Goal: Task Accomplishment & Management: Manage account settings

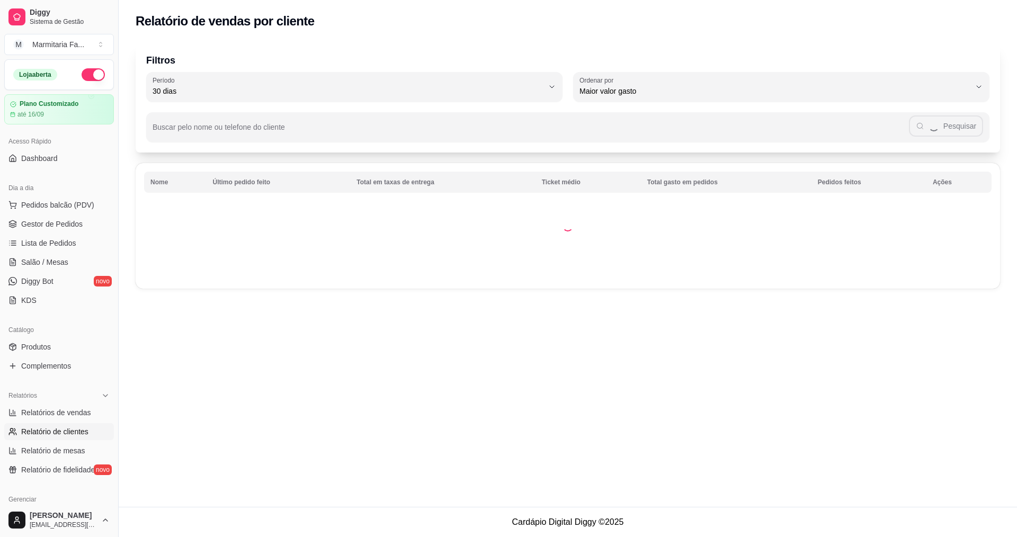
select select "30"
select select "HIGHEST_TOTAL_SPENT_WITH_ORDERS"
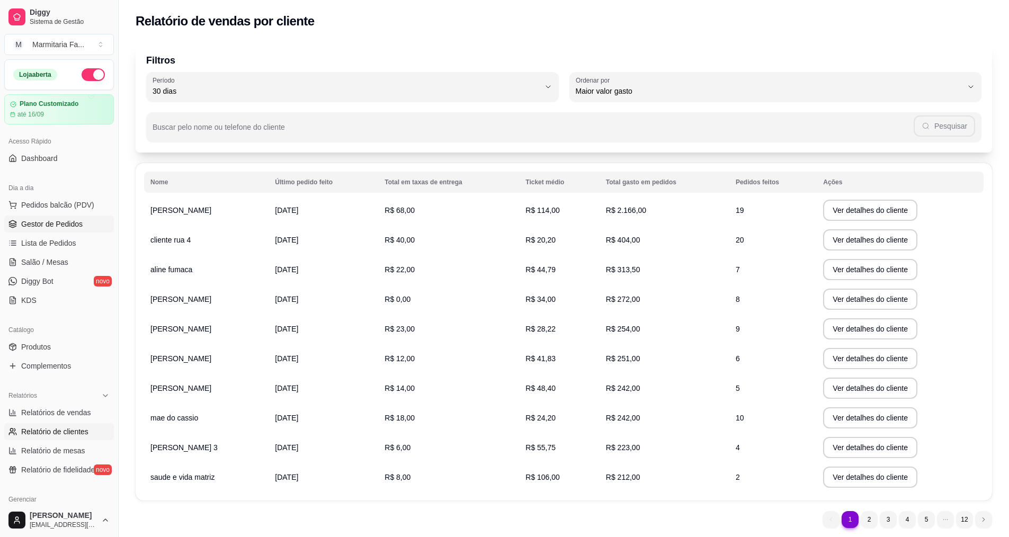
click at [56, 225] on span "Gestor de Pedidos" at bounding box center [51, 224] width 61 height 11
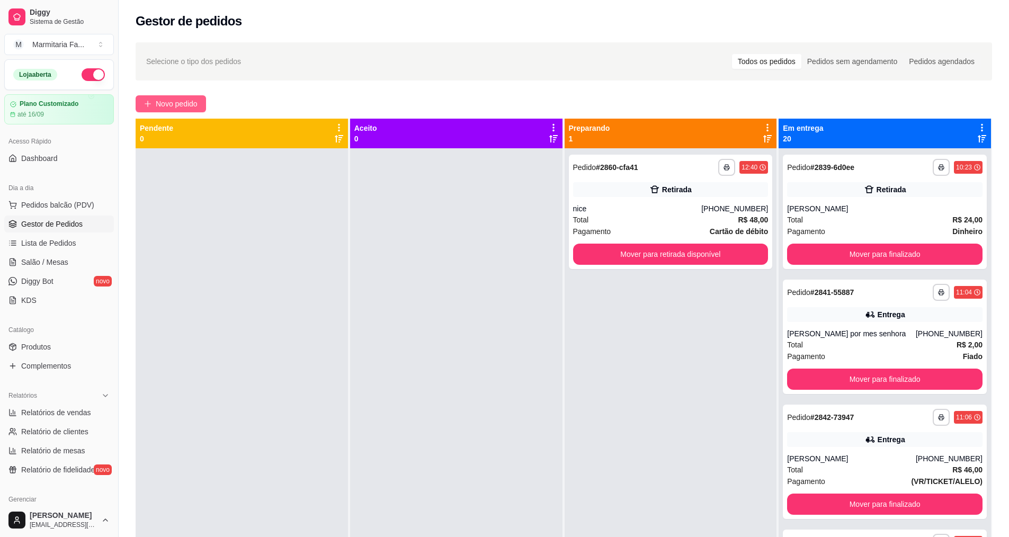
click at [156, 103] on span "Novo pedido" at bounding box center [177, 104] width 42 height 12
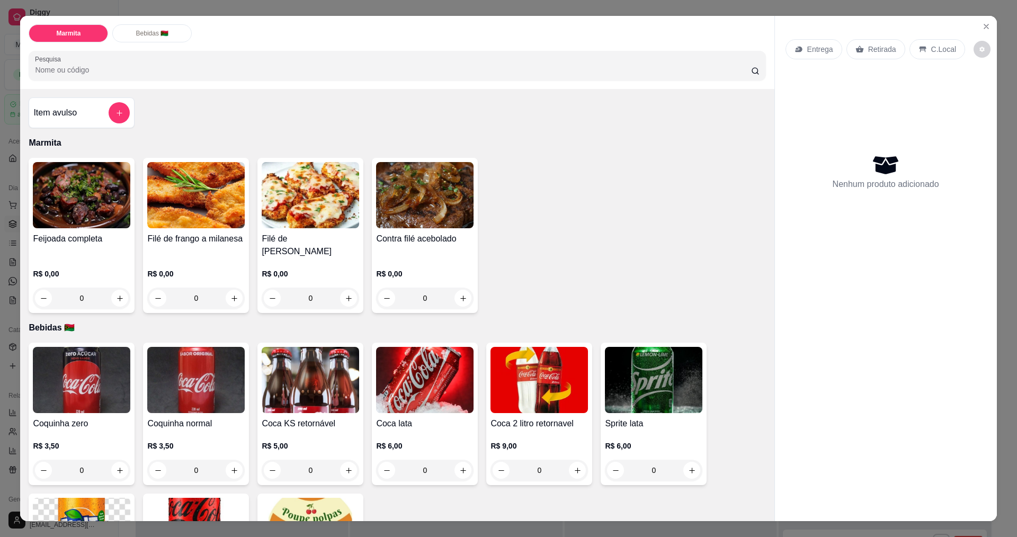
click at [227, 295] on div "0" at bounding box center [195, 298] width 97 height 21
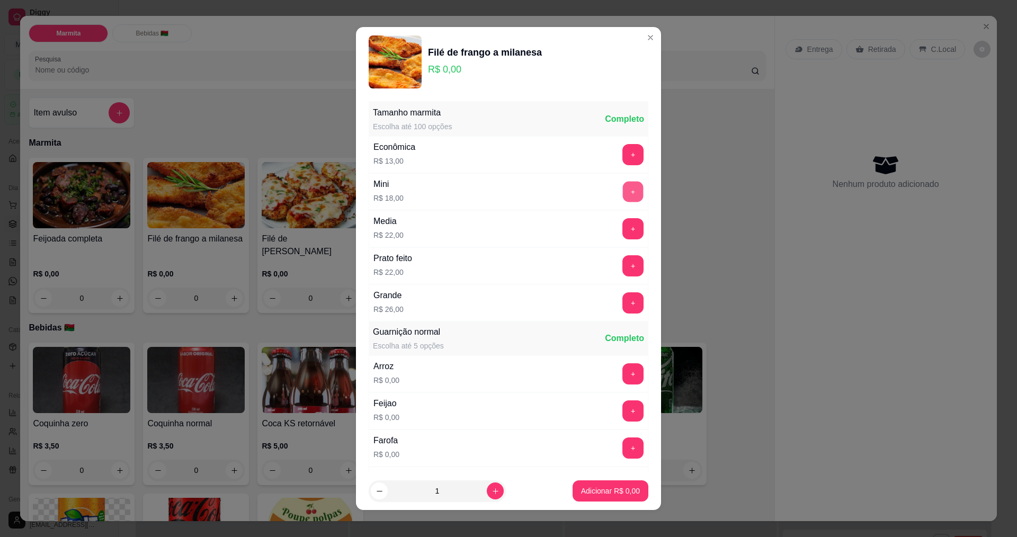
click at [623, 193] on button "+" at bounding box center [633, 191] width 21 height 21
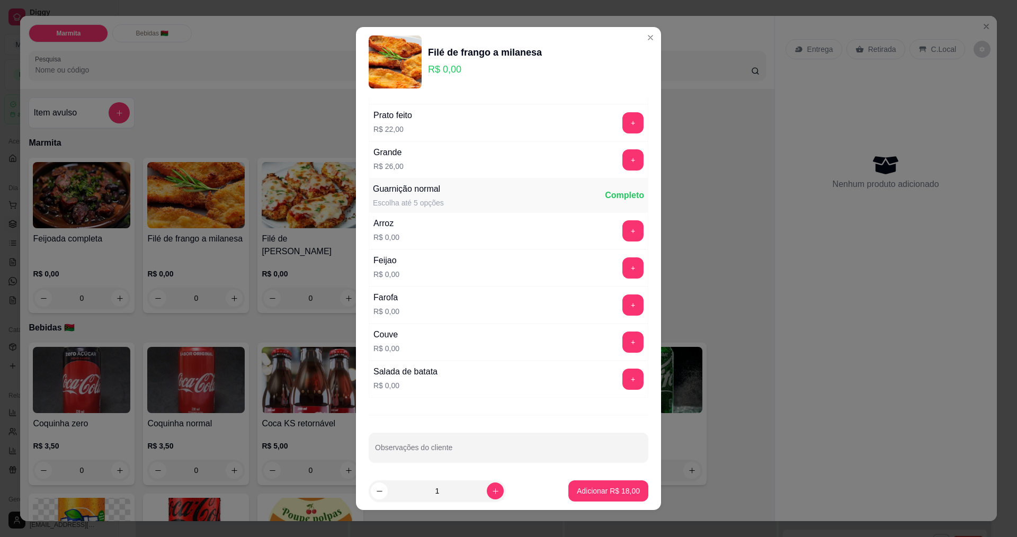
scroll to position [148, 0]
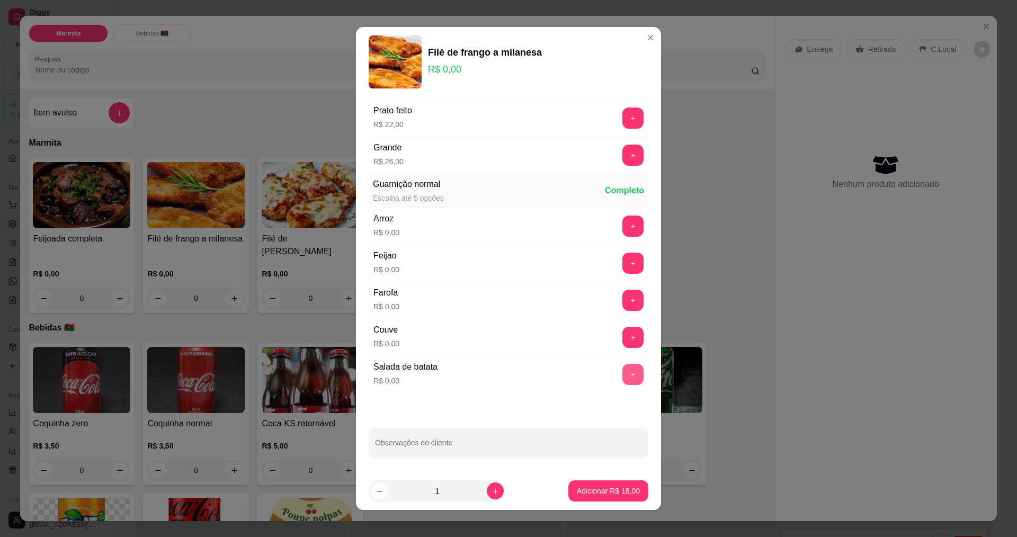
click at [622, 373] on button "+" at bounding box center [632, 374] width 21 height 21
click at [622, 294] on button "+" at bounding box center [632, 300] width 21 height 21
click at [612, 494] on p "Adicionar R$ 18,00" at bounding box center [608, 491] width 63 height 11
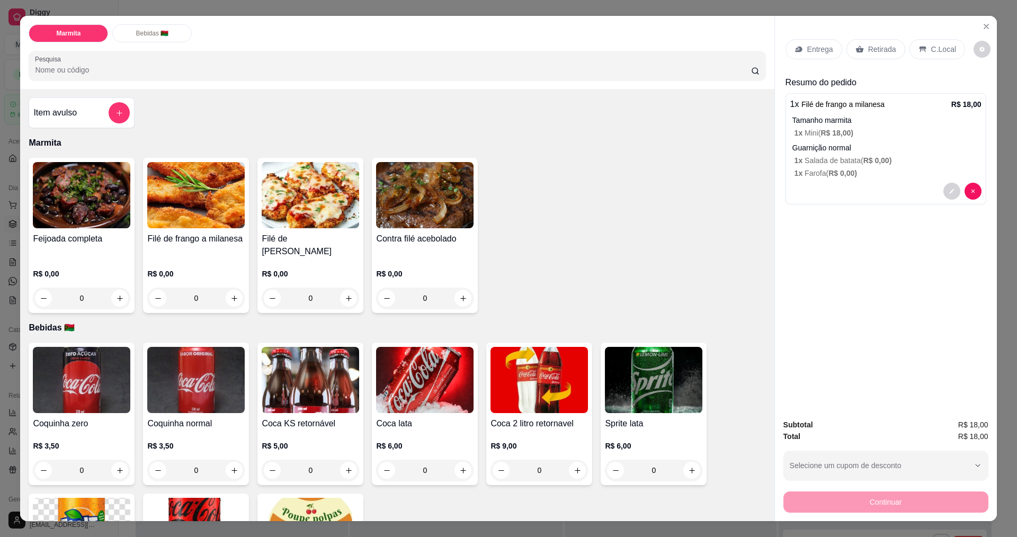
click at [943, 46] on p "C.Local" at bounding box center [943, 49] width 25 height 11
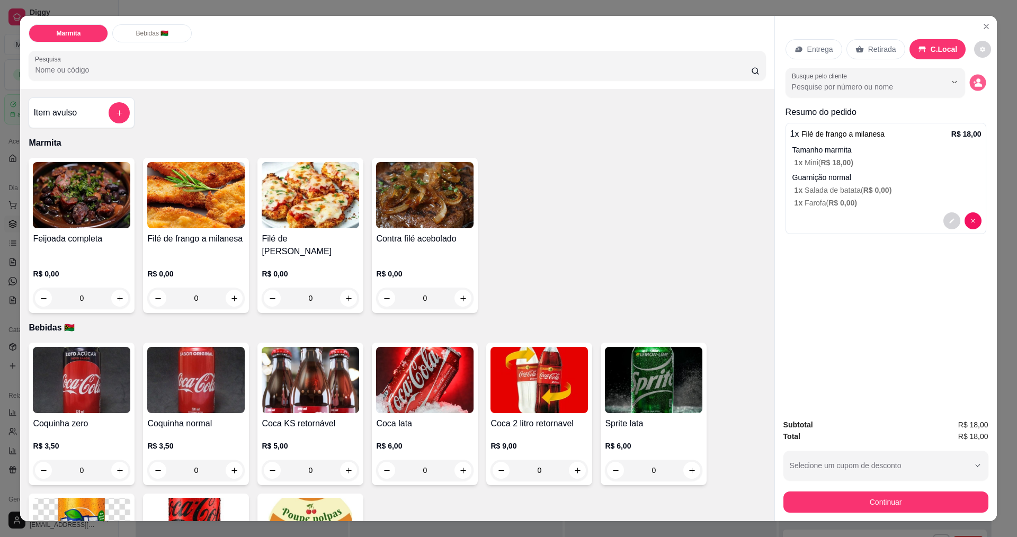
click at [971, 75] on button "decrease-product-quantity" at bounding box center [977, 83] width 16 height 16
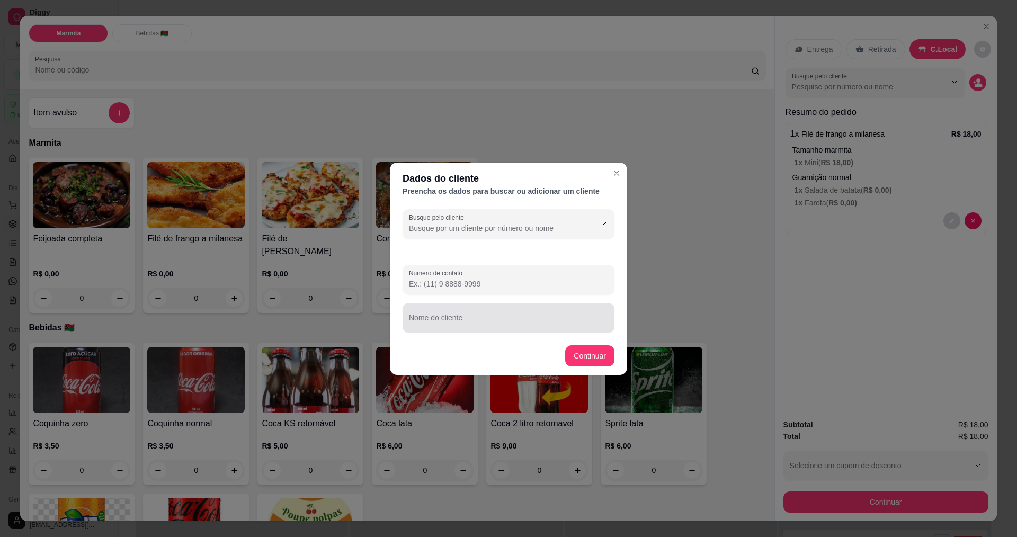
click at [530, 321] on input "Nome do cliente" at bounding box center [508, 322] width 199 height 11
type input "thiago"
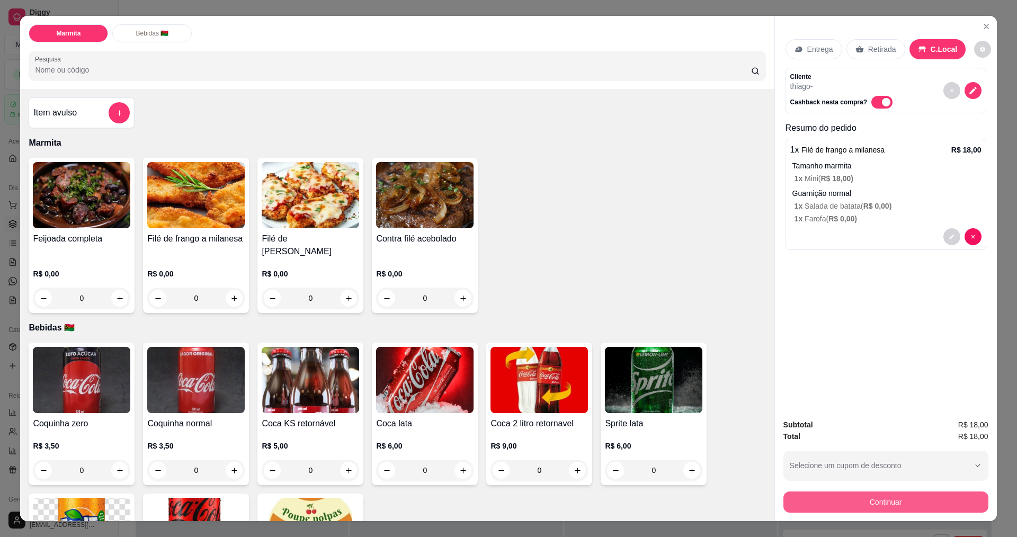
click at [912, 504] on button "Continuar" at bounding box center [885, 501] width 205 height 21
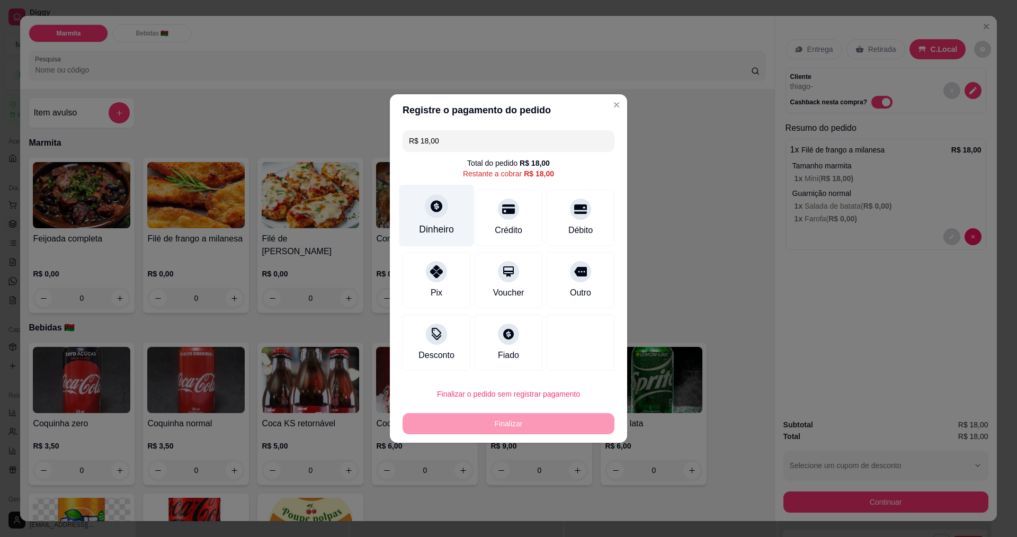
click at [440, 213] on div at bounding box center [436, 205] width 23 height 23
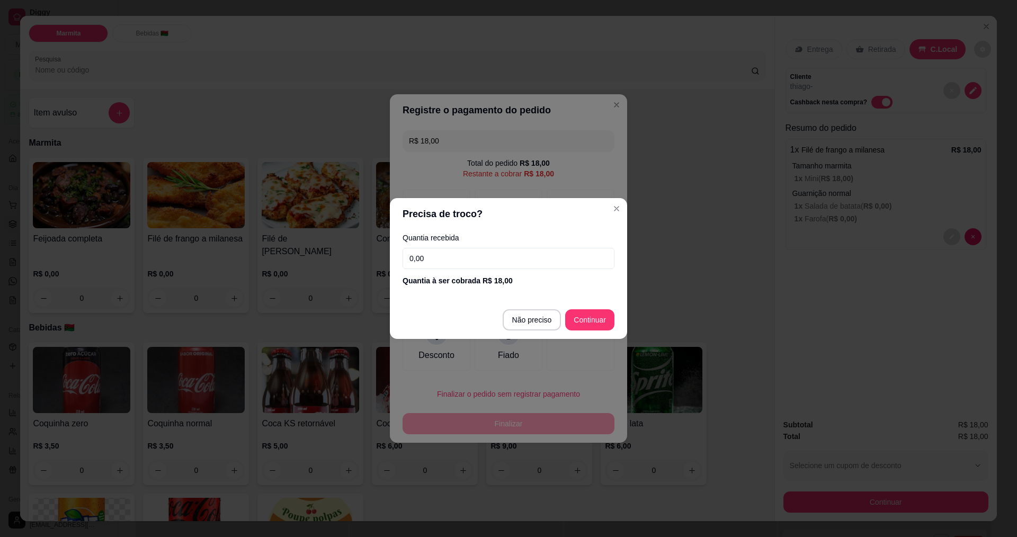
click at [456, 253] on input "0,00" at bounding box center [508, 258] width 212 height 21
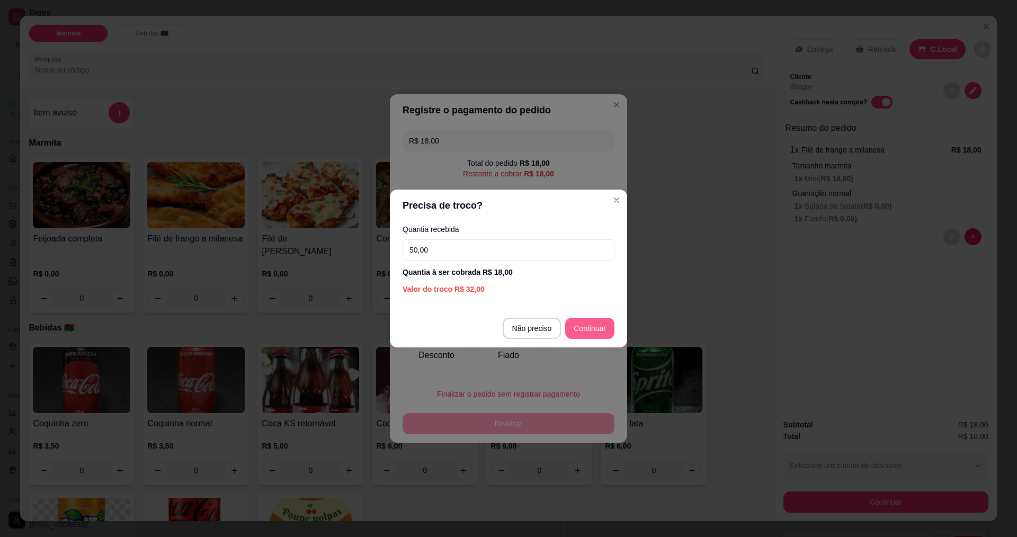
type input "50,00"
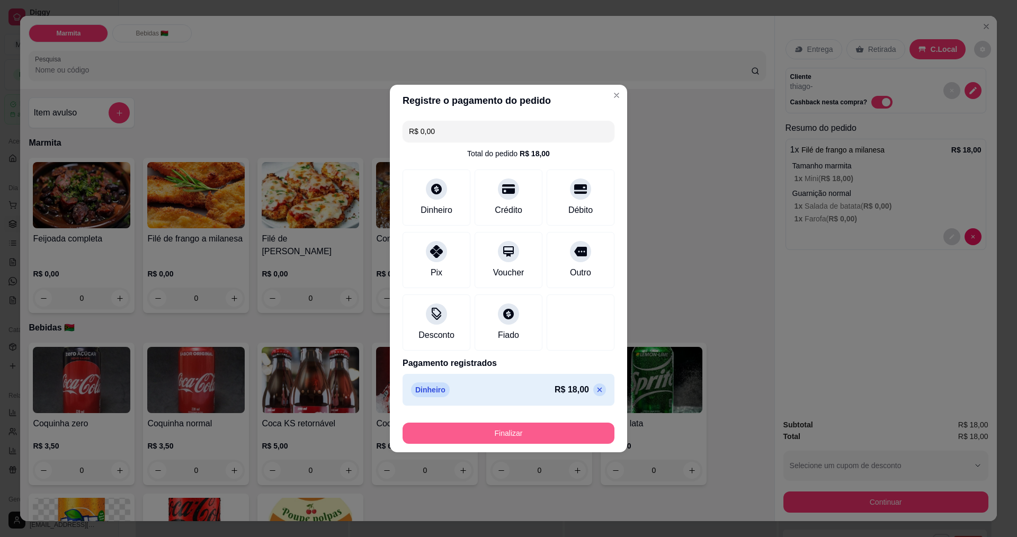
click at [570, 443] on button "Finalizar" at bounding box center [508, 433] width 212 height 21
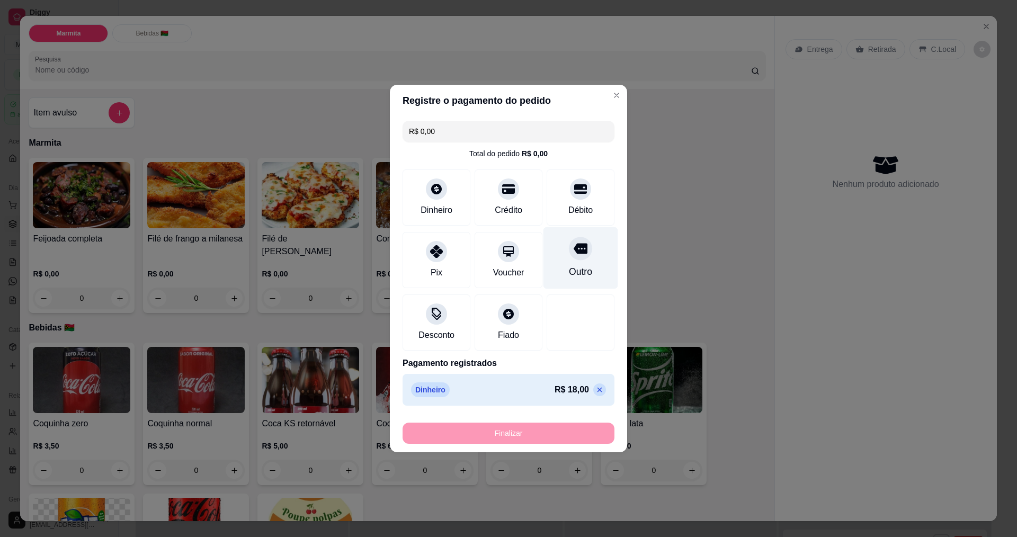
type input "-R$ 18,00"
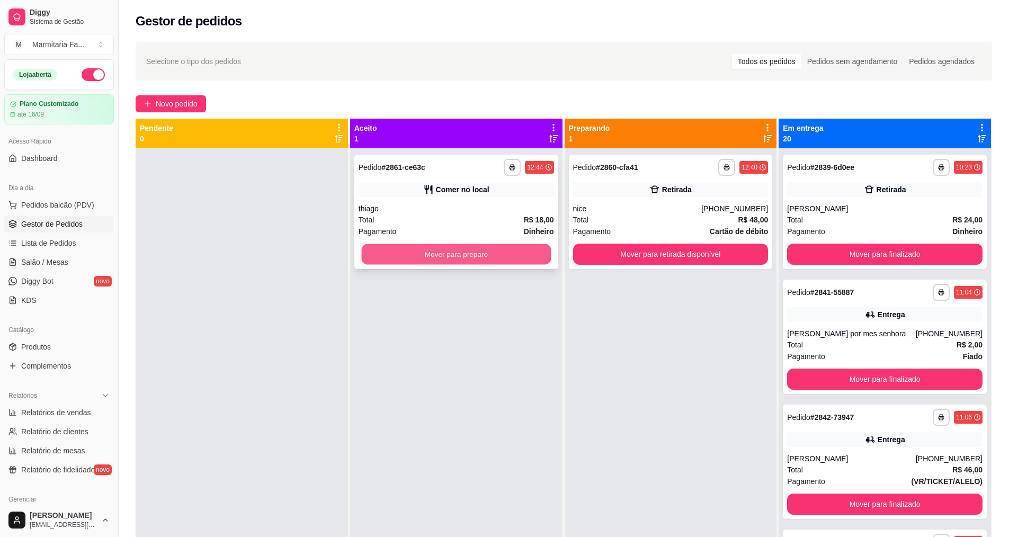
click at [504, 257] on button "Mover para preparo" at bounding box center [456, 254] width 190 height 21
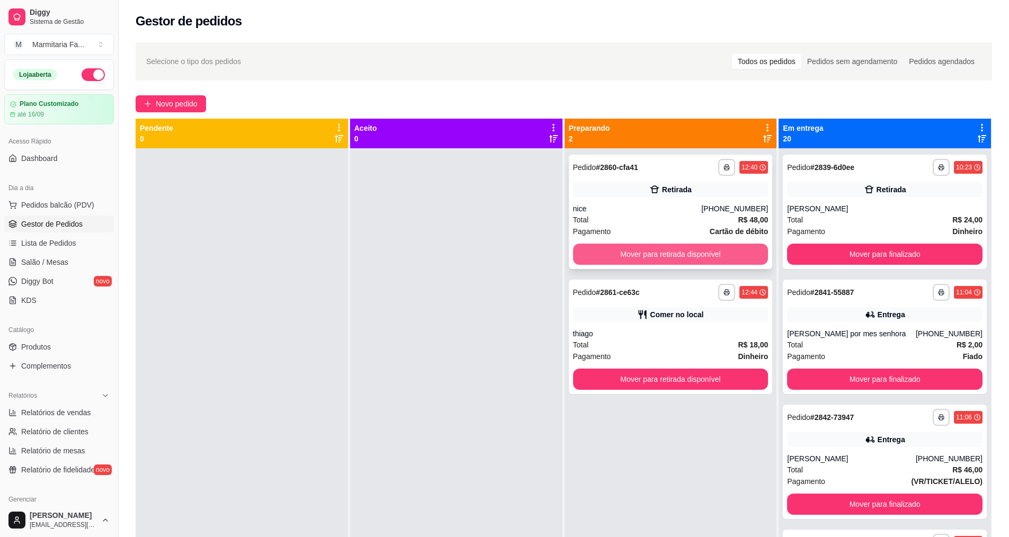
click at [631, 255] on button "Mover para retirada disponível" at bounding box center [670, 254] width 195 height 21
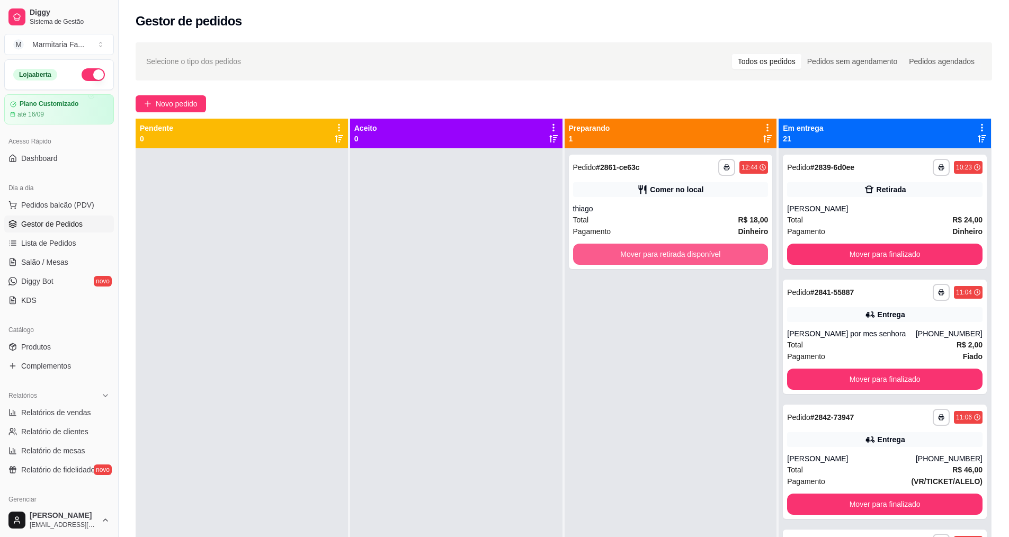
click at [631, 255] on button "Mover para retirada disponível" at bounding box center [670, 254] width 195 height 21
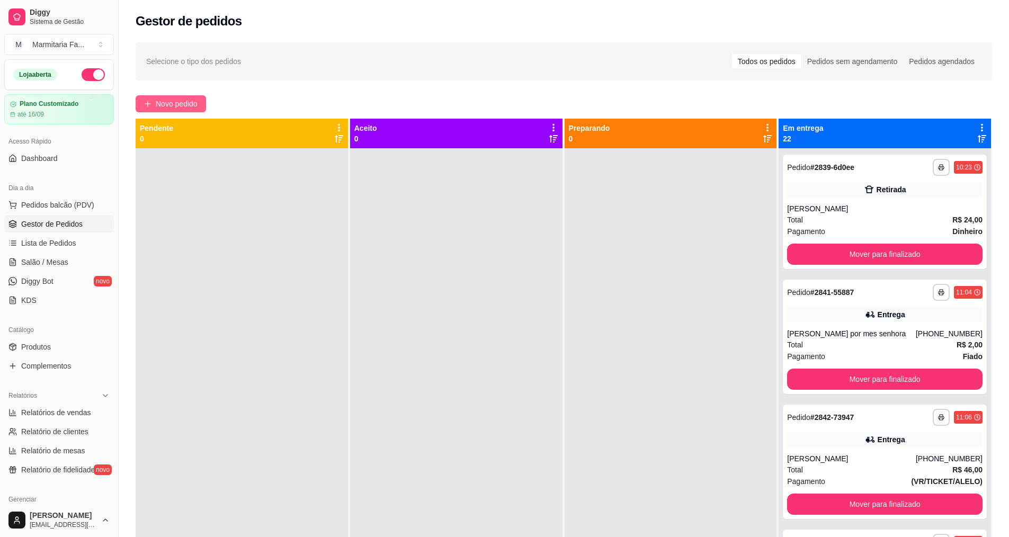
click at [192, 103] on span "Novo pedido" at bounding box center [177, 104] width 42 height 12
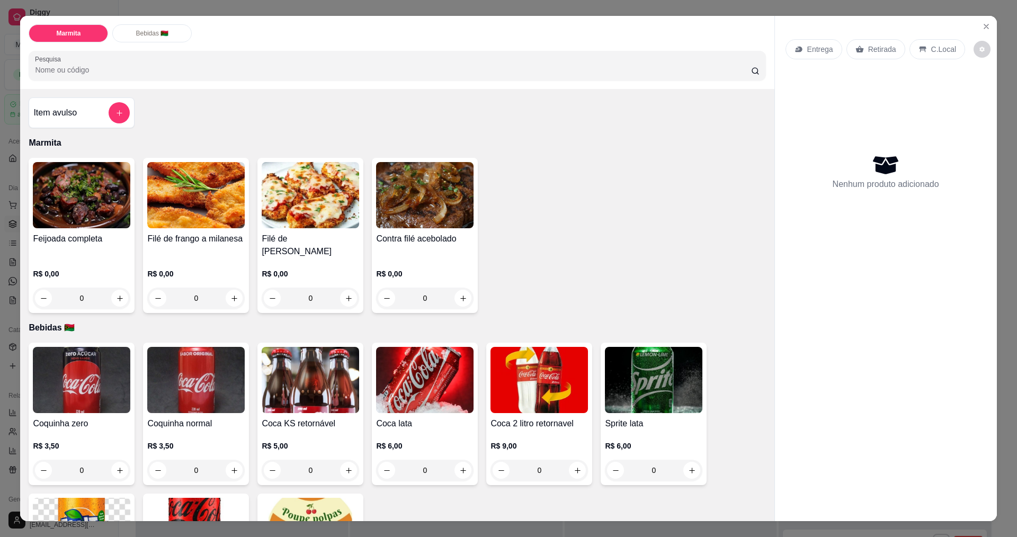
click at [228, 296] on div "0" at bounding box center [195, 298] width 97 height 21
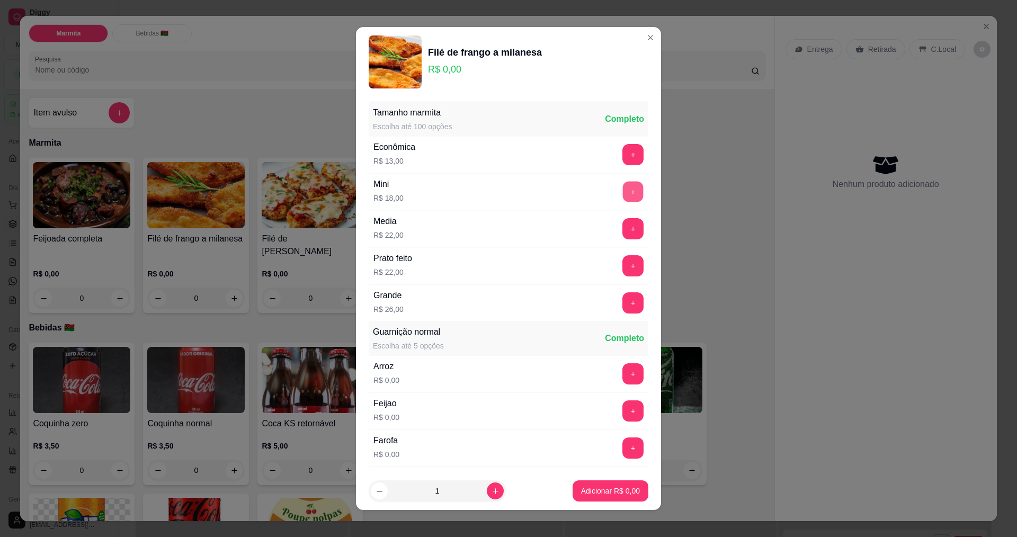
click at [623, 194] on button "+" at bounding box center [633, 191] width 21 height 21
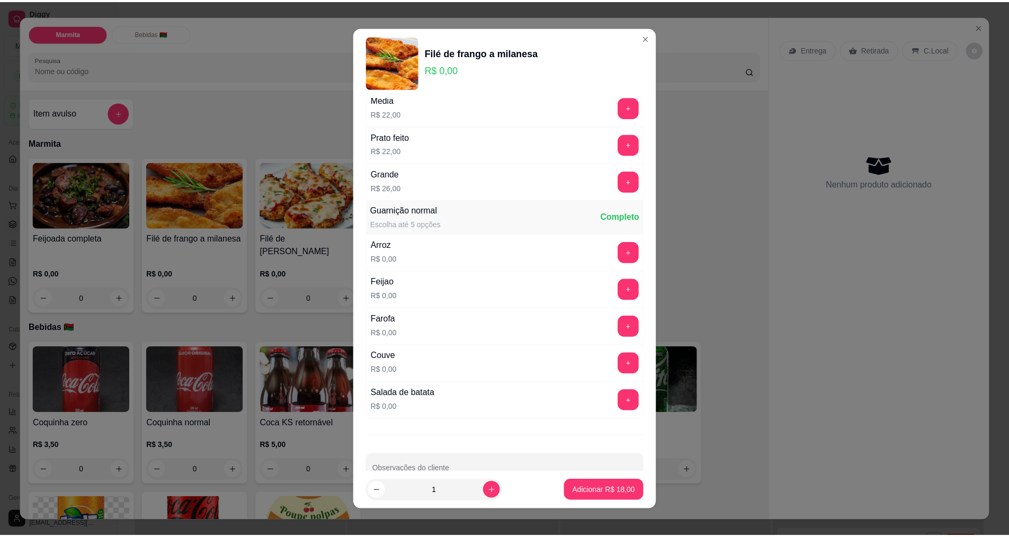
scroll to position [148, 0]
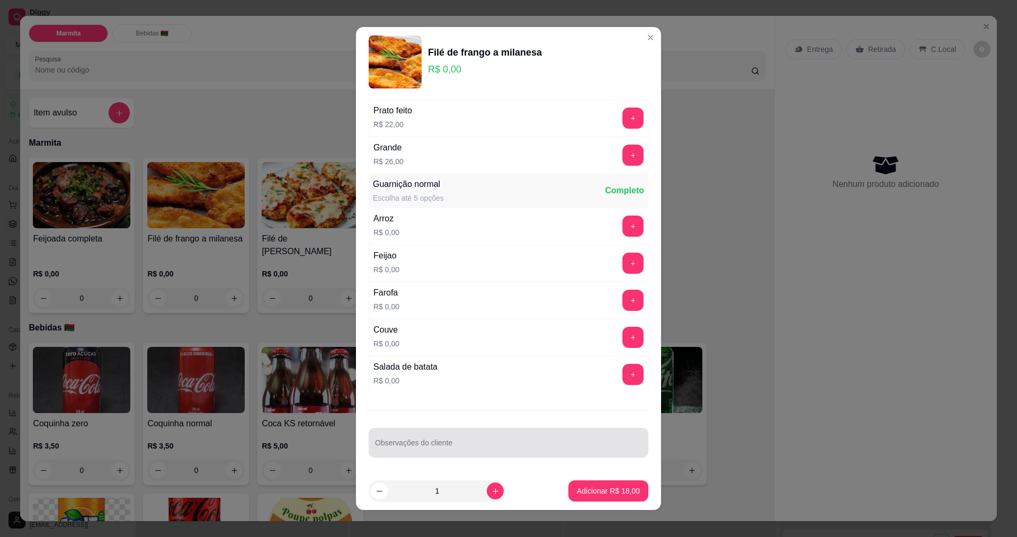
click at [479, 438] on div at bounding box center [508, 442] width 267 height 21
type input "sem guarnicao"
click at [606, 492] on p "Adicionar R$ 18,00" at bounding box center [608, 491] width 63 height 11
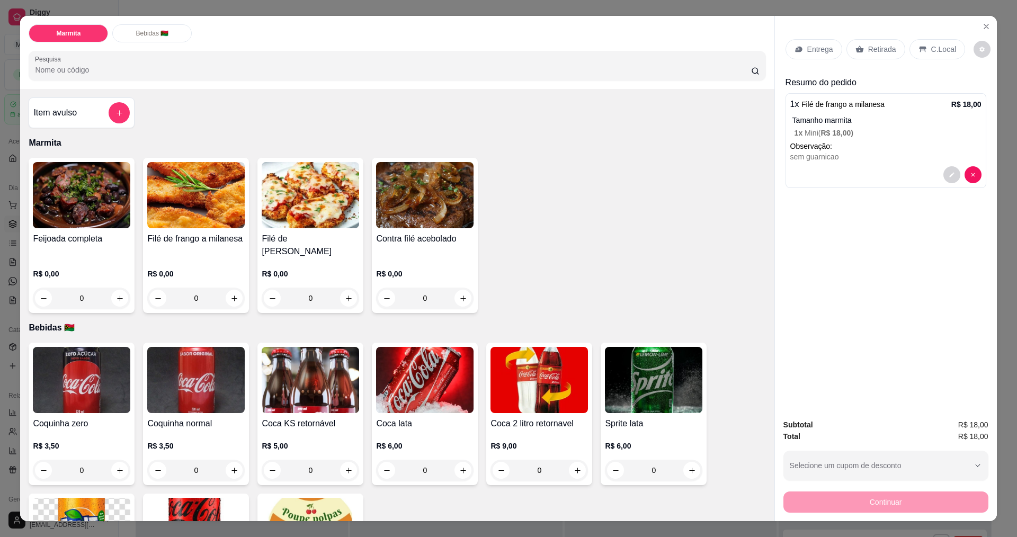
click at [823, 48] on p "Entrega" at bounding box center [820, 49] width 26 height 11
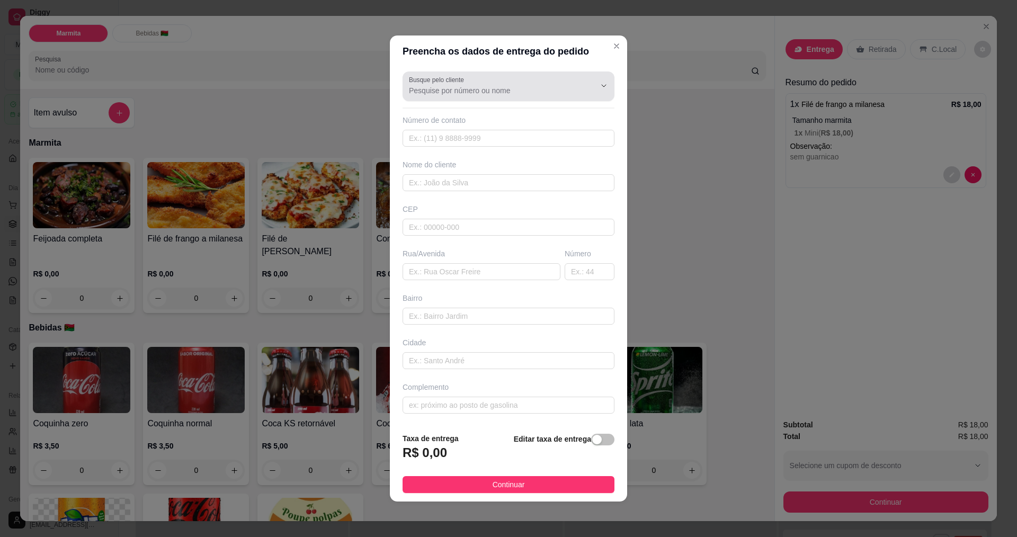
click at [547, 86] on input "Busque pelo cliente" at bounding box center [493, 90] width 169 height 11
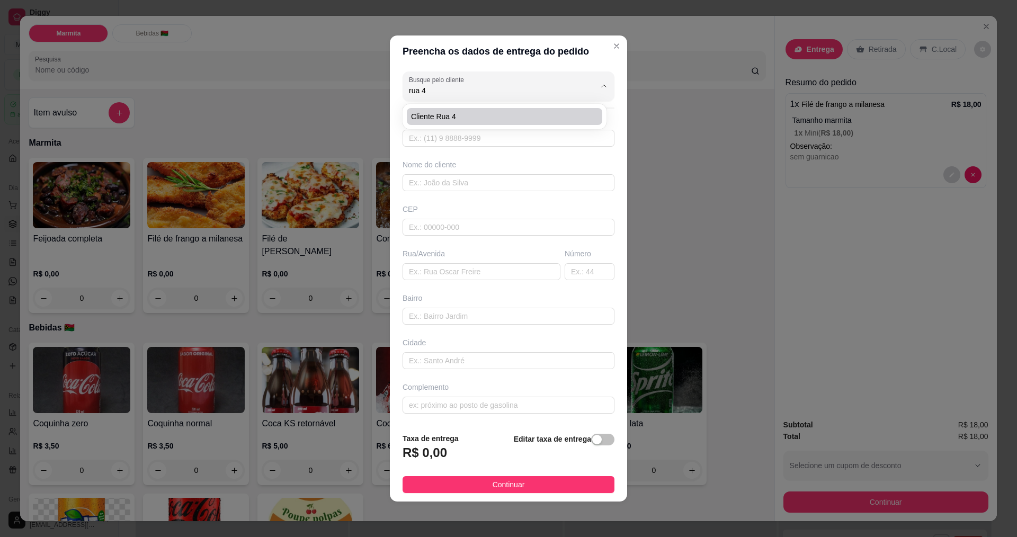
click at [459, 113] on span "cliente rua 4" at bounding box center [499, 116] width 176 height 11
type input "cliente rua 4"
type input "19996678604"
type input "cliente rua 4"
type input "rua 4"
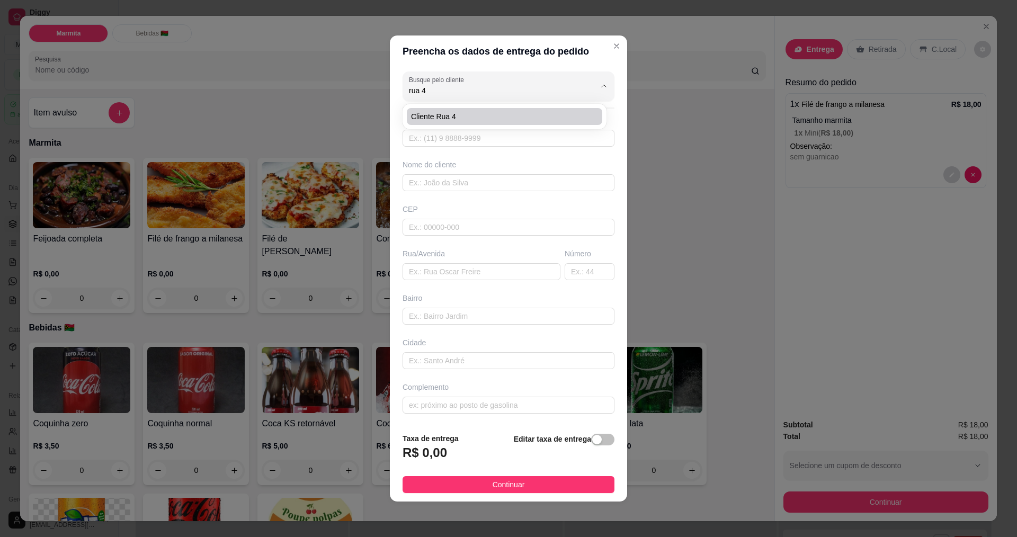
type input "197"
type input "itajai"
type input "cliente rua 4"
click at [598, 435] on span "button" at bounding box center [602, 440] width 23 height 12
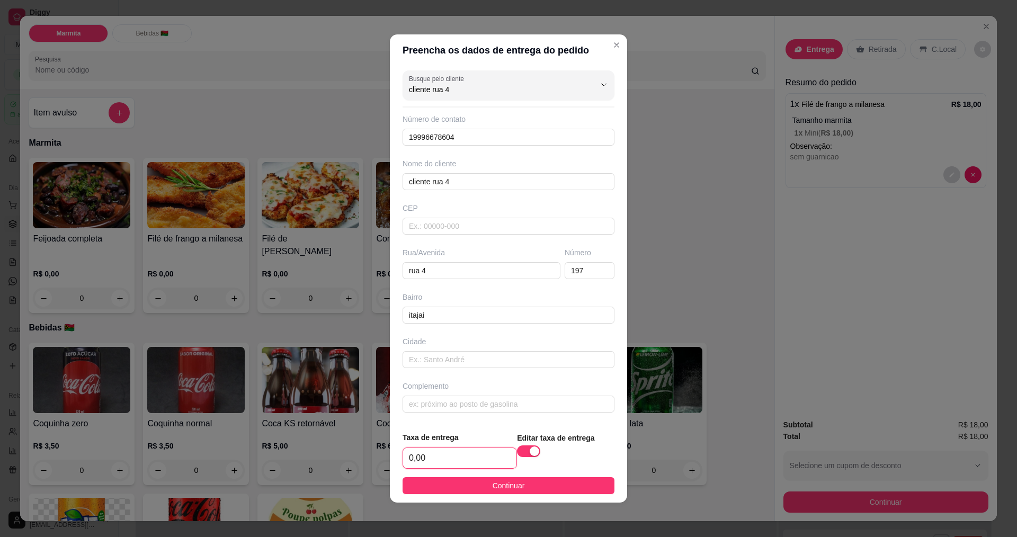
click at [459, 463] on input "0,00" at bounding box center [459, 458] width 113 height 20
type input "2,00"
click at [483, 489] on button "Continuar" at bounding box center [508, 485] width 212 height 17
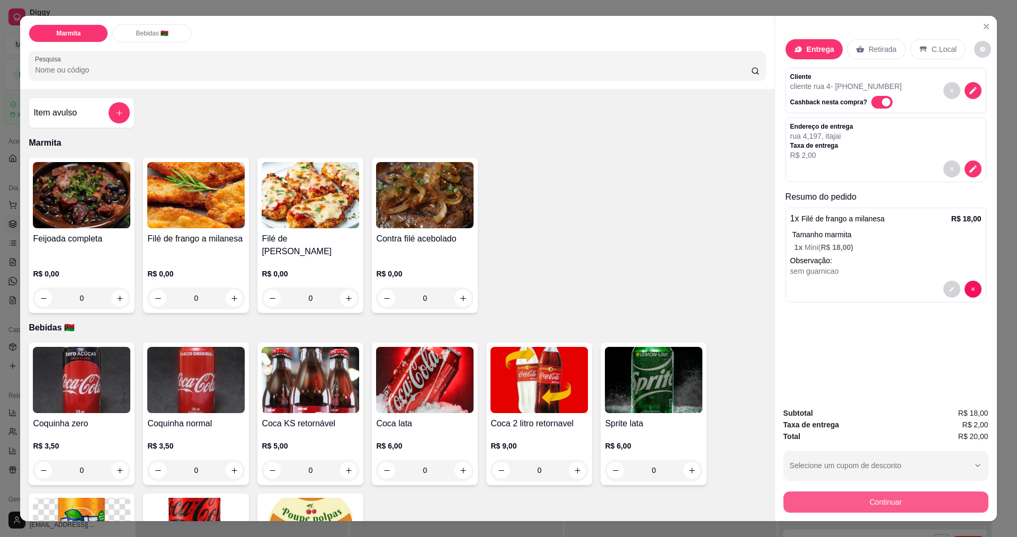
click at [896, 499] on button "Continuar" at bounding box center [885, 501] width 205 height 21
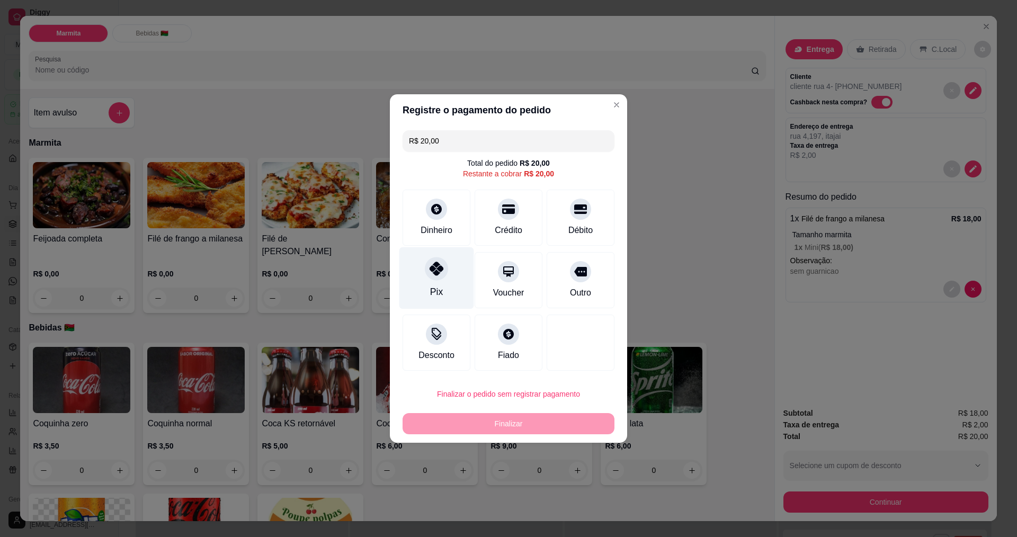
click at [429, 273] on icon at bounding box center [436, 269] width 14 height 14
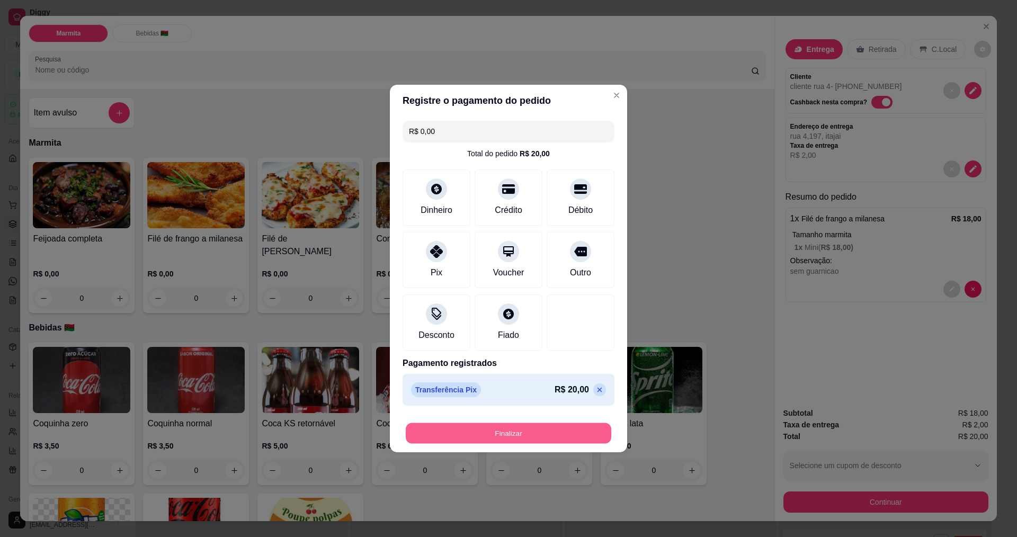
click at [514, 426] on button "Finalizar" at bounding box center [508, 433] width 205 height 21
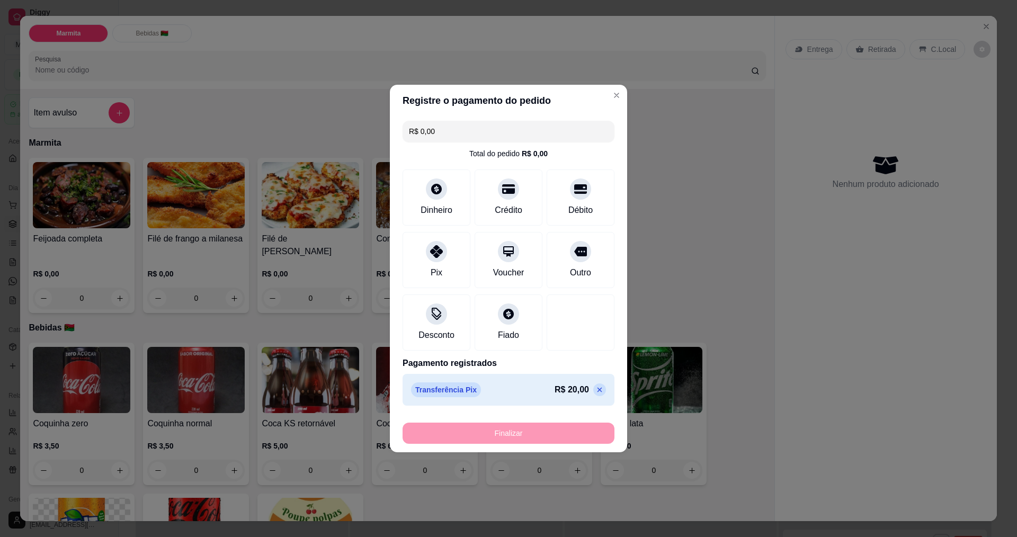
type input "-R$ 20,00"
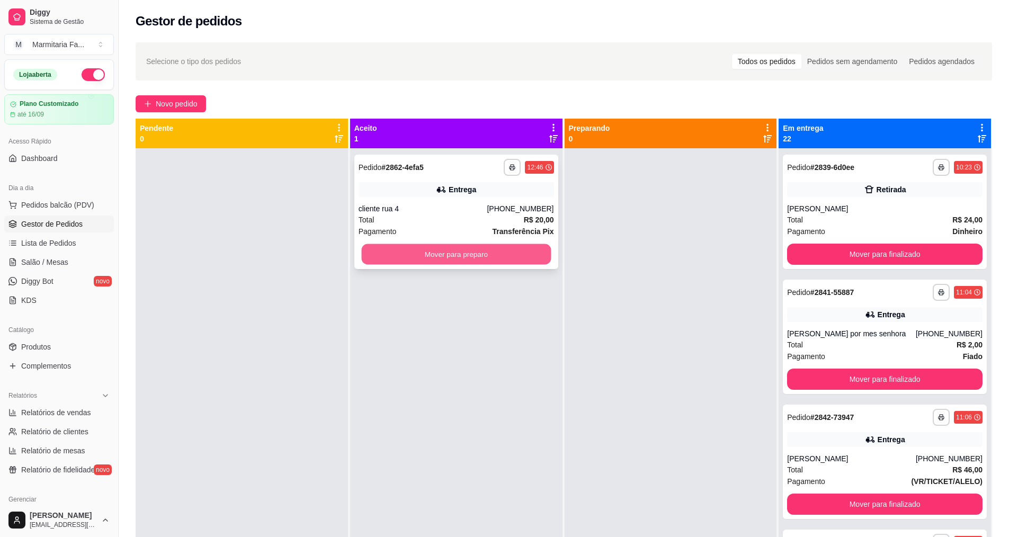
click at [489, 254] on button "Mover para preparo" at bounding box center [456, 254] width 190 height 21
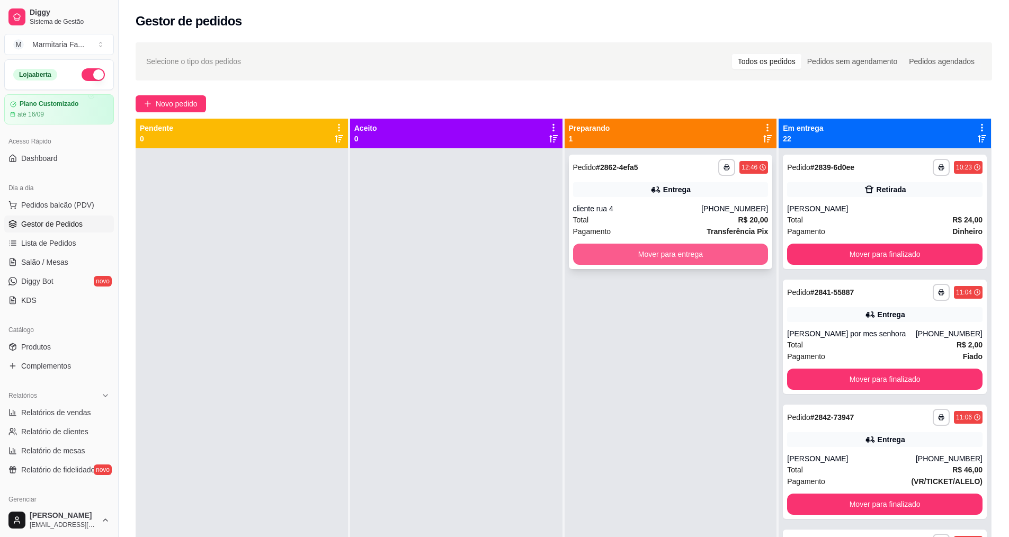
click at [723, 252] on button "Mover para entrega" at bounding box center [670, 254] width 195 height 21
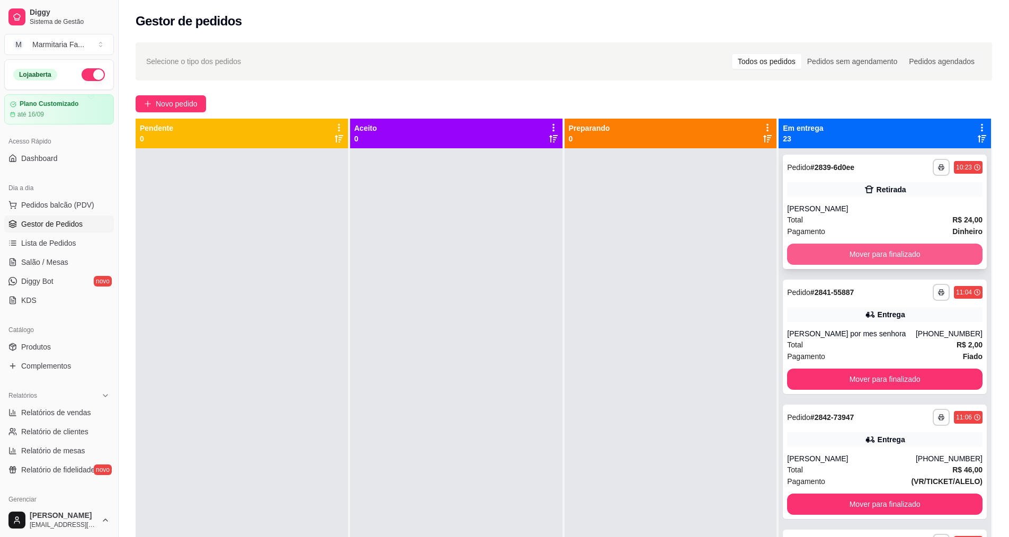
click at [850, 254] on button "Mover para finalizado" at bounding box center [884, 254] width 195 height 21
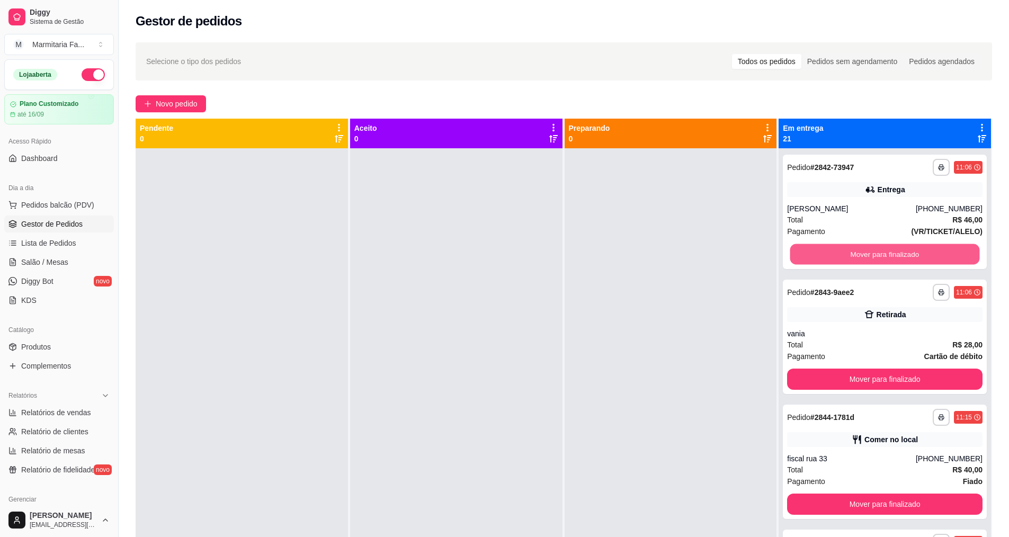
click at [850, 254] on button "Mover para finalizado" at bounding box center [885, 254] width 190 height 21
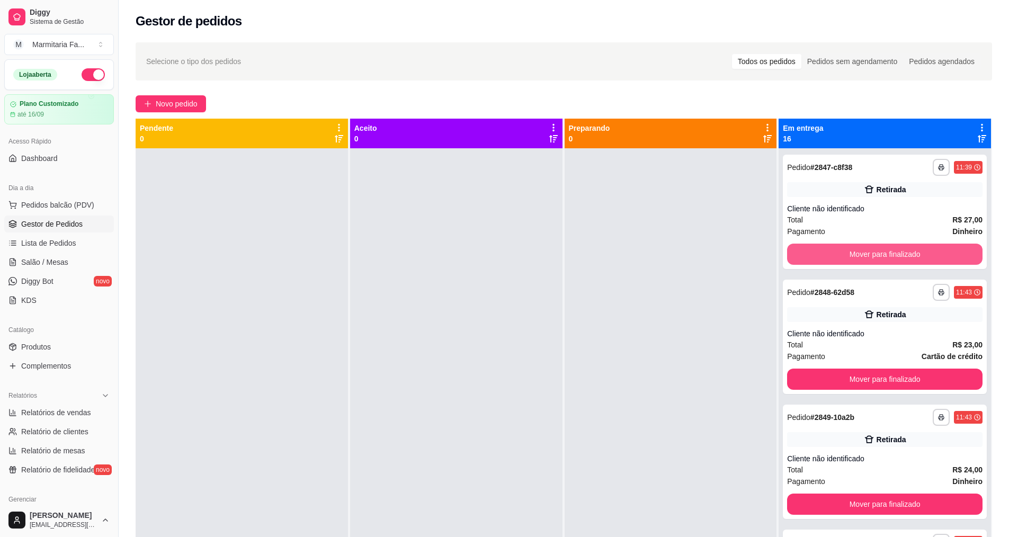
click at [850, 254] on button "Mover para finalizado" at bounding box center [884, 254] width 195 height 21
click at [850, 254] on button "Mover para finalizado" at bounding box center [885, 254] width 190 height 21
click at [850, 254] on button "Mover para finalizado" at bounding box center [884, 254] width 195 height 21
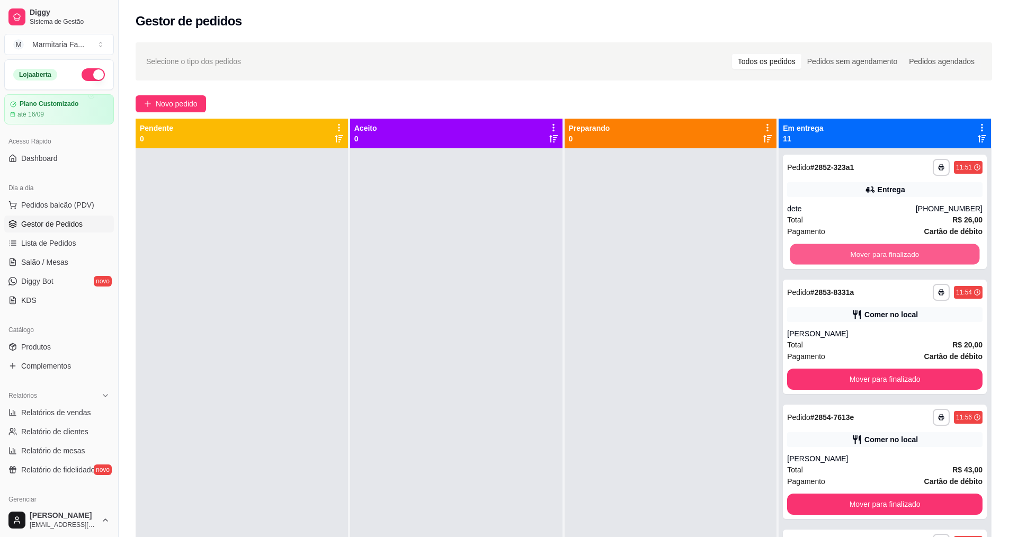
click at [850, 254] on button "Mover para finalizado" at bounding box center [885, 254] width 190 height 21
click at [864, 256] on button "Mover para finalizado" at bounding box center [885, 254] width 190 height 21
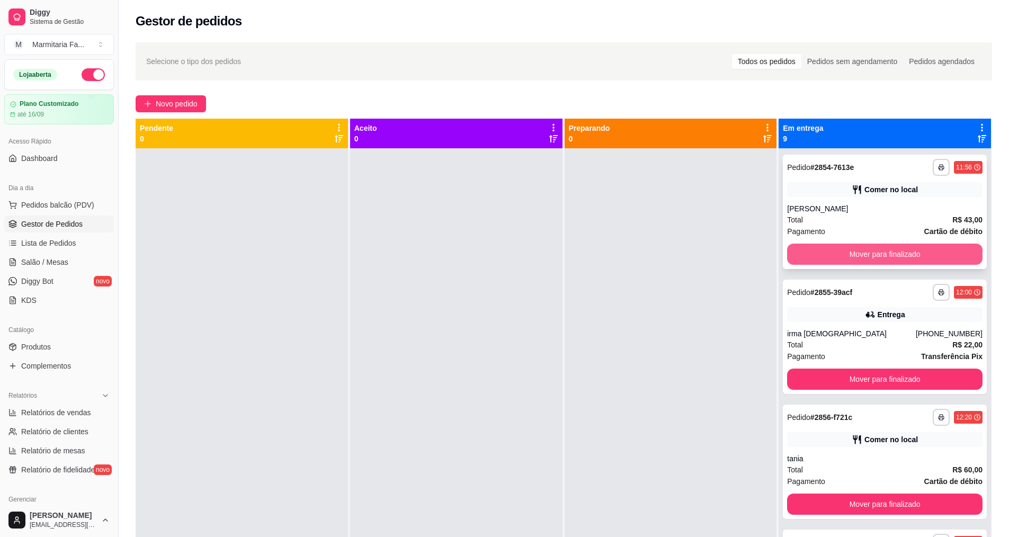
click at [877, 253] on button "Mover para finalizado" at bounding box center [884, 254] width 195 height 21
click at [878, 254] on button "Mover para finalizado" at bounding box center [885, 254] width 190 height 21
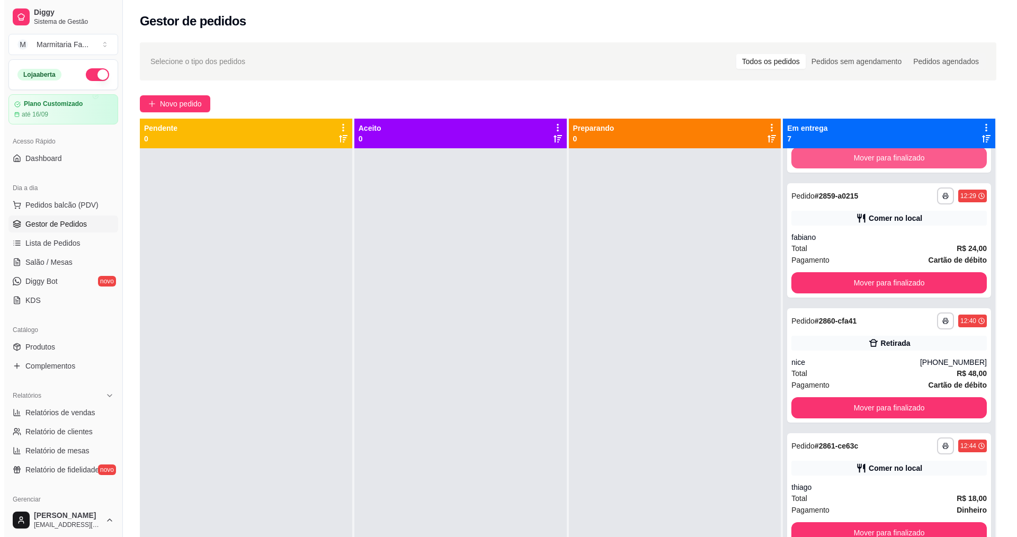
scroll to position [348, 0]
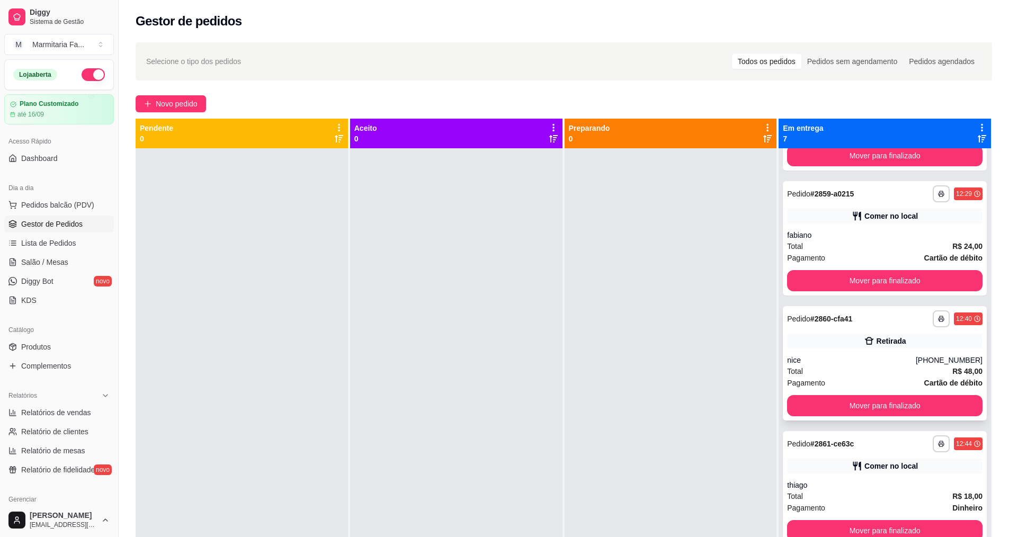
click at [882, 372] on div "Total R$ 48,00" at bounding box center [884, 371] width 195 height 12
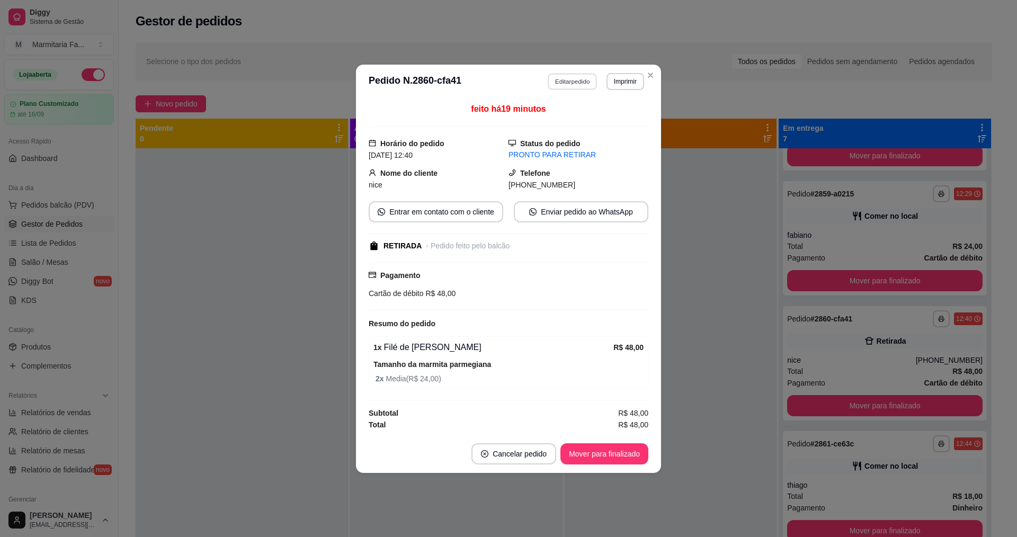
click at [586, 82] on button "Editar pedido" at bounding box center [572, 81] width 49 height 16
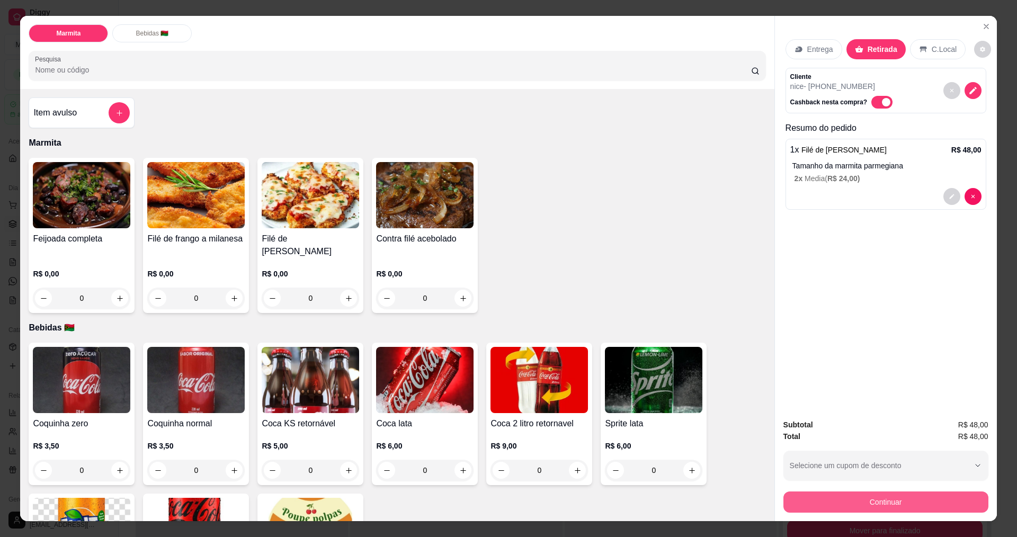
click at [936, 497] on button "Continuar" at bounding box center [885, 501] width 205 height 21
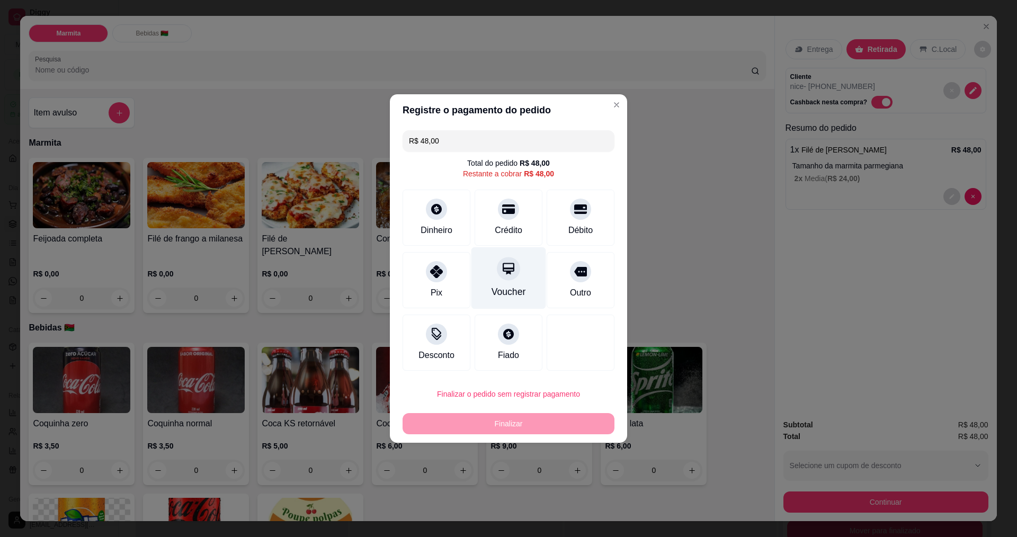
click at [515, 283] on div "Voucher" at bounding box center [508, 278] width 75 height 62
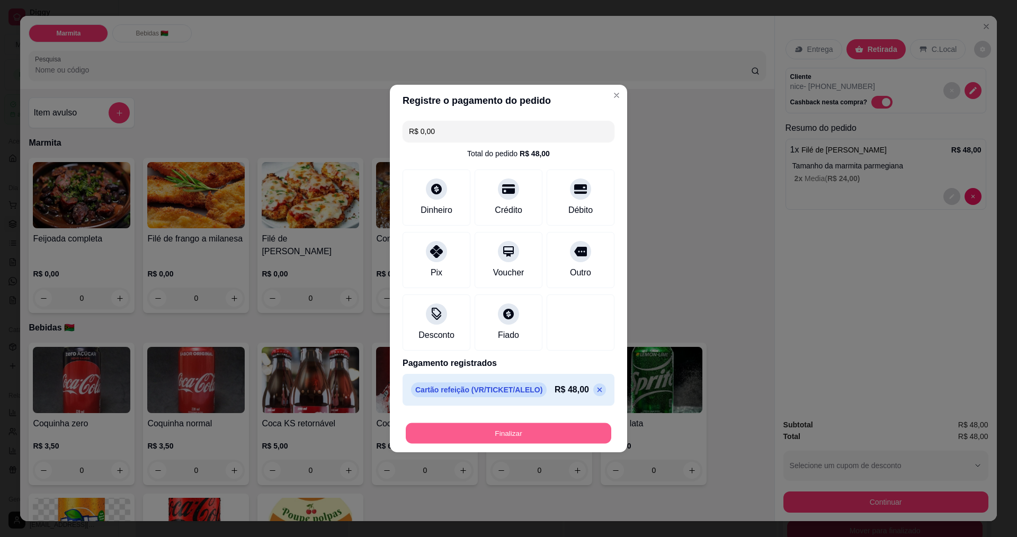
click at [524, 432] on button "Finalizar" at bounding box center [508, 433] width 205 height 21
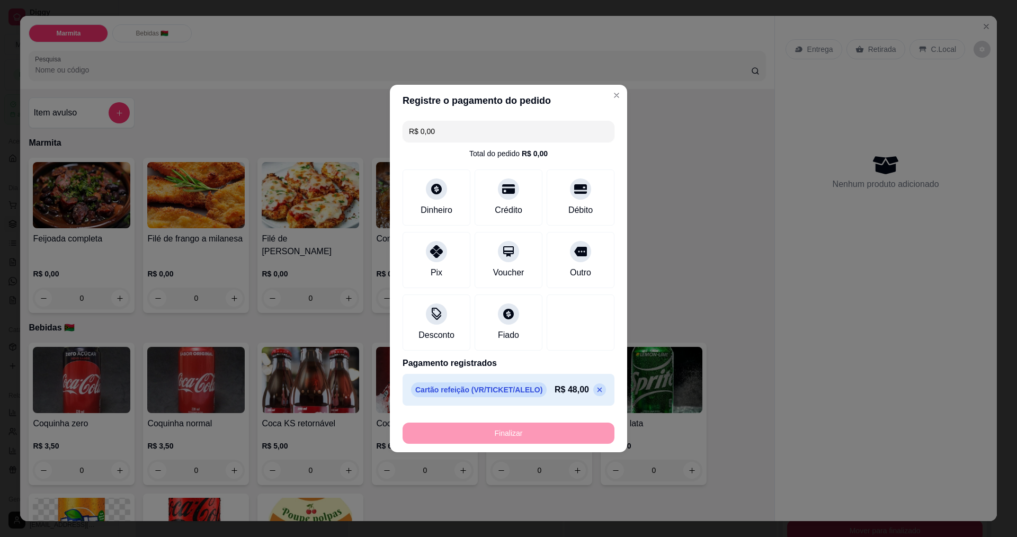
type input "-R$ 48,00"
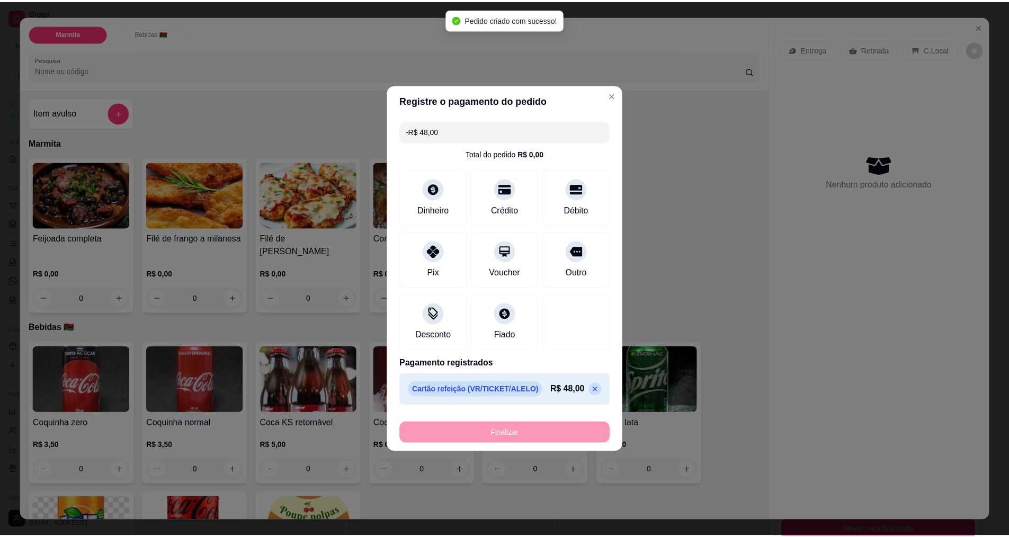
scroll to position [223, 0]
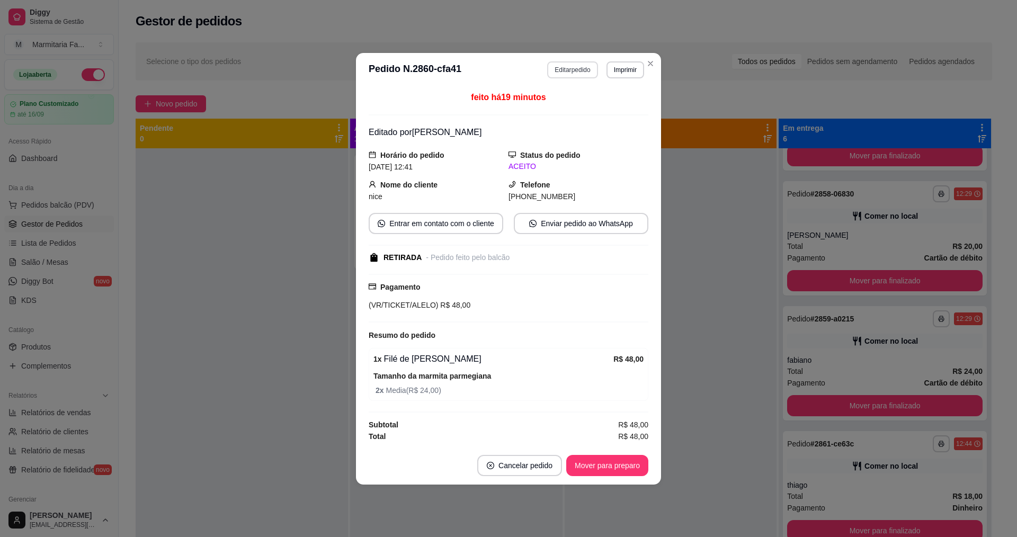
click at [584, 69] on button "Editar pedido" at bounding box center [572, 69] width 50 height 17
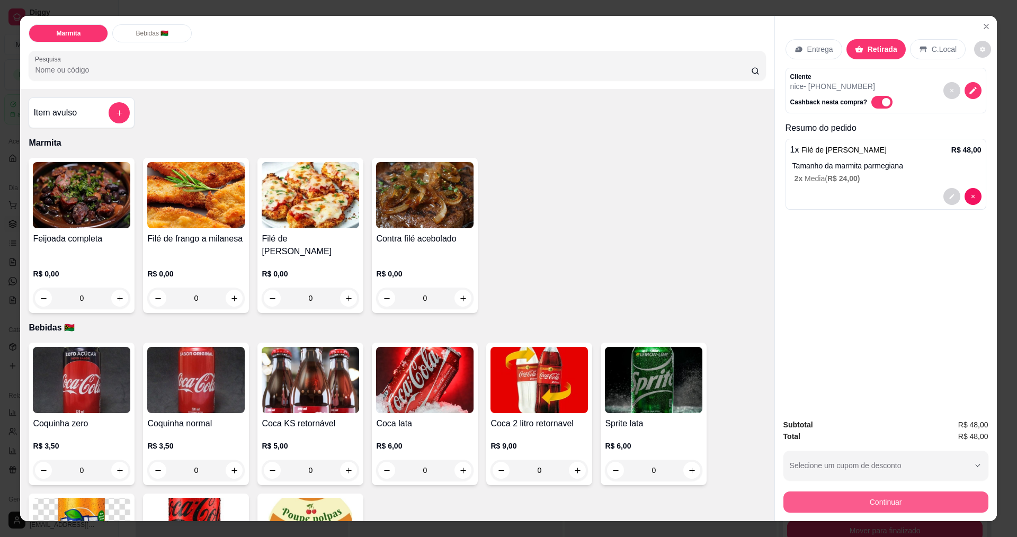
click at [913, 503] on button "Continuar" at bounding box center [885, 501] width 205 height 21
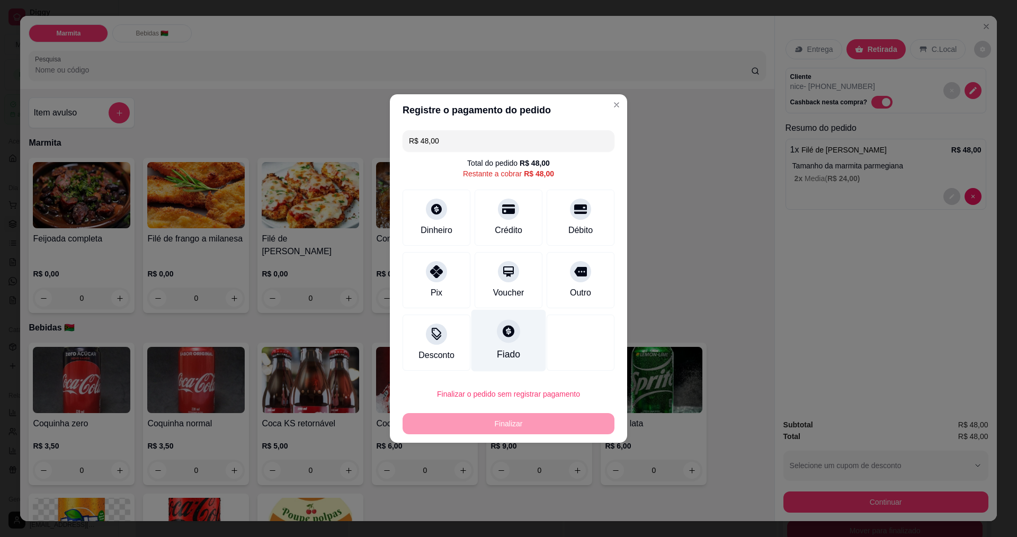
click at [521, 357] on div "Fiado" at bounding box center [508, 341] width 75 height 62
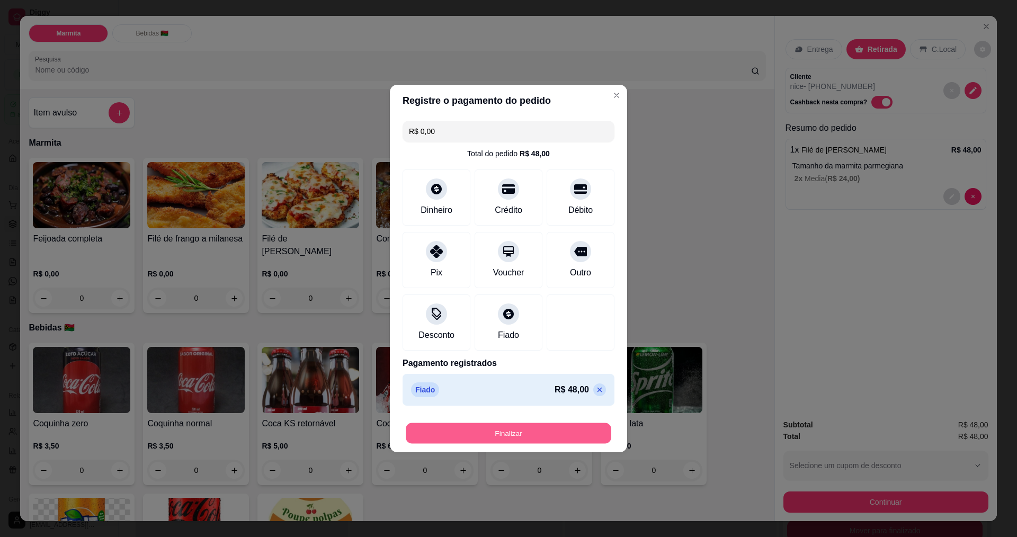
click at [527, 432] on button "Finalizar" at bounding box center [508, 433] width 205 height 21
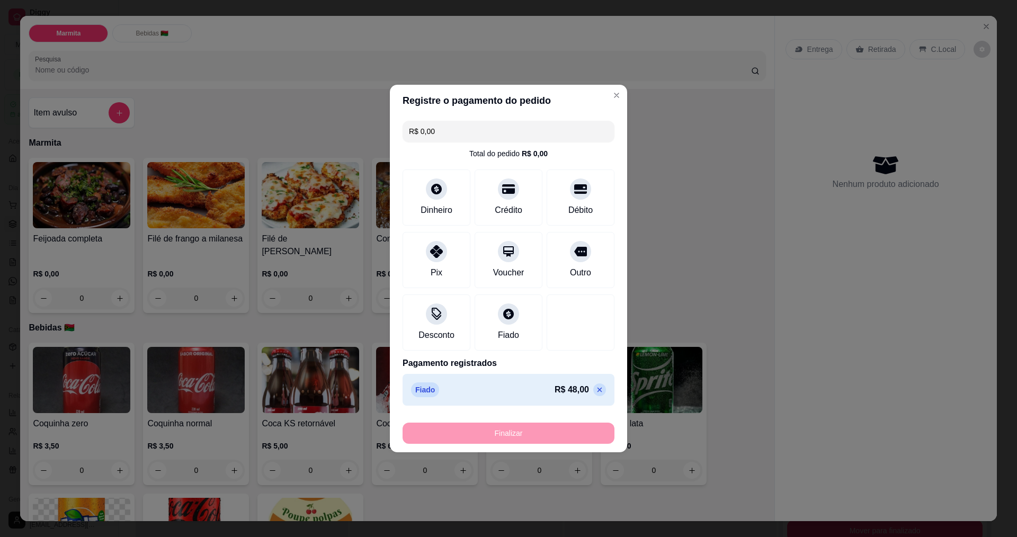
type input "-R$ 48,00"
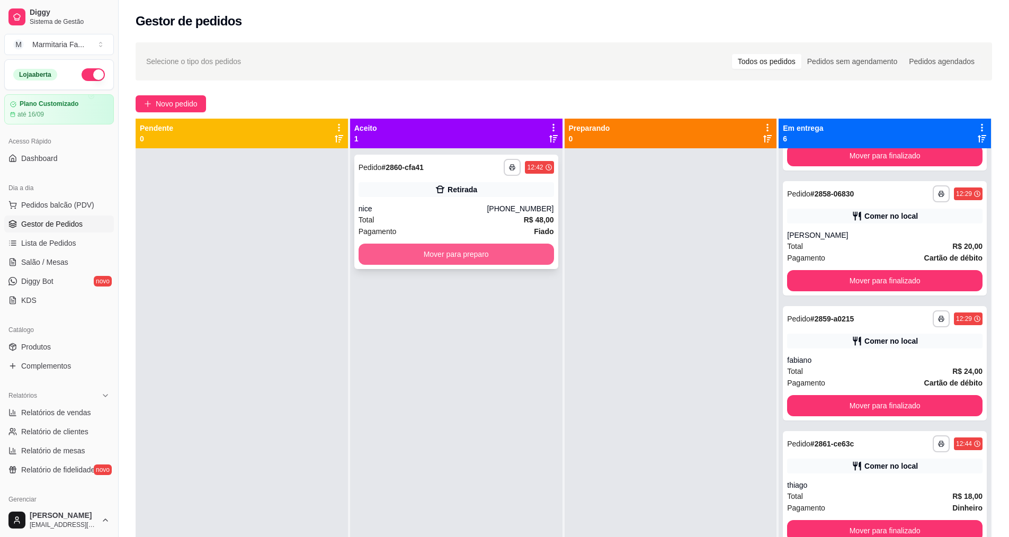
click at [514, 254] on button "Mover para preparo" at bounding box center [455, 254] width 195 height 21
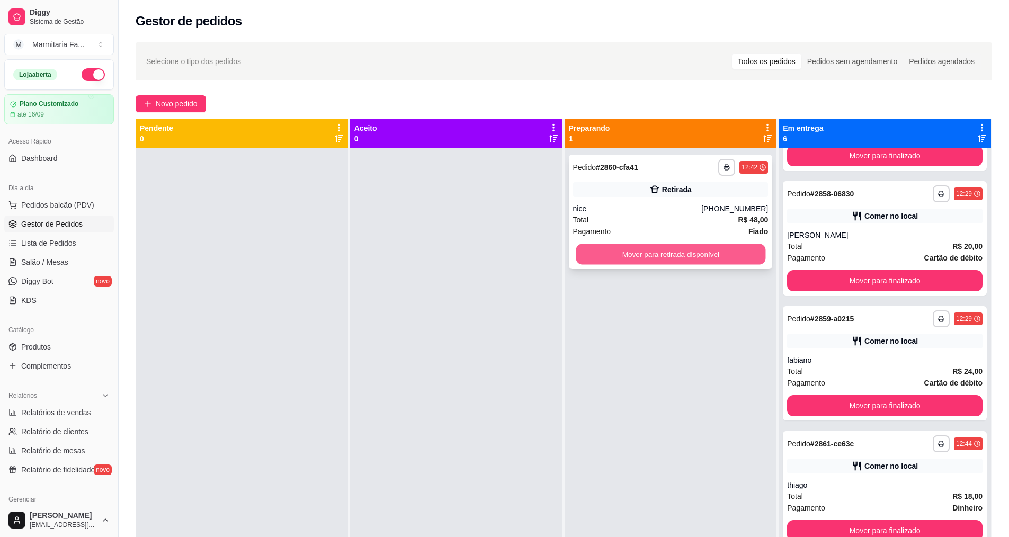
click at [688, 256] on button "Mover para retirada disponível" at bounding box center [671, 254] width 190 height 21
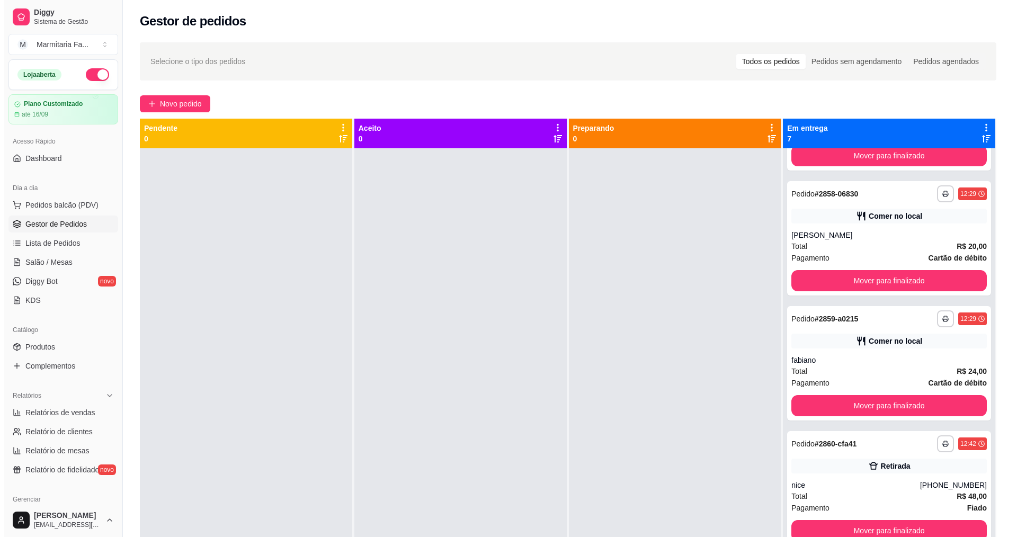
scroll to position [348, 0]
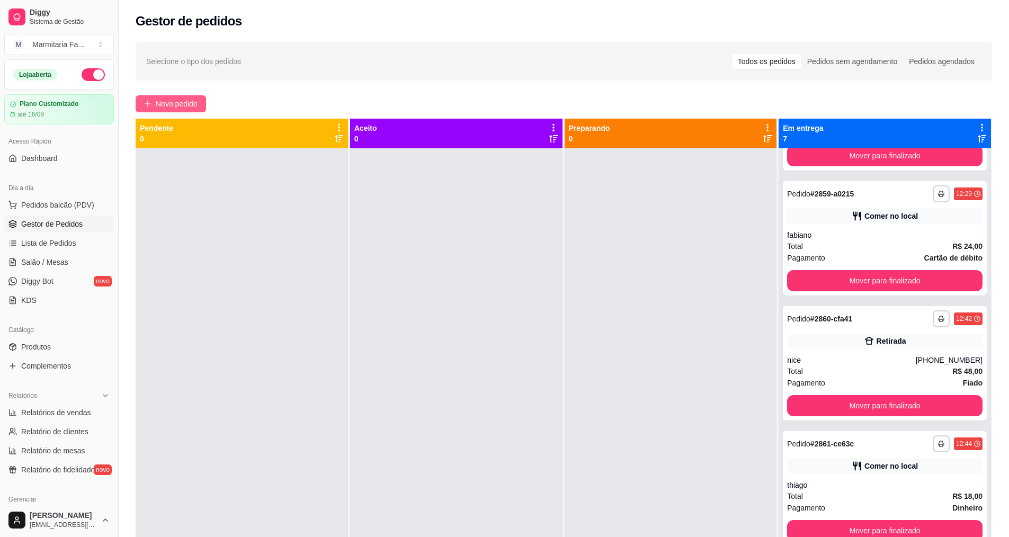
click at [196, 102] on span "Novo pedido" at bounding box center [177, 104] width 42 height 12
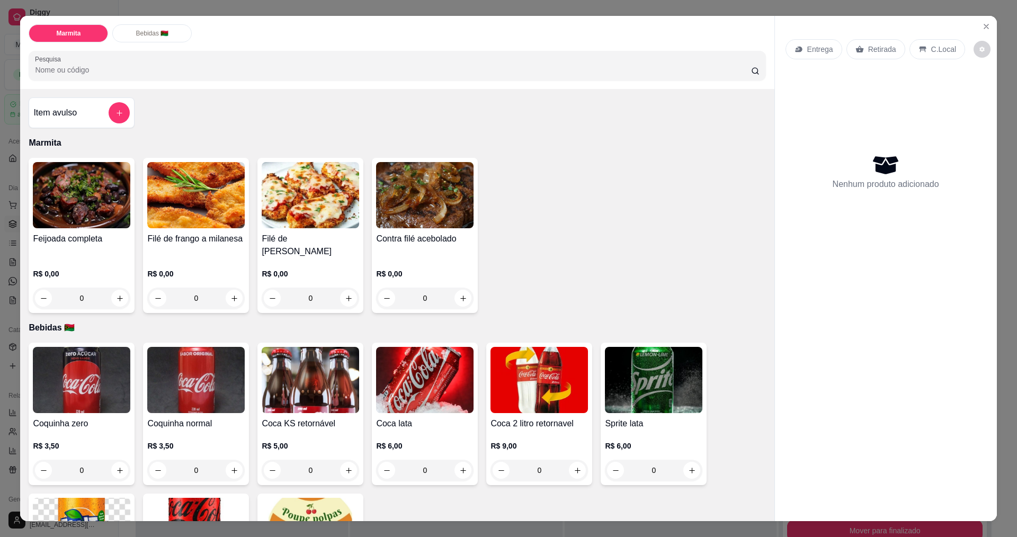
click at [232, 299] on div "0" at bounding box center [195, 298] width 97 height 21
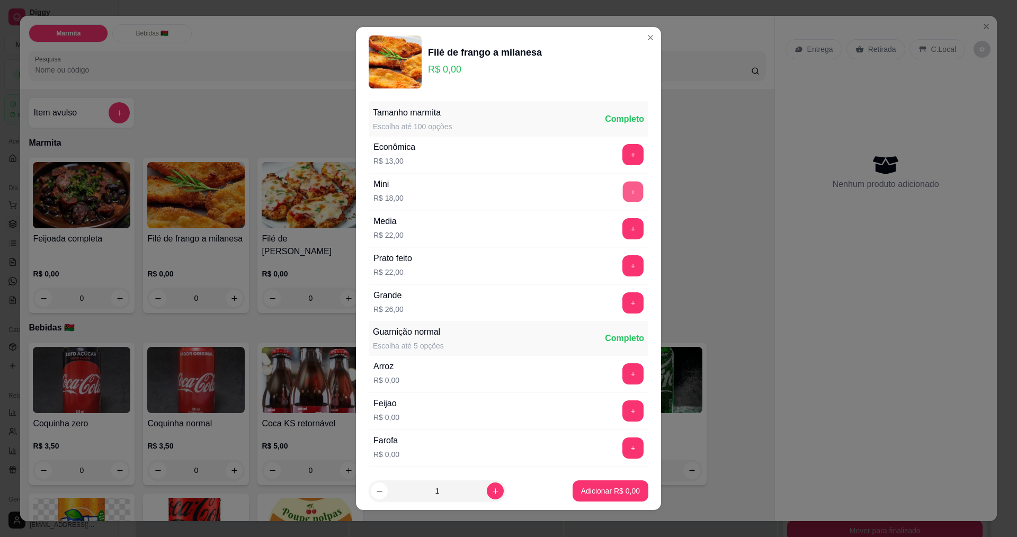
click at [623, 191] on button "+" at bounding box center [633, 191] width 21 height 21
click at [622, 446] on button "+" at bounding box center [632, 447] width 21 height 21
click at [617, 492] on p "Adicionar R$ 18,00" at bounding box center [608, 491] width 61 height 10
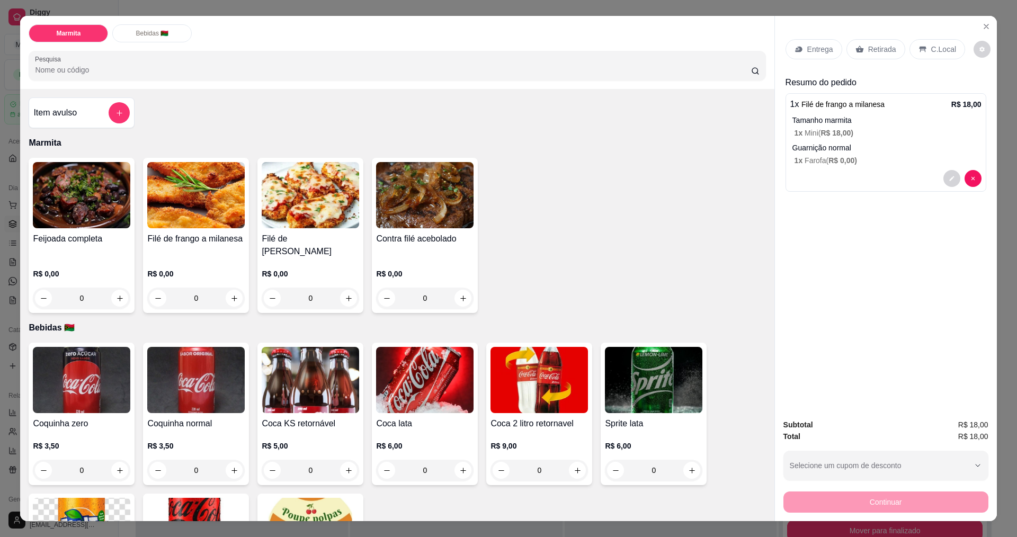
click at [799, 48] on div "Entrega" at bounding box center [813, 49] width 57 height 20
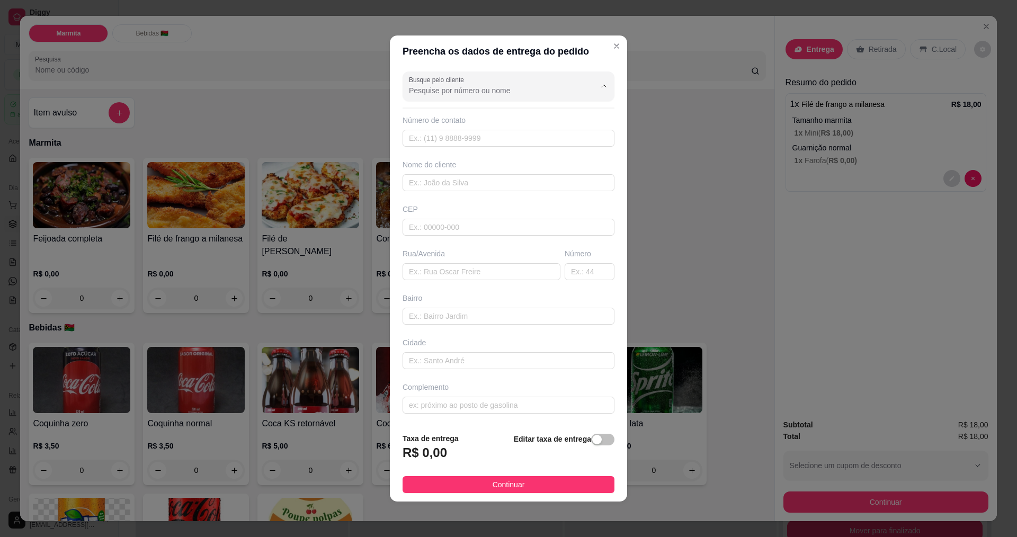
click at [549, 88] on input "Busque pelo cliente" at bounding box center [493, 90] width 169 height 11
click at [459, 114] on span "[PERSON_NAME]" at bounding box center [499, 116] width 176 height 11
type input "[PERSON_NAME]"
type input "19997191469"
type input "[PERSON_NAME]"
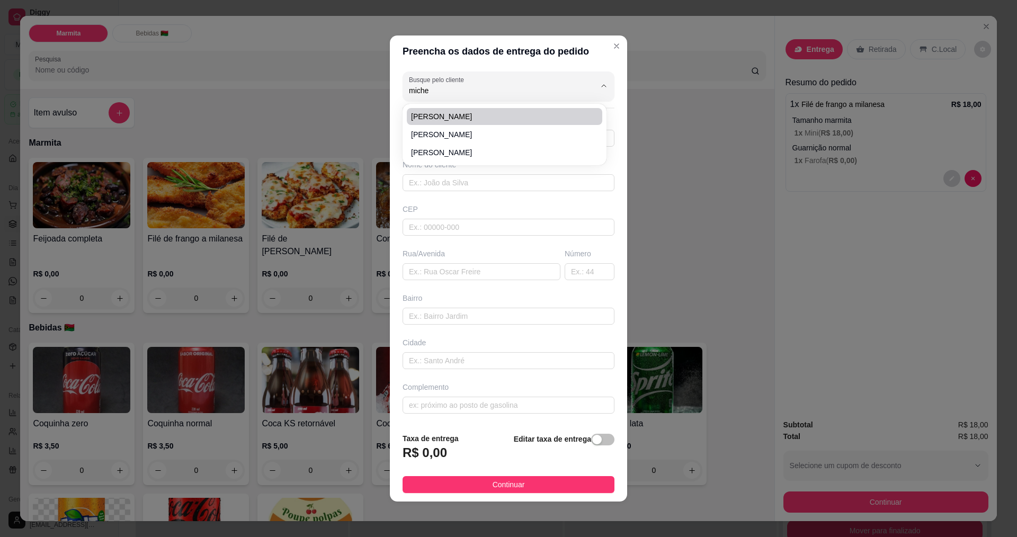
type input "rua 33"
type input "604"
type input "itajai"
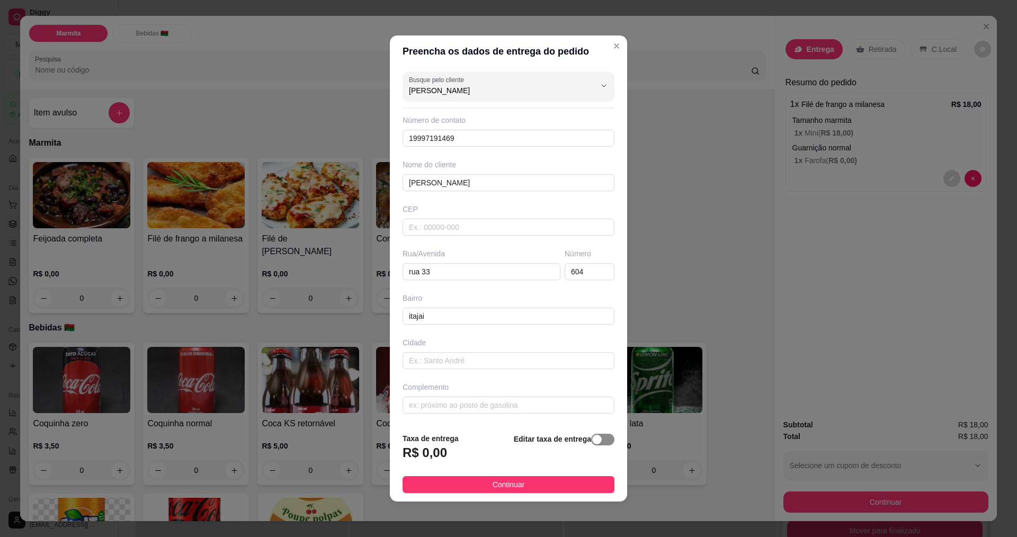
type input "[PERSON_NAME]"
click at [596, 437] on span "button" at bounding box center [602, 440] width 23 height 12
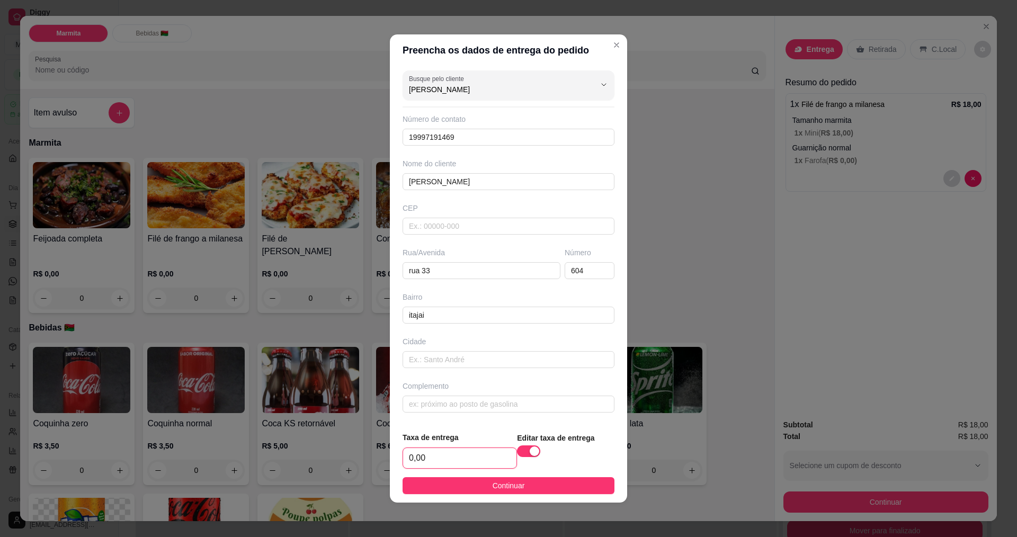
click at [491, 457] on input "0,00" at bounding box center [459, 458] width 113 height 20
type input "2,00"
click at [507, 482] on span "Continuar" at bounding box center [508, 486] width 32 height 12
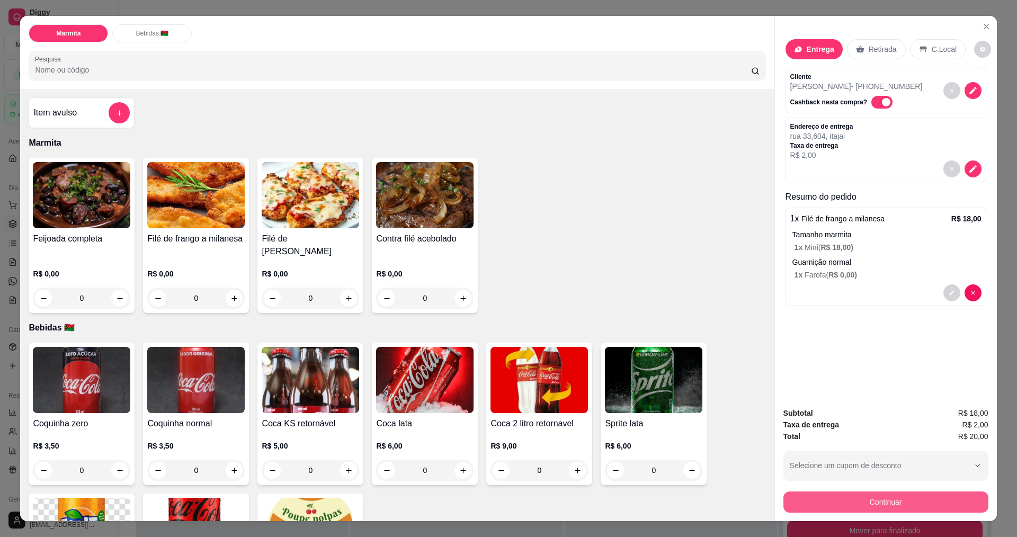
click at [916, 501] on button "Continuar" at bounding box center [885, 501] width 205 height 21
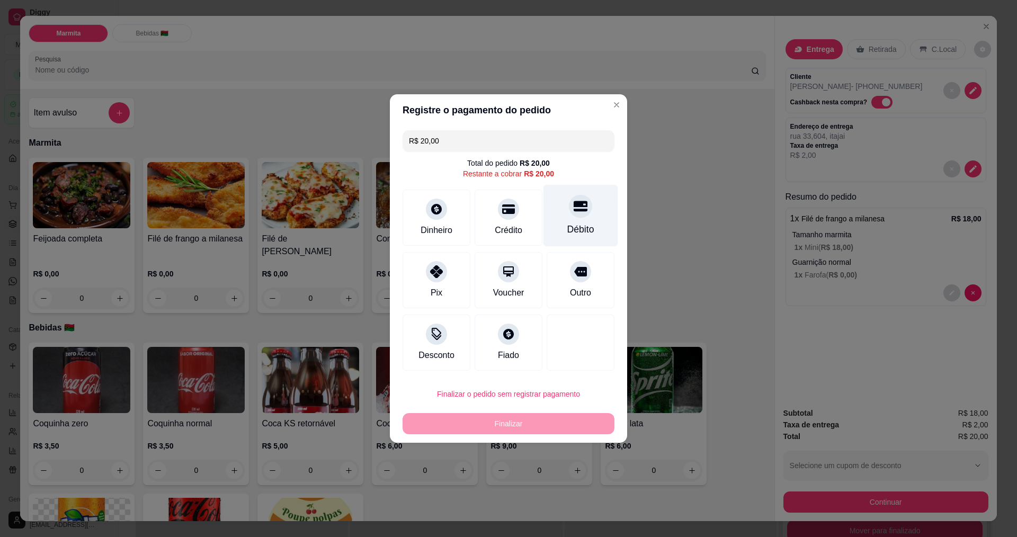
click at [573, 212] on icon at bounding box center [580, 206] width 14 height 14
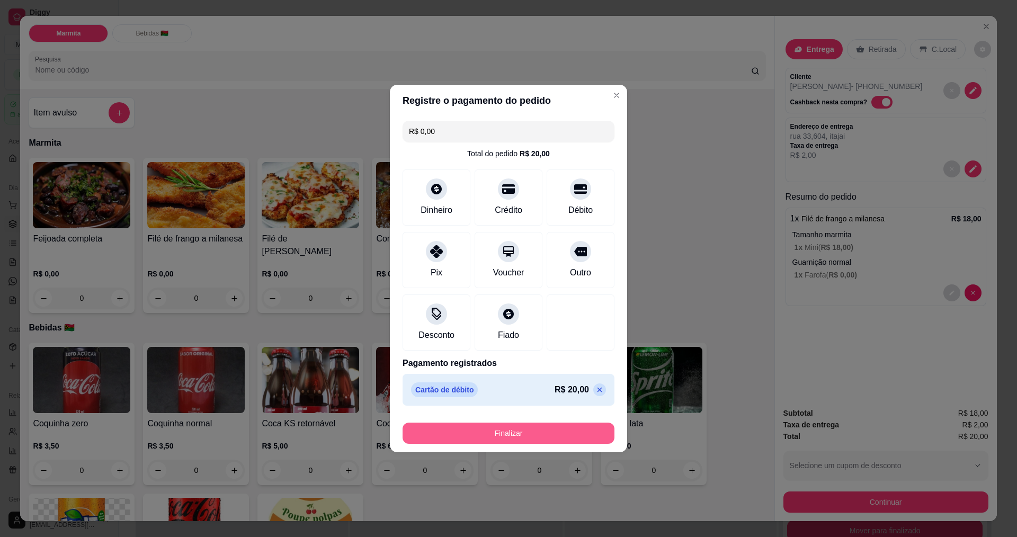
click at [508, 434] on button "Finalizar" at bounding box center [508, 433] width 212 height 21
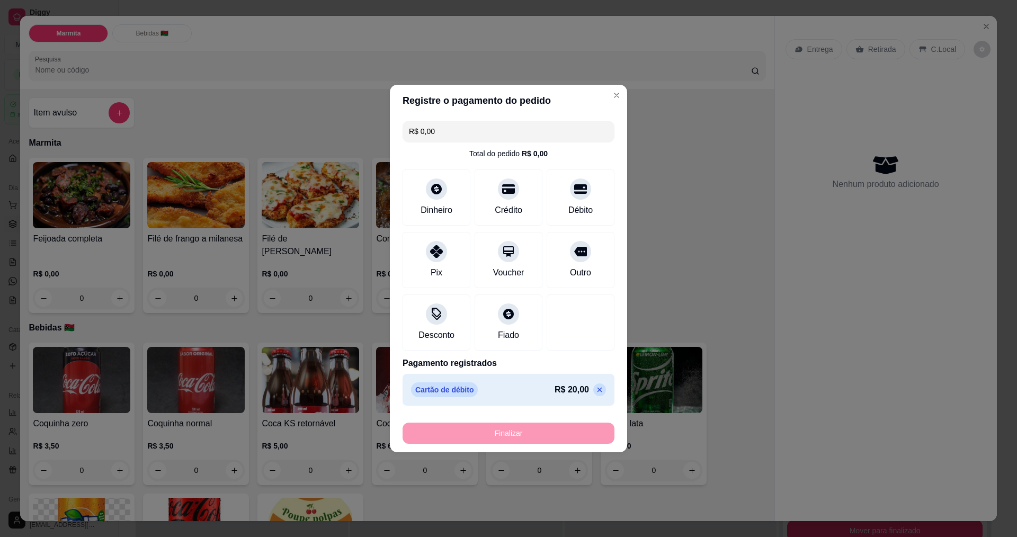
type input "-R$ 20,00"
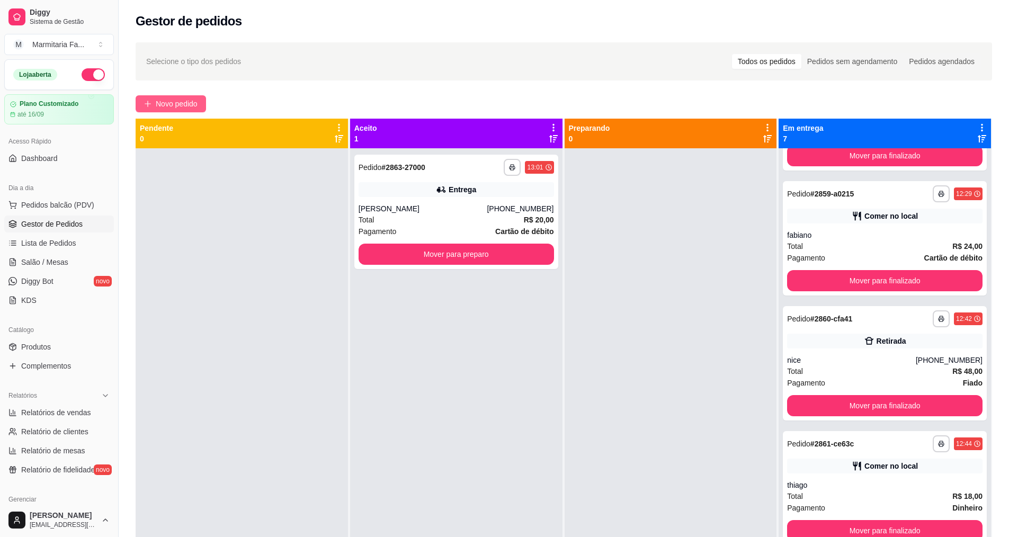
click at [191, 105] on span "Novo pedido" at bounding box center [177, 104] width 42 height 12
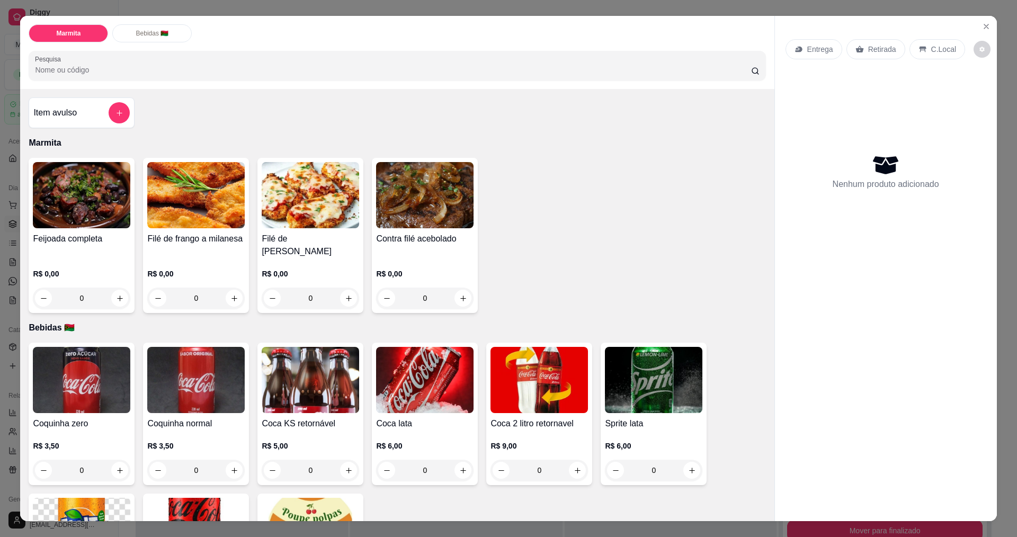
click at [460, 302] on div "0" at bounding box center [424, 298] width 97 height 21
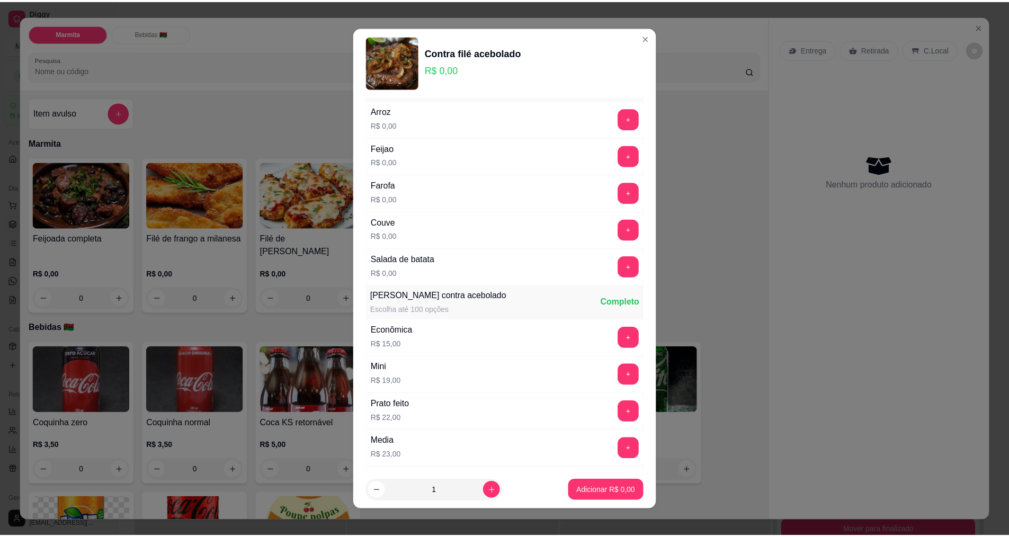
scroll to position [106, 0]
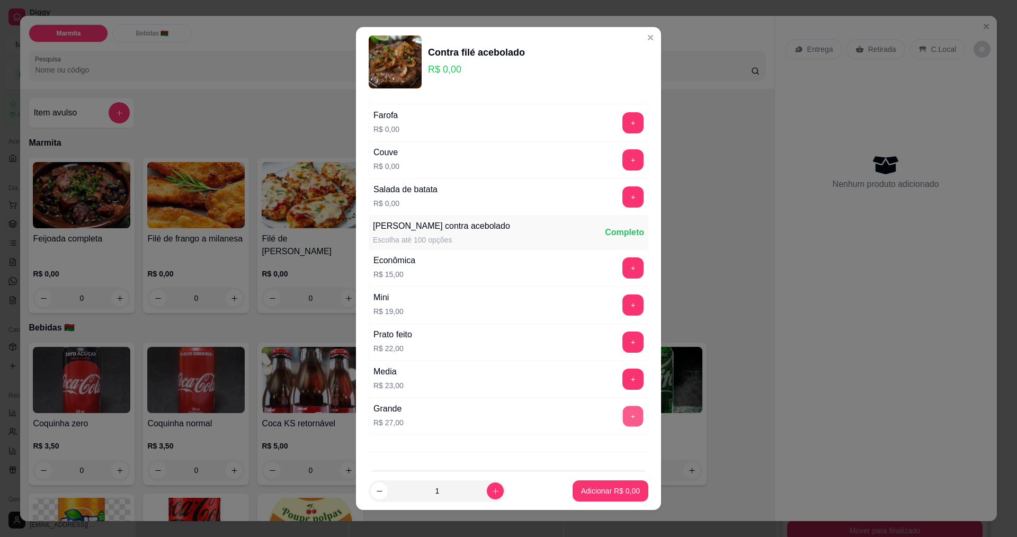
click at [623, 413] on button "+" at bounding box center [633, 416] width 21 height 21
click at [612, 489] on p "Adicionar R$ 27,00" at bounding box center [608, 491] width 63 height 11
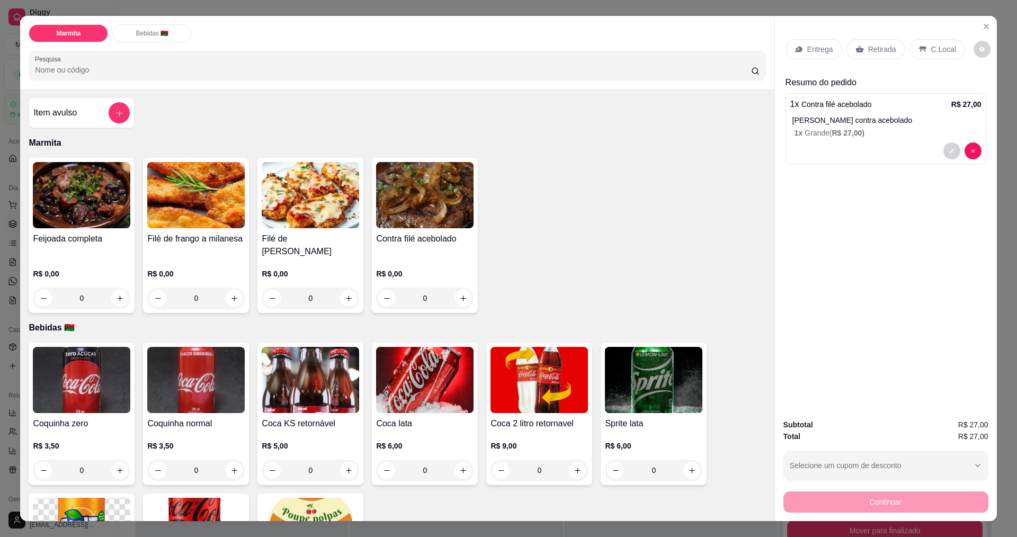
click at [936, 48] on p "C.Local" at bounding box center [943, 49] width 25 height 11
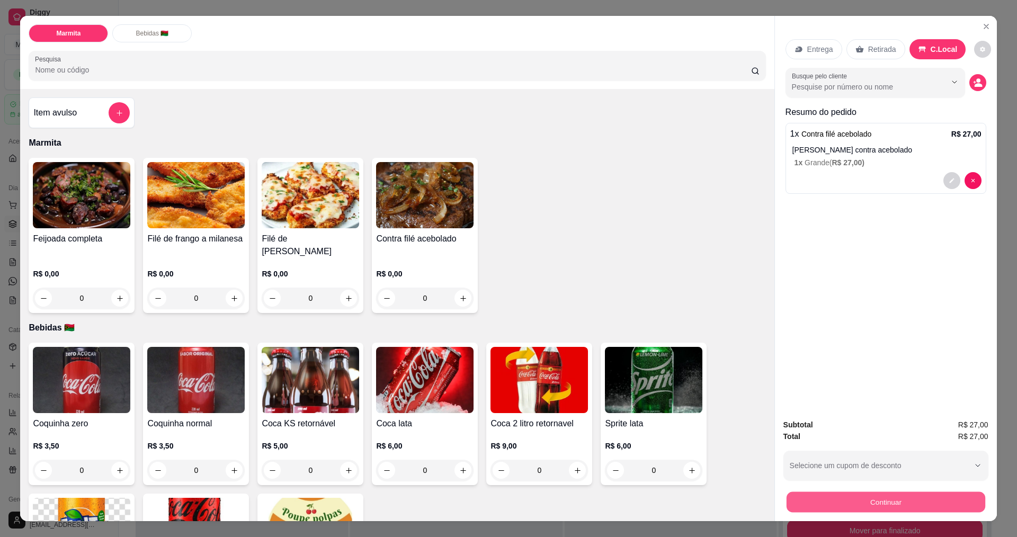
click at [889, 503] on button "Continuar" at bounding box center [885, 501] width 199 height 21
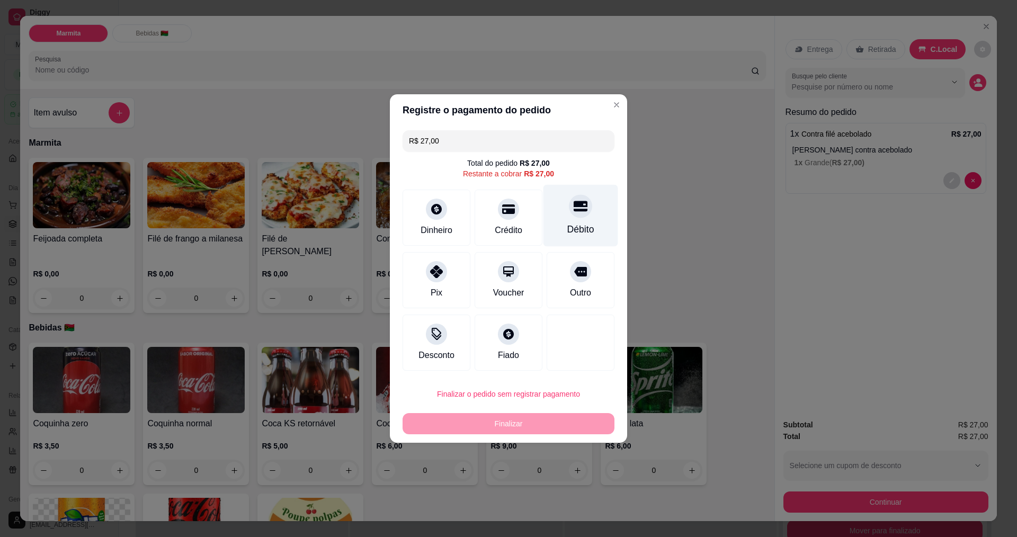
drag, startPoint x: 567, startPoint y: 218, endPoint x: 571, endPoint y: 222, distance: 5.6
click at [569, 219] on div "Débito" at bounding box center [580, 216] width 75 height 62
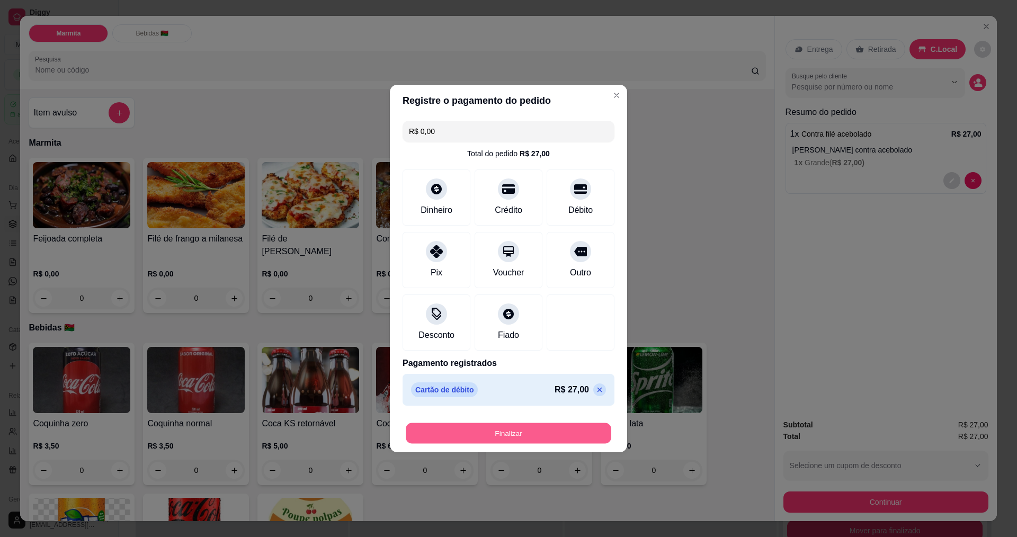
click at [517, 429] on button "Finalizar" at bounding box center [508, 433] width 205 height 21
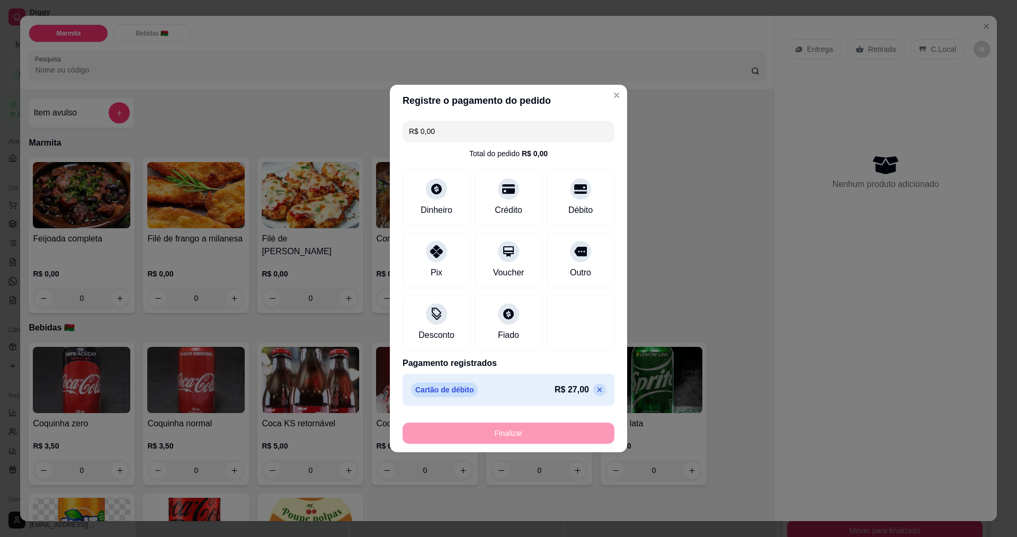
type input "-R$ 27,00"
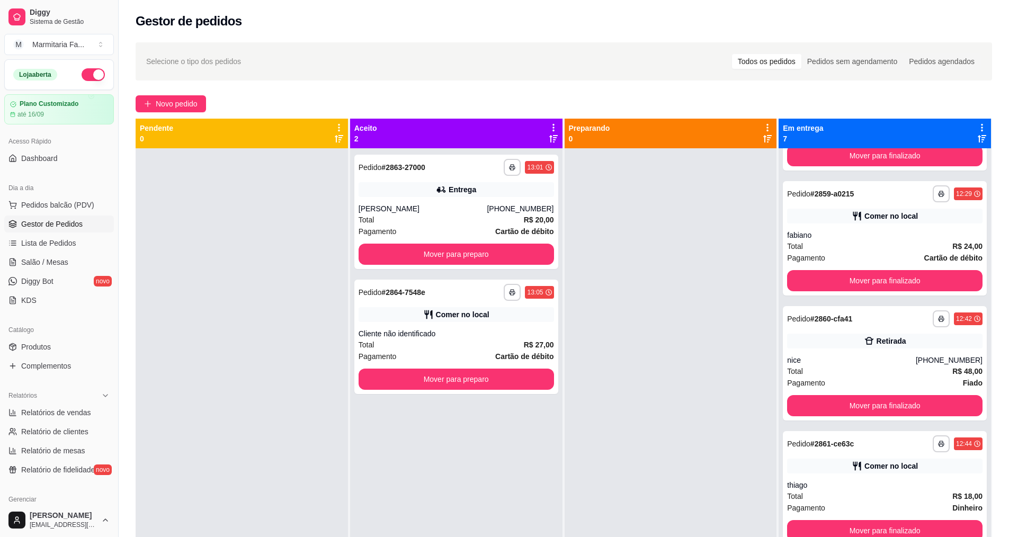
scroll to position [21, 0]
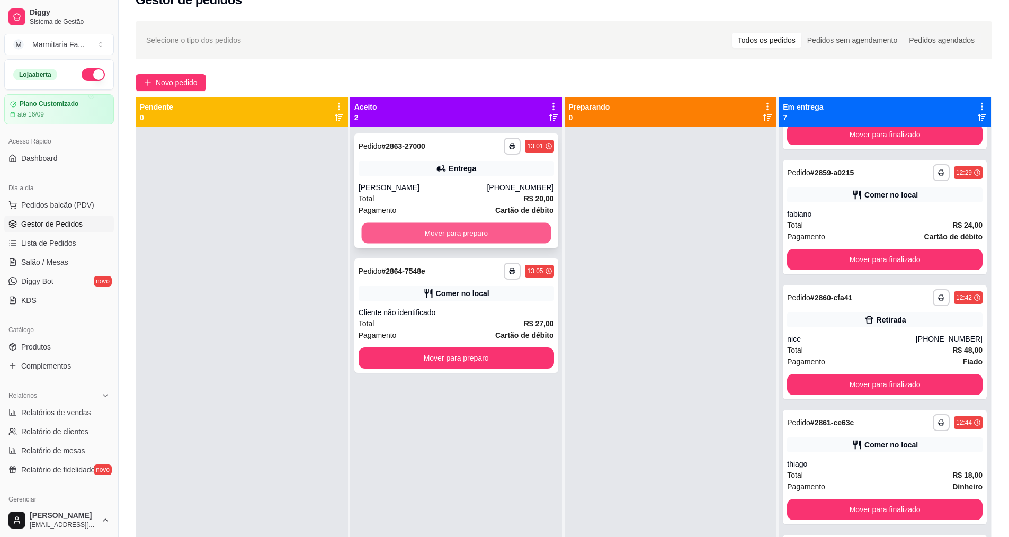
click at [470, 230] on button "Mover para preparo" at bounding box center [456, 233] width 190 height 21
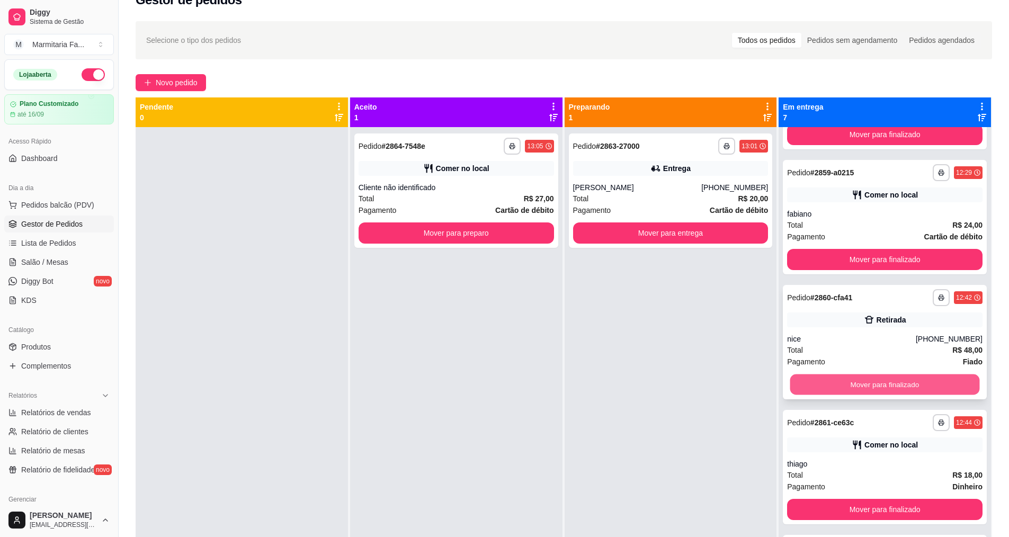
click at [839, 386] on button "Mover para finalizado" at bounding box center [885, 384] width 190 height 21
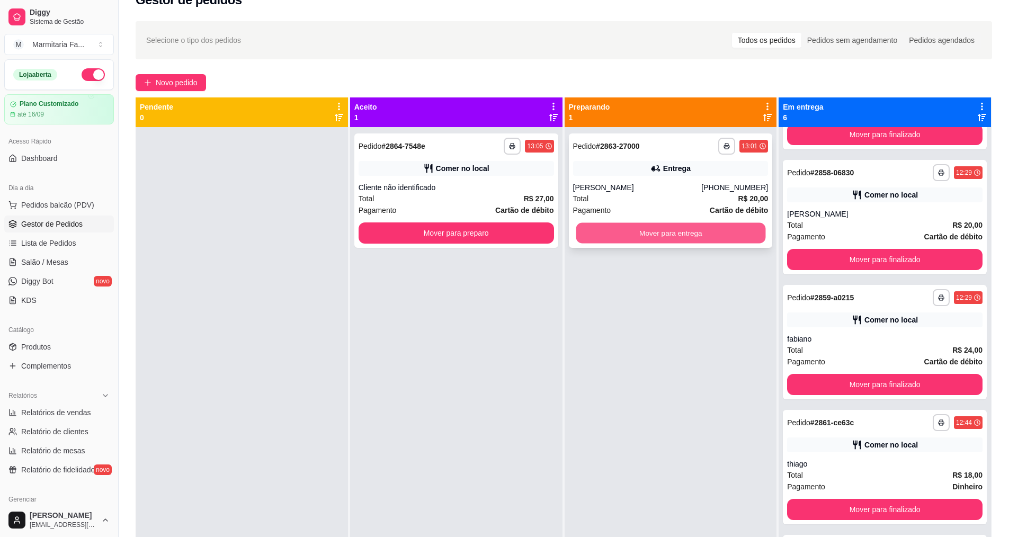
click at [726, 238] on button "Mover para entrega" at bounding box center [671, 233] width 190 height 21
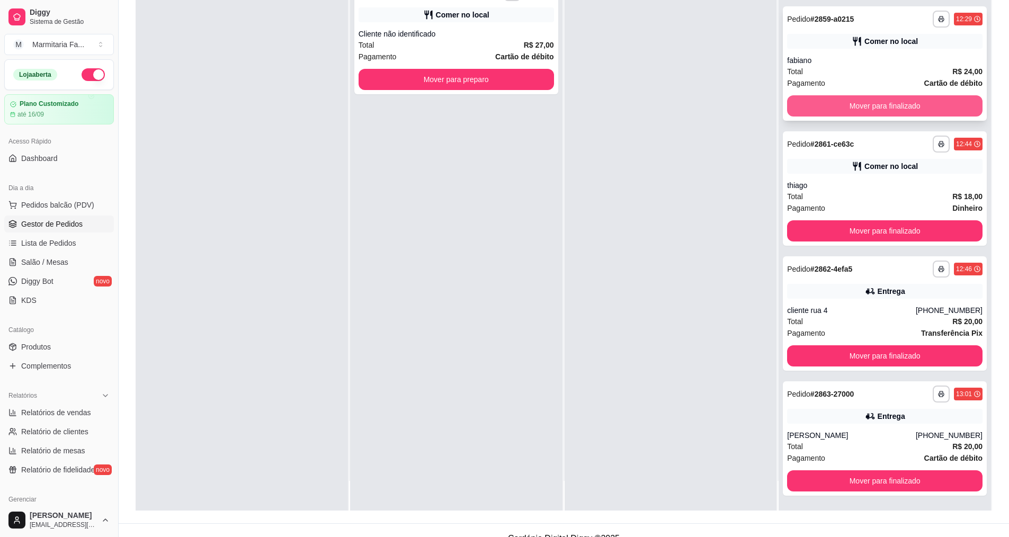
scroll to position [162, 0]
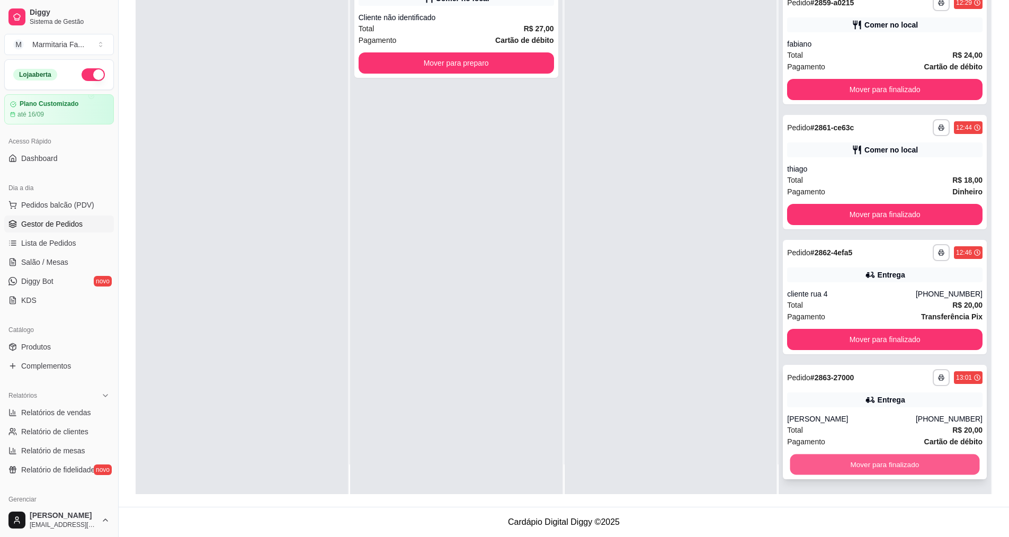
click at [865, 469] on button "Mover para finalizado" at bounding box center [885, 464] width 190 height 21
click at [864, 456] on button "Mover para finalizado" at bounding box center [885, 464] width 190 height 21
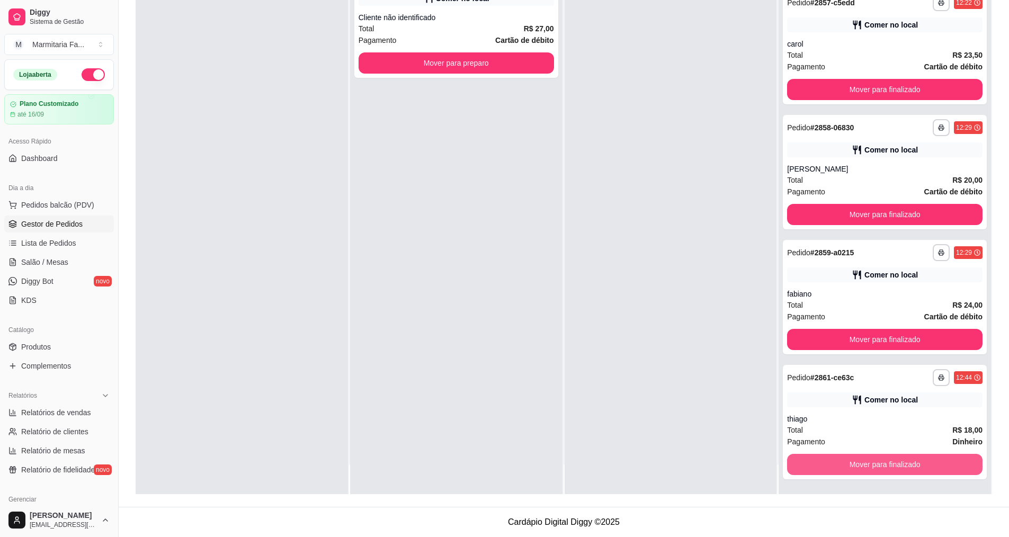
scroll to position [98, 0]
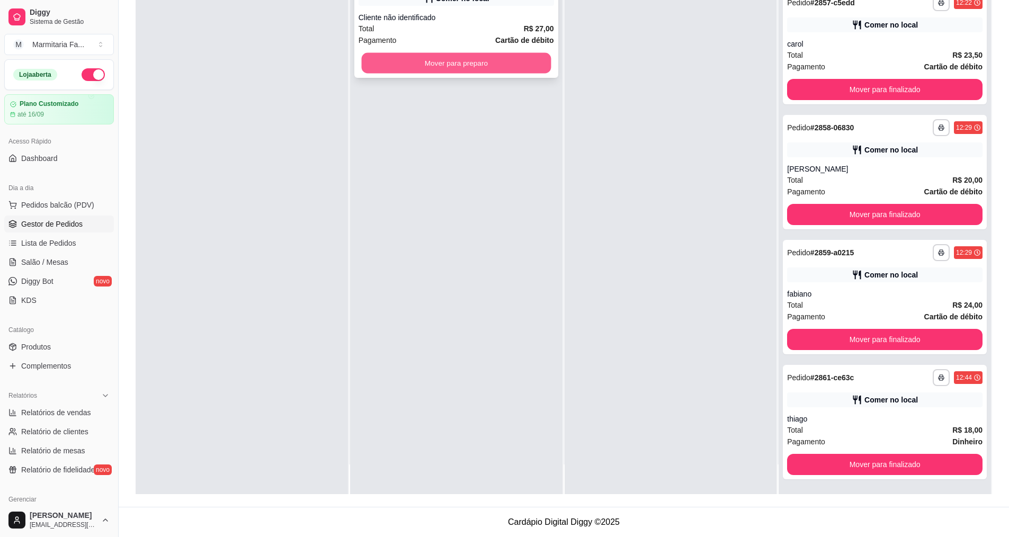
click at [432, 58] on button "Mover para preparo" at bounding box center [456, 63] width 190 height 21
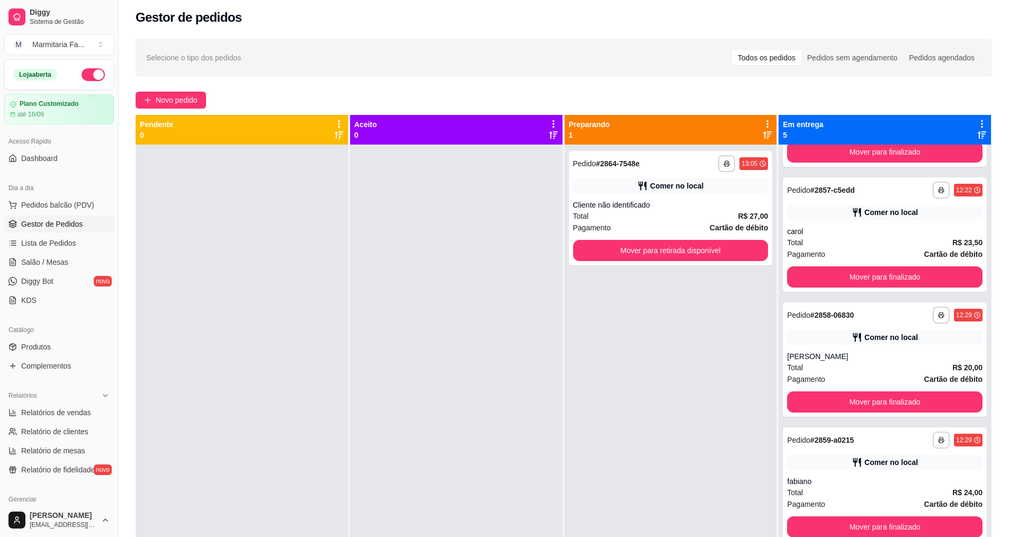
scroll to position [0, 0]
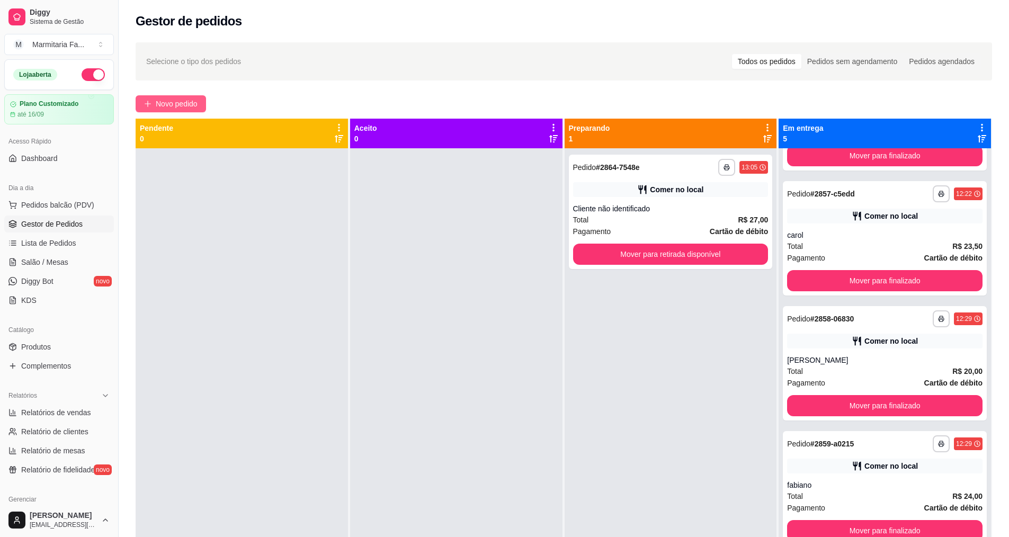
click at [140, 104] on button "Novo pedido" at bounding box center [171, 103] width 70 height 17
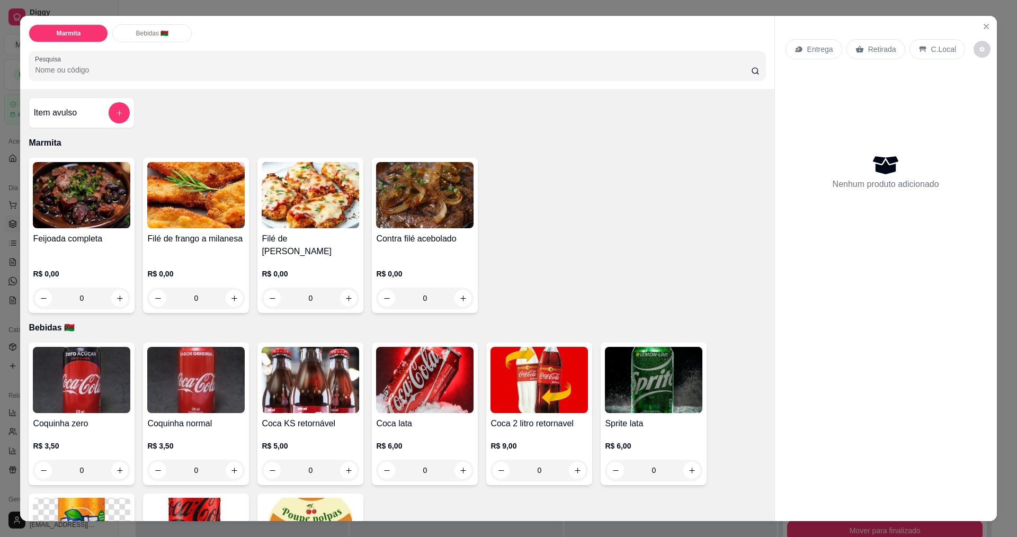
click at [113, 299] on div "0" at bounding box center [81, 298] width 97 height 21
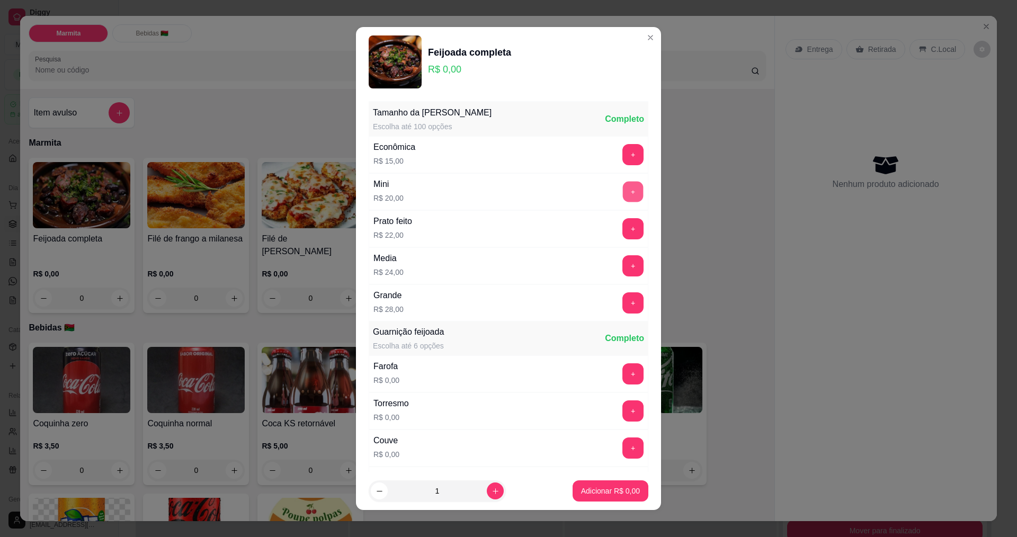
click at [623, 193] on button "+" at bounding box center [633, 191] width 21 height 21
click at [569, 488] on button "Adicionar R$ 20,00" at bounding box center [608, 491] width 78 height 21
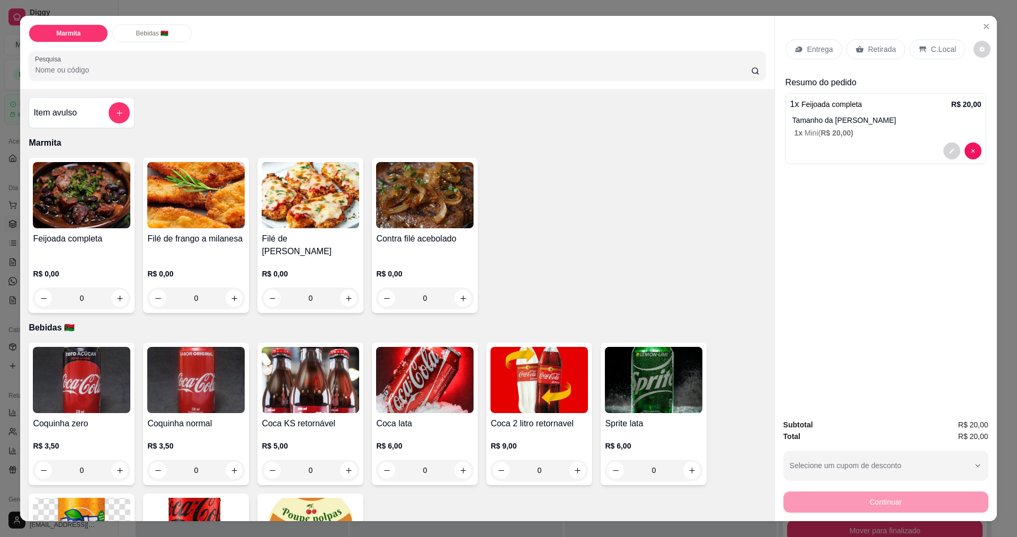
click at [830, 50] on div "Entrega" at bounding box center [813, 49] width 57 height 20
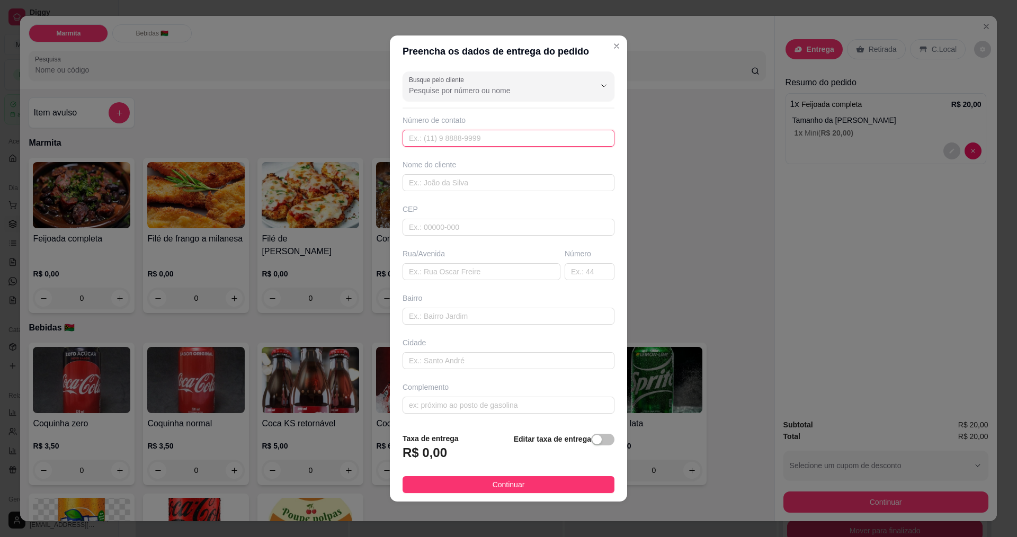
click at [531, 142] on input "text" at bounding box center [508, 138] width 212 height 17
type input "[PHONE_NUMBER]"
click at [539, 181] on input "text" at bounding box center [508, 182] width 212 height 17
type input "maria do carmo"
click at [475, 272] on input "text" at bounding box center [481, 271] width 158 height 17
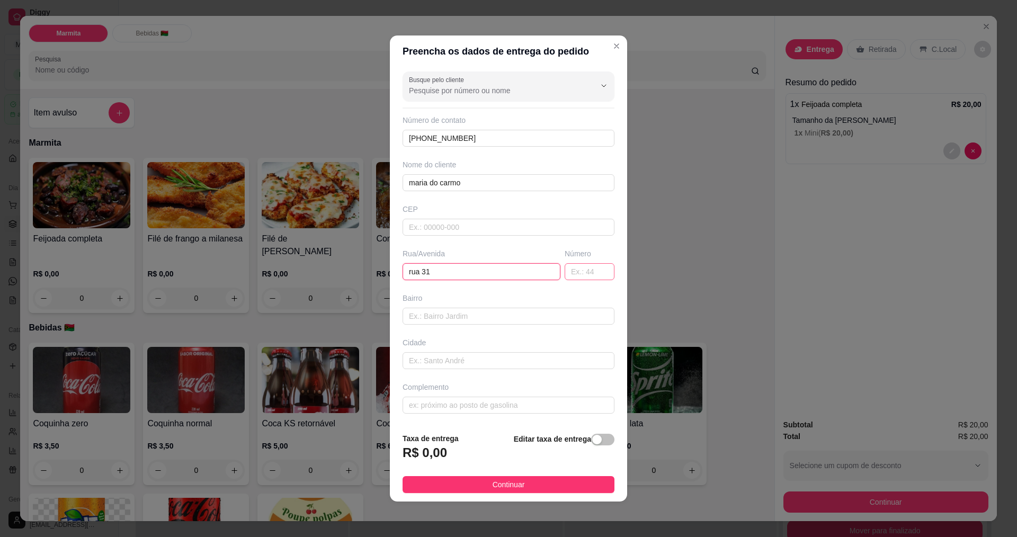
type input "rua 31"
click at [598, 267] on input "text" at bounding box center [589, 271] width 50 height 17
type input "113"
click at [533, 318] on input "text" at bounding box center [508, 316] width 212 height 17
type input "itajai"
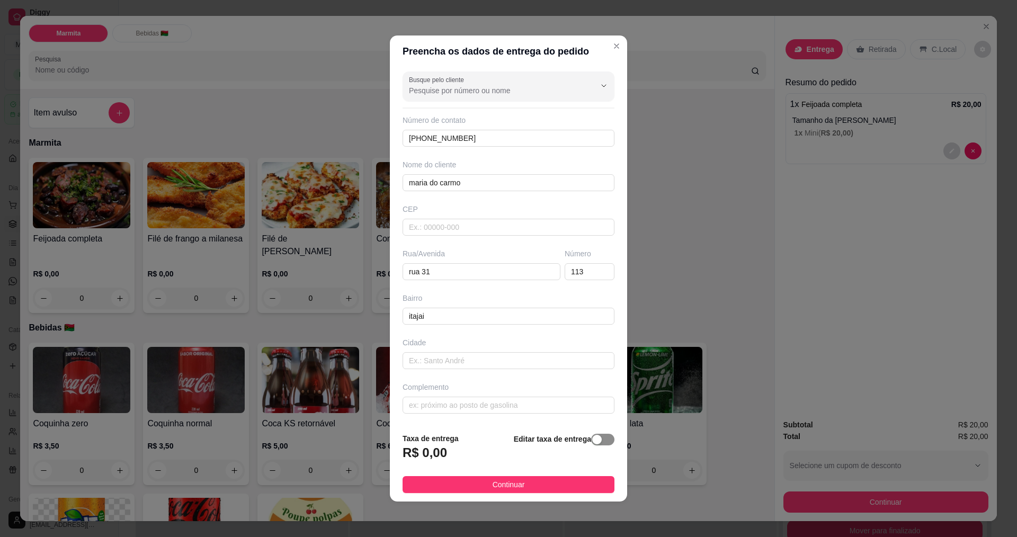
click at [596, 437] on button "button" at bounding box center [602, 440] width 23 height 12
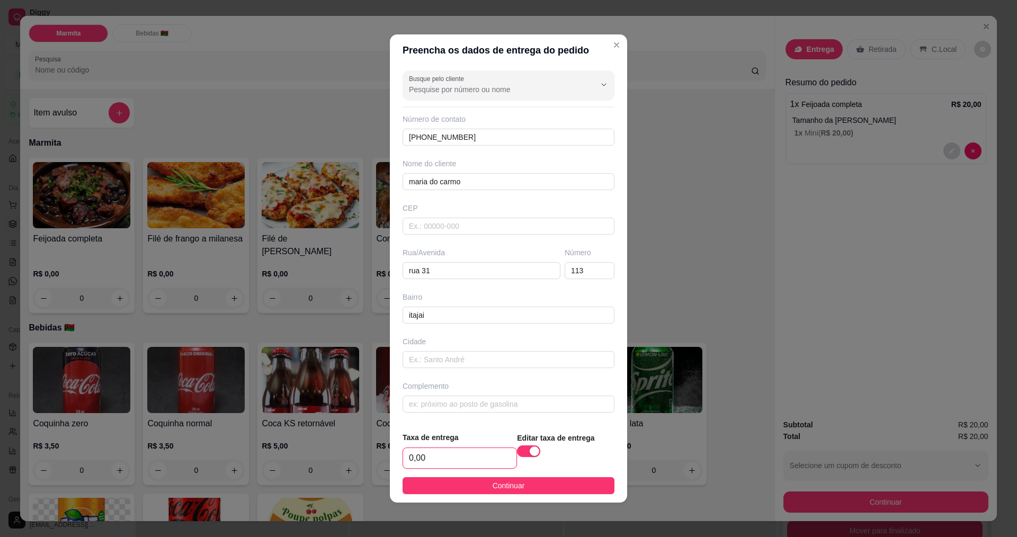
click at [477, 454] on input "0,00" at bounding box center [459, 458] width 113 height 20
type input "2,00"
click at [495, 484] on span "Continuar" at bounding box center [508, 486] width 32 height 12
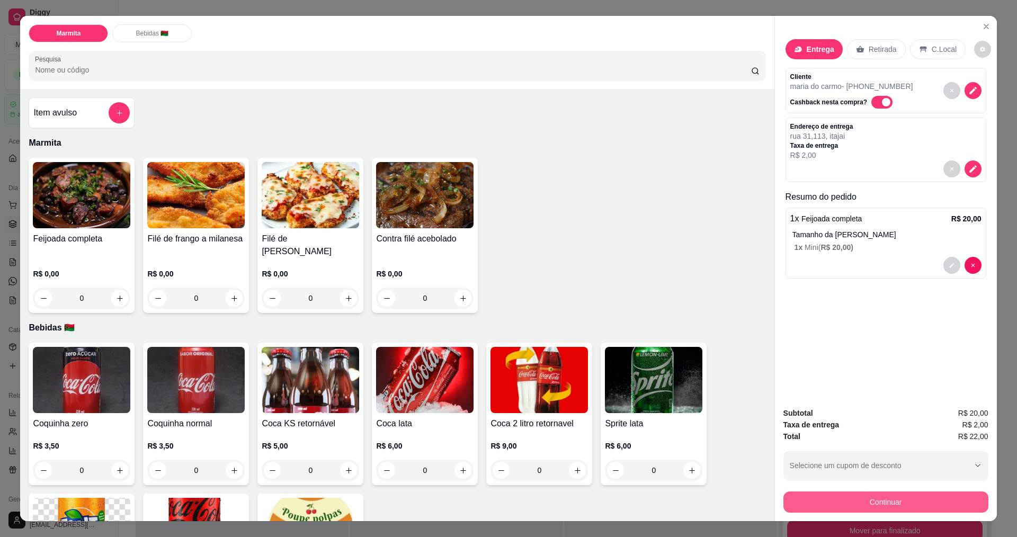
click at [904, 509] on button "Continuar" at bounding box center [885, 501] width 205 height 21
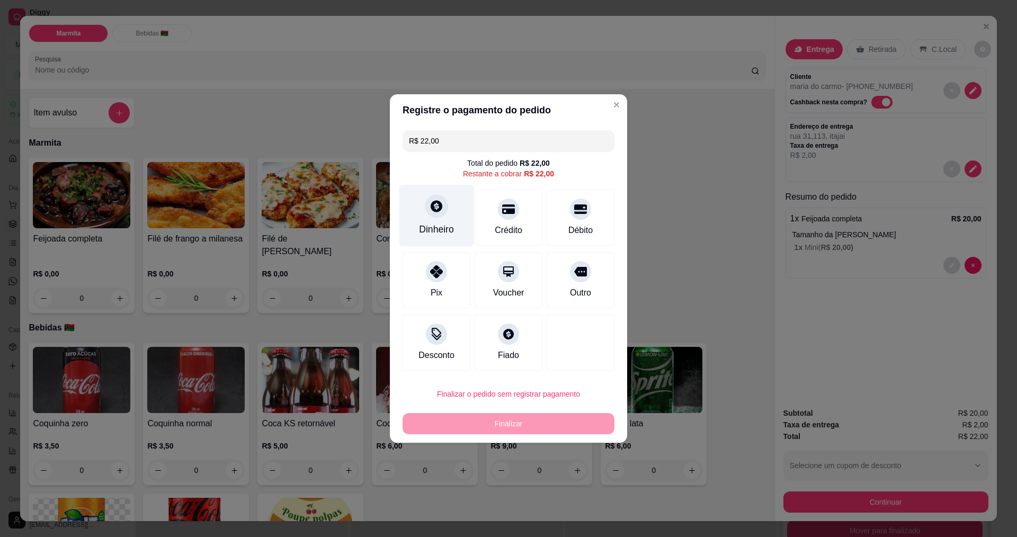
click at [445, 231] on div "Dinheiro" at bounding box center [436, 229] width 35 height 14
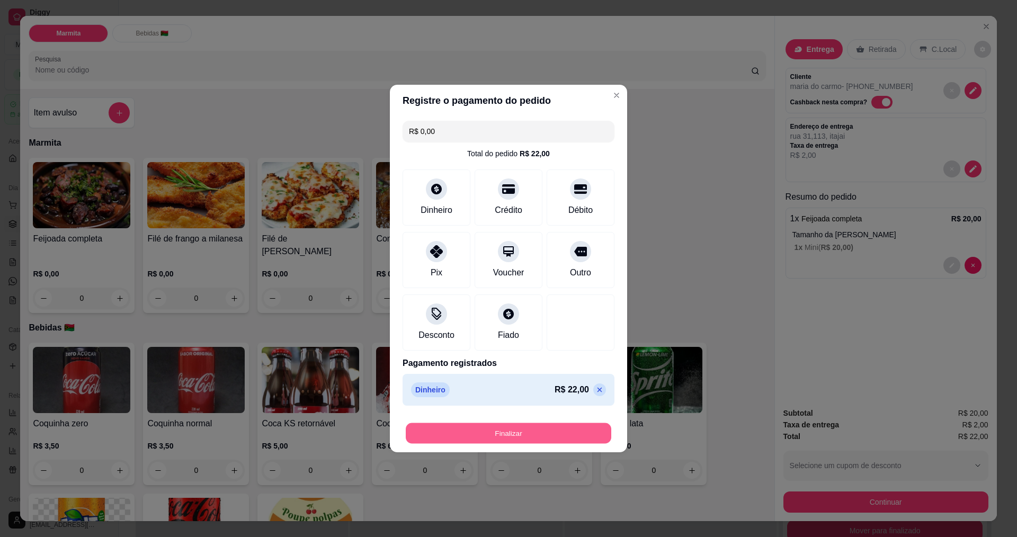
click at [540, 426] on button "Finalizar" at bounding box center [508, 433] width 205 height 21
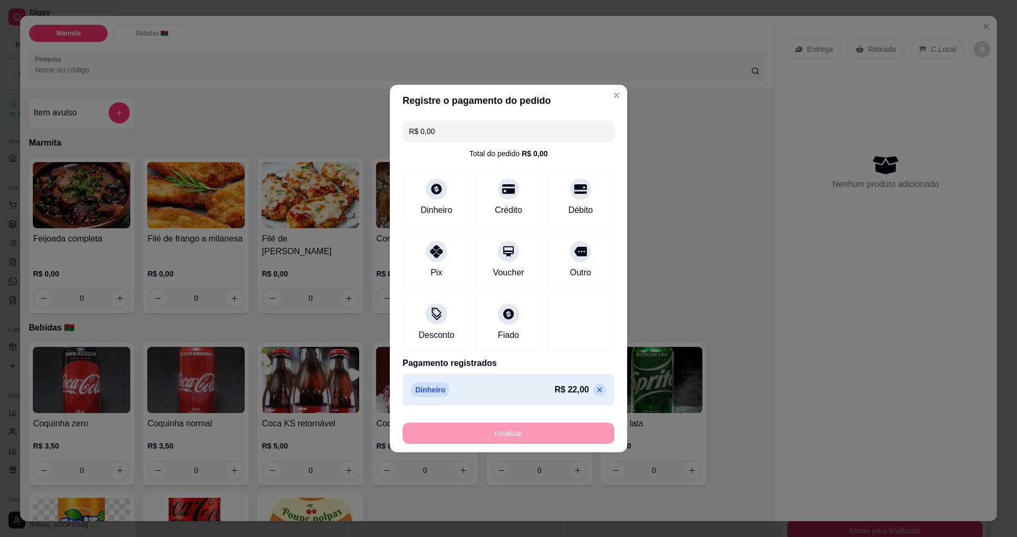
type input "-R$ 22,00"
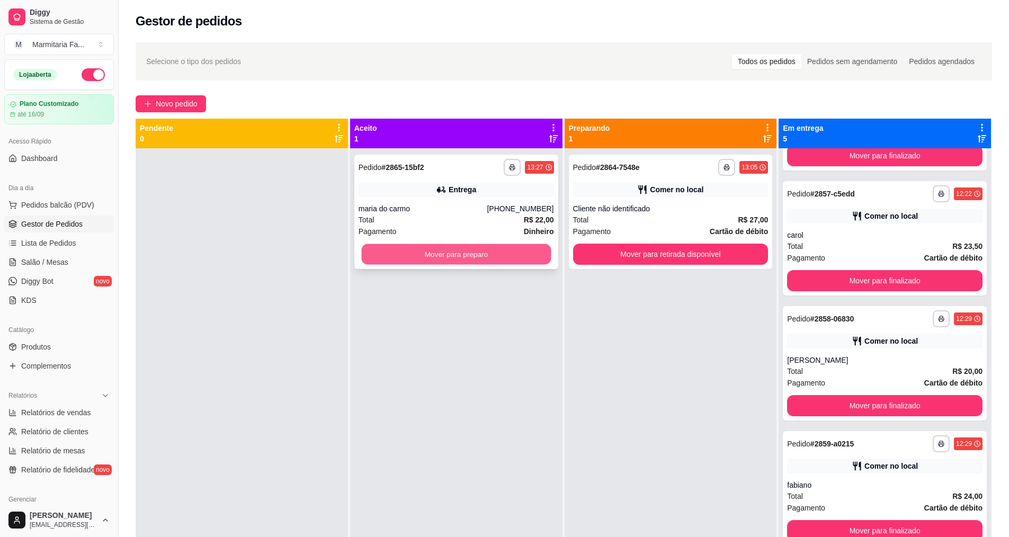
click at [521, 247] on button "Mover para preparo" at bounding box center [456, 254] width 190 height 21
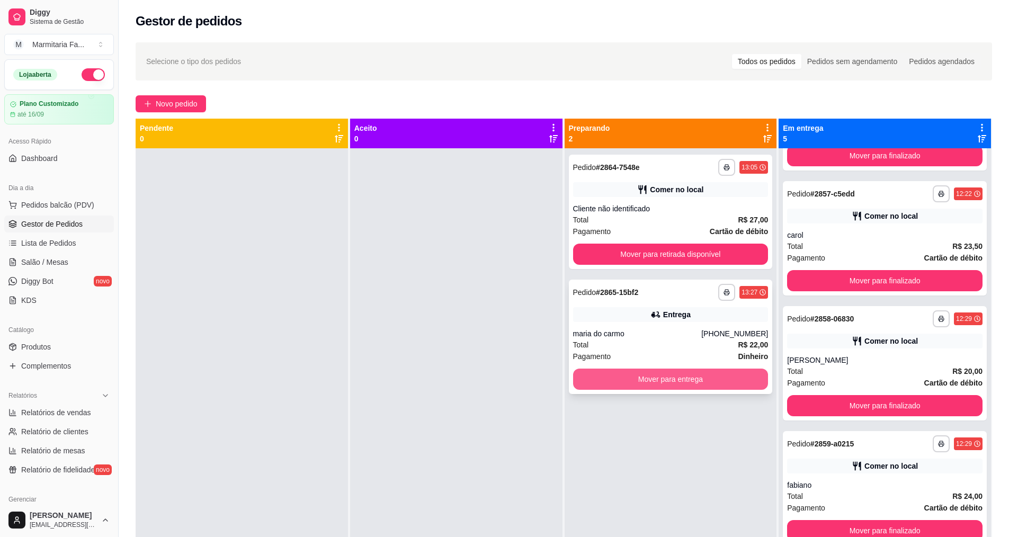
click at [680, 374] on button "Mover para entrega" at bounding box center [670, 379] width 195 height 21
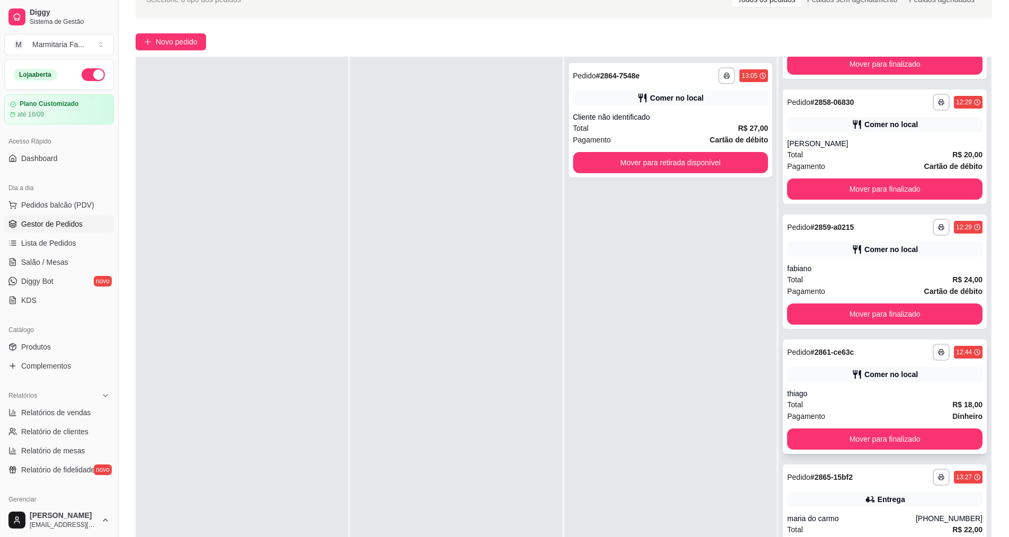
scroll to position [162, 0]
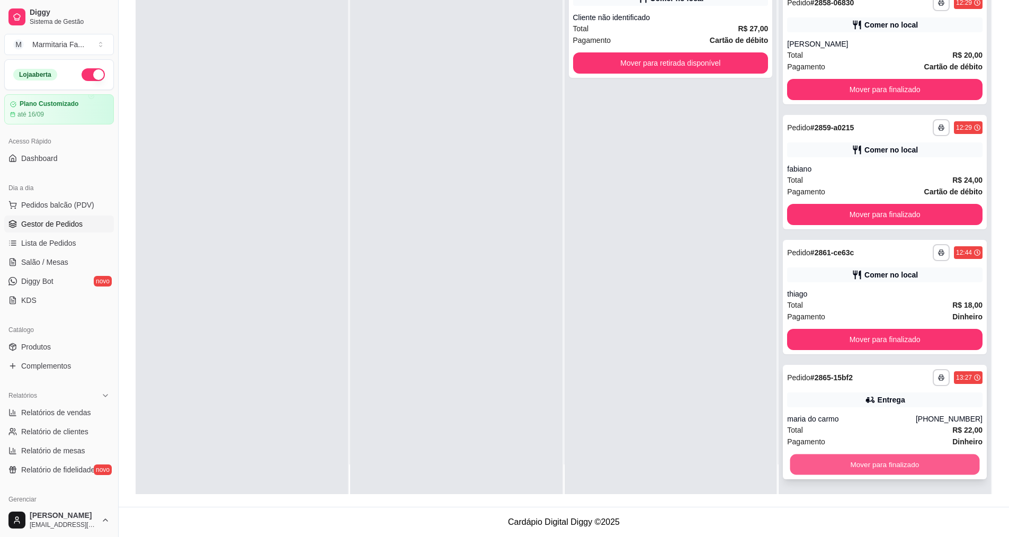
click at [912, 466] on button "Mover para finalizado" at bounding box center [885, 464] width 190 height 21
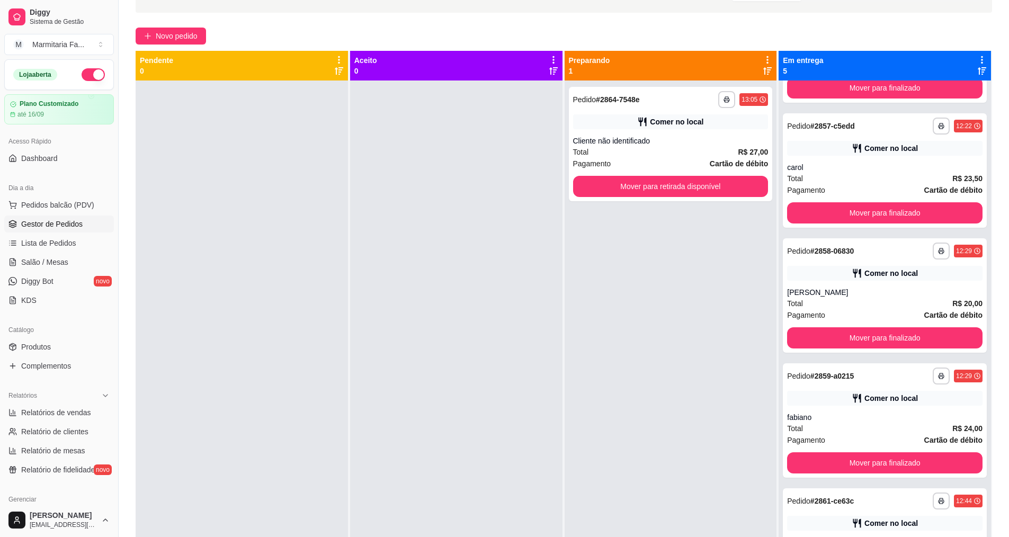
scroll to position [0, 0]
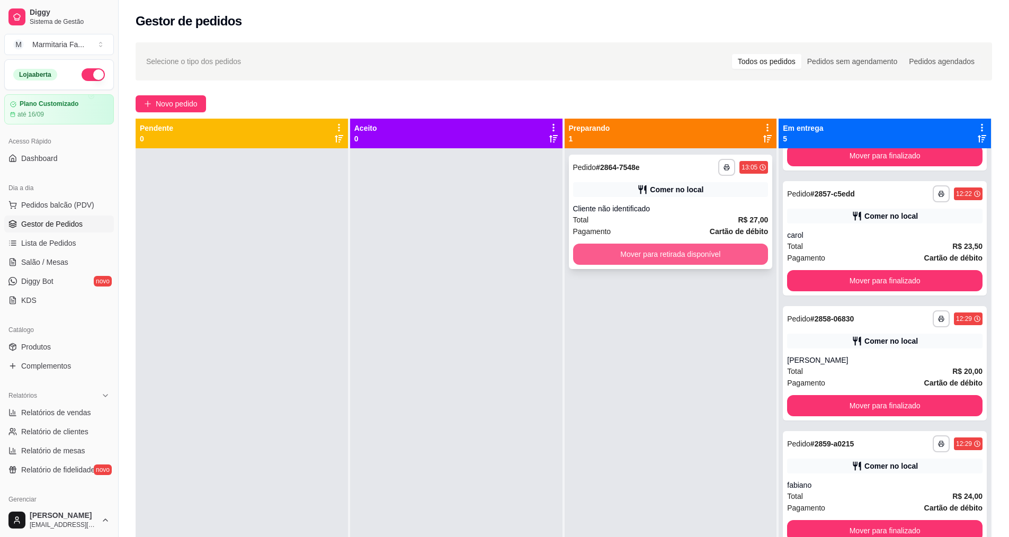
click at [612, 254] on button "Mover para retirada disponível" at bounding box center [670, 254] width 195 height 21
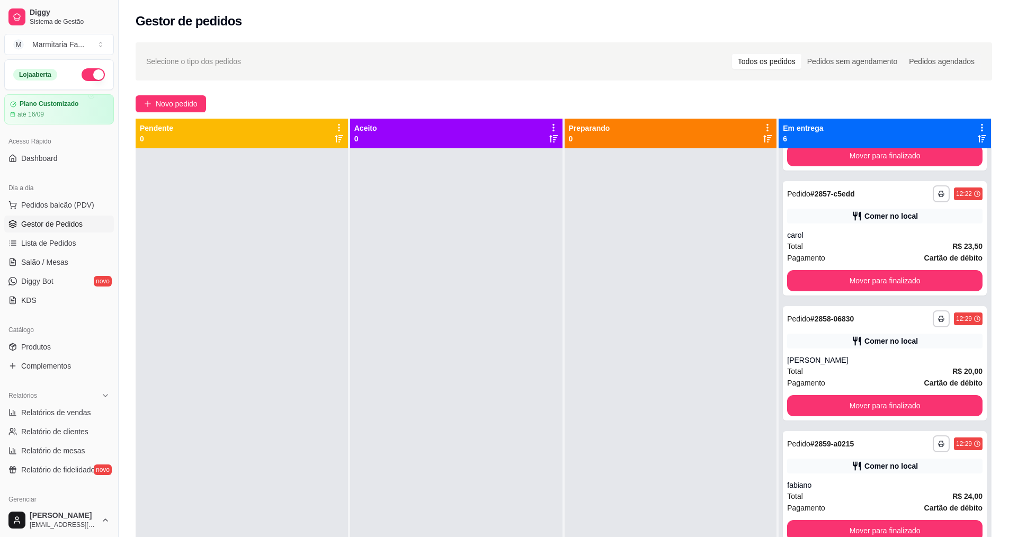
scroll to position [223, 0]
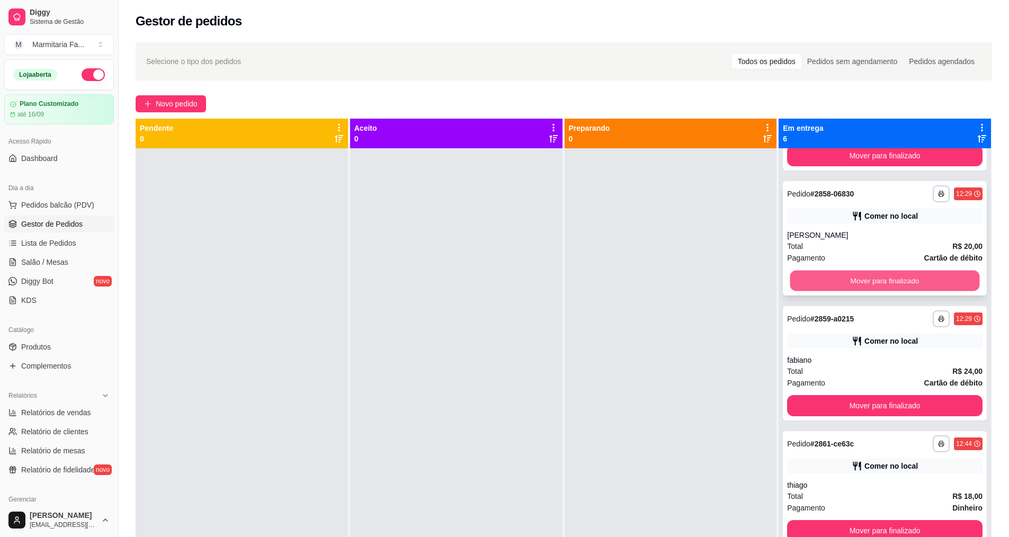
click at [894, 279] on button "Mover para finalizado" at bounding box center [885, 281] width 190 height 21
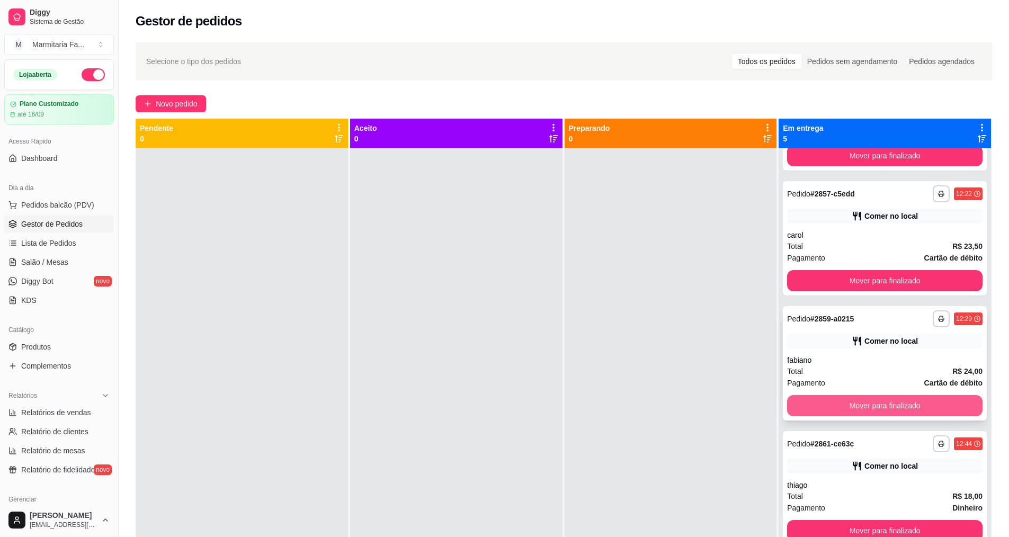
click at [903, 409] on button "Mover para finalizado" at bounding box center [884, 405] width 195 height 21
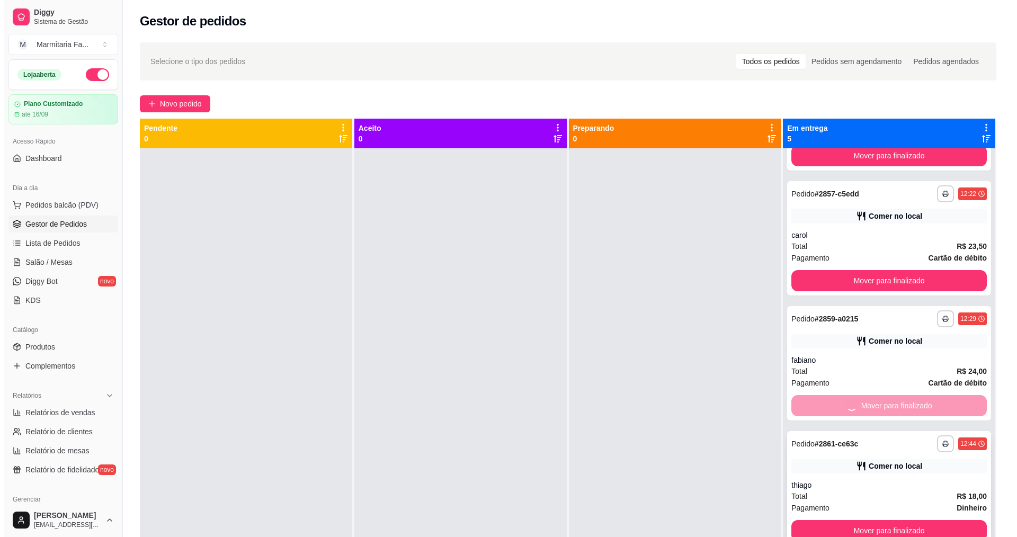
scroll to position [0, 0]
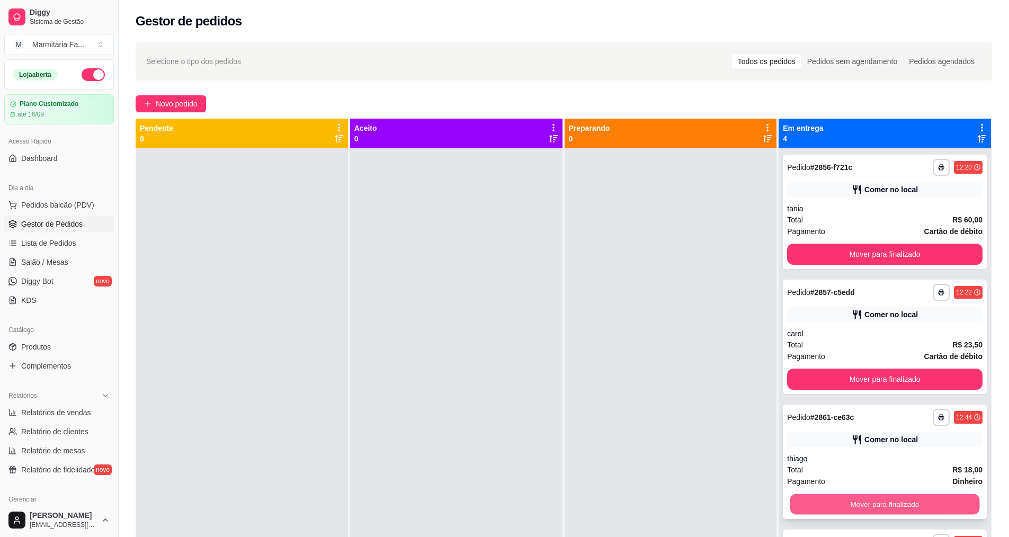
click at [914, 502] on button "Mover para finalizado" at bounding box center [885, 504] width 190 height 21
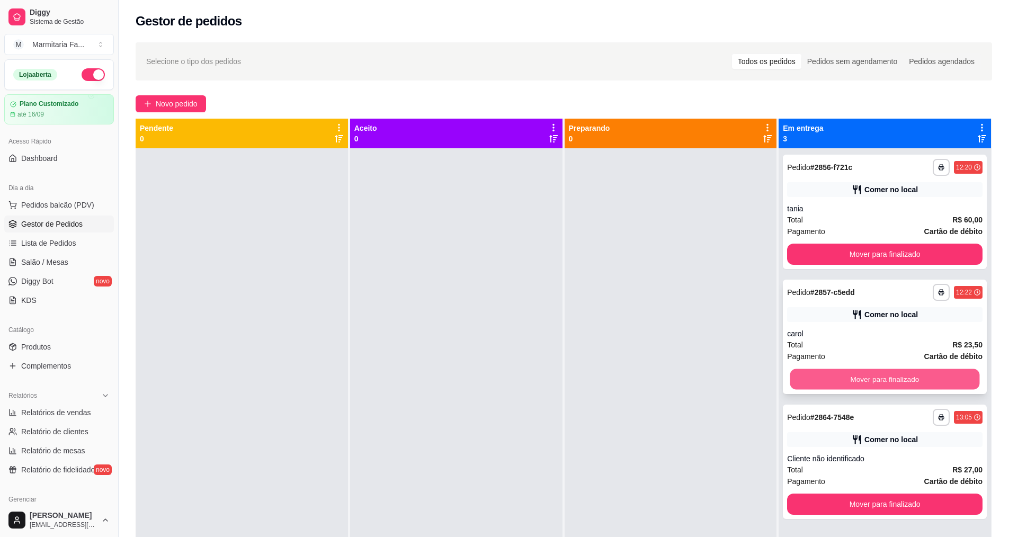
click at [853, 388] on button "Mover para finalizado" at bounding box center [885, 379] width 190 height 21
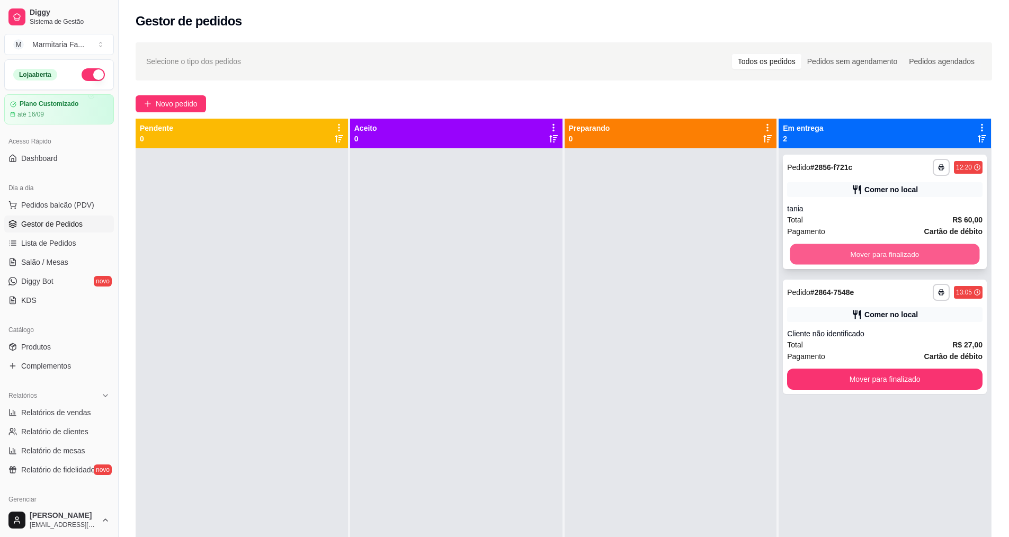
click at [801, 263] on button "Mover para finalizado" at bounding box center [885, 254] width 190 height 21
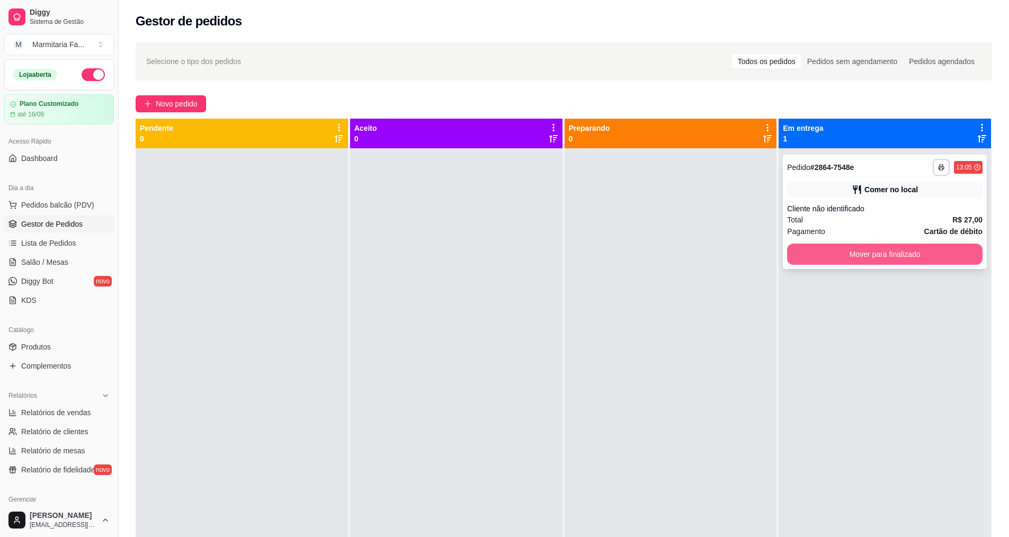
click at [814, 255] on button "Mover para finalizado" at bounding box center [884, 254] width 195 height 21
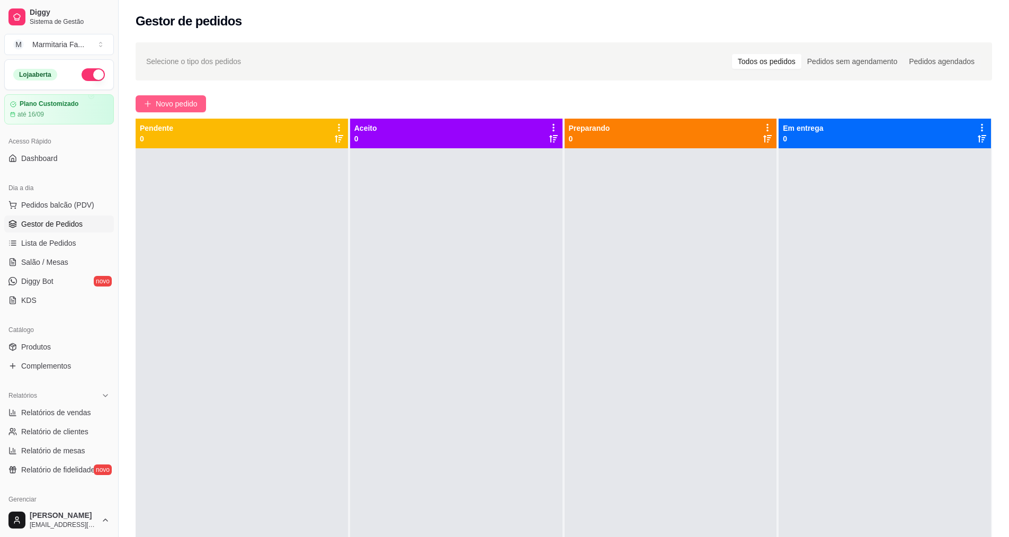
click at [197, 102] on span "Novo pedido" at bounding box center [177, 104] width 42 height 12
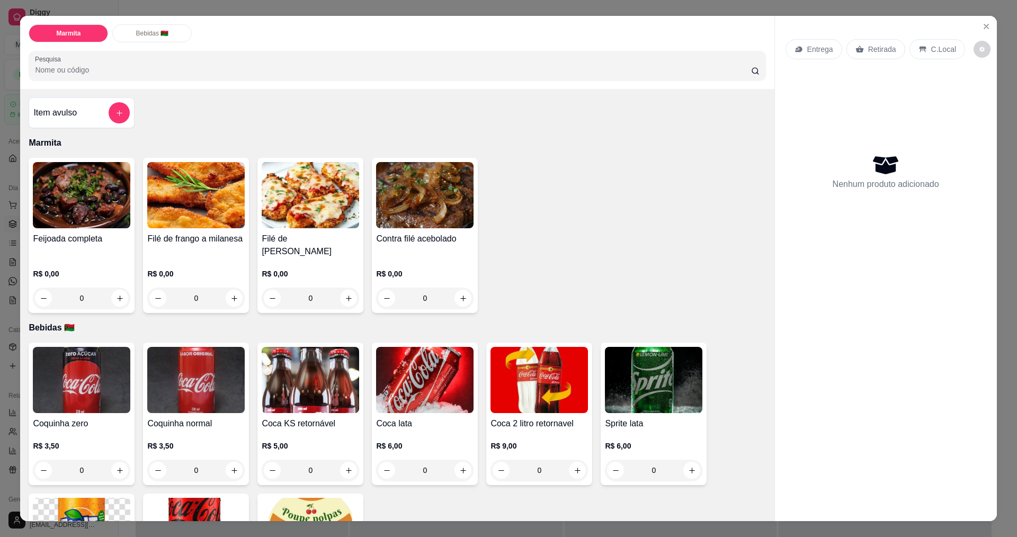
click at [346, 297] on div "0" at bounding box center [310, 298] width 97 height 21
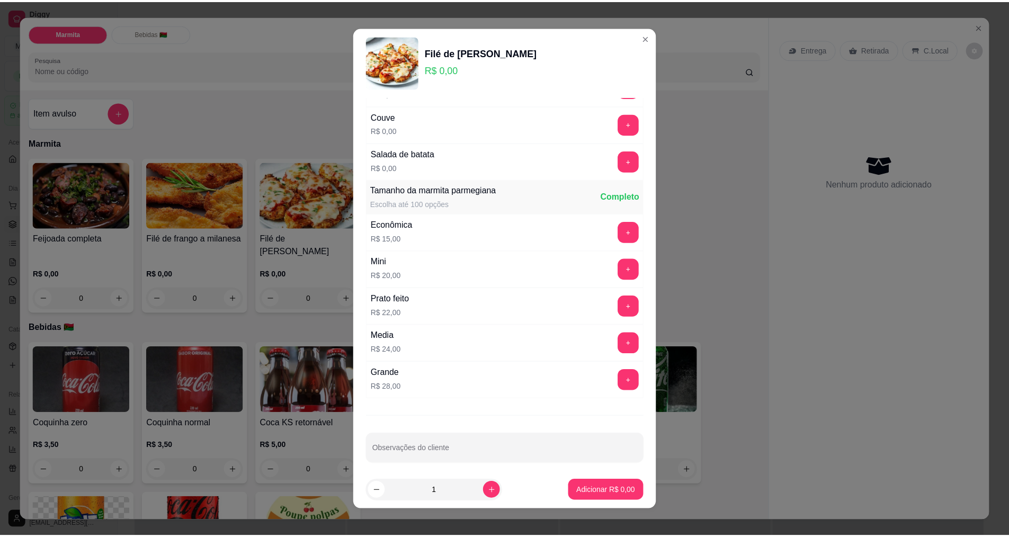
scroll to position [148, 0]
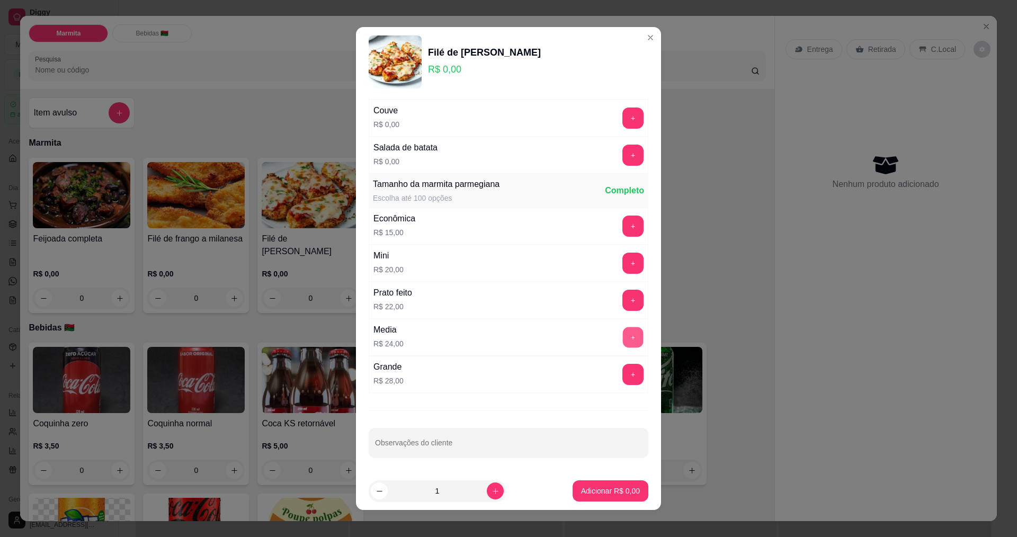
click at [623, 337] on button "+" at bounding box center [633, 337] width 21 height 21
click at [623, 264] on button "+" at bounding box center [633, 263] width 21 height 21
click at [616, 494] on p "Adicionar R$ 44,00" at bounding box center [608, 491] width 61 height 10
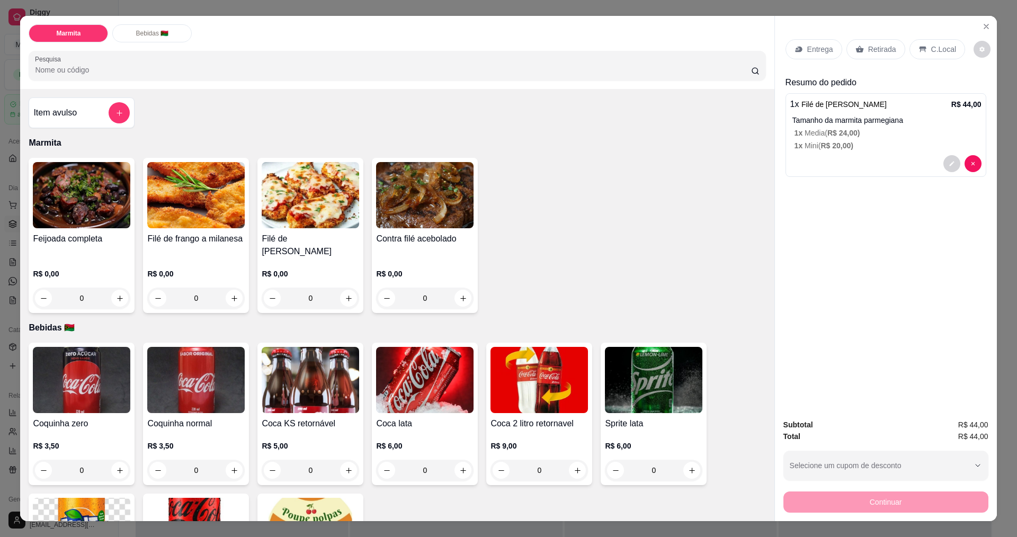
click at [862, 47] on div "Retirada" at bounding box center [875, 49] width 59 height 20
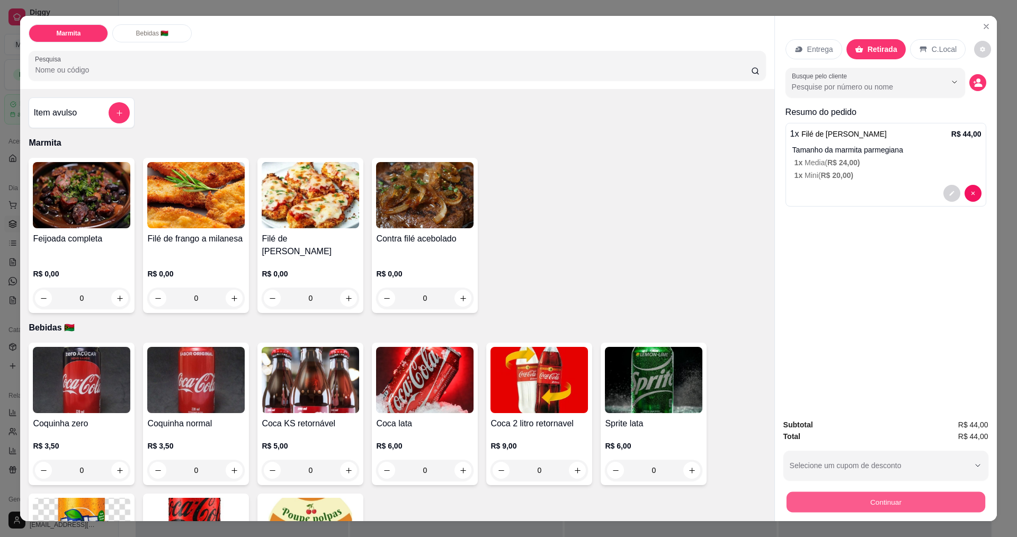
click at [904, 500] on button "Continuar" at bounding box center [885, 501] width 199 height 21
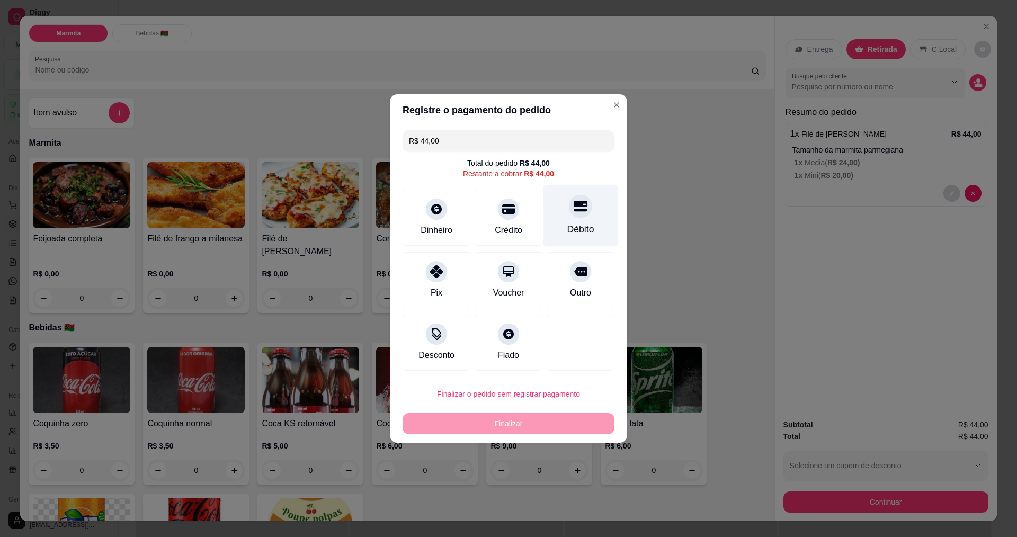
click at [569, 209] on div at bounding box center [580, 205] width 23 height 23
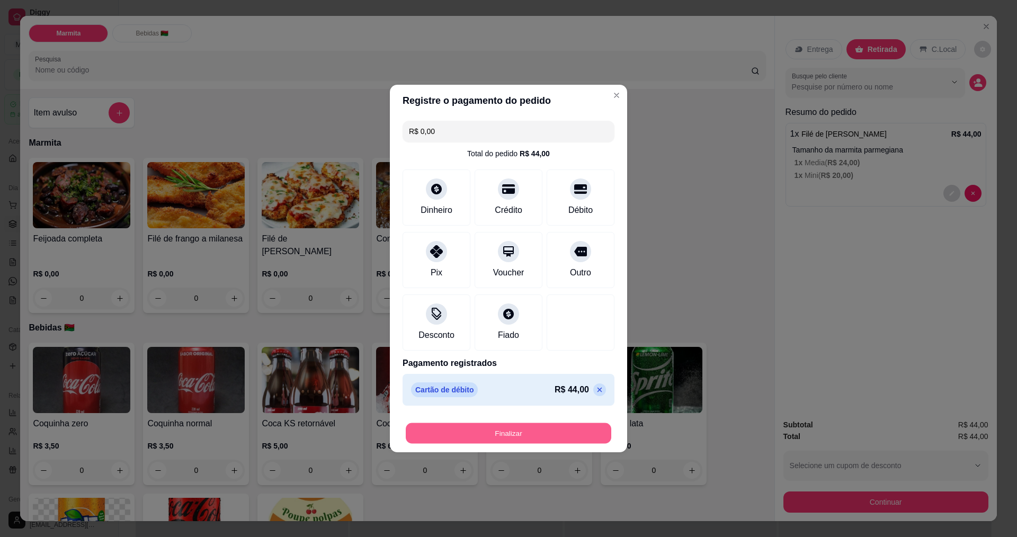
click at [539, 426] on button "Finalizar" at bounding box center [508, 433] width 205 height 21
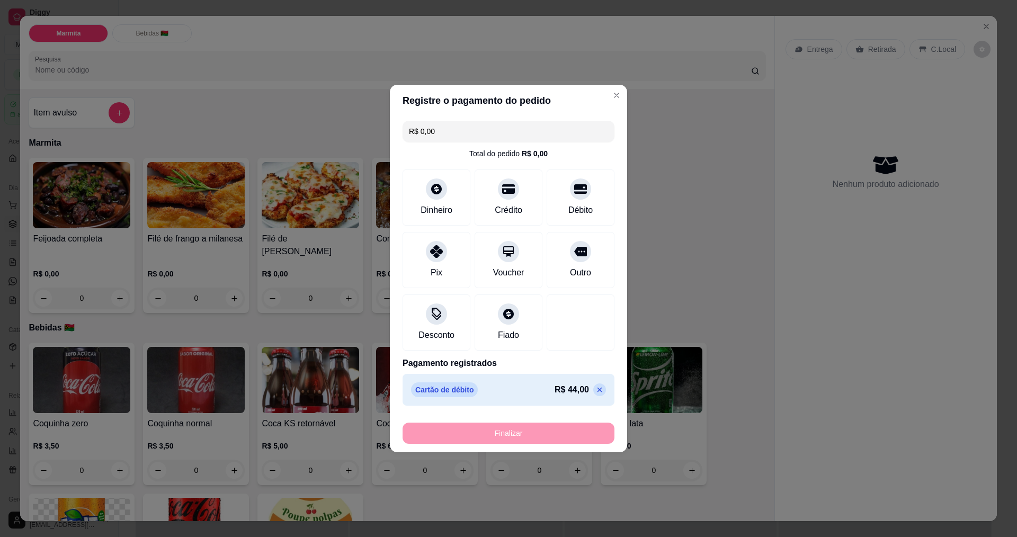
type input "-R$ 44,00"
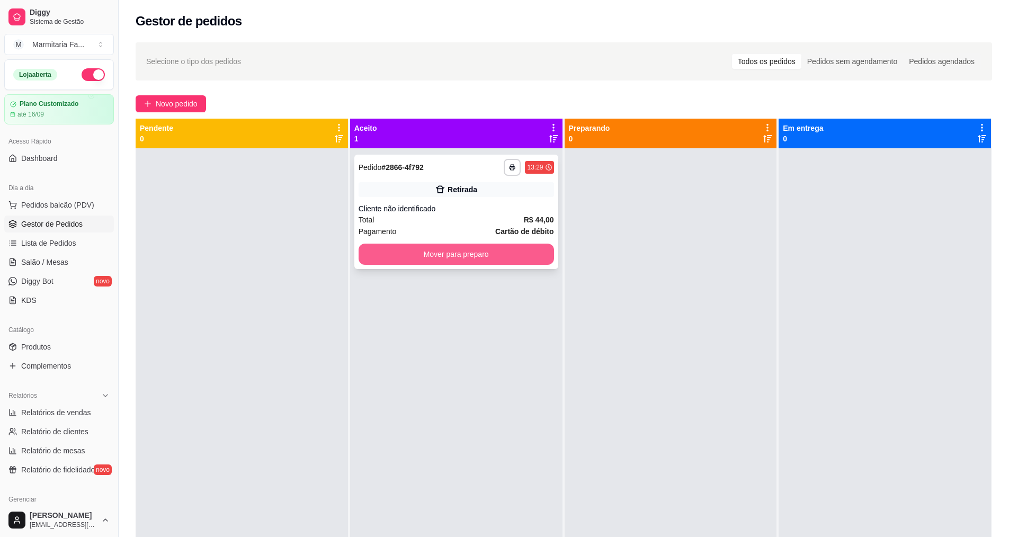
click at [455, 250] on button "Mover para preparo" at bounding box center [455, 254] width 195 height 21
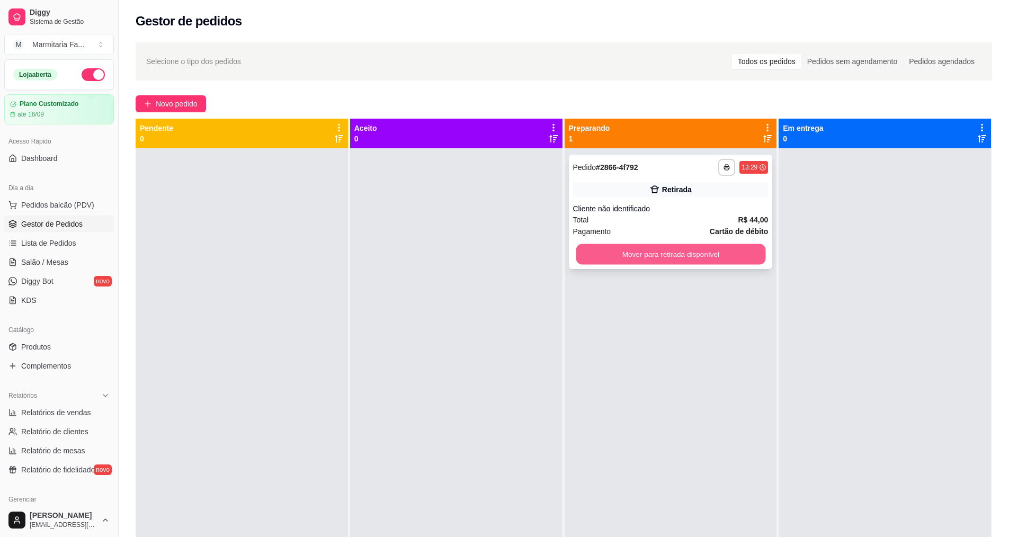
click at [705, 246] on button "Mover para retirada disponível" at bounding box center [671, 254] width 190 height 21
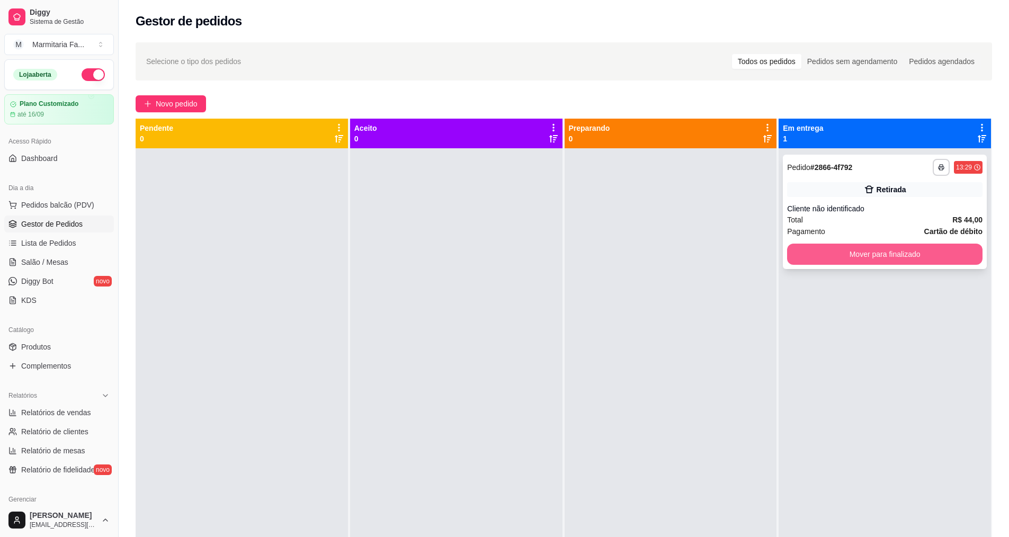
click at [814, 257] on button "Mover para finalizado" at bounding box center [884, 254] width 195 height 21
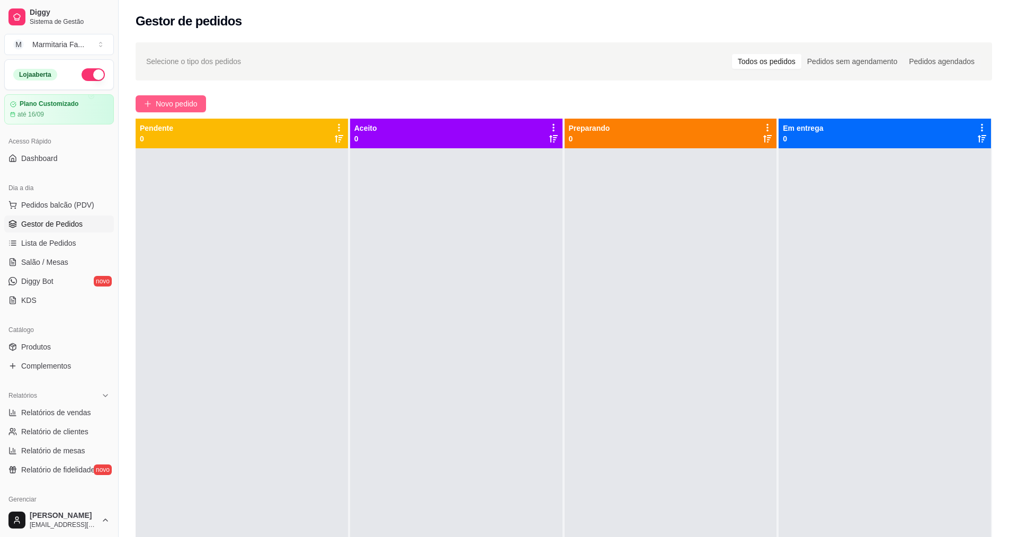
click at [184, 102] on span "Novo pedido" at bounding box center [177, 104] width 42 height 12
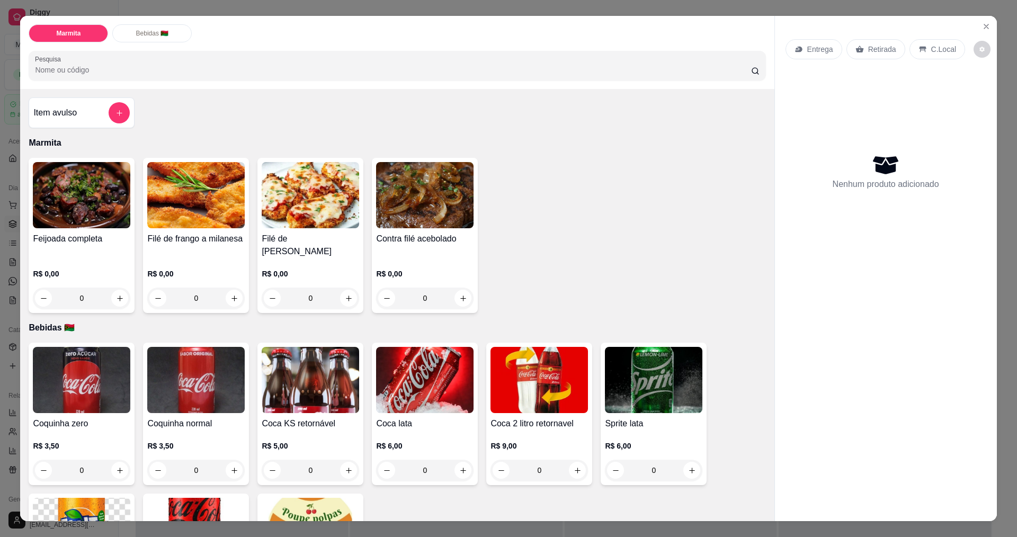
click at [112, 298] on div "0" at bounding box center [81, 298] width 97 height 21
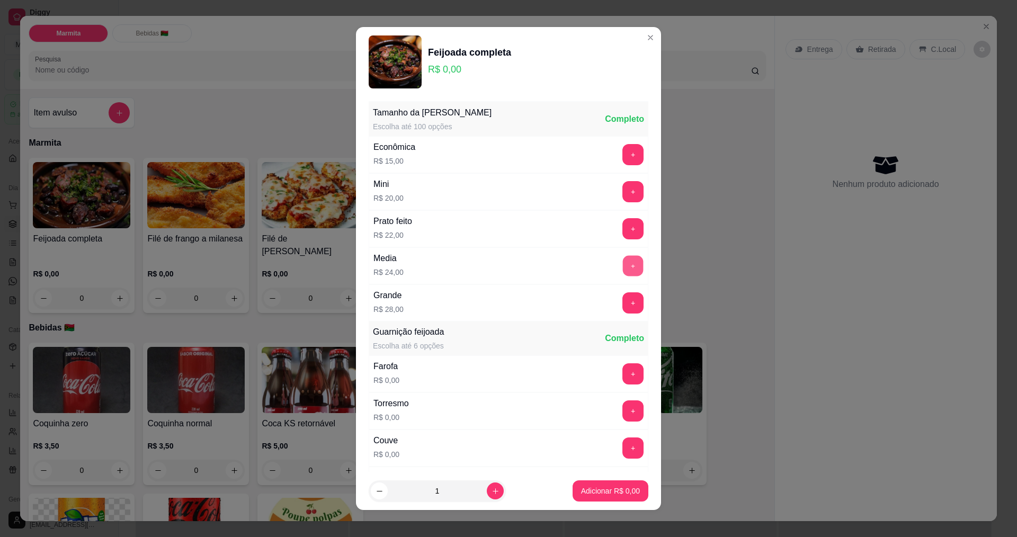
click at [623, 268] on button "+" at bounding box center [633, 265] width 21 height 21
click at [598, 495] on p "Adicionar R$ 24,00" at bounding box center [608, 491] width 61 height 10
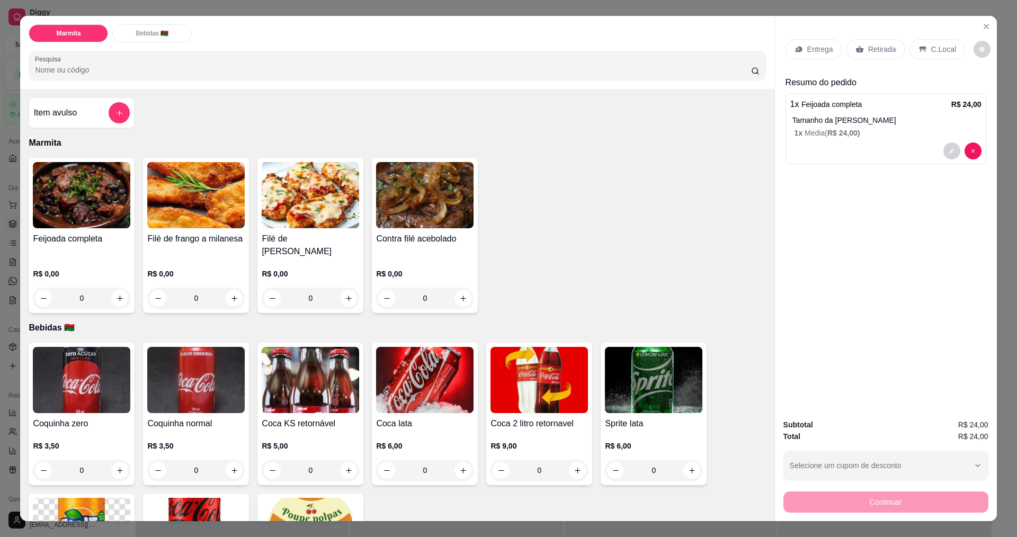
click at [931, 47] on p "C.Local" at bounding box center [943, 49] width 25 height 11
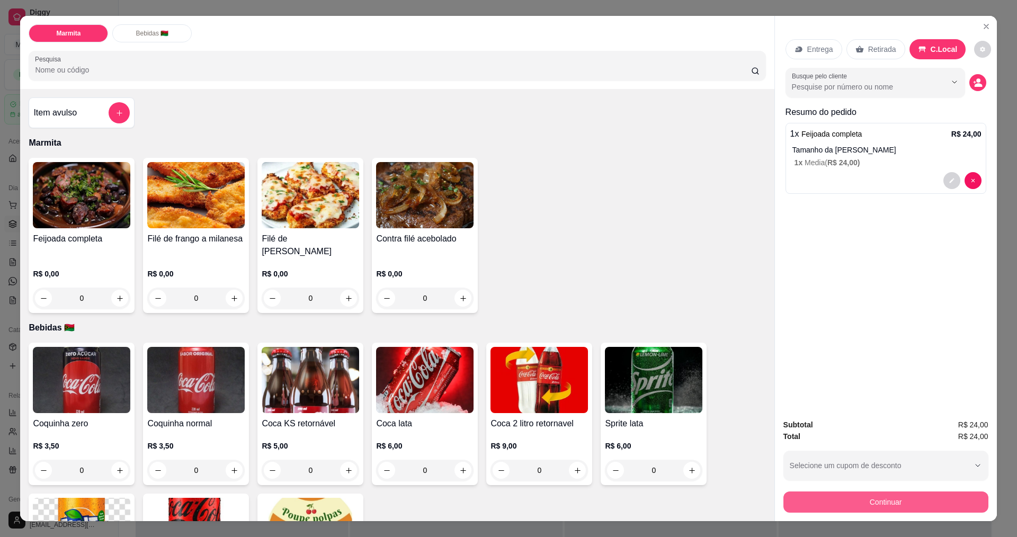
click at [878, 504] on button "Continuar" at bounding box center [885, 501] width 205 height 21
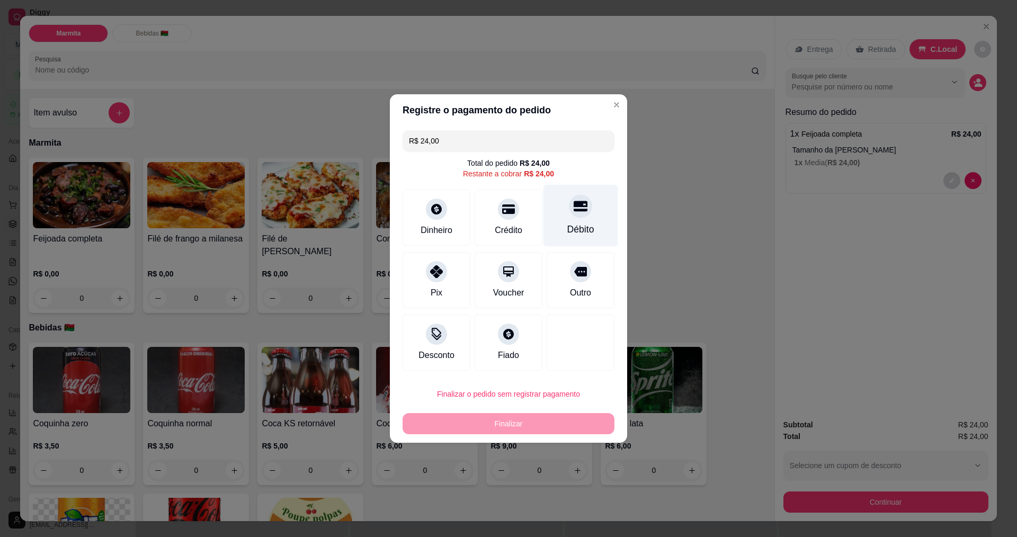
click at [580, 199] on div at bounding box center [580, 205] width 23 height 23
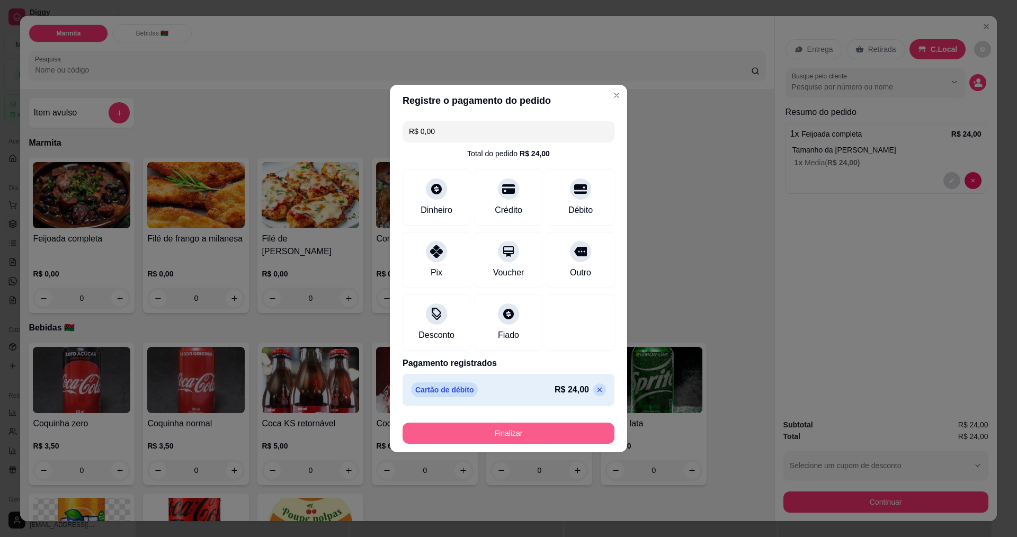
click at [499, 435] on button "Finalizar" at bounding box center [508, 433] width 212 height 21
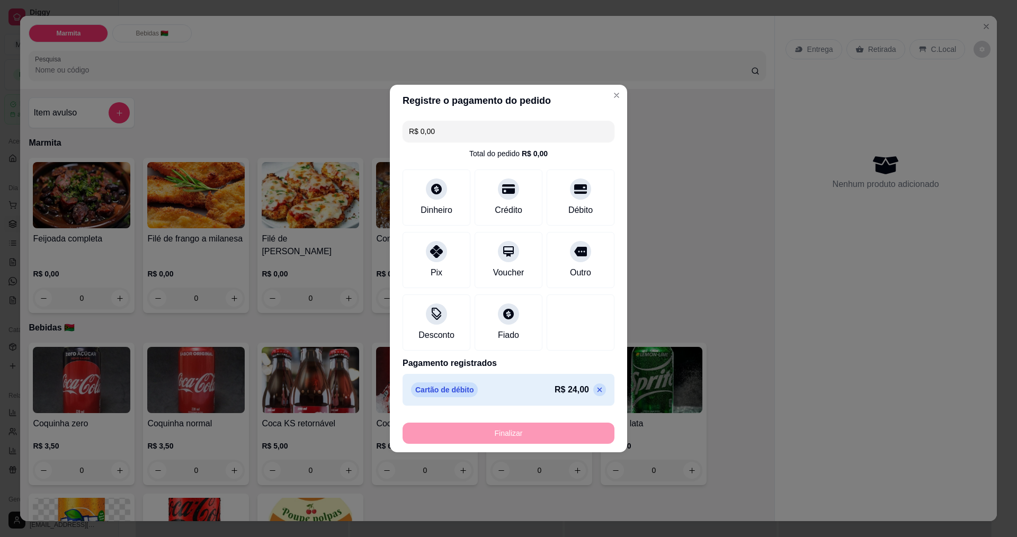
type input "-R$ 24,00"
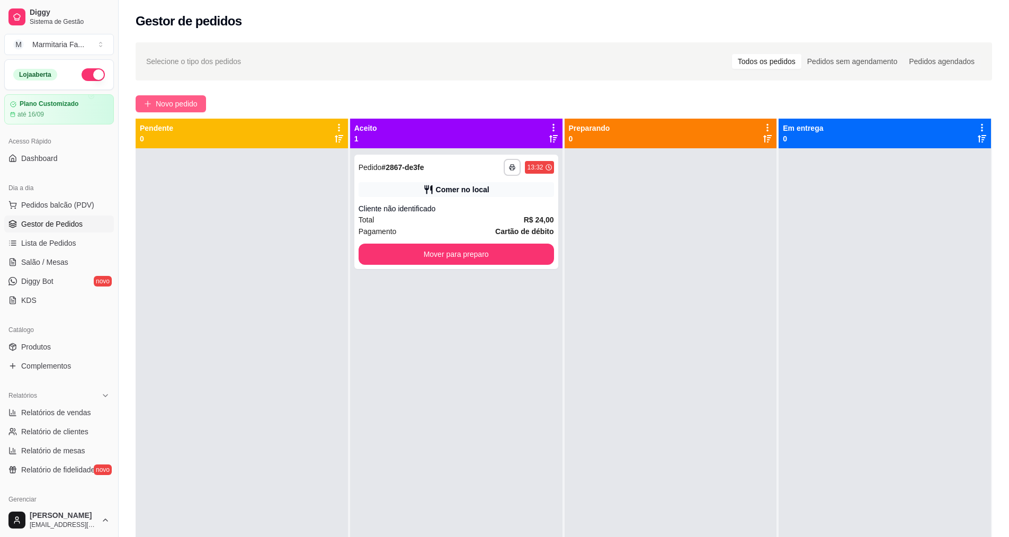
click at [187, 106] on span "Novo pedido" at bounding box center [177, 104] width 42 height 12
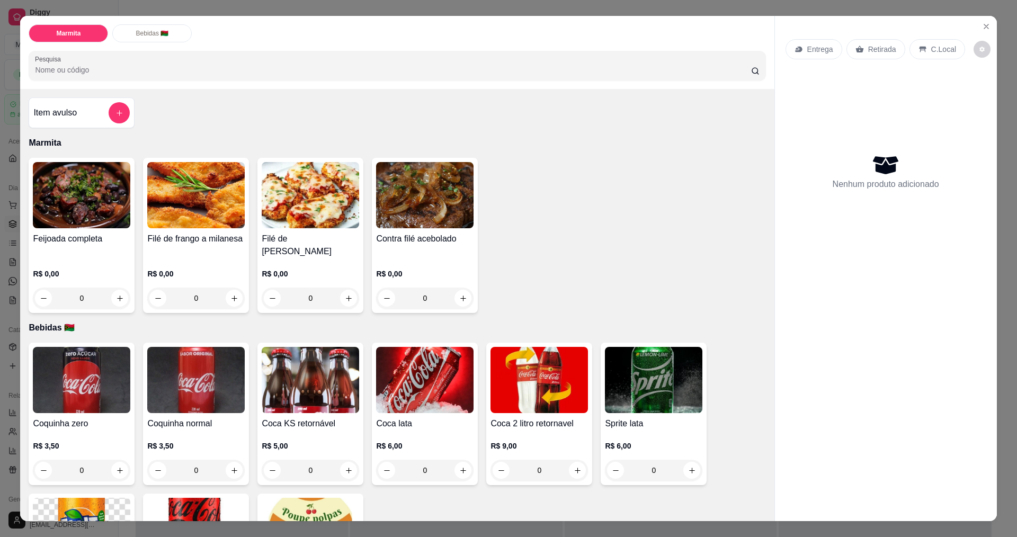
click at [231, 303] on div "0" at bounding box center [195, 298] width 97 height 21
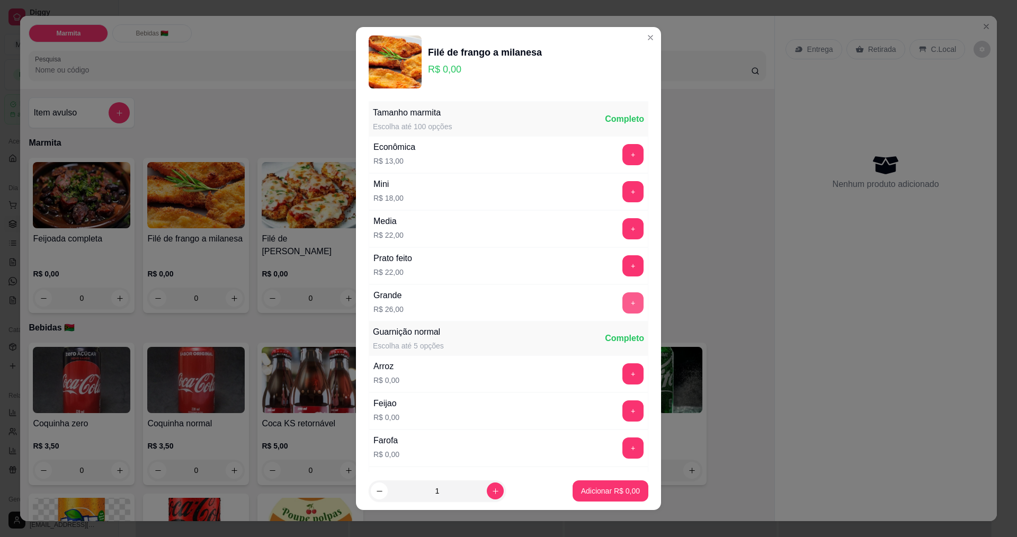
click at [622, 300] on button "+" at bounding box center [632, 302] width 21 height 21
click at [607, 490] on p "Adicionar R$ 26,00" at bounding box center [608, 491] width 63 height 11
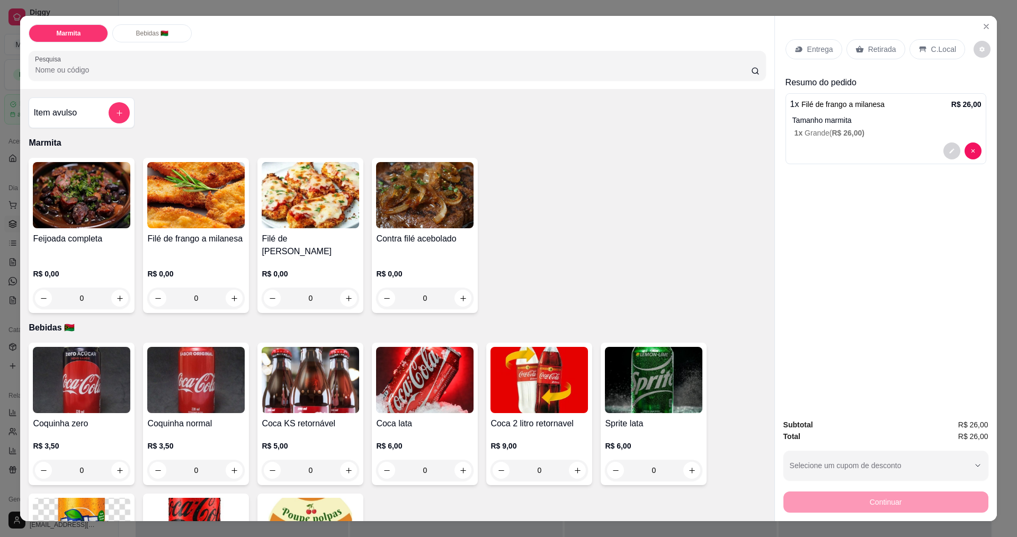
click at [938, 47] on p "C.Local" at bounding box center [943, 49] width 25 height 11
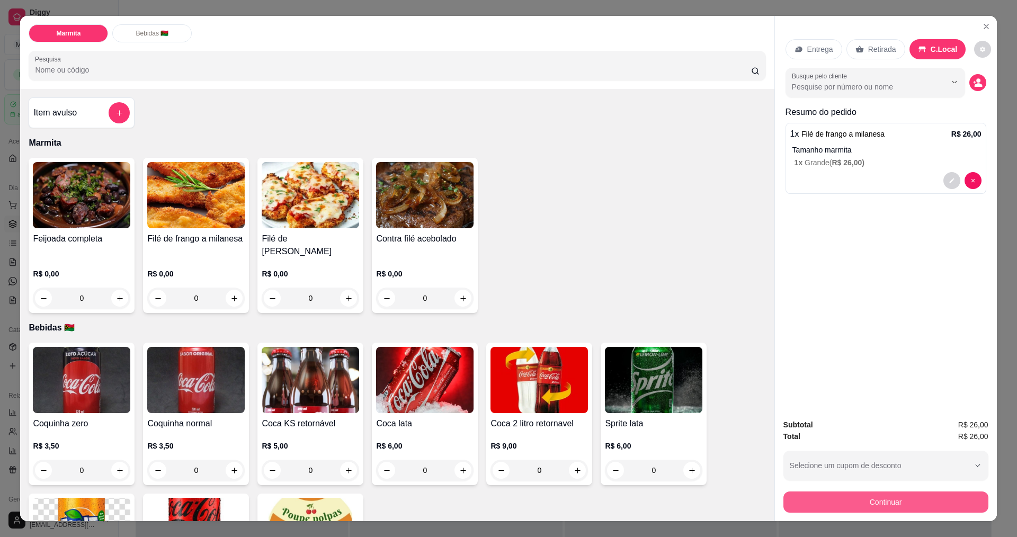
click at [847, 501] on button "Continuar" at bounding box center [885, 501] width 205 height 21
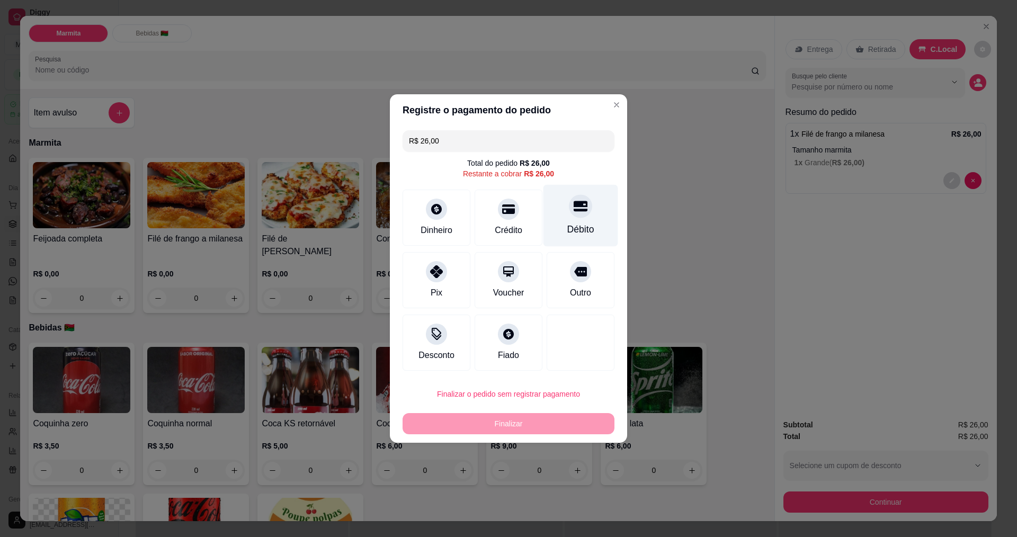
click at [581, 223] on div "Débito" at bounding box center [580, 229] width 27 height 14
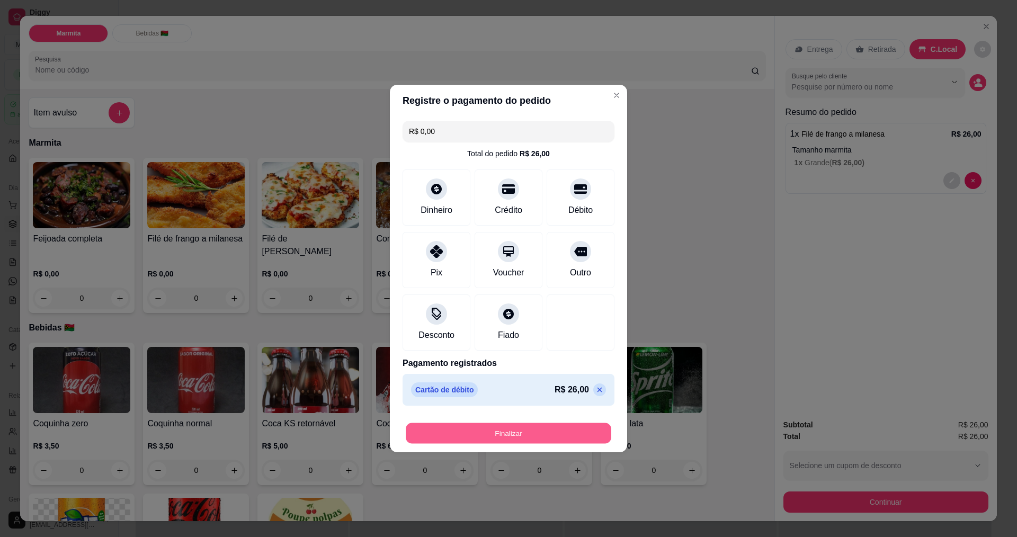
click at [522, 432] on button "Finalizar" at bounding box center [508, 433] width 205 height 21
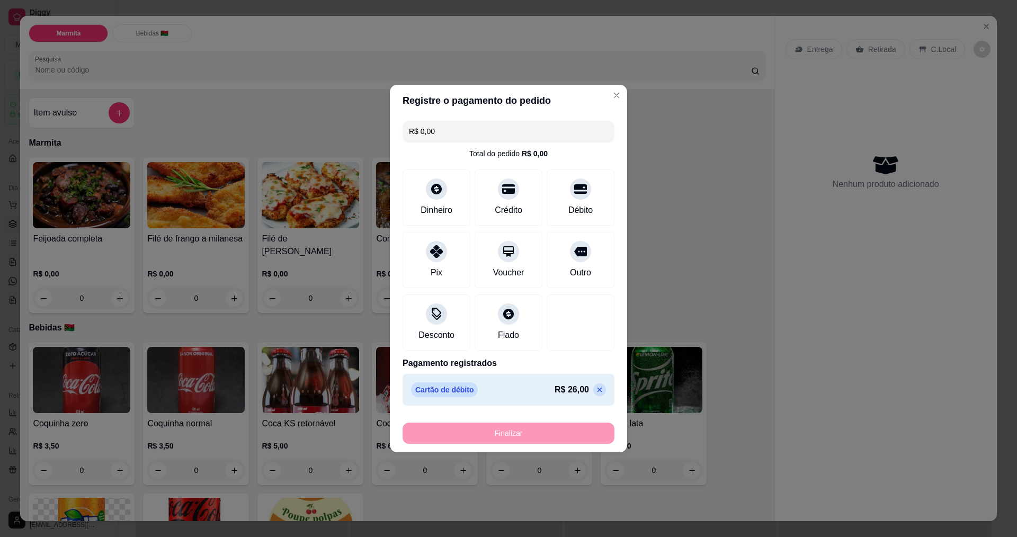
type input "-R$ 26,00"
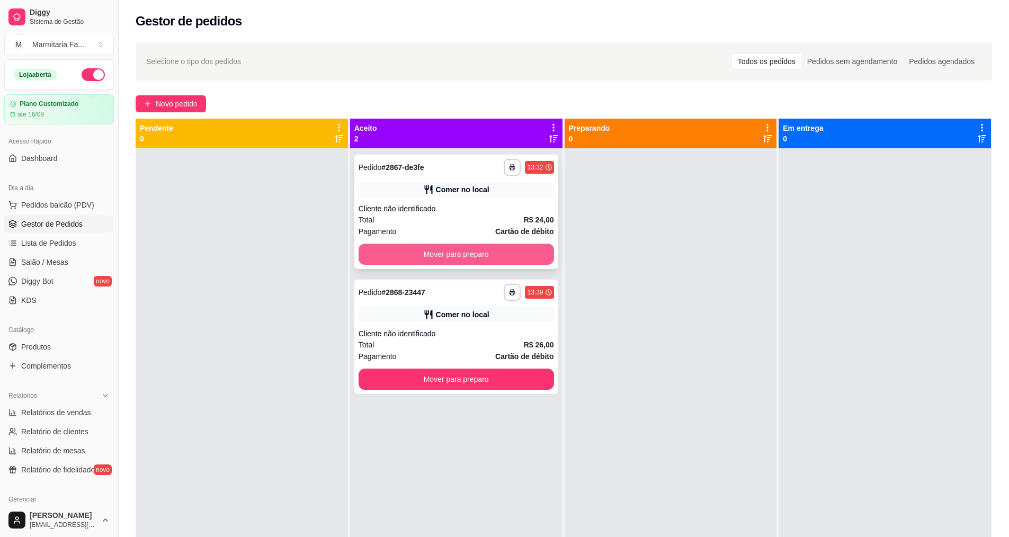
click at [459, 250] on button "Mover para preparo" at bounding box center [455, 254] width 195 height 21
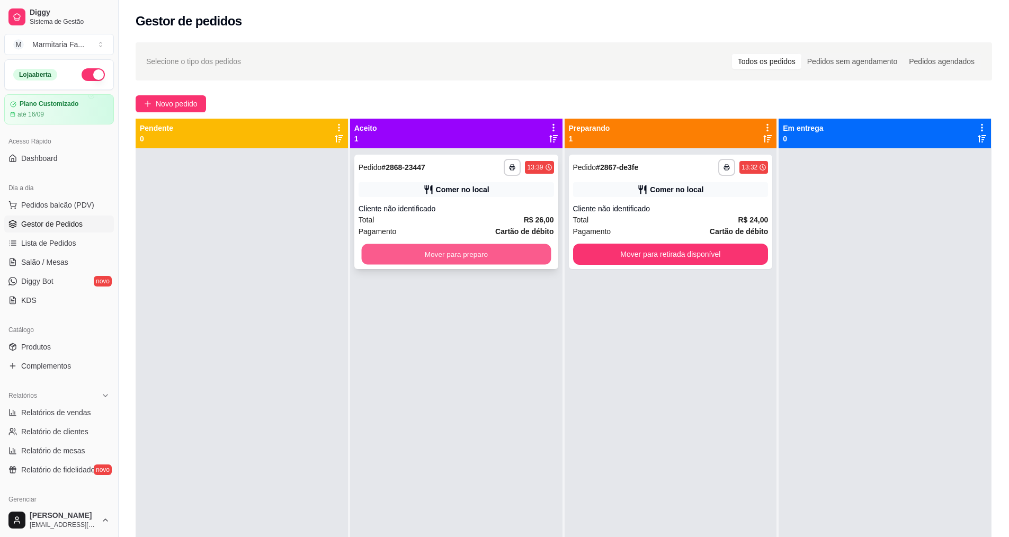
click at [469, 249] on button "Mover para preparo" at bounding box center [456, 254] width 190 height 21
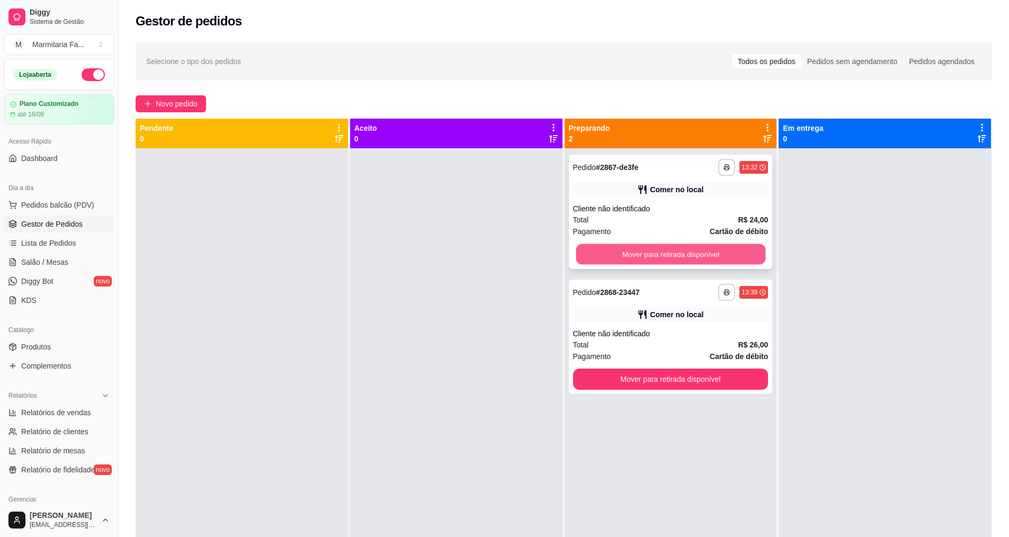
click at [604, 258] on button "Mover para retirada disponível" at bounding box center [671, 254] width 190 height 21
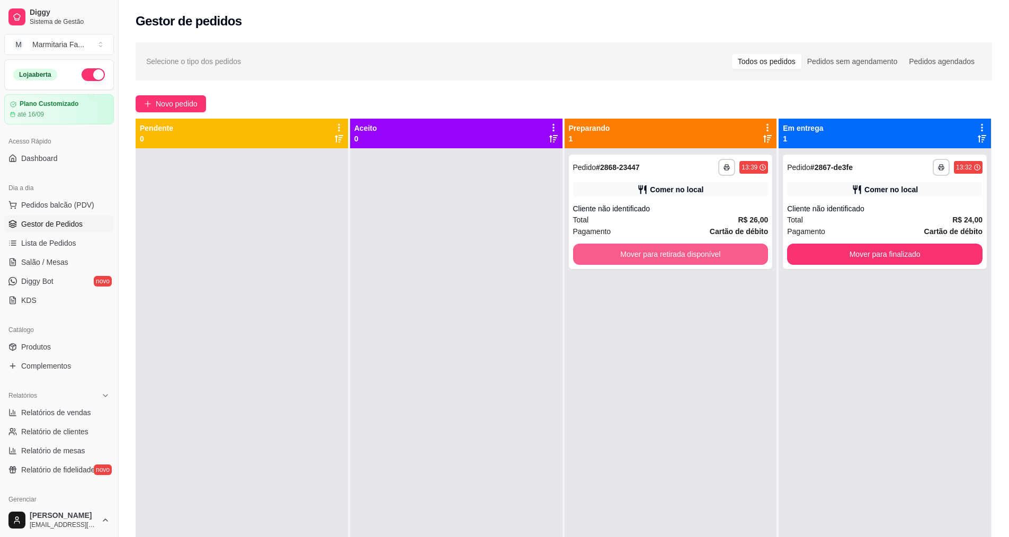
click at [604, 258] on button "Mover para retirada disponível" at bounding box center [670, 254] width 195 height 21
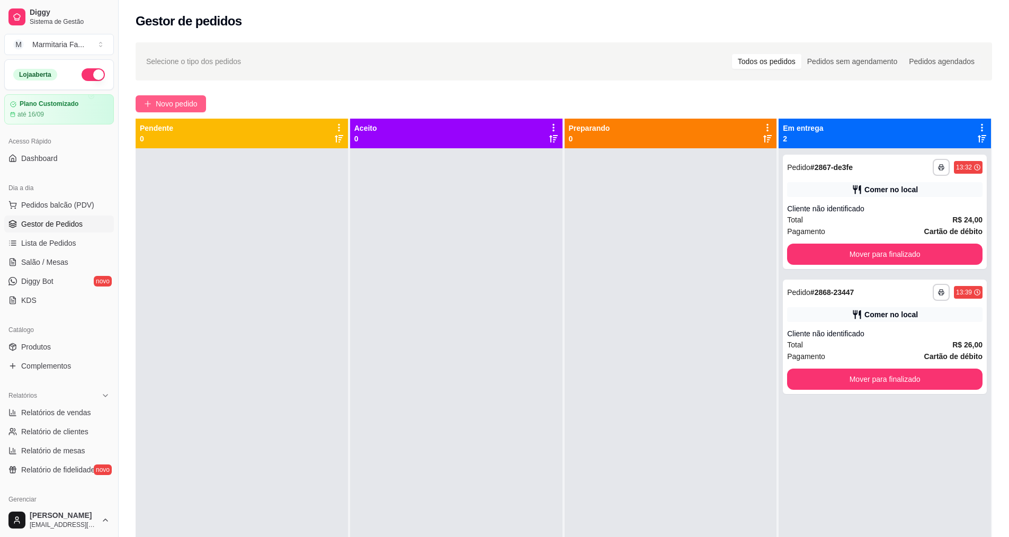
click at [167, 105] on span "Novo pedido" at bounding box center [177, 104] width 42 height 12
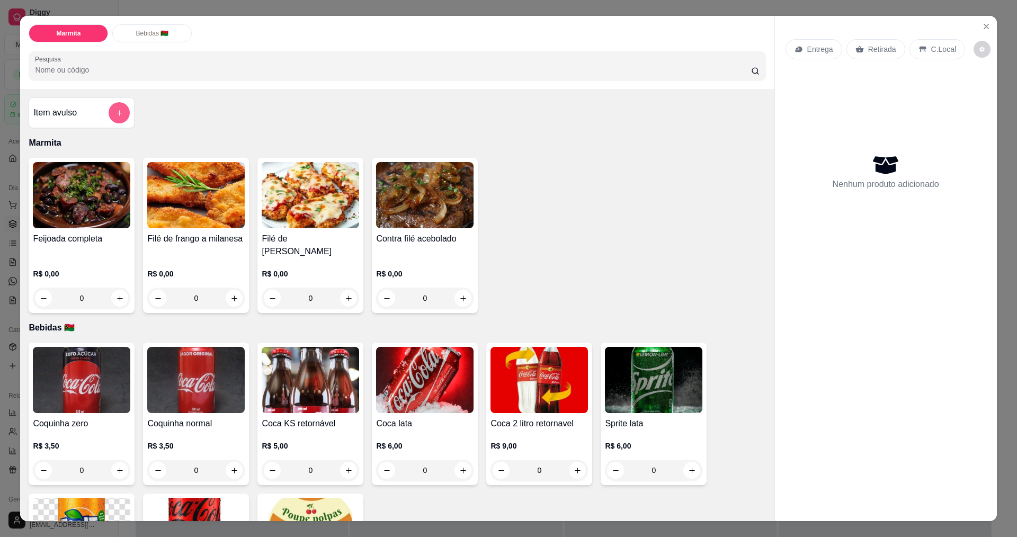
click at [115, 116] on icon "add-separate-item" at bounding box center [119, 113] width 8 height 8
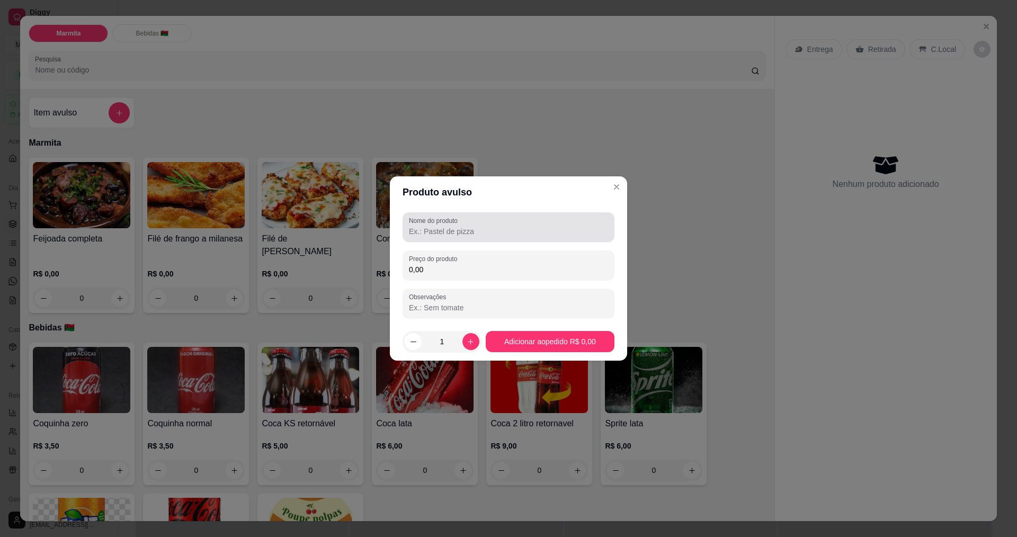
click at [484, 231] on input "Nome do produto" at bounding box center [508, 231] width 199 height 11
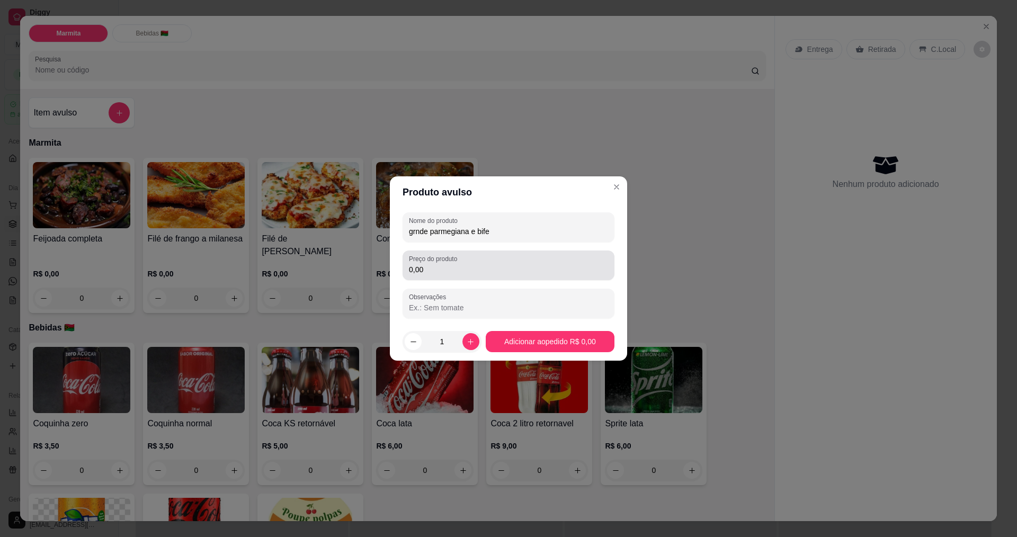
type input "grnde parmegiana e bife"
click at [452, 271] on input "0,00" at bounding box center [508, 269] width 199 height 11
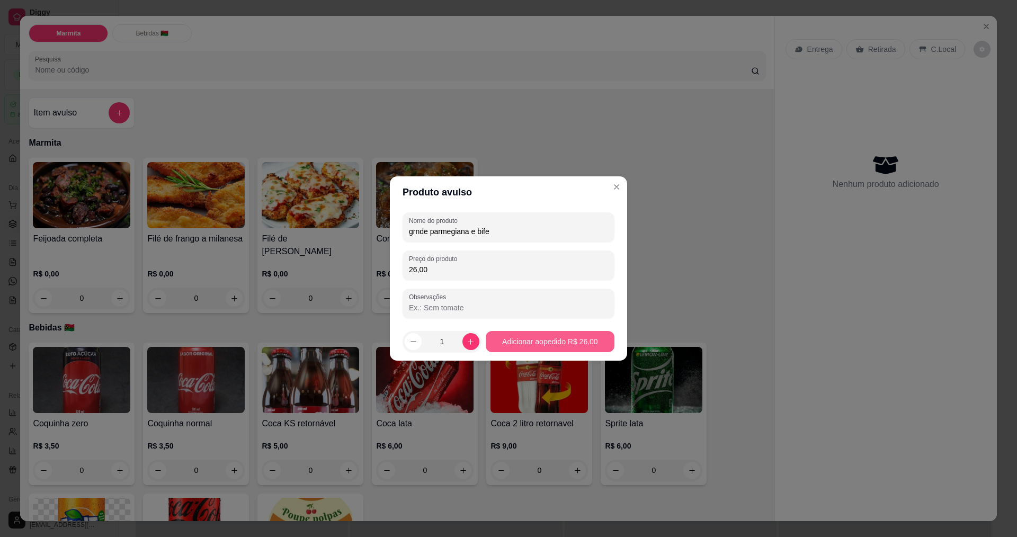
type input "26,00"
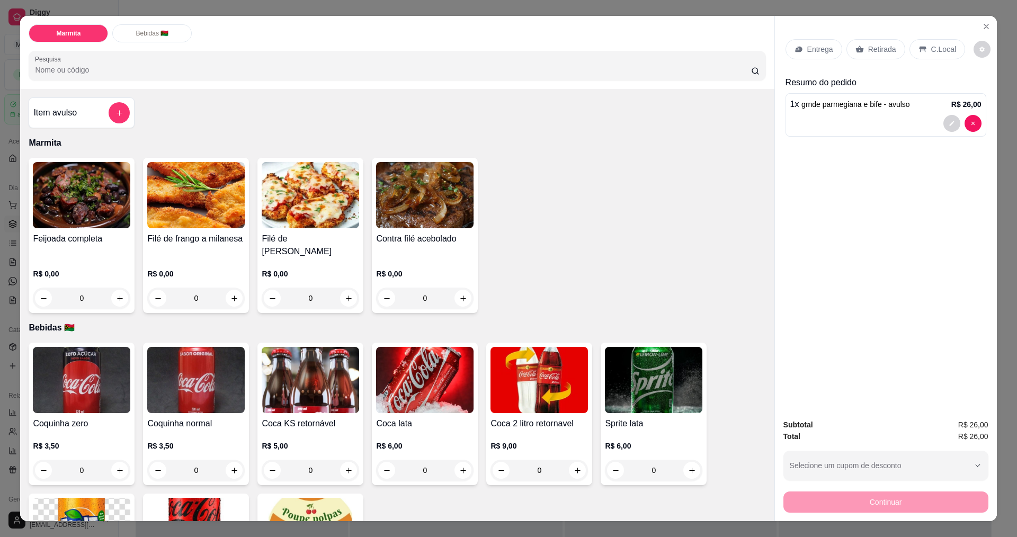
click at [940, 48] on p "C.Local" at bounding box center [943, 49] width 25 height 11
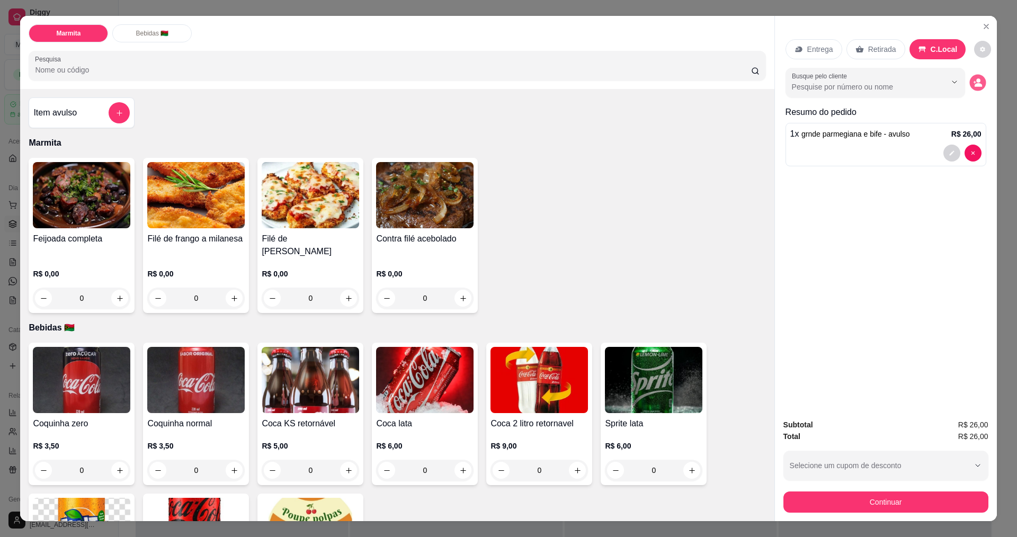
click at [973, 80] on icon "decrease-product-quantity" at bounding box center [977, 82] width 9 height 9
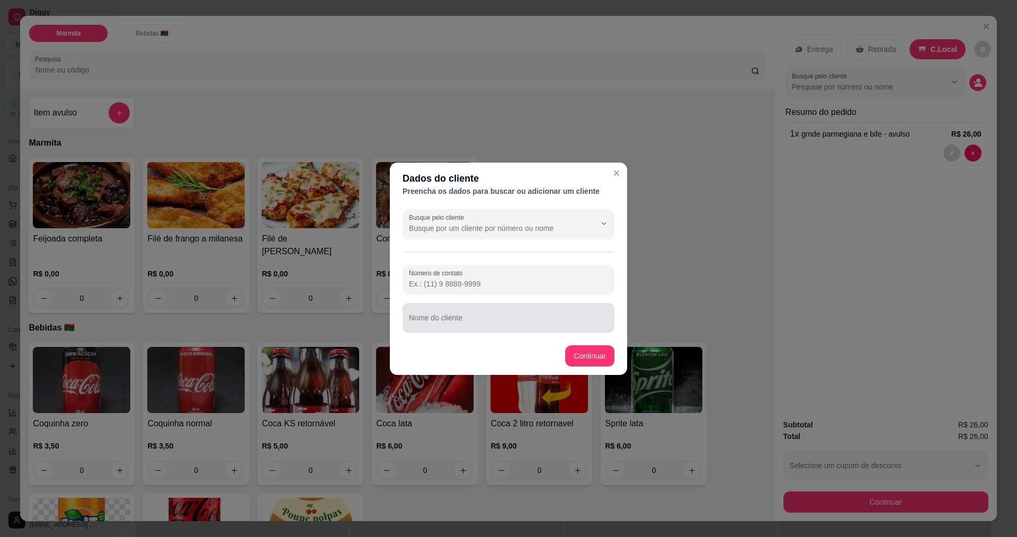
click at [481, 310] on div at bounding box center [508, 317] width 199 height 21
type input "romaria"
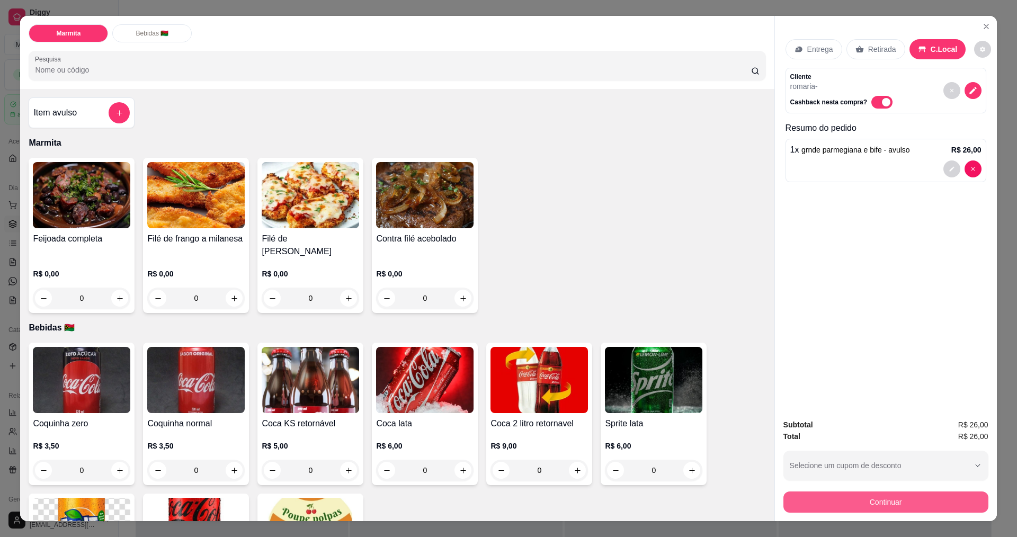
click at [868, 498] on button "Continuar" at bounding box center [885, 501] width 205 height 21
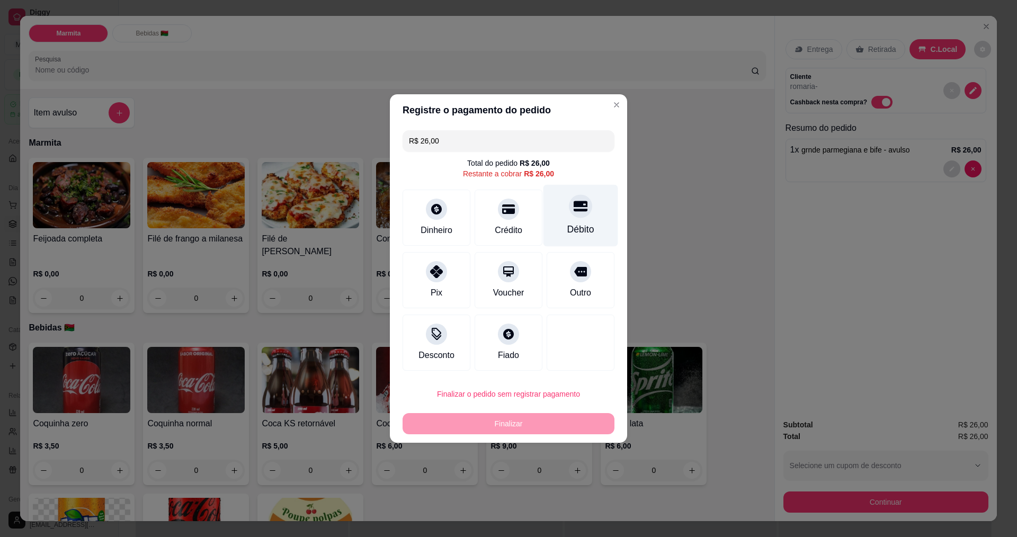
click at [566, 219] on div "Débito" at bounding box center [580, 216] width 75 height 62
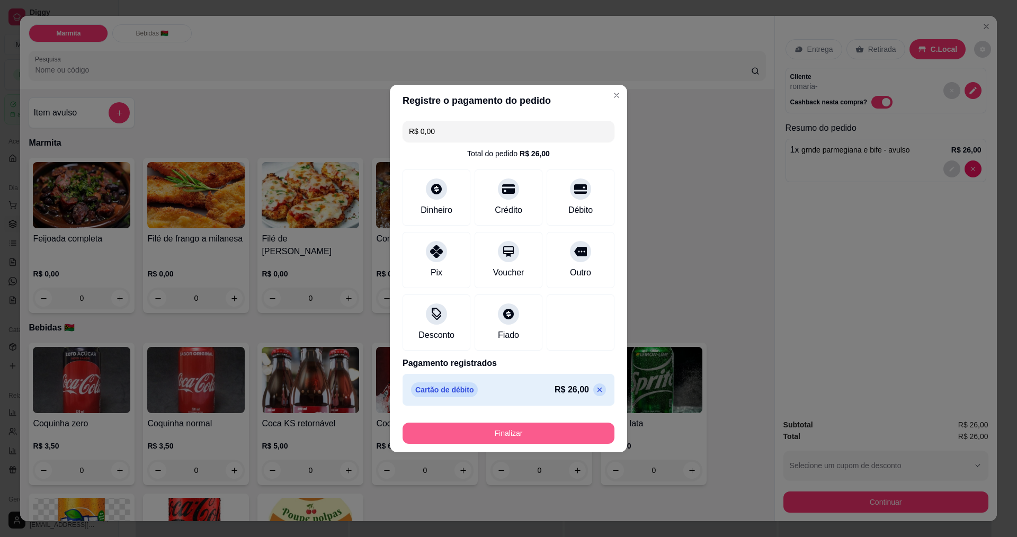
click at [516, 429] on button "Finalizar" at bounding box center [508, 433] width 212 height 21
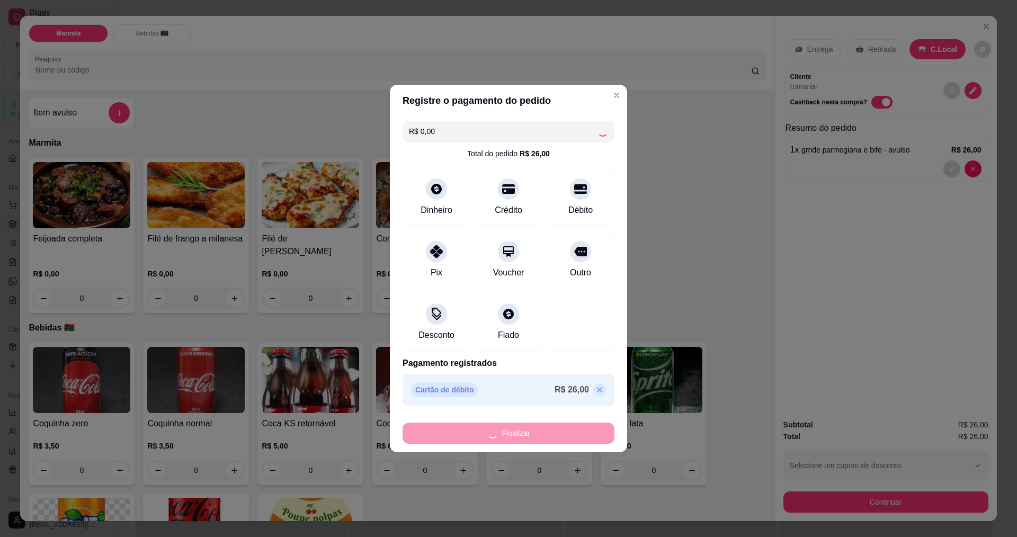
type input "-R$ 26,00"
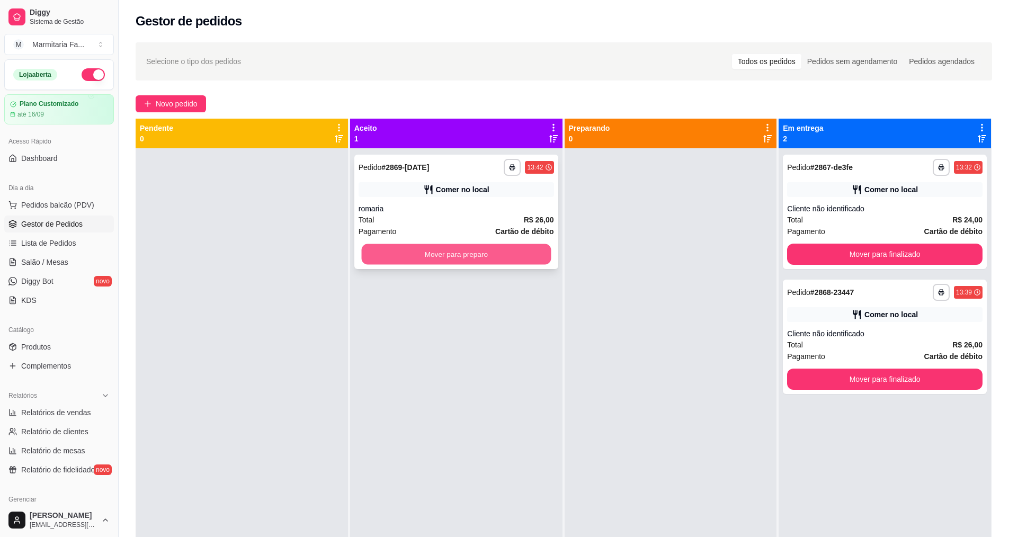
click at [472, 250] on button "Mover para preparo" at bounding box center [456, 254] width 190 height 21
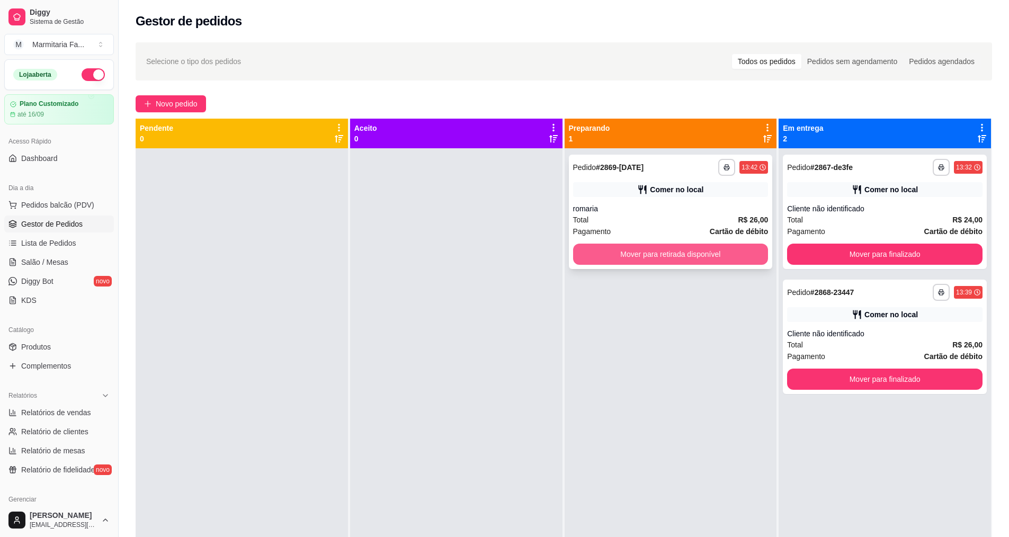
click at [707, 254] on button "Mover para retirada disponível" at bounding box center [670, 254] width 195 height 21
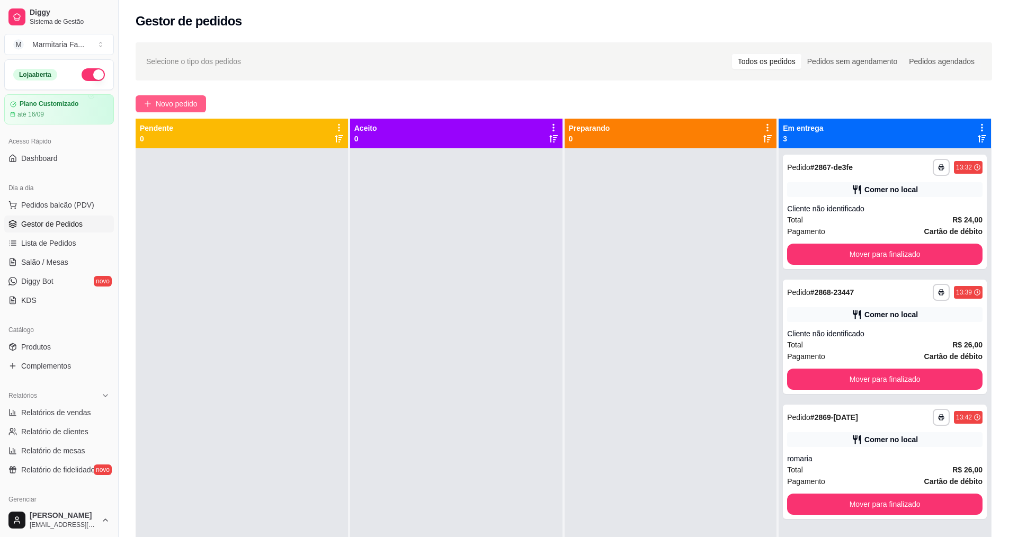
click at [187, 109] on span "Novo pedido" at bounding box center [177, 104] width 42 height 12
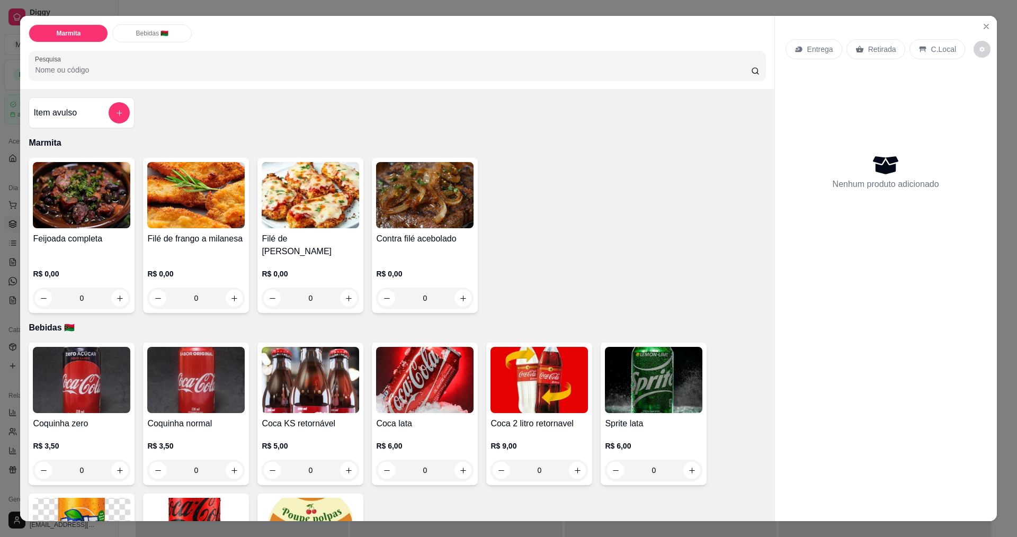
click at [343, 297] on div "0" at bounding box center [310, 298] width 97 height 21
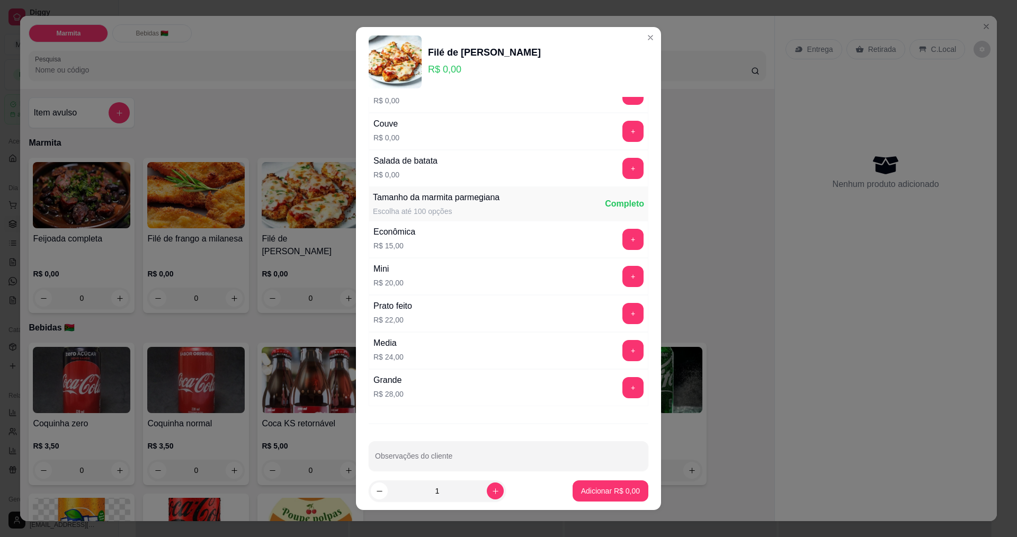
scroll to position [148, 0]
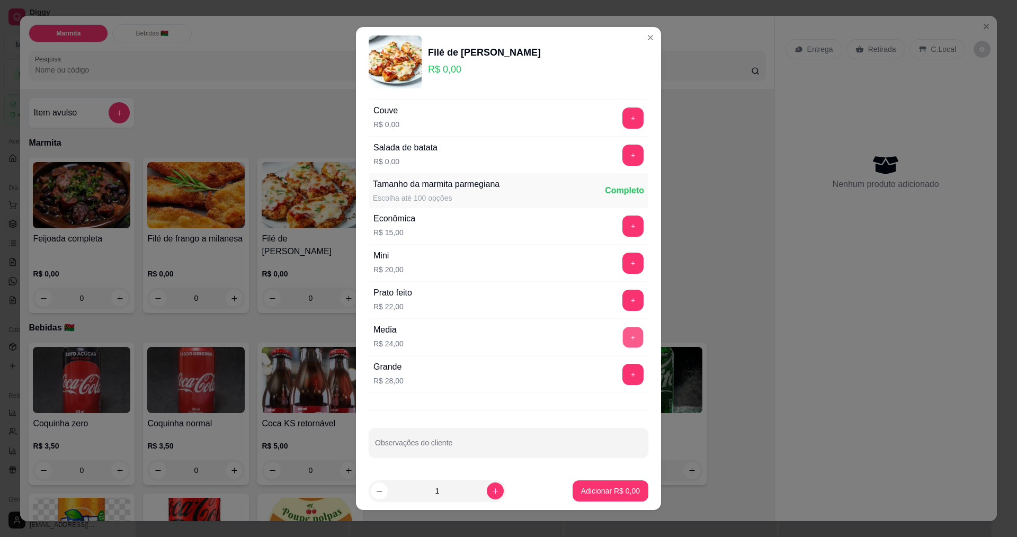
click at [623, 333] on button "+" at bounding box center [633, 337] width 21 height 21
click at [615, 495] on p "Adicionar R$ 24,00" at bounding box center [608, 491] width 61 height 10
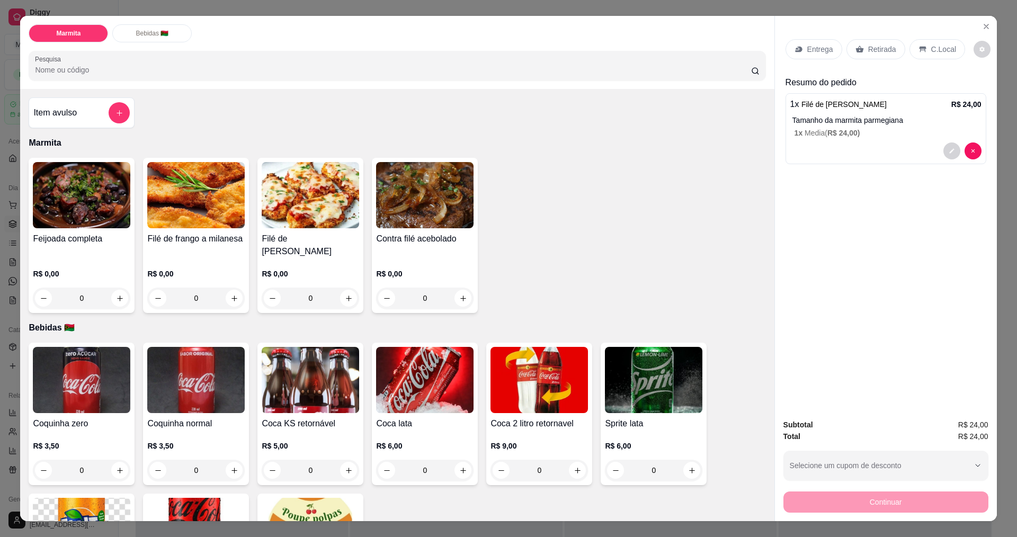
click at [459, 302] on div "0" at bounding box center [424, 298] width 97 height 21
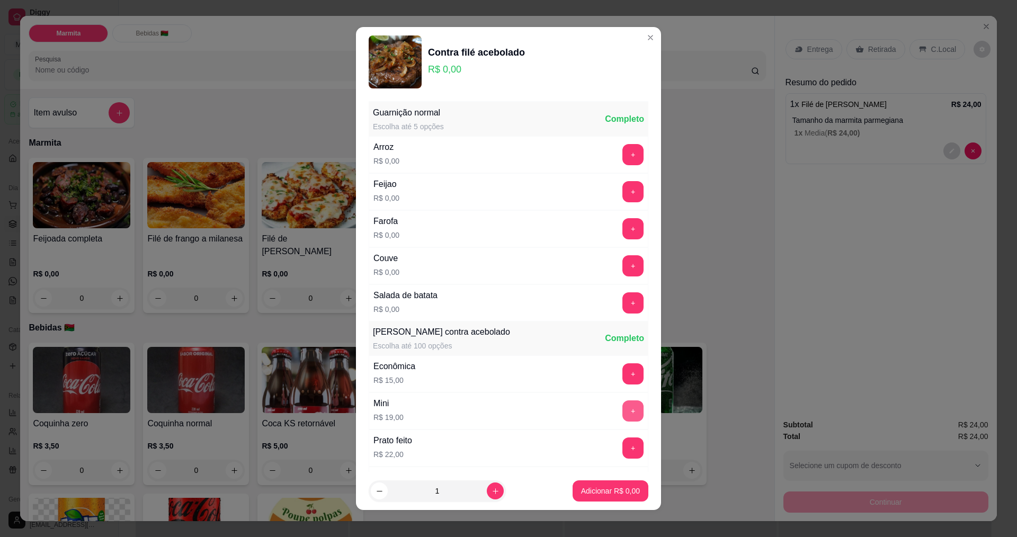
click at [622, 408] on button "+" at bounding box center [632, 410] width 21 height 21
click at [598, 491] on p "Adicionar R$ 19,00" at bounding box center [608, 491] width 63 height 11
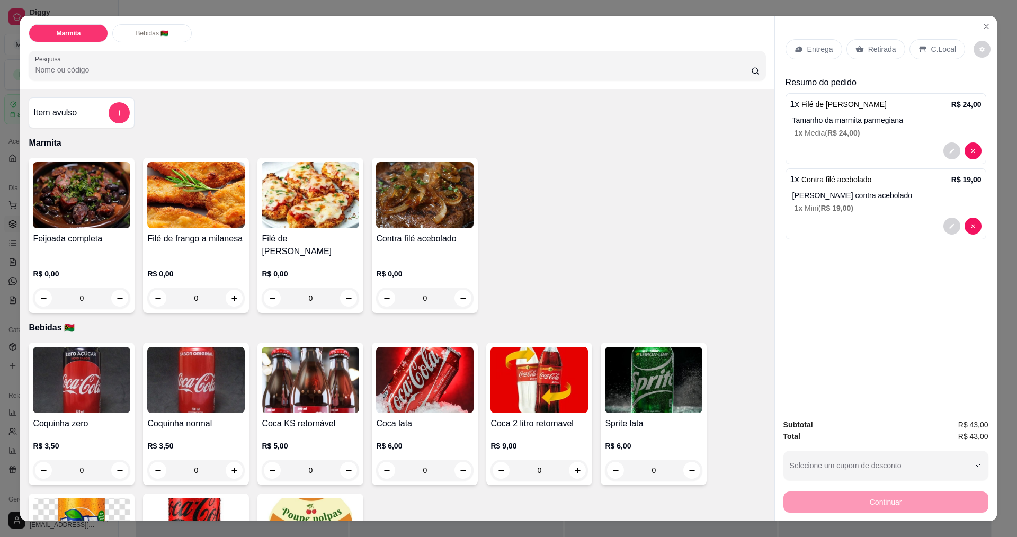
click at [938, 55] on p "C.Local" at bounding box center [943, 49] width 25 height 11
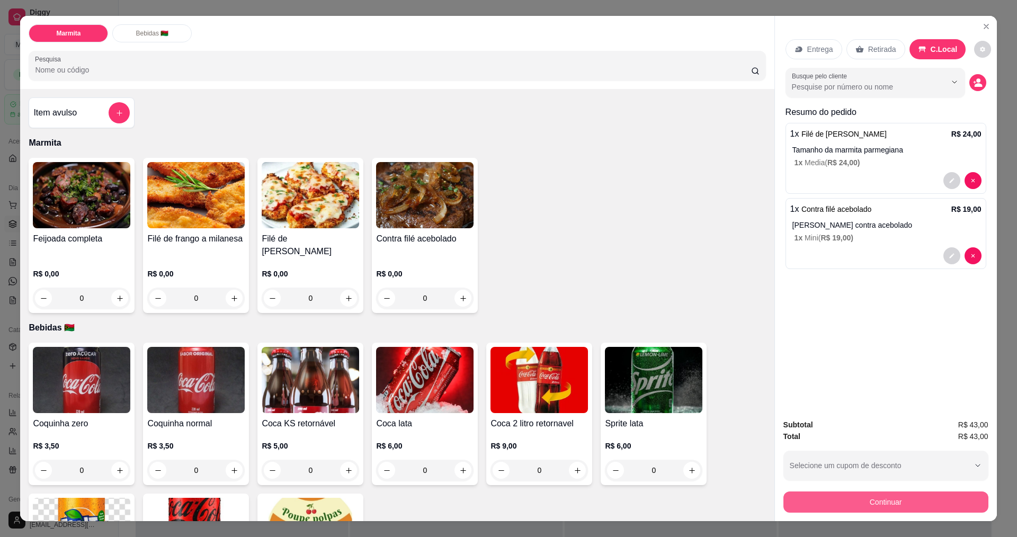
click at [876, 502] on button "Continuar" at bounding box center [885, 501] width 205 height 21
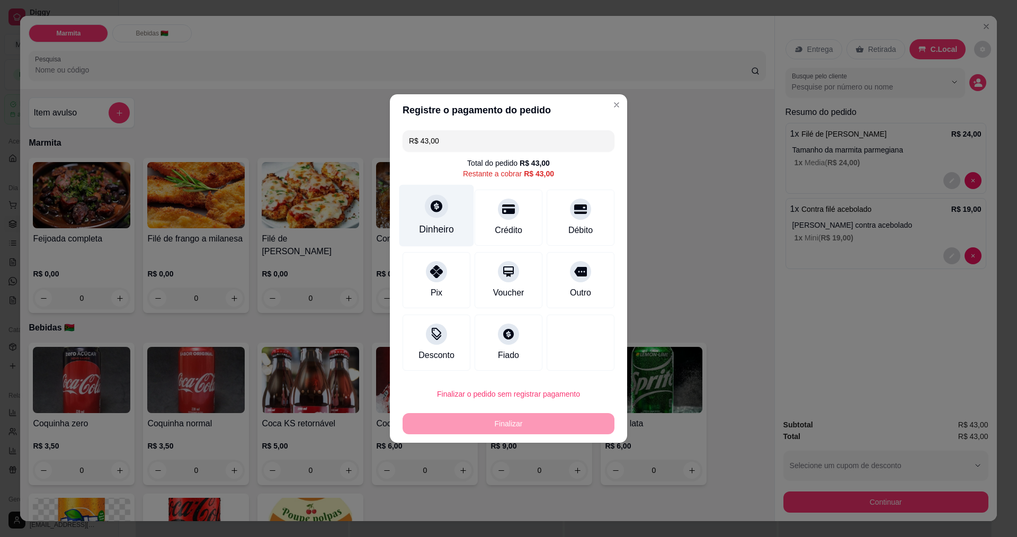
click at [448, 210] on div "Dinheiro" at bounding box center [436, 216] width 75 height 62
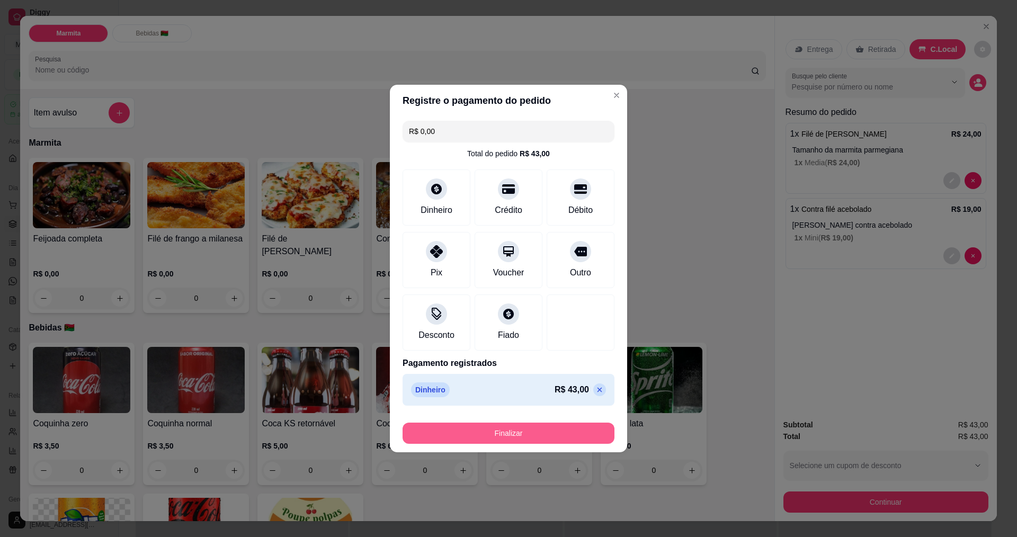
click at [542, 434] on button "Finalizar" at bounding box center [508, 433] width 212 height 21
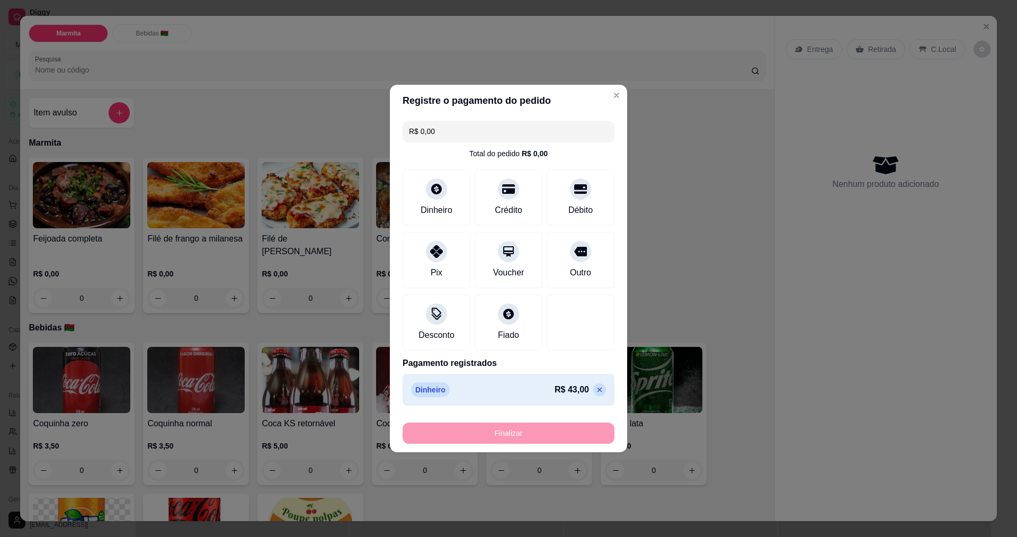
type input "-R$ 43,00"
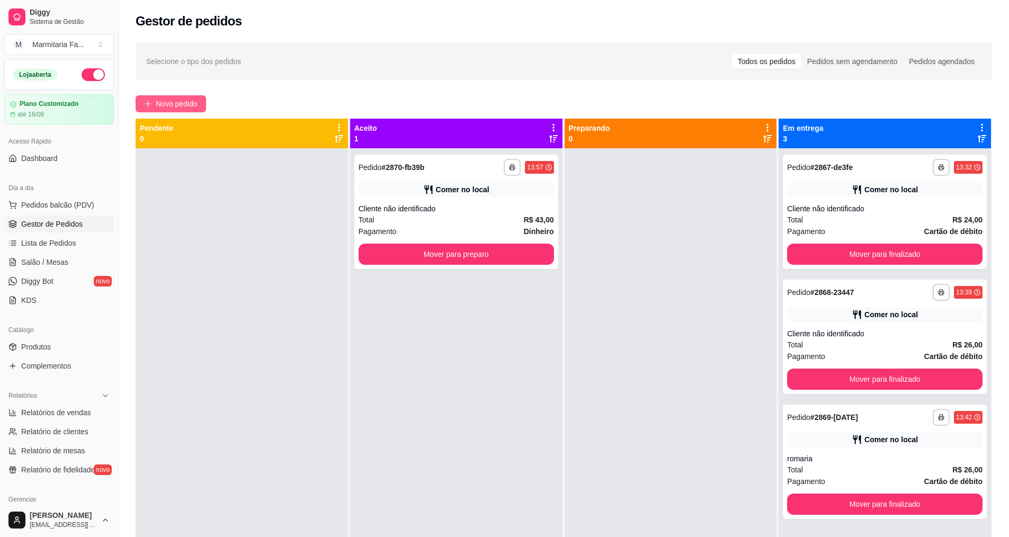
click at [188, 104] on span "Novo pedido" at bounding box center [177, 104] width 42 height 12
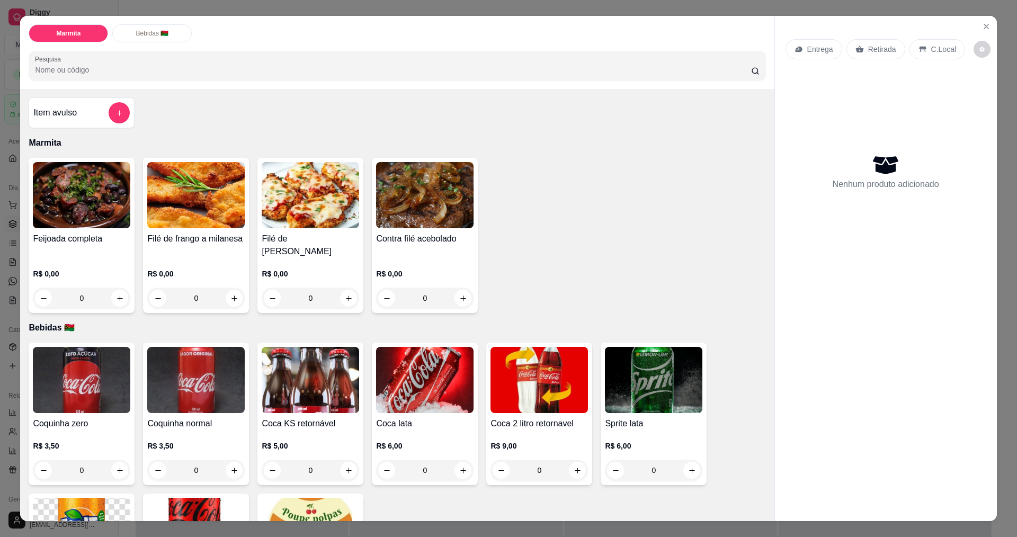
click at [116, 297] on div "0" at bounding box center [81, 298] width 97 height 21
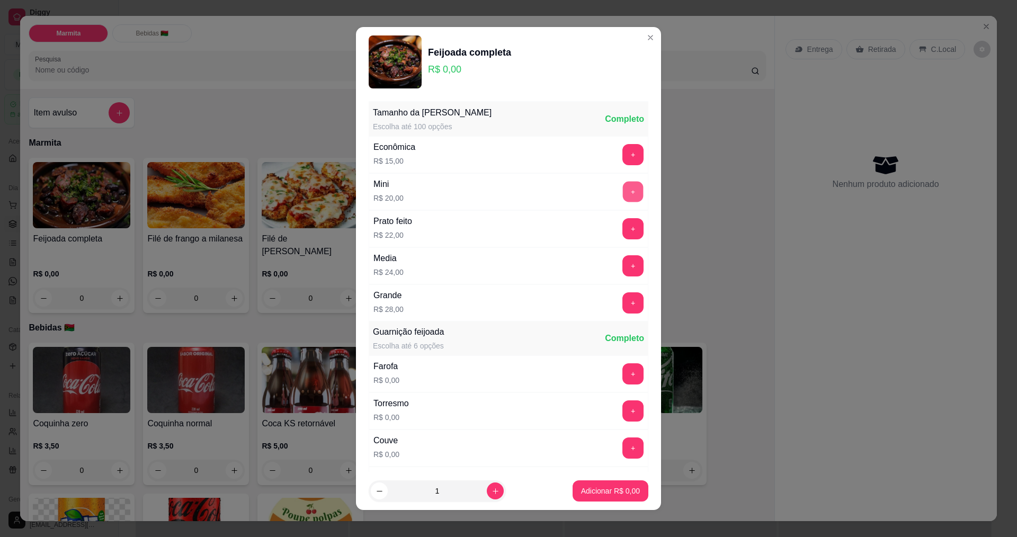
click at [623, 187] on button "+" at bounding box center [633, 191] width 21 height 21
click at [591, 485] on button "Adicionar R$ 20,00" at bounding box center [608, 490] width 80 height 21
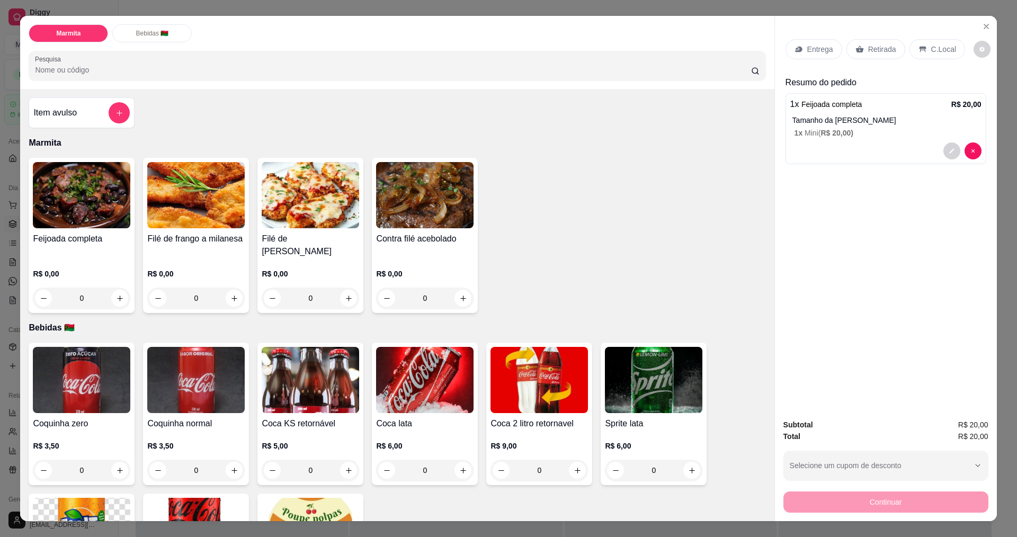
click at [344, 297] on div "0" at bounding box center [310, 298] width 97 height 21
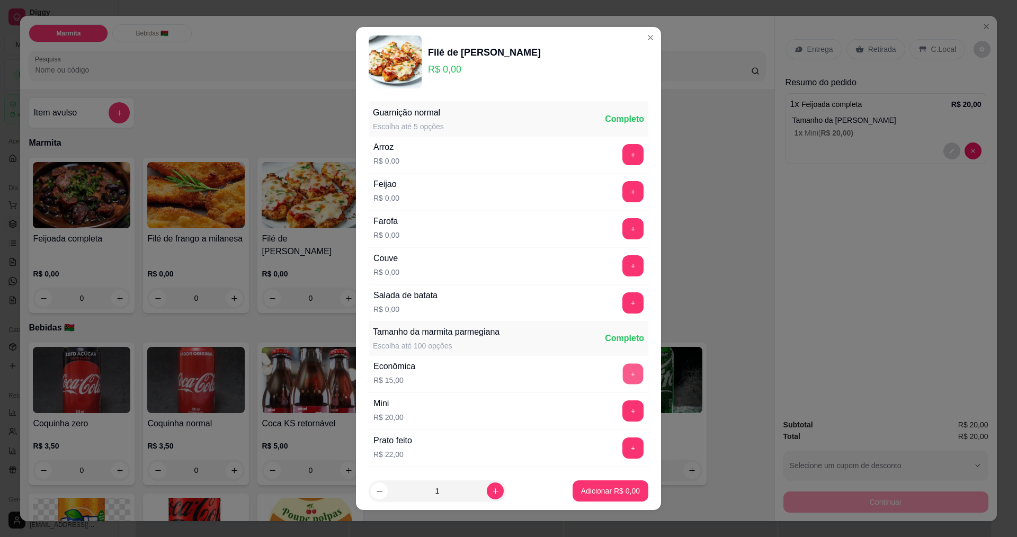
click at [623, 373] on button "+" at bounding box center [633, 373] width 21 height 21
click at [593, 488] on p "Adicionar R$ 15,00" at bounding box center [608, 491] width 63 height 11
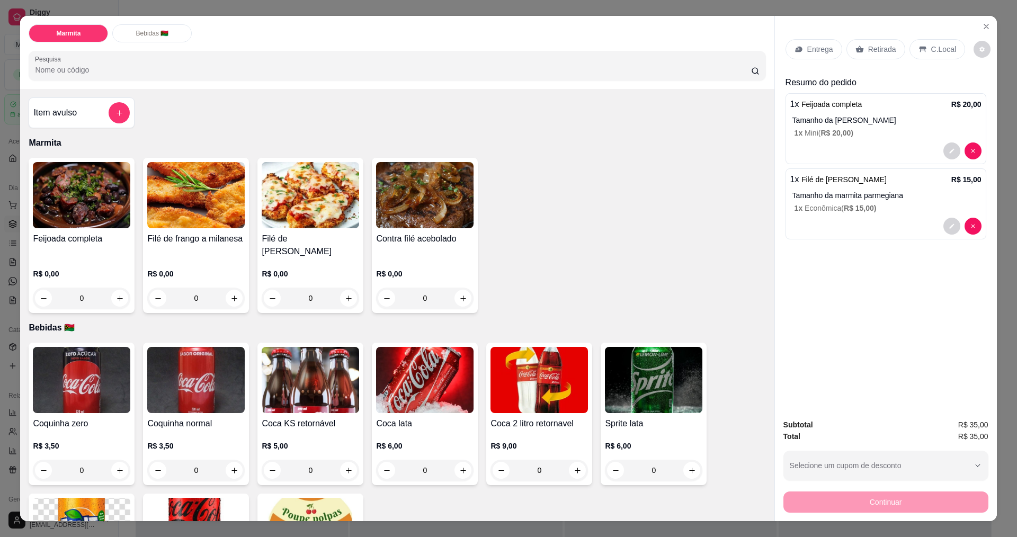
click at [811, 48] on p "Entrega" at bounding box center [820, 49] width 26 height 11
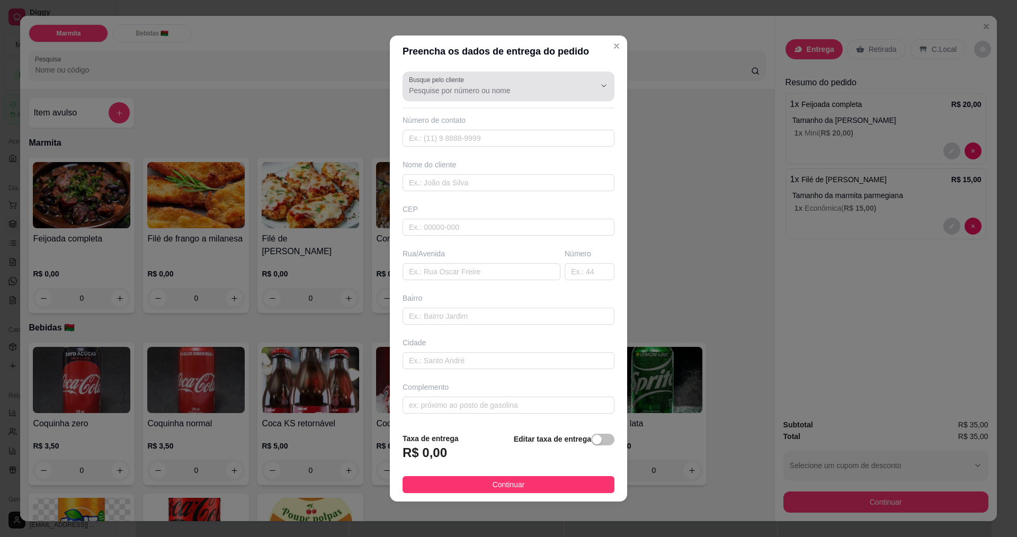
click at [517, 83] on div at bounding box center [508, 86] width 199 height 21
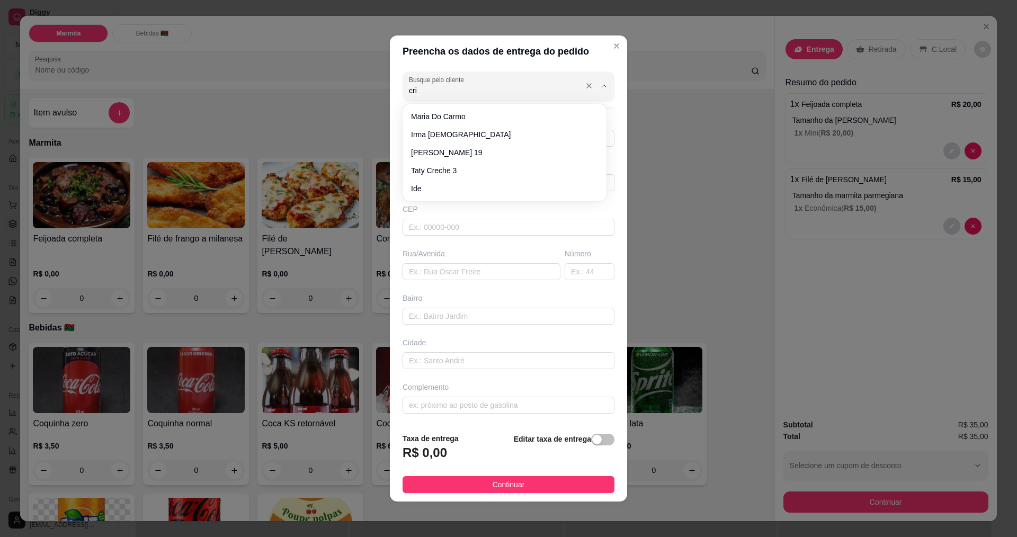
type input "cris"
click at [612, 46] on icon "Close" at bounding box center [616, 46] width 8 height 8
click at [451, 273] on input "text" at bounding box center [481, 271] width 158 height 17
type input "rua [PERSON_NAME]"
click at [583, 275] on input "text" at bounding box center [589, 271] width 50 height 17
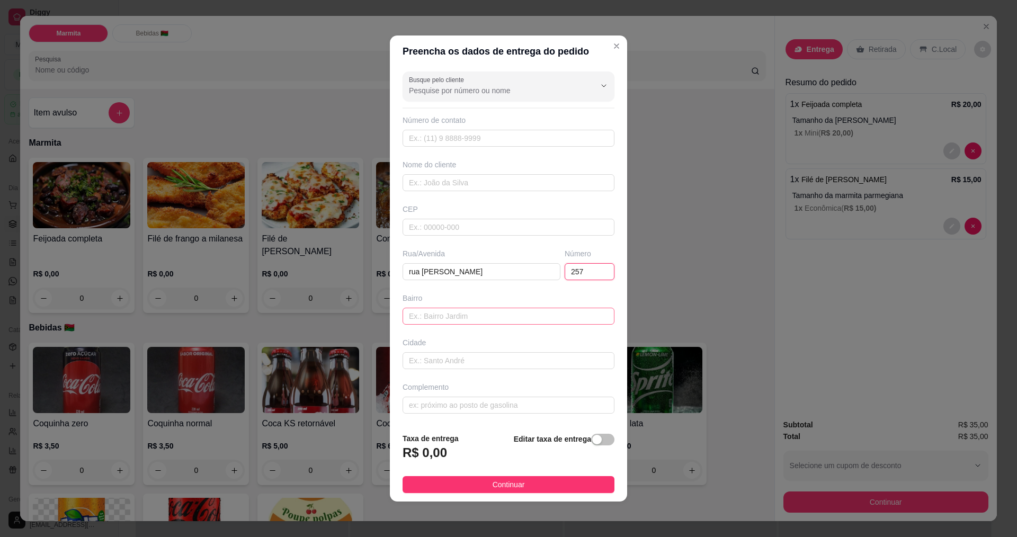
type input "257"
click at [499, 315] on input "text" at bounding box center [508, 316] width 212 height 17
type input "itajai"
click at [496, 363] on input "text" at bounding box center [508, 360] width 212 height 17
type input "ant 7"
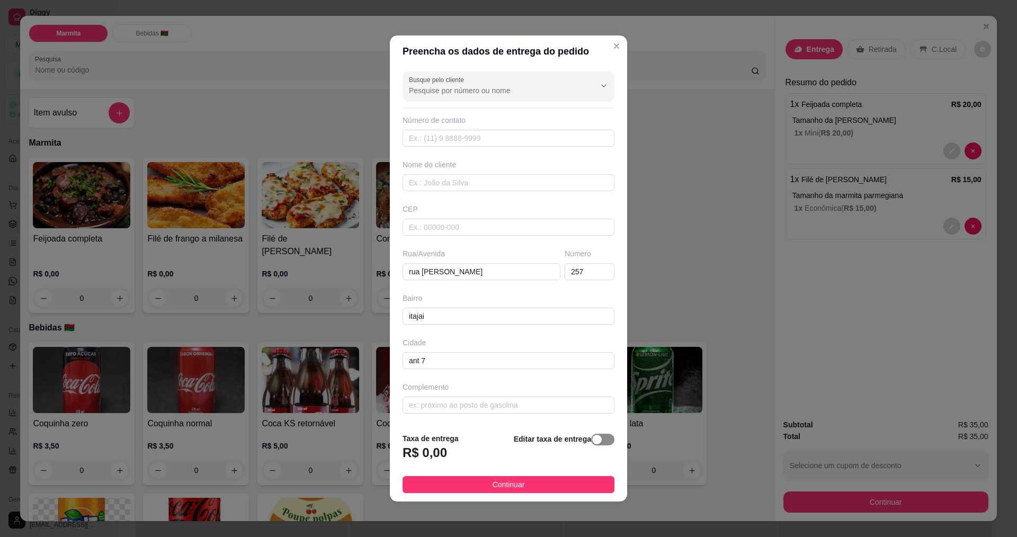
click at [600, 441] on span "button" at bounding box center [602, 440] width 23 height 12
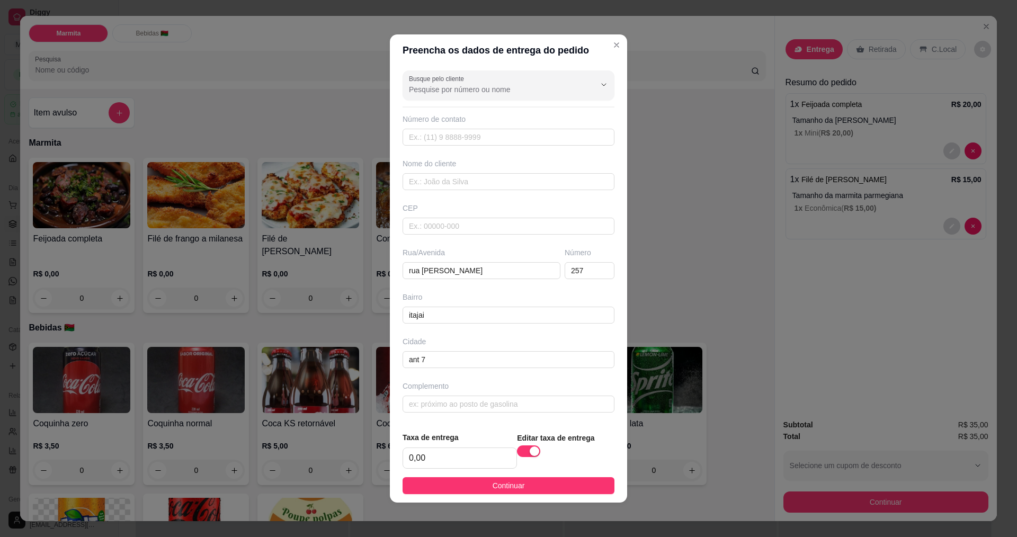
click at [461, 471] on footer "Taxa de entrega 0,00 Editar taxa de entrega Continuar" at bounding box center [508, 462] width 237 height 79
click at [469, 459] on input "0,00" at bounding box center [459, 458] width 113 height 20
type input "2,00"
click at [501, 485] on span "Continuar" at bounding box center [508, 486] width 32 height 12
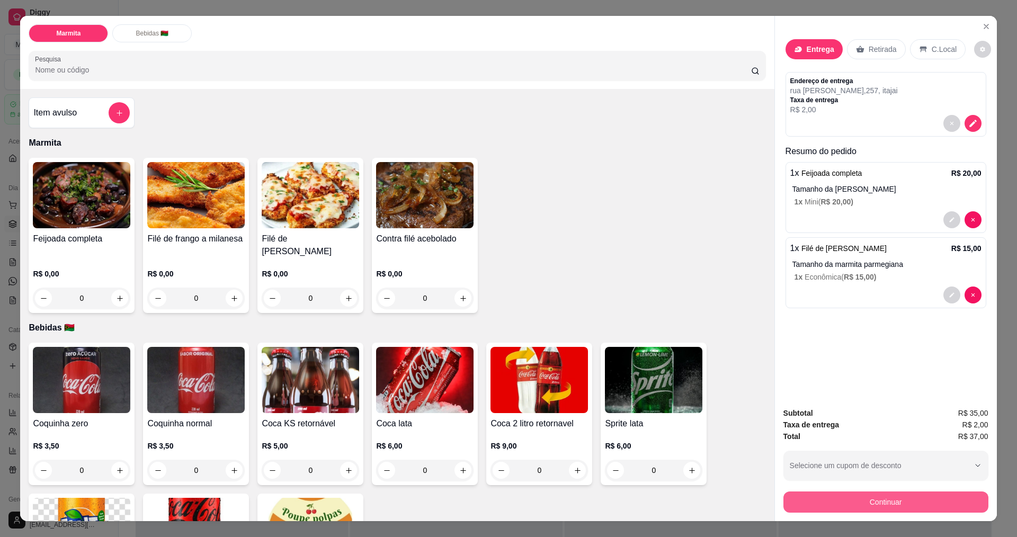
click at [818, 504] on button "Continuar" at bounding box center [885, 501] width 205 height 21
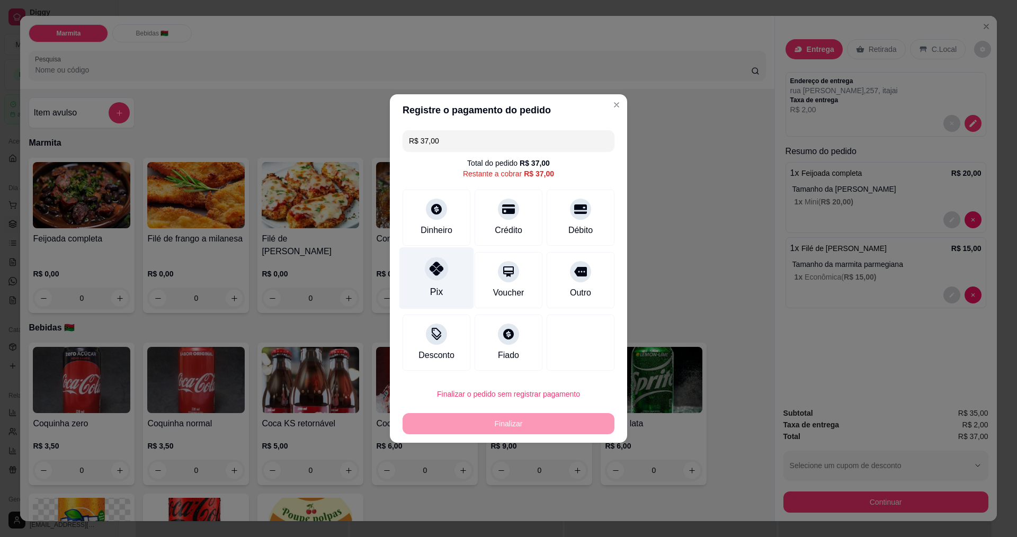
click at [433, 275] on icon at bounding box center [436, 269] width 14 height 14
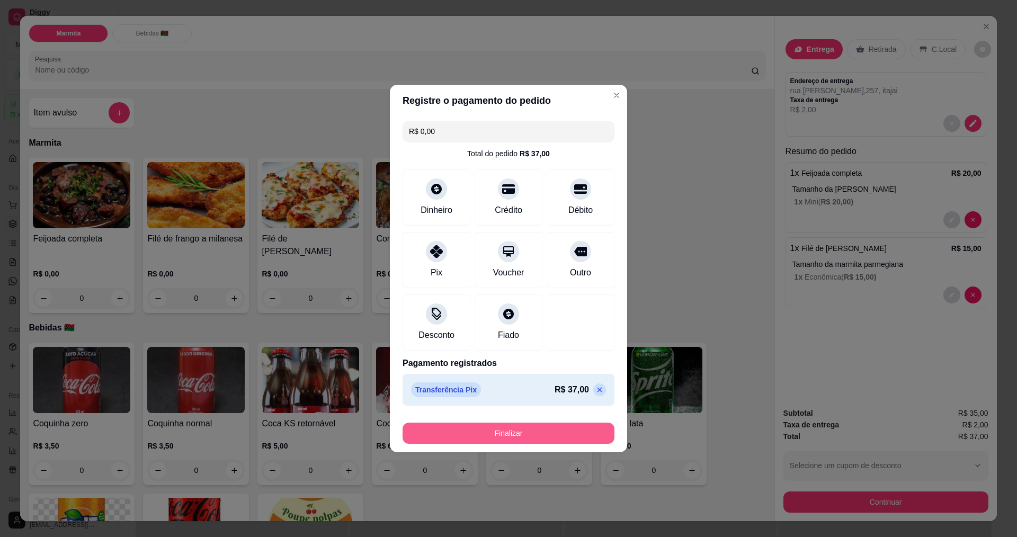
click at [532, 437] on button "Finalizar" at bounding box center [508, 433] width 212 height 21
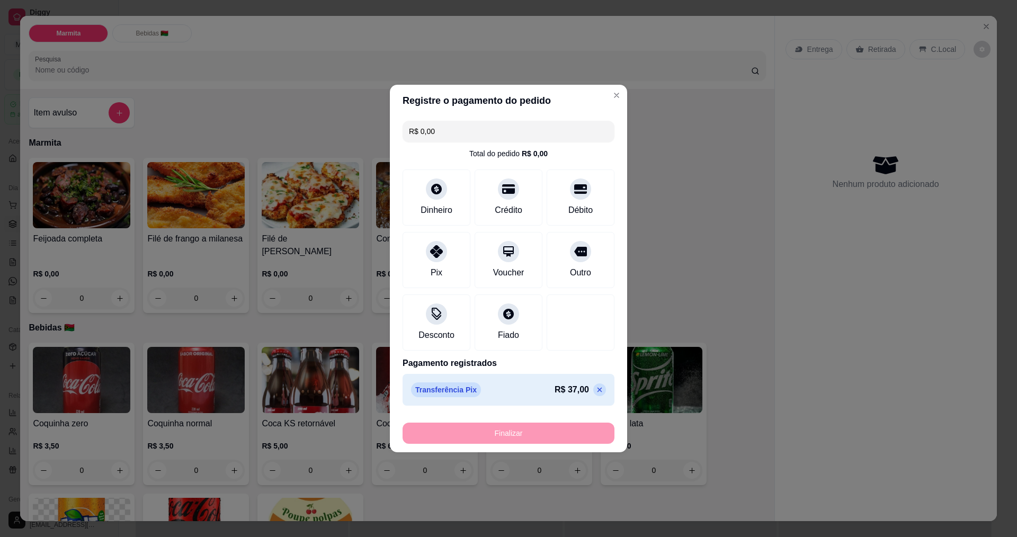
type input "-R$ 37,00"
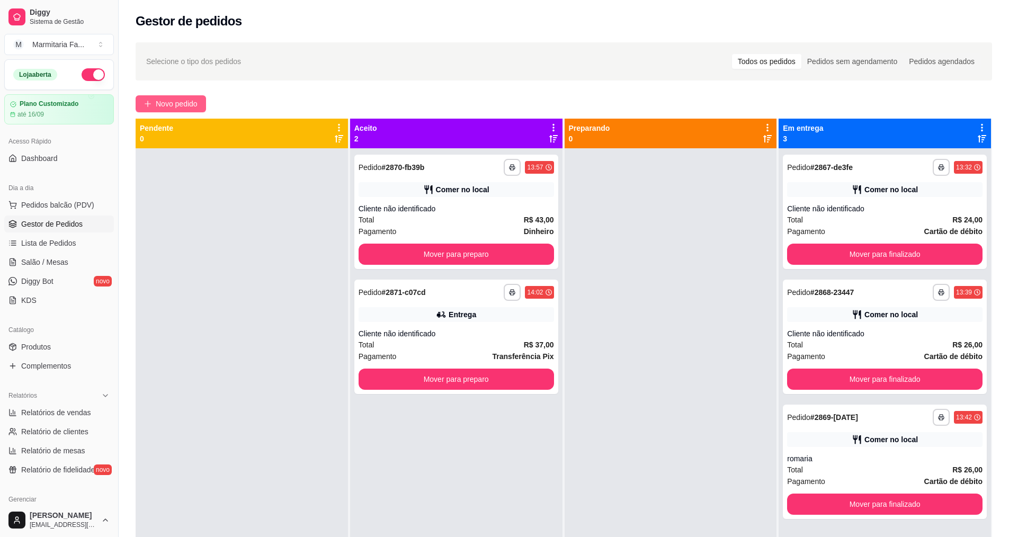
click at [176, 103] on span "Novo pedido" at bounding box center [177, 104] width 42 height 12
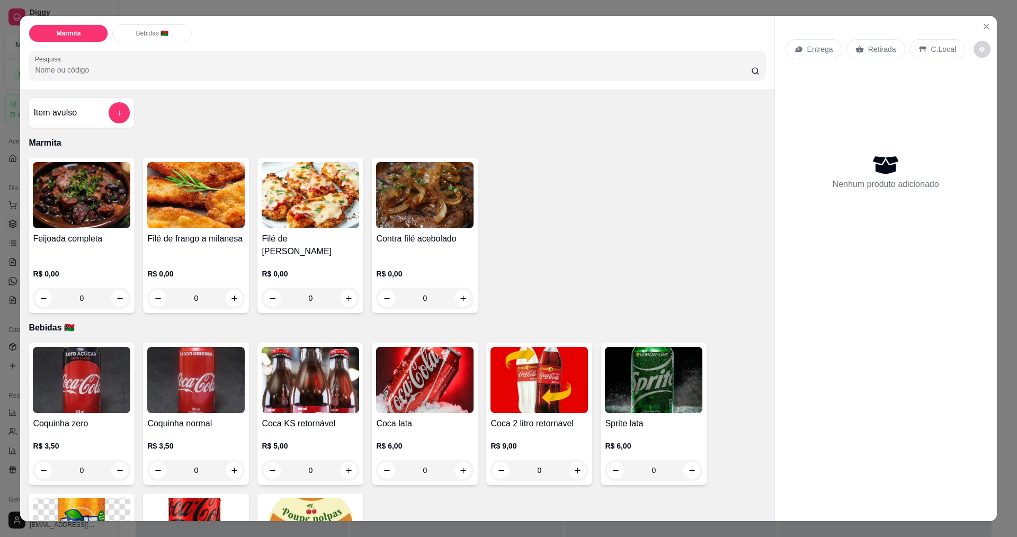
click at [460, 298] on div "0" at bounding box center [424, 298] width 97 height 21
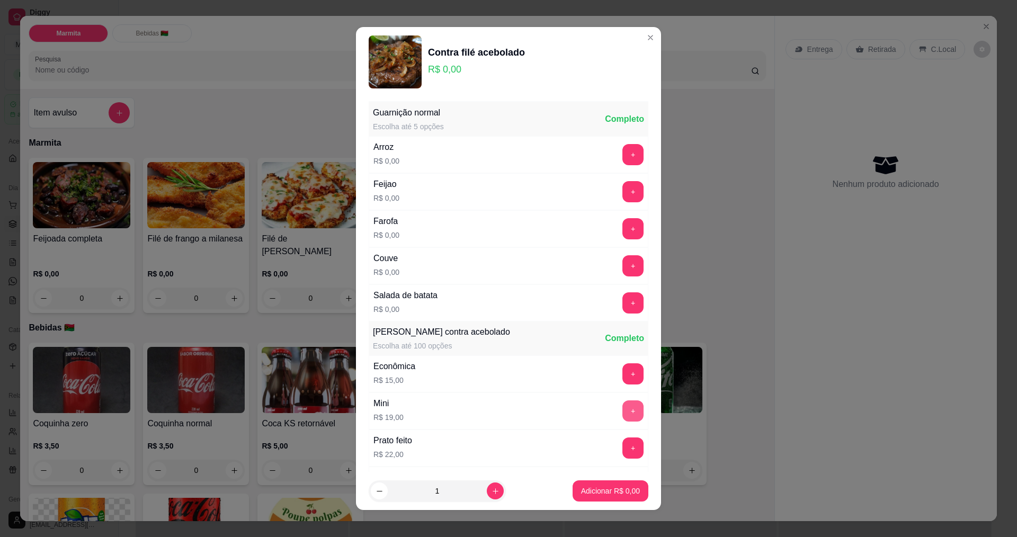
click at [622, 408] on button "+" at bounding box center [632, 410] width 21 height 21
click at [607, 494] on p "Adicionar R$ 19,00" at bounding box center [608, 491] width 63 height 11
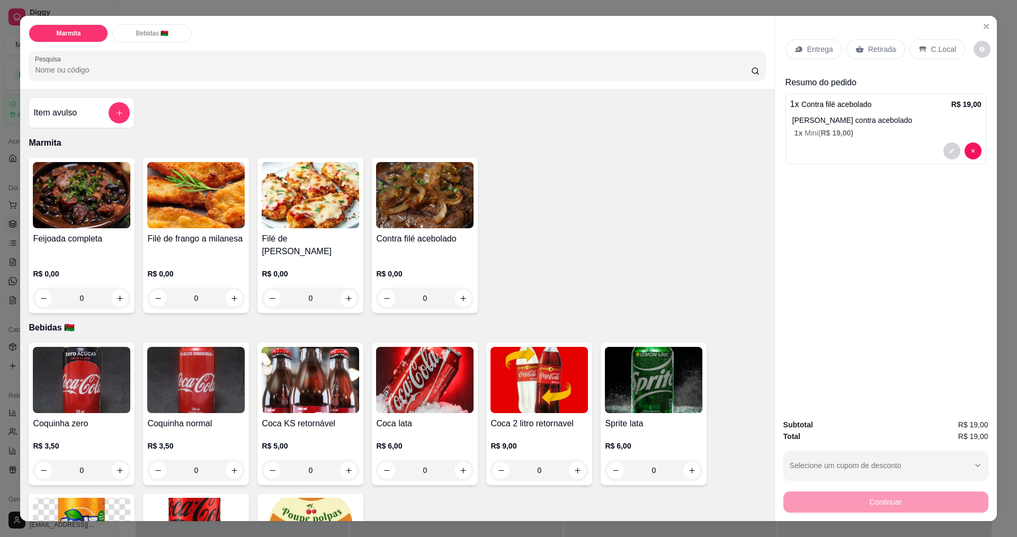
click at [458, 293] on div "0" at bounding box center [424, 298] width 97 height 21
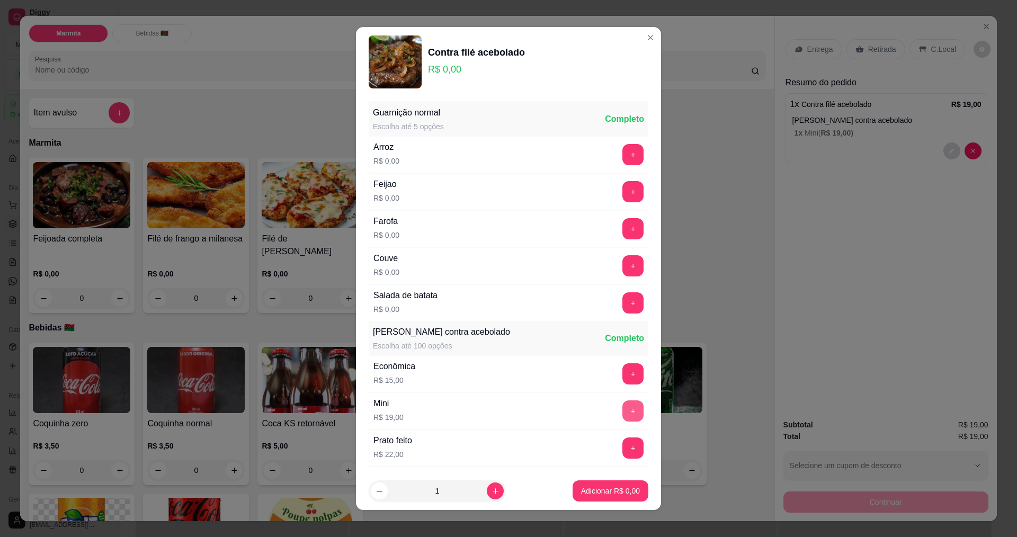
click at [622, 409] on button "+" at bounding box center [632, 410] width 21 height 21
click at [576, 411] on button "-" at bounding box center [586, 410] width 21 height 21
click at [605, 491] on p "Adicionar R$ 19,00" at bounding box center [608, 491] width 61 height 10
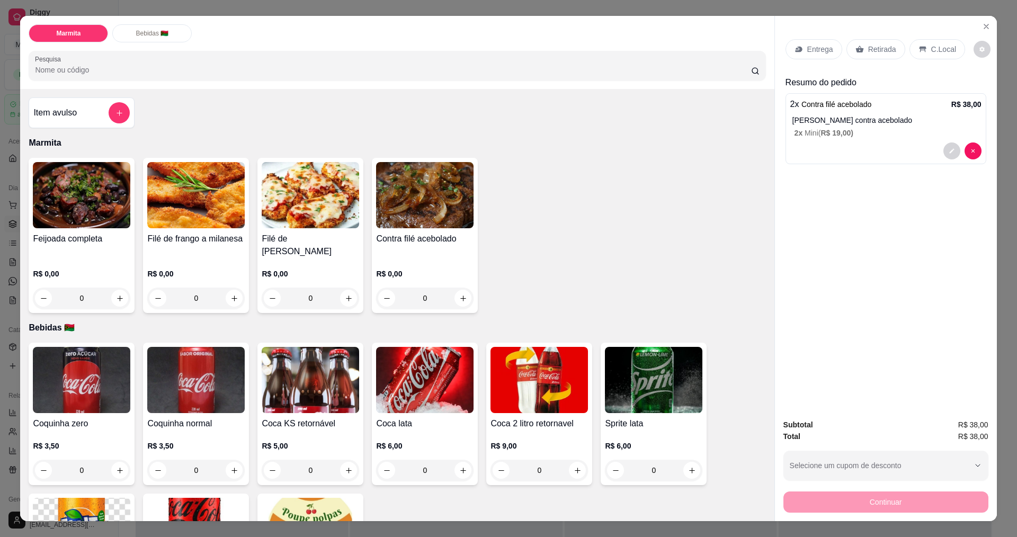
click at [824, 52] on p "Entrega" at bounding box center [820, 49] width 26 height 11
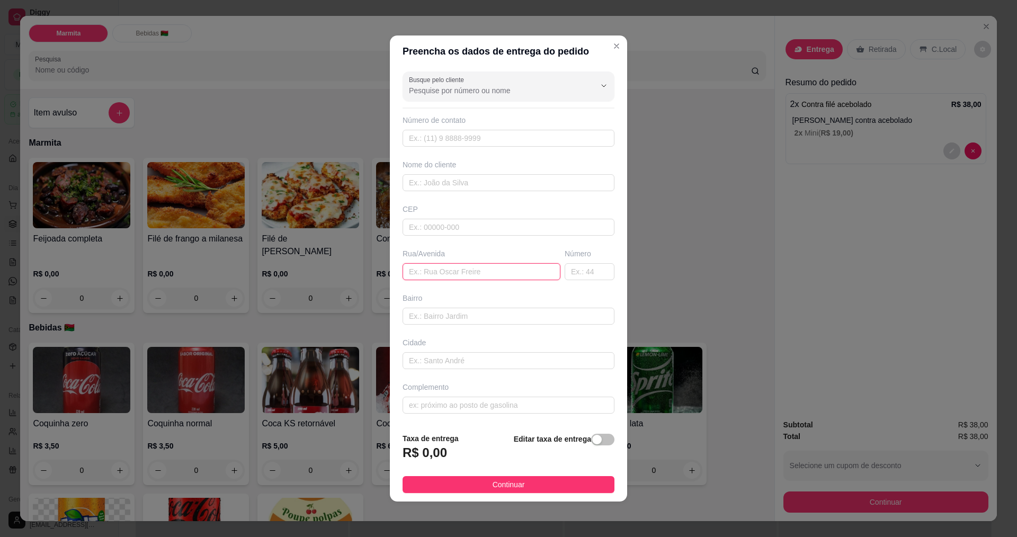
click at [433, 274] on input "text" at bounding box center [481, 271] width 158 height 17
type input "rua [PERSON_NAME]"
click at [571, 273] on input "text" at bounding box center [589, 271] width 50 height 17
type input "323"
click at [488, 317] on input "text" at bounding box center [508, 316] width 212 height 17
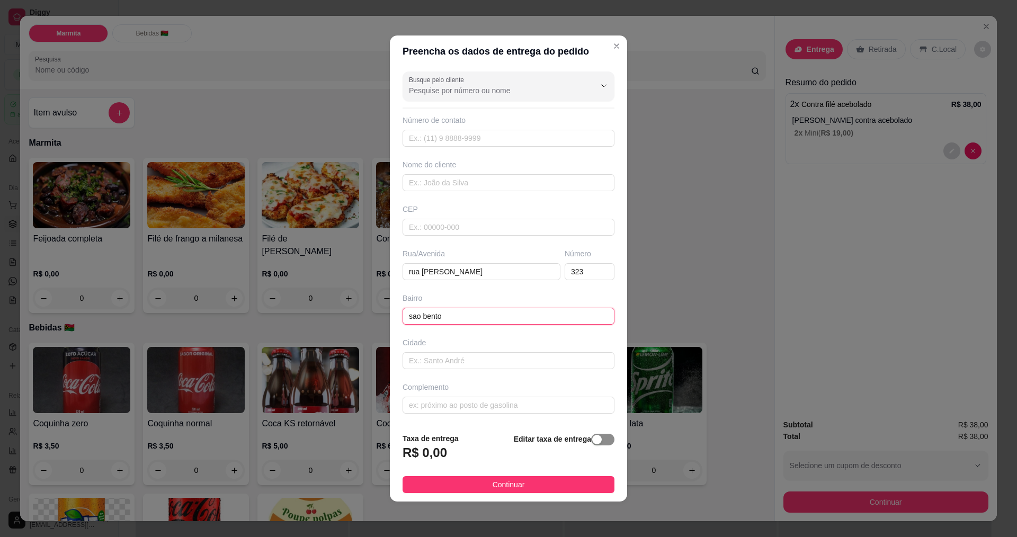
type input "sao bento"
click at [594, 440] on span "button" at bounding box center [602, 440] width 23 height 12
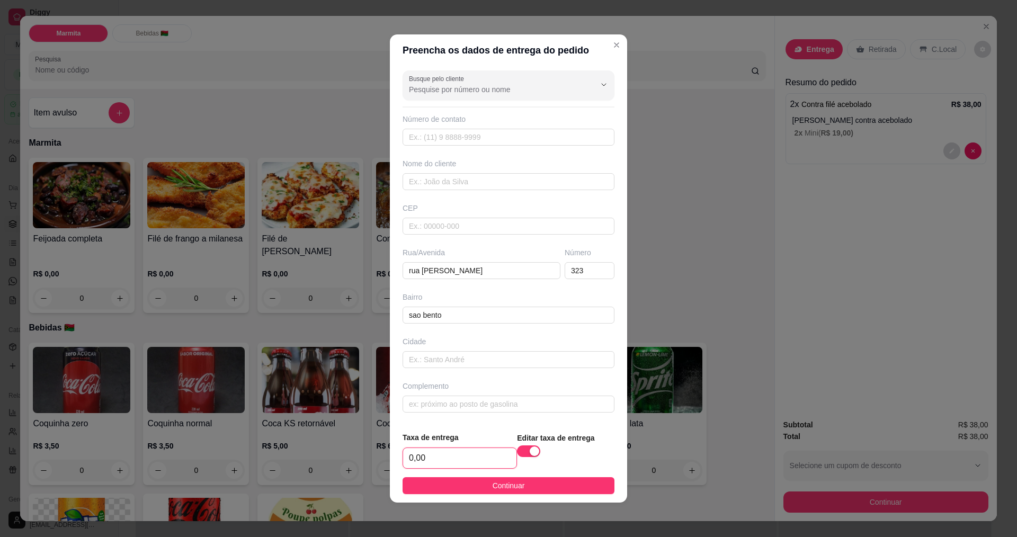
click at [503, 459] on input "0,00" at bounding box center [459, 458] width 113 height 20
type input "3,00"
click at [497, 486] on span "Continuar" at bounding box center [508, 486] width 32 height 12
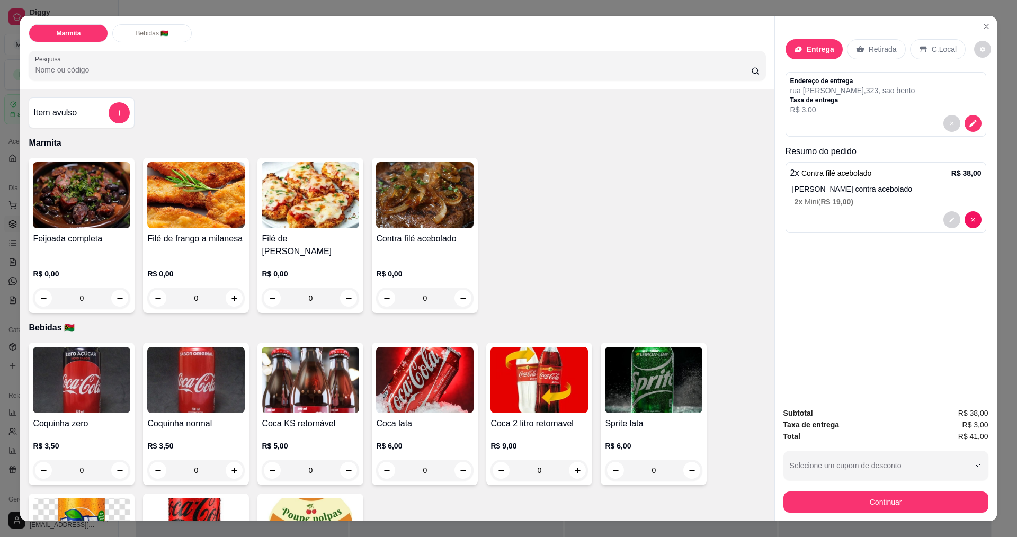
click at [876, 513] on div "Subtotal R$ 38,00 Taxa de entrega R$ 3,00 Total R$ 41,00 Selecione um cupom de …" at bounding box center [886, 460] width 222 height 122
click at [876, 504] on button "Continuar" at bounding box center [885, 501] width 205 height 21
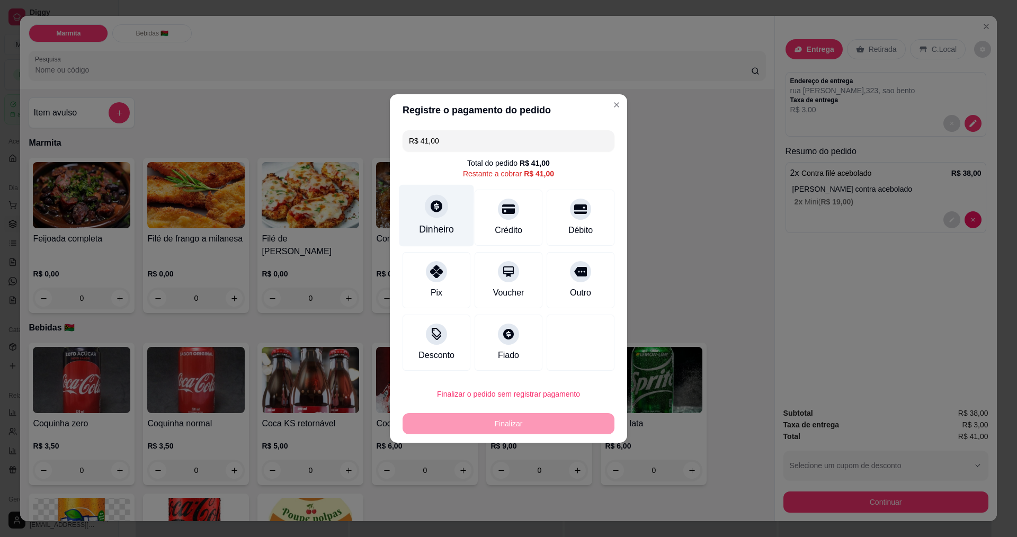
click at [442, 211] on icon at bounding box center [436, 206] width 14 height 14
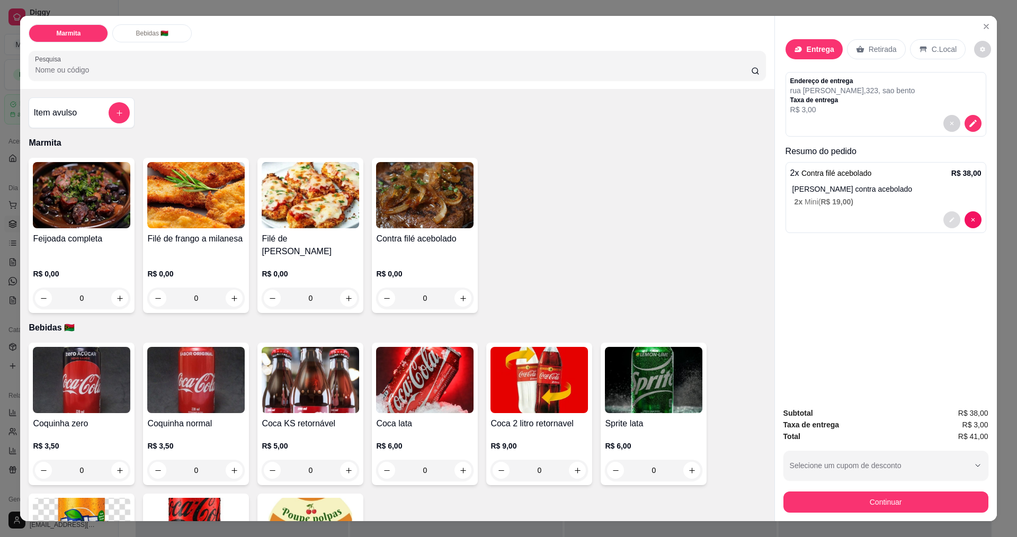
click at [948, 219] on icon "decrease-product-quantity" at bounding box center [951, 220] width 6 height 6
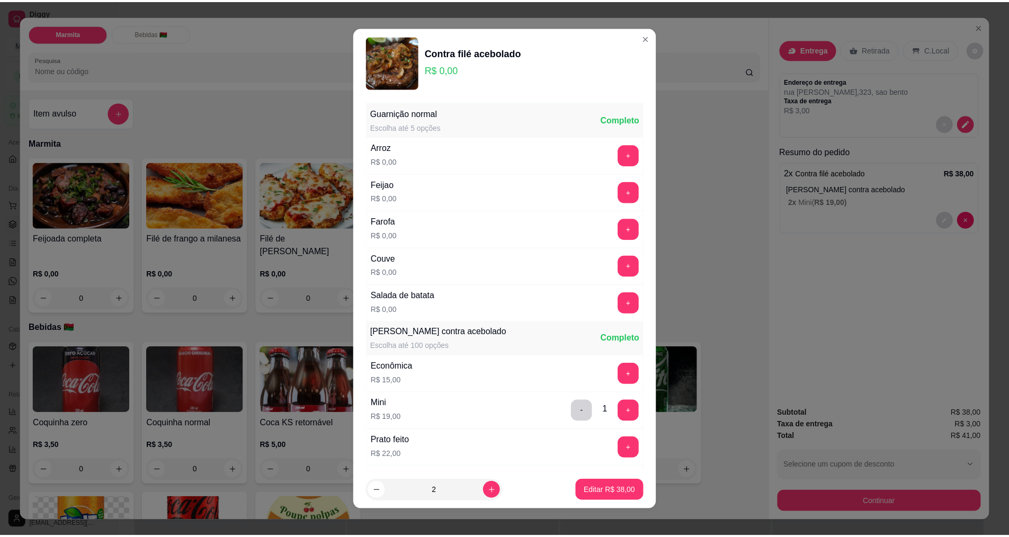
scroll to position [148, 0]
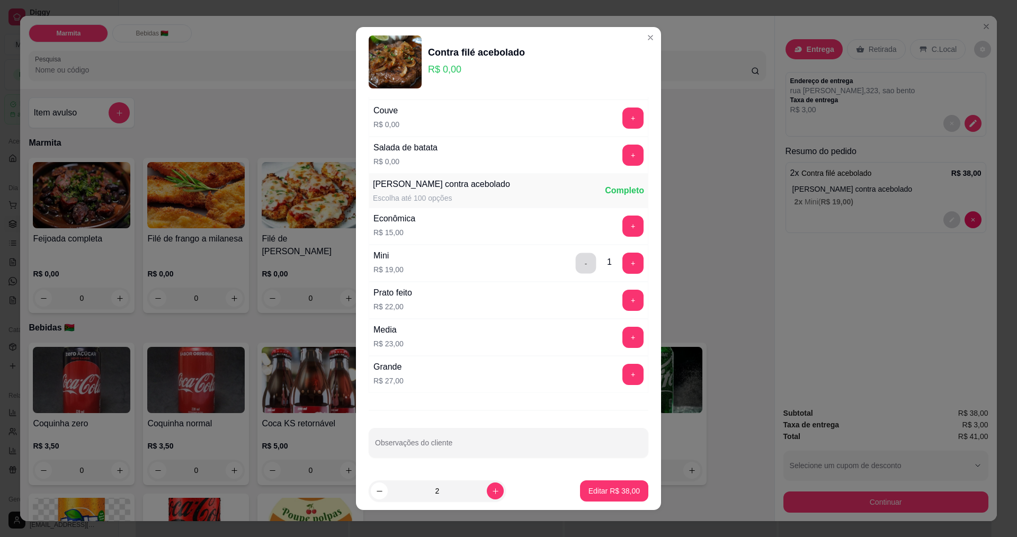
click at [576, 262] on button "-" at bounding box center [586, 263] width 21 height 21
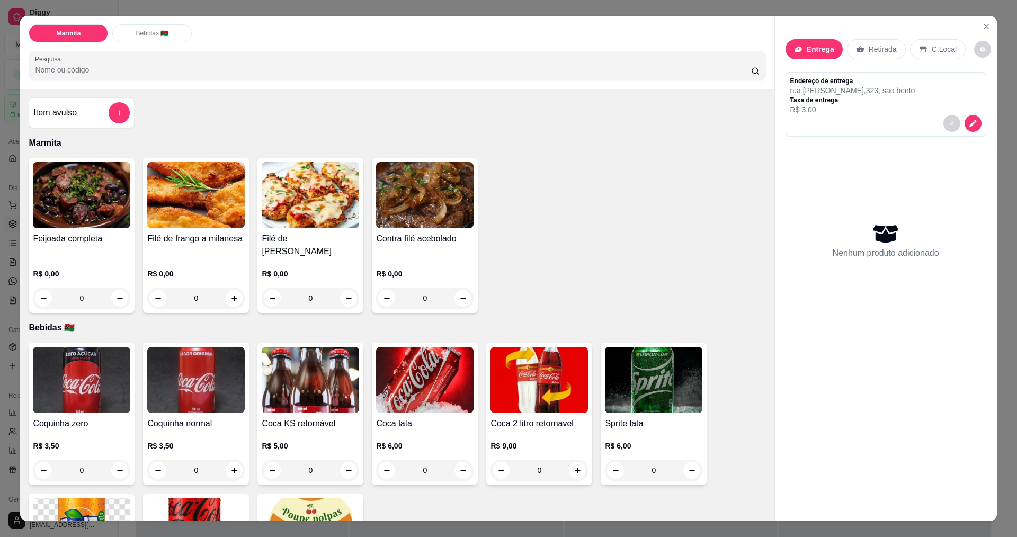
click at [458, 297] on div "0" at bounding box center [424, 298] width 97 height 21
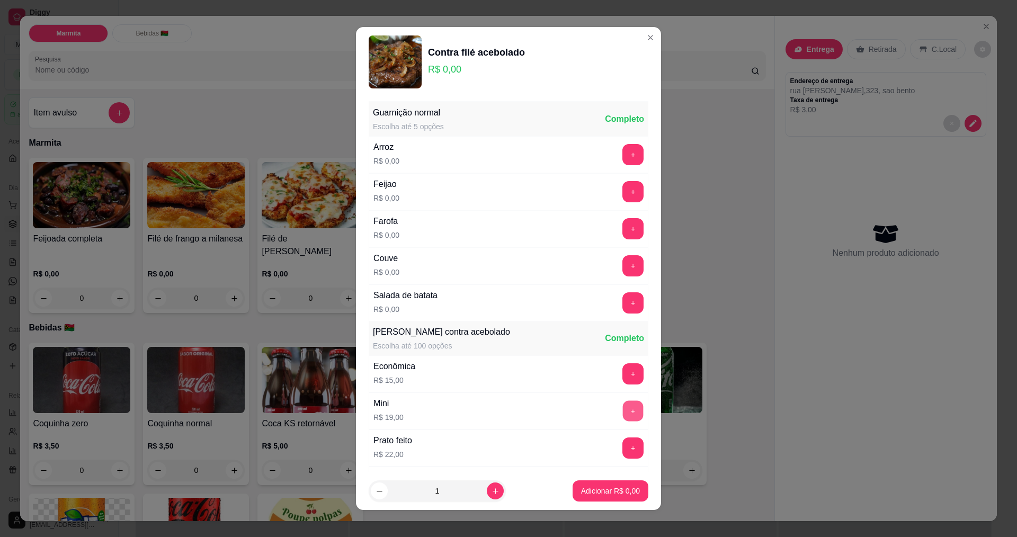
click at [623, 410] on button "+" at bounding box center [633, 410] width 21 height 21
click at [612, 492] on p "Adicionar R$ 19,00" at bounding box center [608, 491] width 61 height 10
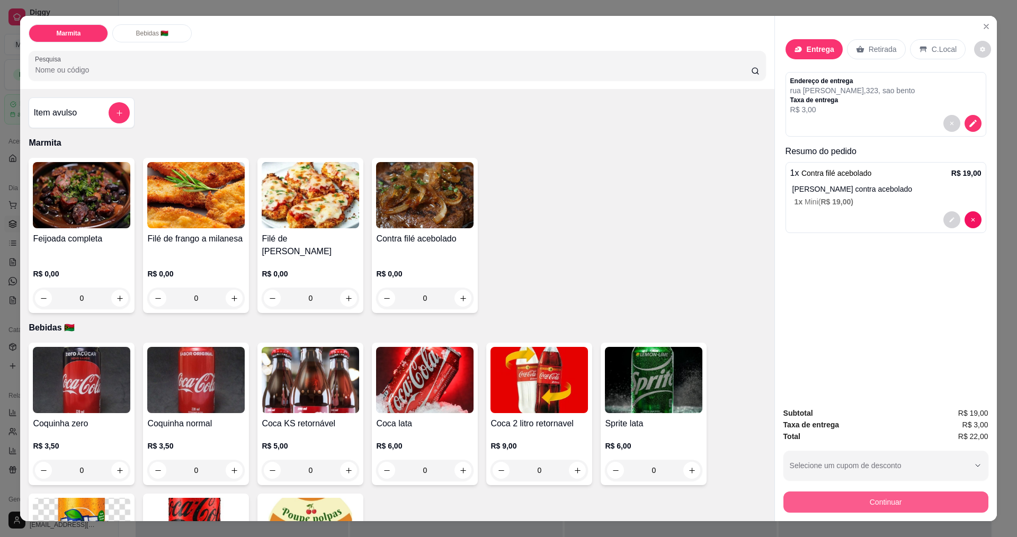
click at [902, 498] on button "Continuar" at bounding box center [885, 501] width 205 height 21
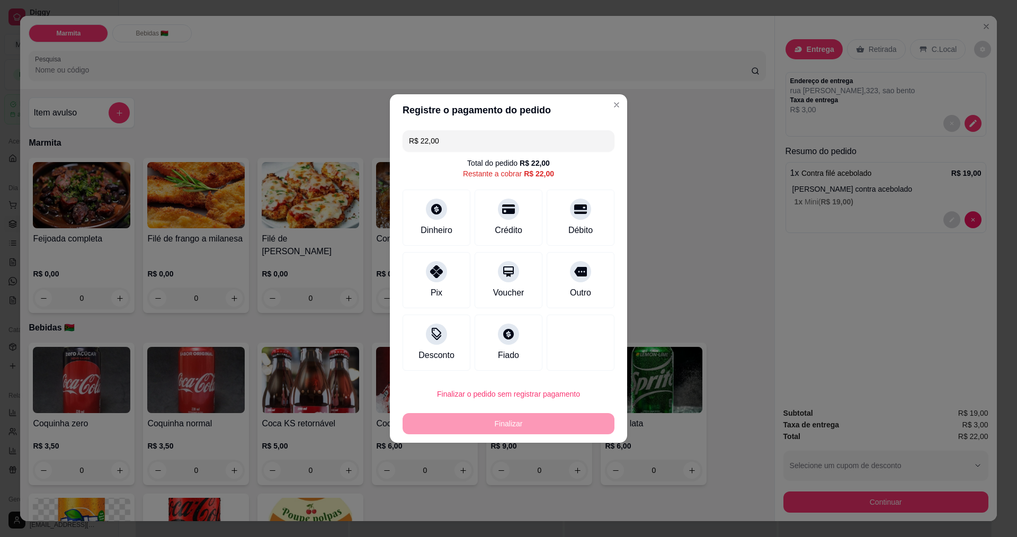
click at [409, 250] on div "R$ 22,00 Total do pedido R$ 22,00 Restante a cobrar R$ 22,00 Dinheiro Crédito D…" at bounding box center [508, 250] width 237 height 249
click at [440, 216] on div at bounding box center [436, 205] width 23 height 23
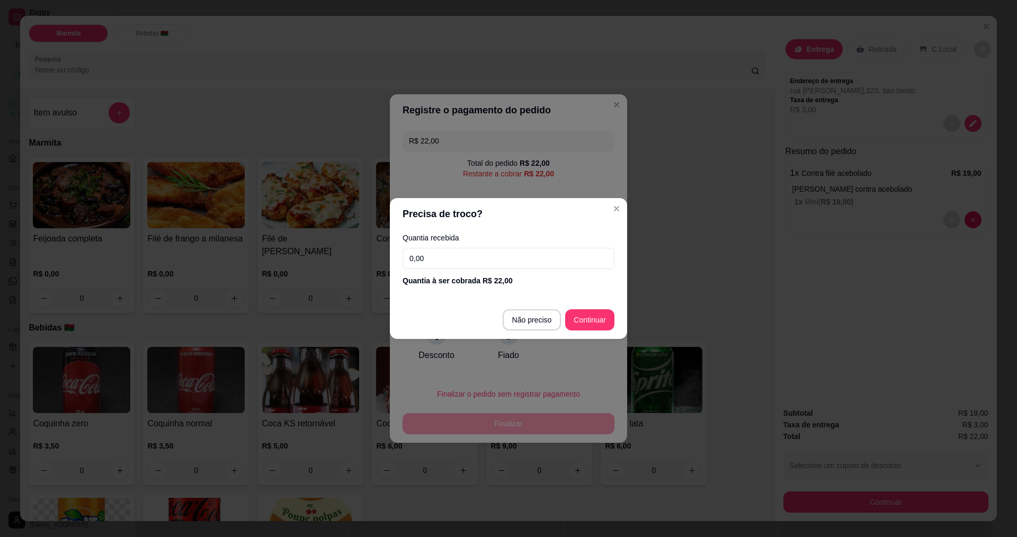
click at [485, 252] on input "0,00" at bounding box center [508, 258] width 212 height 21
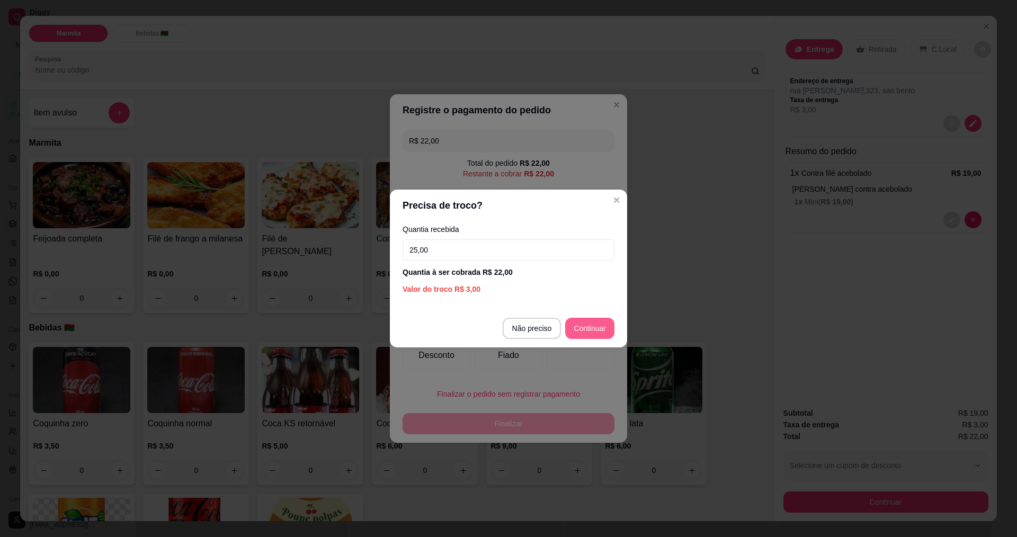
type input "25,00"
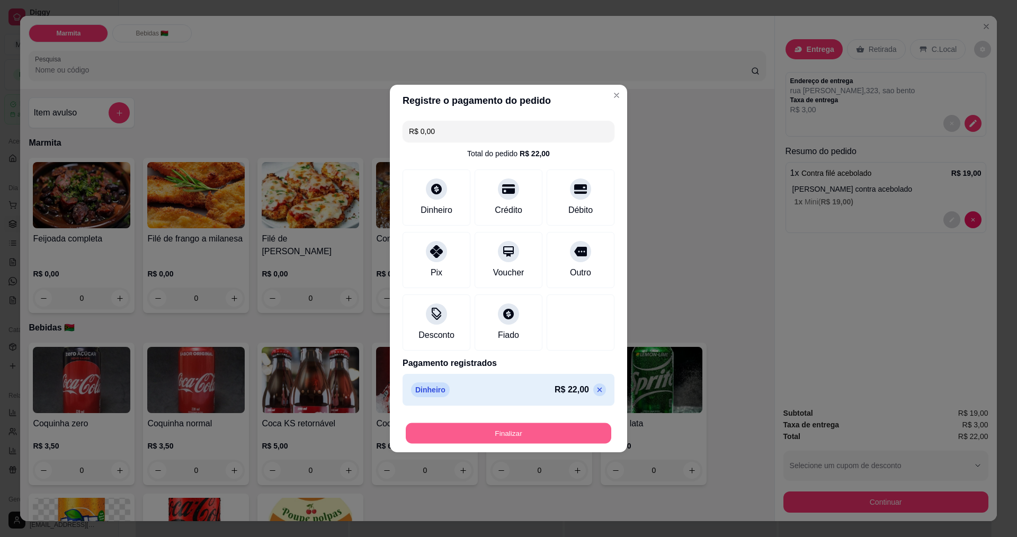
click at [513, 432] on button "Finalizar" at bounding box center [508, 433] width 205 height 21
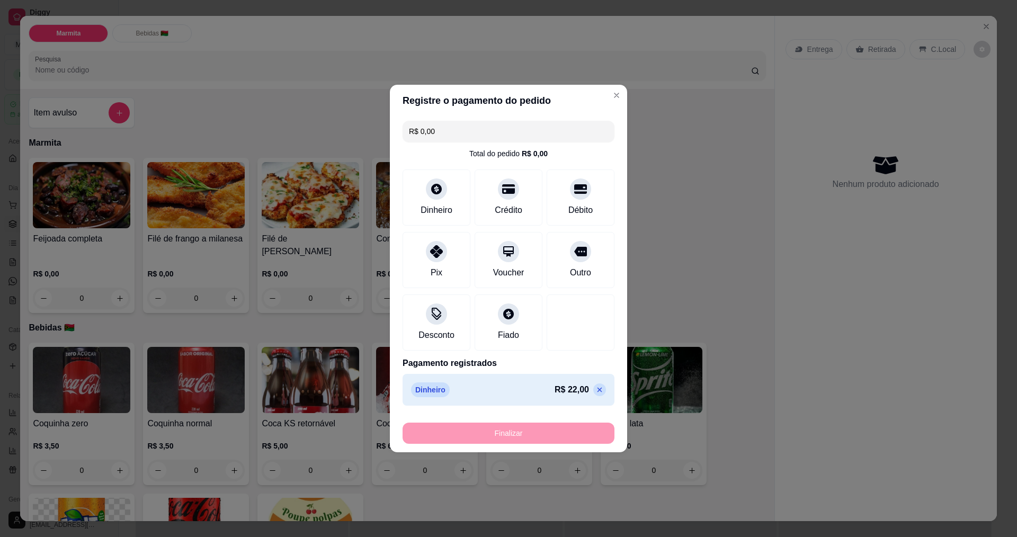
type input "-R$ 22,00"
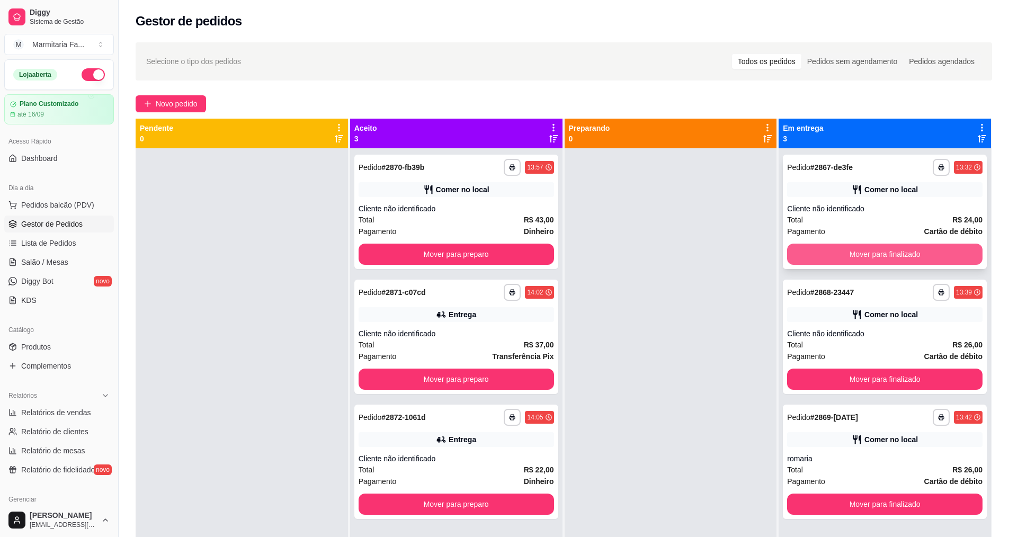
click at [918, 252] on button "Mover para finalizado" at bounding box center [884, 254] width 195 height 21
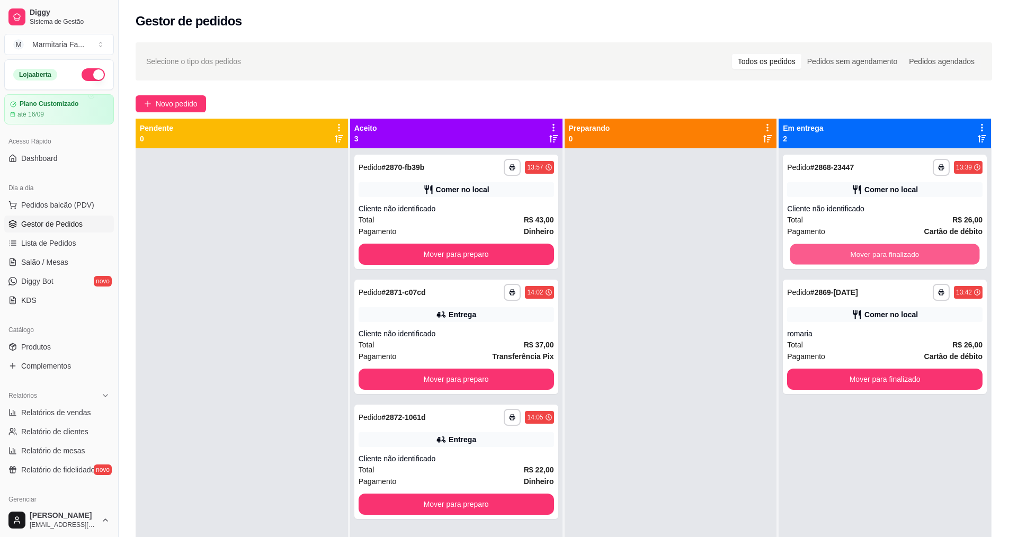
click at [918, 252] on button "Mover para finalizado" at bounding box center [885, 254] width 190 height 21
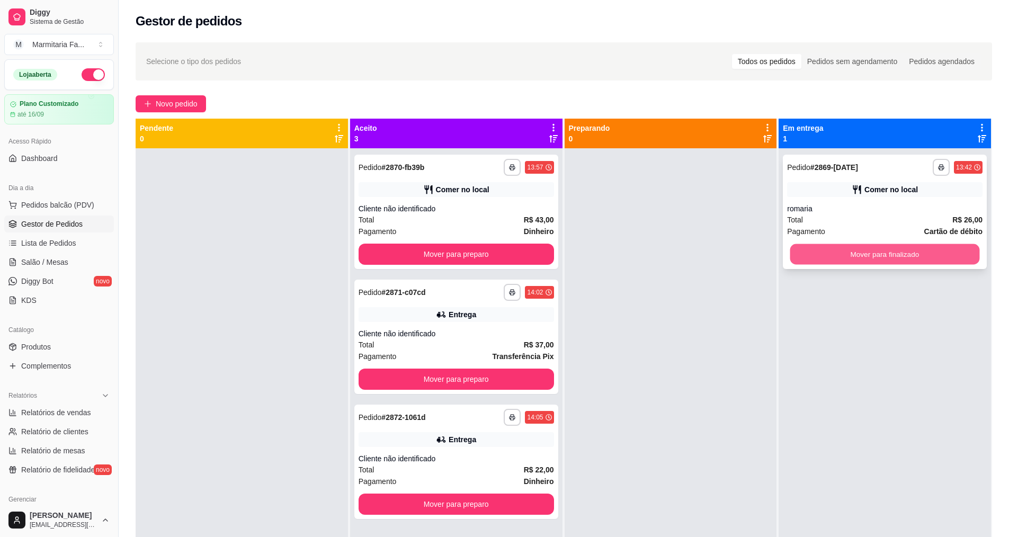
click at [920, 254] on button "Mover para finalizado" at bounding box center [885, 254] width 190 height 21
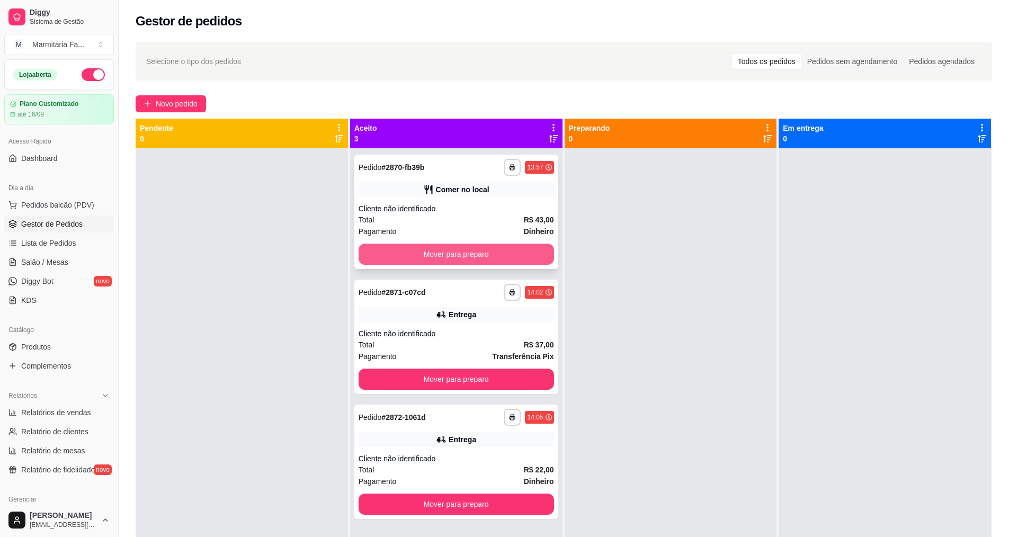
click at [453, 259] on button "Mover para preparo" at bounding box center [455, 254] width 195 height 21
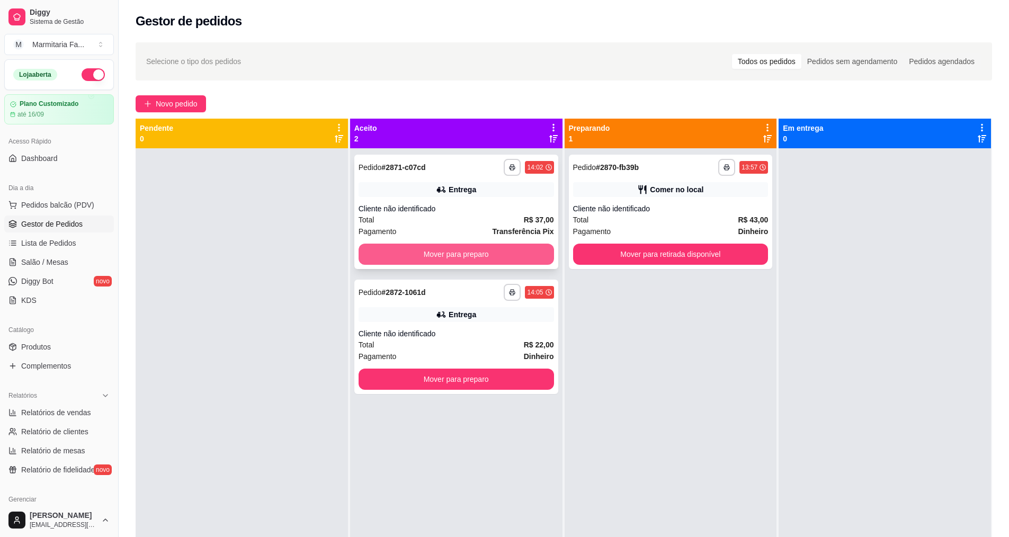
click at [467, 247] on button "Mover para preparo" at bounding box center [455, 254] width 195 height 21
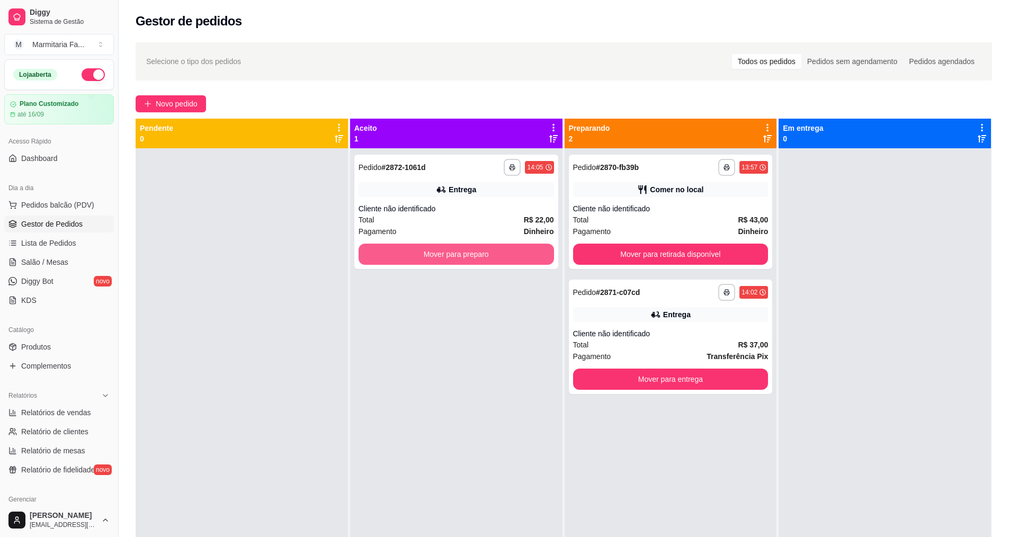
click at [469, 250] on button "Mover para preparo" at bounding box center [455, 254] width 195 height 21
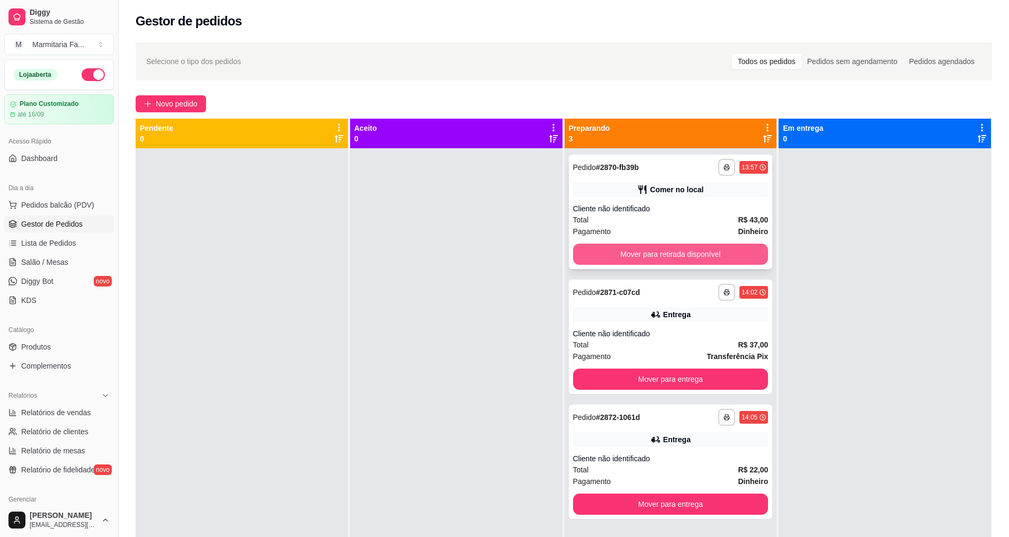
click at [661, 248] on button "Mover para retirada disponível" at bounding box center [670, 254] width 195 height 21
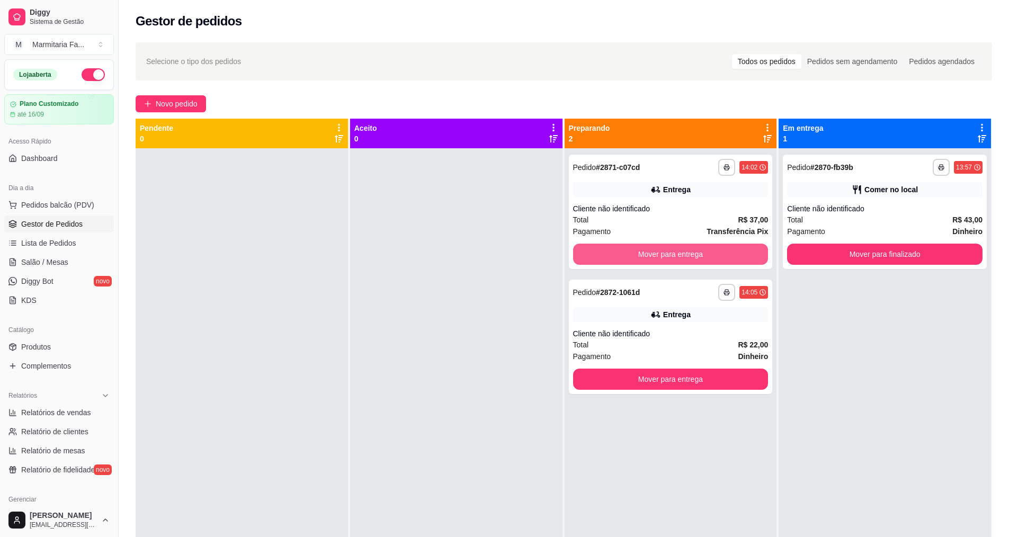
click at [662, 248] on button "Mover para entrega" at bounding box center [670, 254] width 195 height 21
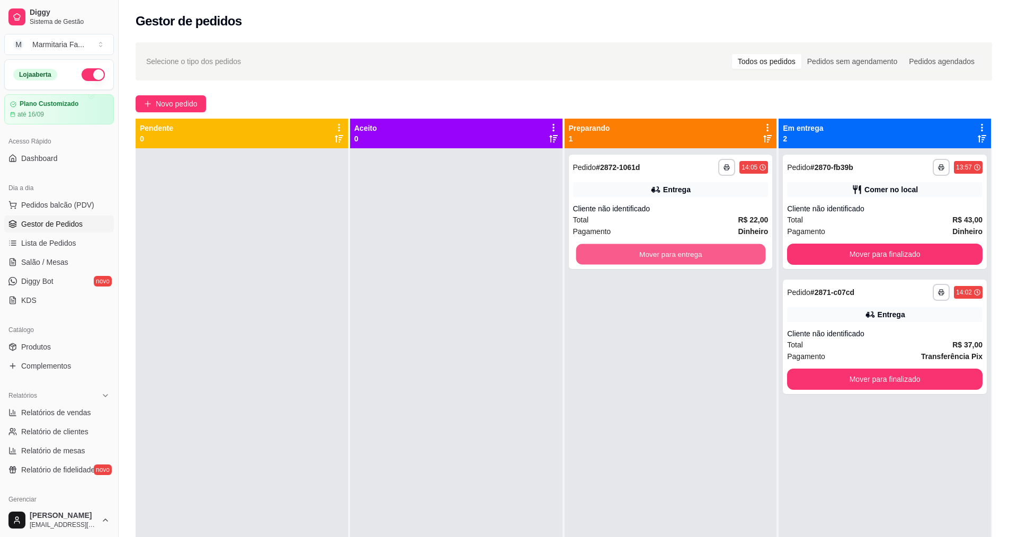
click at [662, 248] on button "Mover para entrega" at bounding box center [671, 254] width 190 height 21
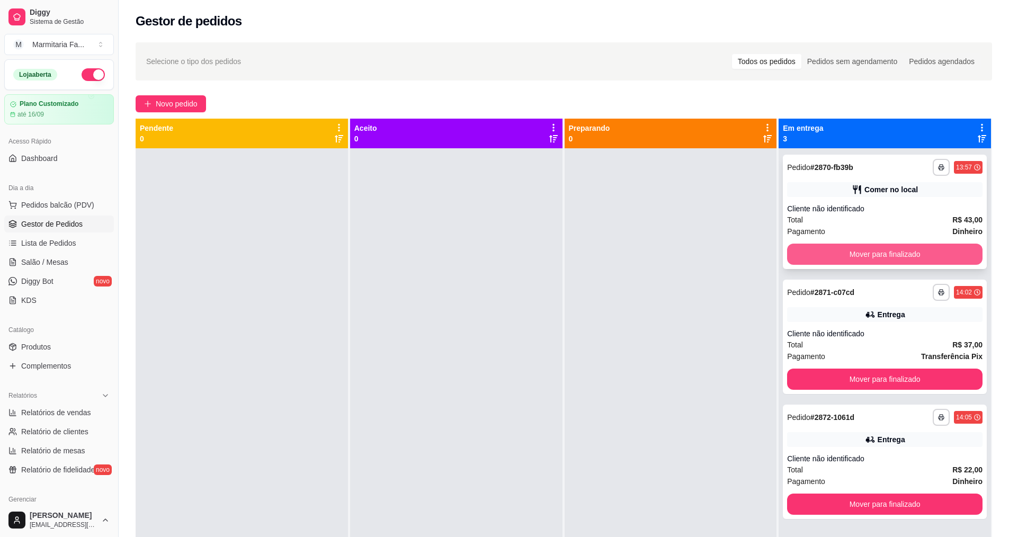
click at [897, 256] on button "Mover para finalizado" at bounding box center [884, 254] width 195 height 21
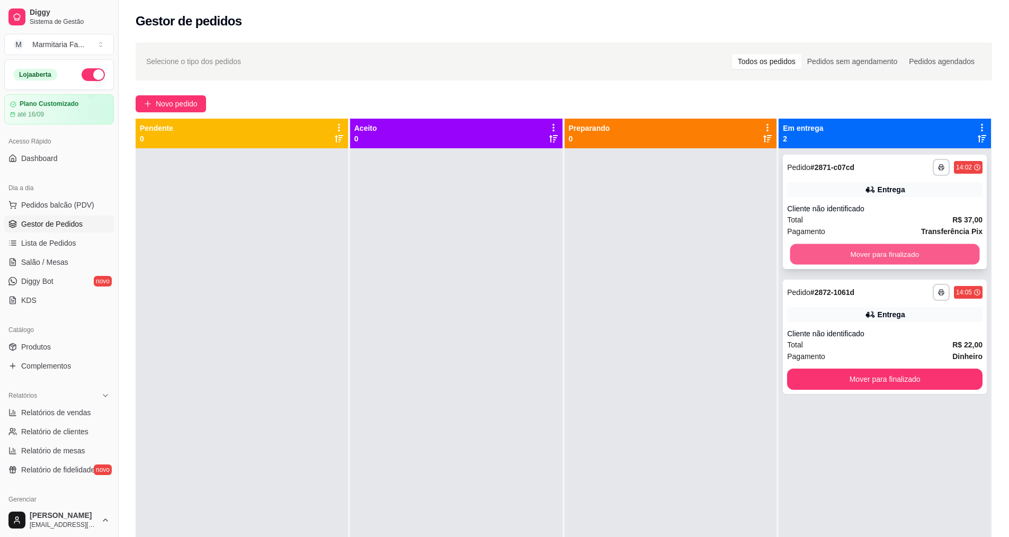
click at [899, 256] on button "Mover para finalizado" at bounding box center [885, 254] width 190 height 21
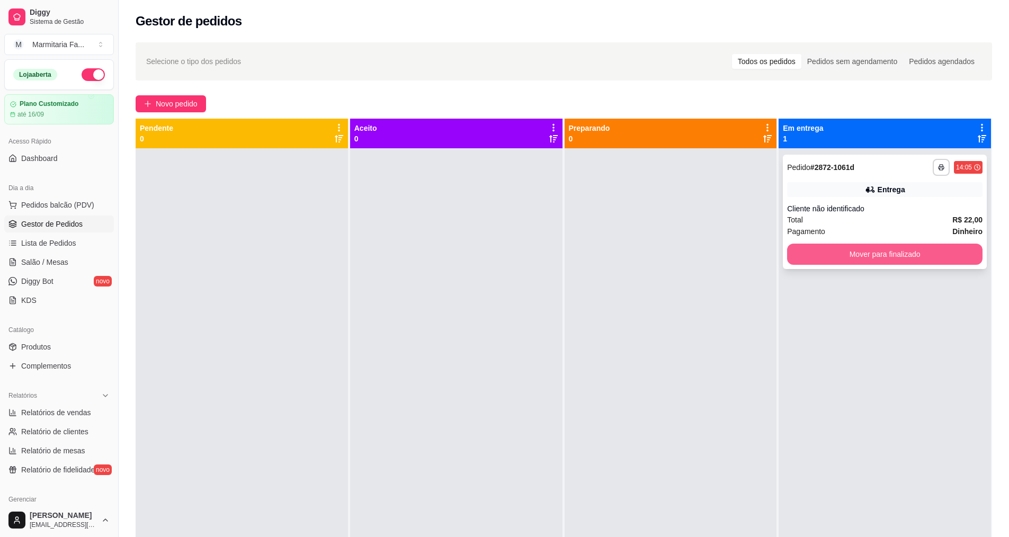
click at [900, 256] on button "Mover para finalizado" at bounding box center [884, 254] width 195 height 21
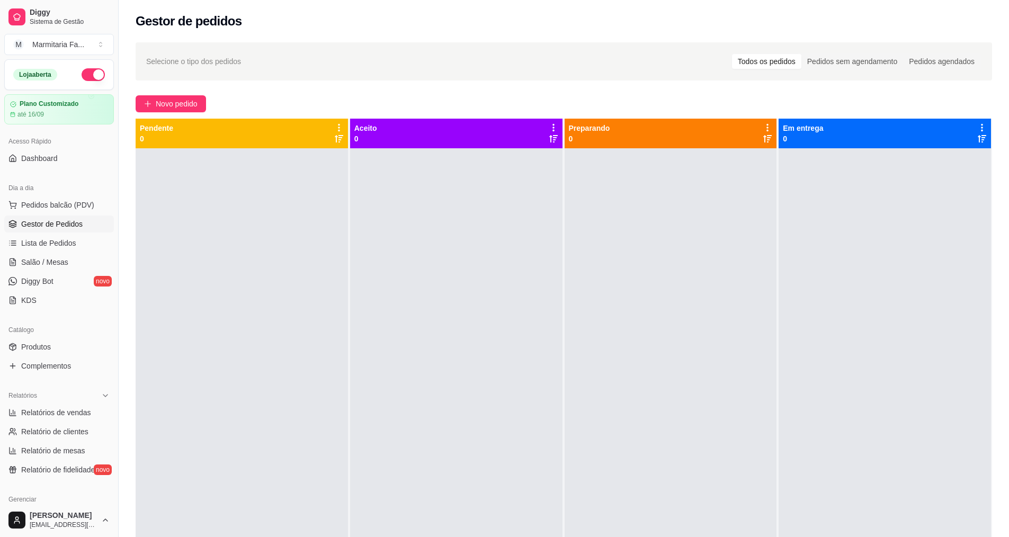
drag, startPoint x: 935, startPoint y: 312, endPoint x: 935, endPoint y: 339, distance: 26.5
click at [935, 339] on div at bounding box center [884, 416] width 212 height 537
click at [168, 97] on button "Novo pedido" at bounding box center [171, 103] width 70 height 17
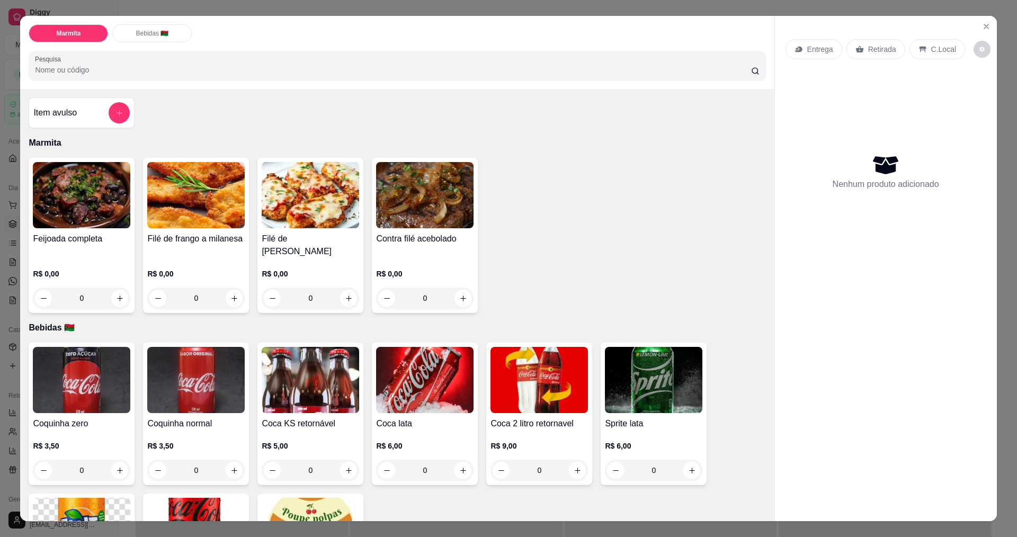
click at [232, 299] on div "0" at bounding box center [195, 298] width 97 height 21
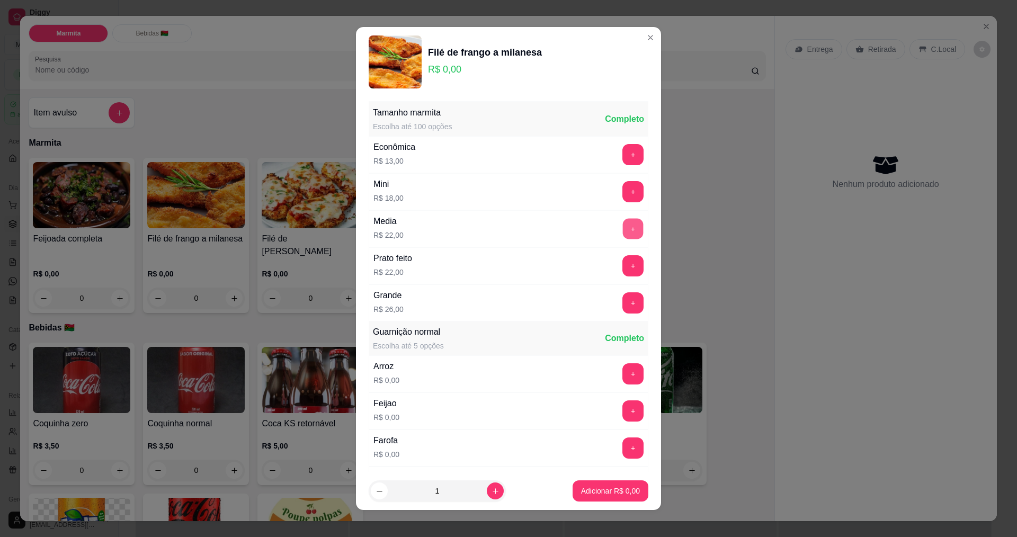
click at [623, 228] on button "+" at bounding box center [633, 228] width 21 height 21
click at [611, 494] on p "Adicionar R$ 22,00" at bounding box center [608, 491] width 61 height 10
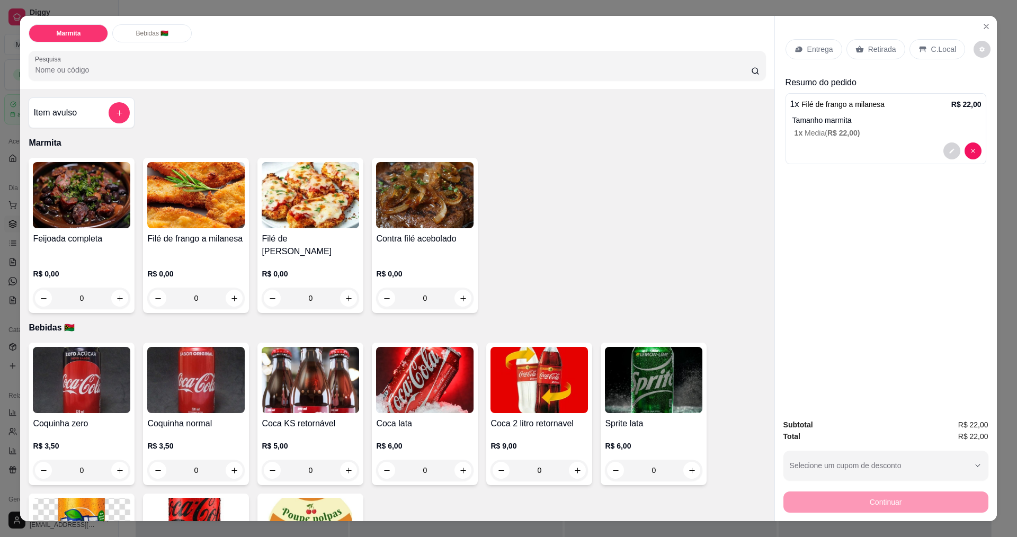
click at [817, 47] on p "Entrega" at bounding box center [820, 49] width 26 height 11
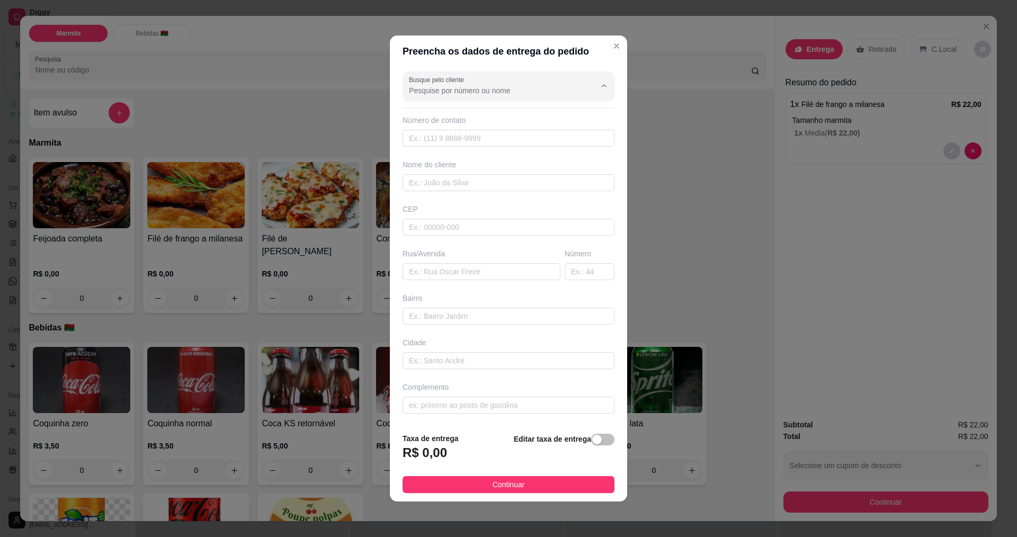
click at [480, 94] on input "Busque pelo cliente" at bounding box center [493, 90] width 169 height 11
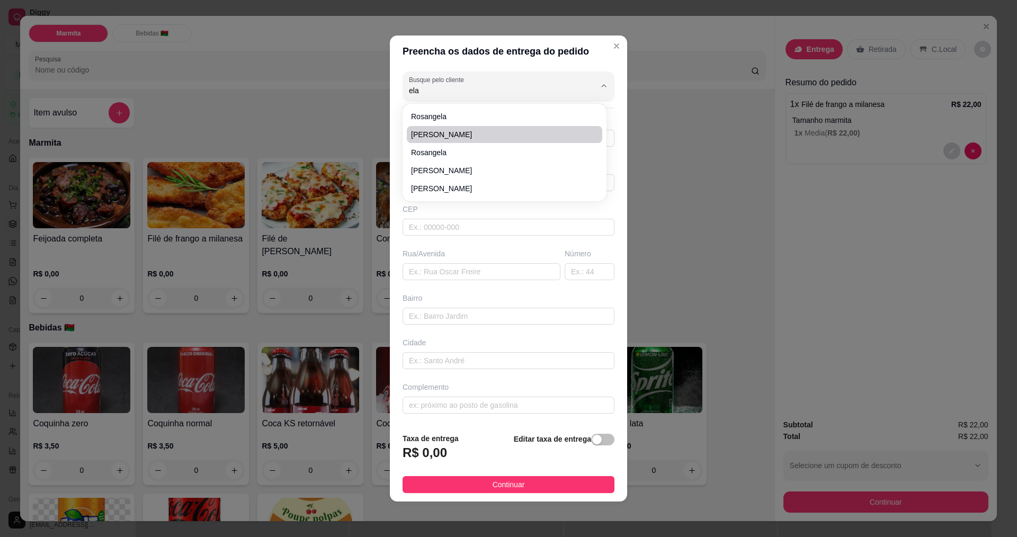
click at [422, 131] on span "[PERSON_NAME]" at bounding box center [499, 134] width 176 height 11
type input "[PERSON_NAME]"
type input "19988256014"
type input "[PERSON_NAME]"
type input "rua 25"
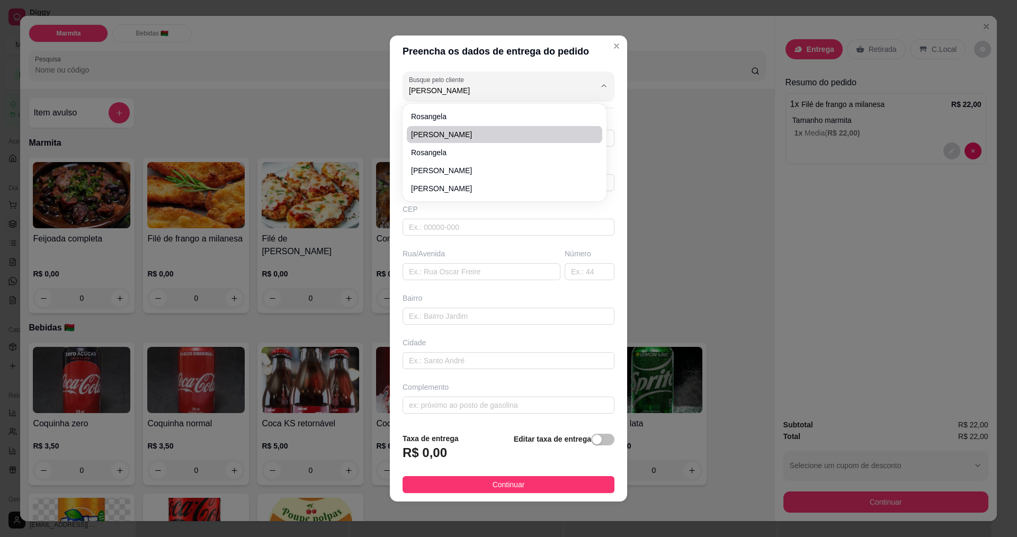
type input "119"
type input "sao bento"
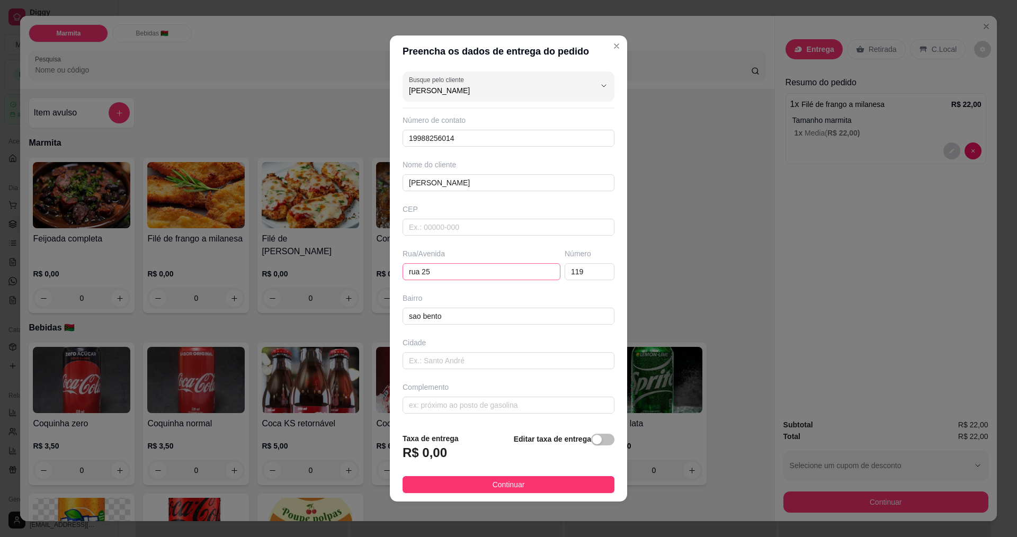
type input "[PERSON_NAME]"
click at [450, 273] on input "rua 25" at bounding box center [481, 271] width 158 height 17
type input "rua 25"
click at [456, 317] on input "sao bento" at bounding box center [508, 316] width 212 height 17
type input "sao bento ant 25"
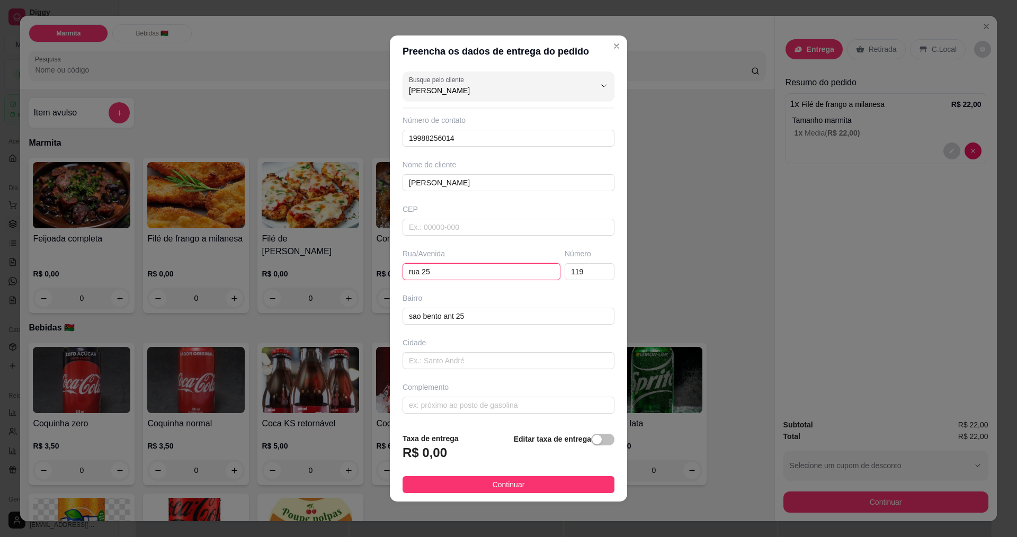
click at [446, 270] on input "rua 25" at bounding box center [481, 271] width 158 height 17
type input "r"
click at [438, 271] on input "text" at bounding box center [481, 271] width 158 height 17
type input "rua [PERSON_NAME]"
click at [594, 439] on span "button" at bounding box center [602, 440] width 23 height 12
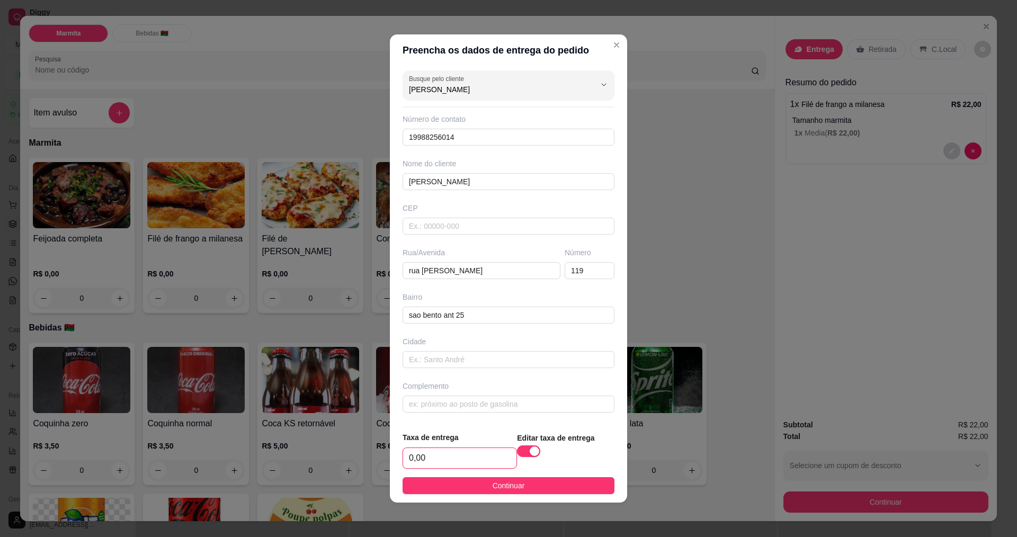
click at [488, 451] on input "0,00" at bounding box center [459, 458] width 113 height 20
type input "3,00"
click at [522, 487] on button "Continuar" at bounding box center [508, 485] width 212 height 17
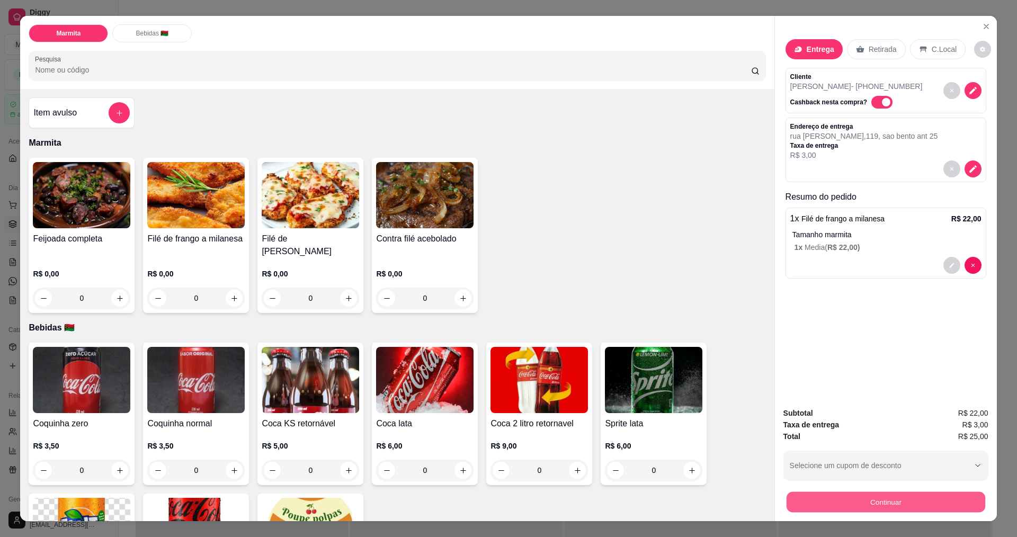
click at [923, 492] on button "Continuar" at bounding box center [885, 501] width 199 height 21
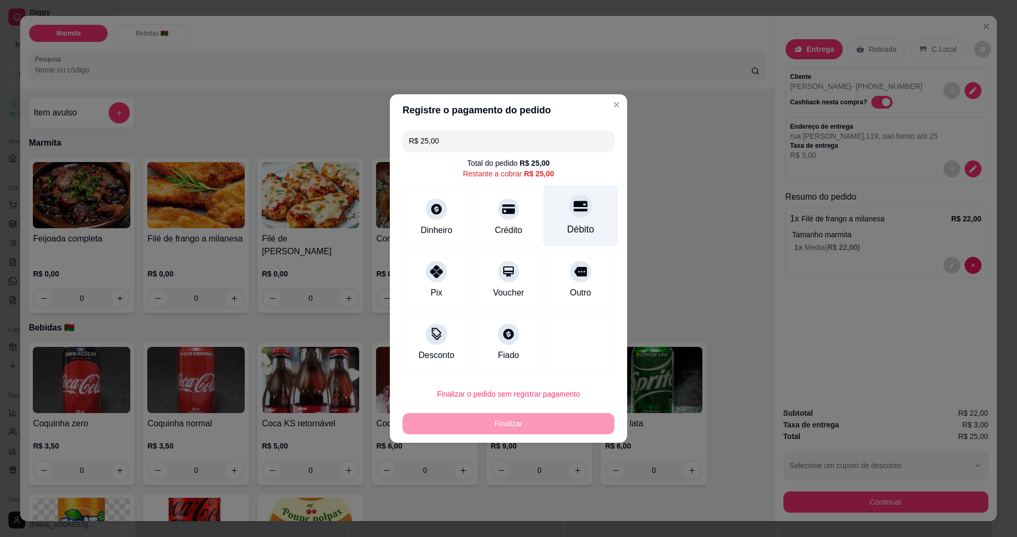
click at [573, 204] on icon at bounding box center [580, 206] width 14 height 11
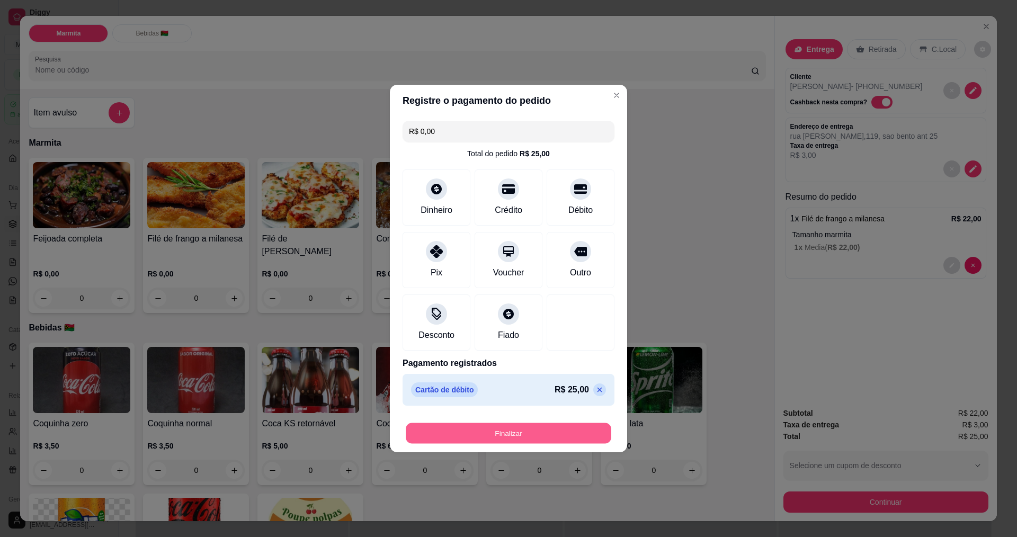
click at [533, 434] on button "Finalizar" at bounding box center [508, 433] width 205 height 21
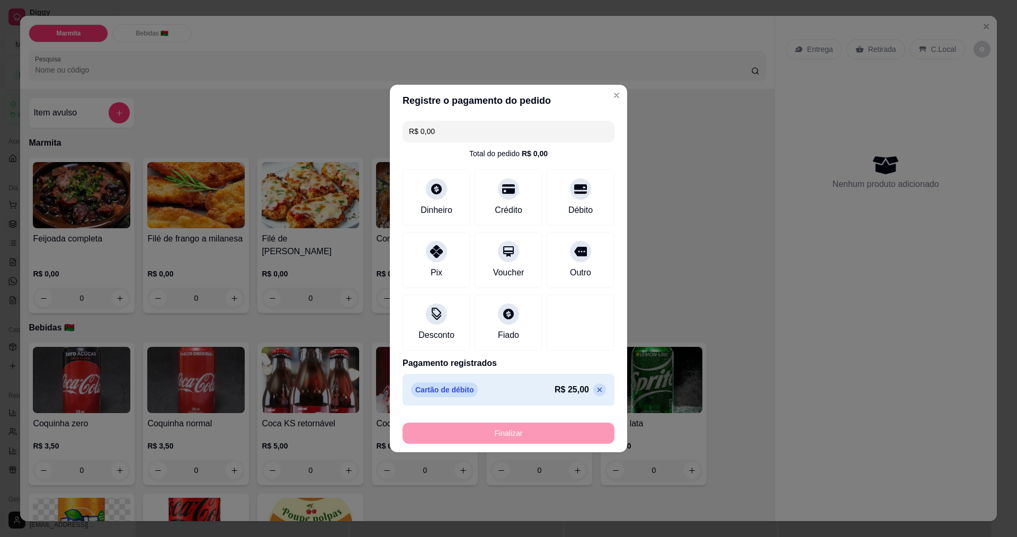
type input "-R$ 25,00"
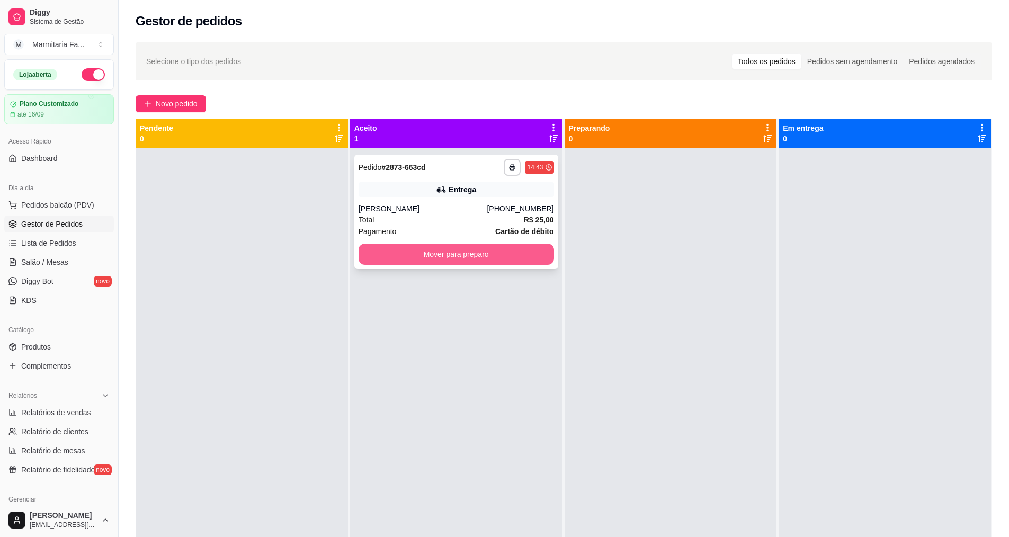
click at [510, 244] on button "Mover para preparo" at bounding box center [455, 254] width 195 height 21
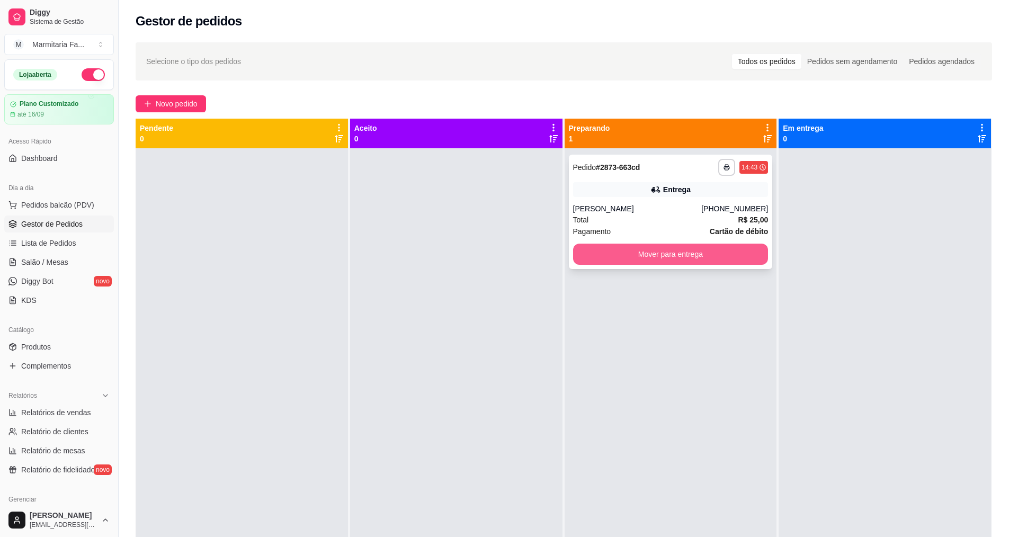
click at [660, 264] on button "Mover para entrega" at bounding box center [670, 254] width 195 height 21
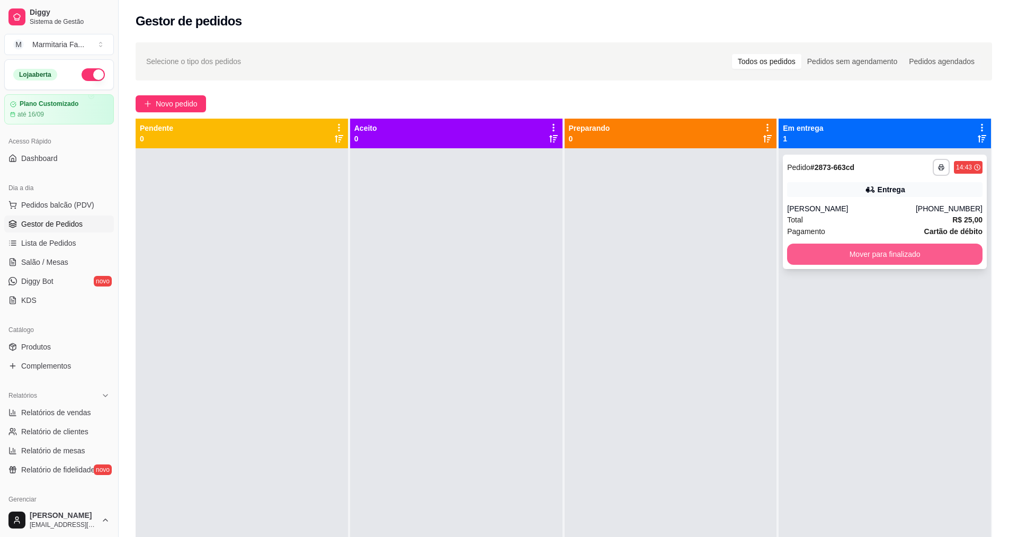
click at [900, 259] on button "Mover para finalizado" at bounding box center [884, 254] width 195 height 21
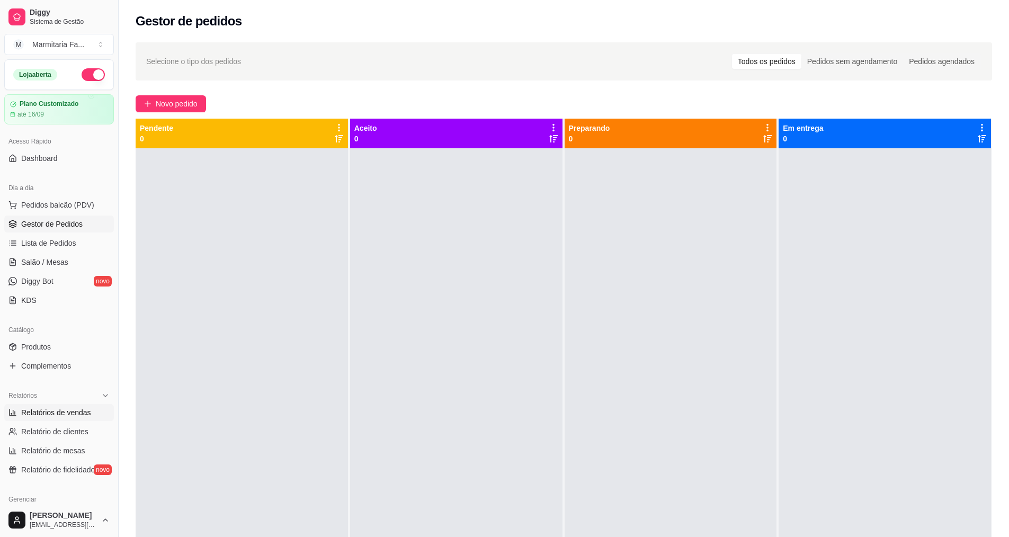
click at [53, 415] on span "Relatórios de vendas" at bounding box center [56, 412] width 70 height 11
select select "ALL"
select select "0"
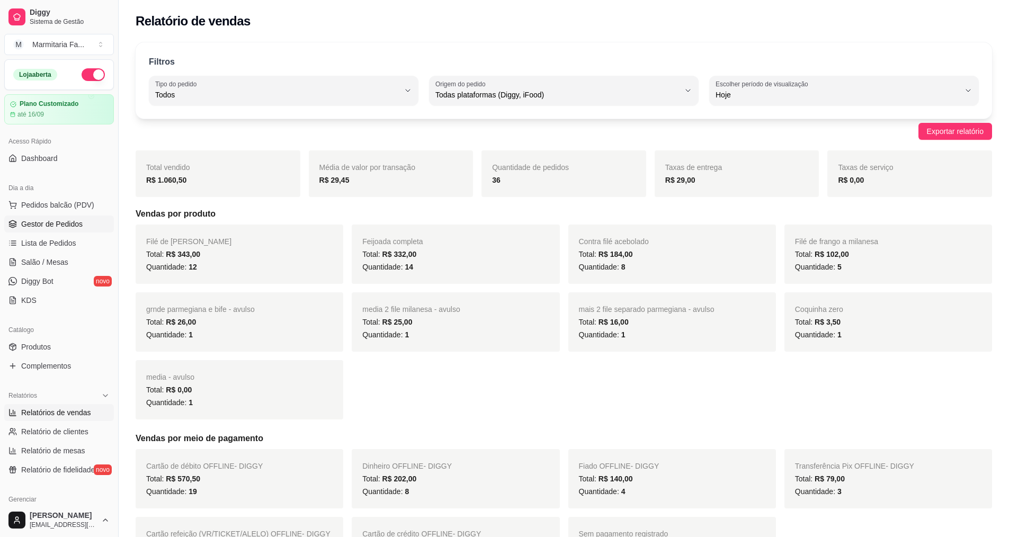
click at [35, 226] on span "Gestor de Pedidos" at bounding box center [51, 224] width 61 height 11
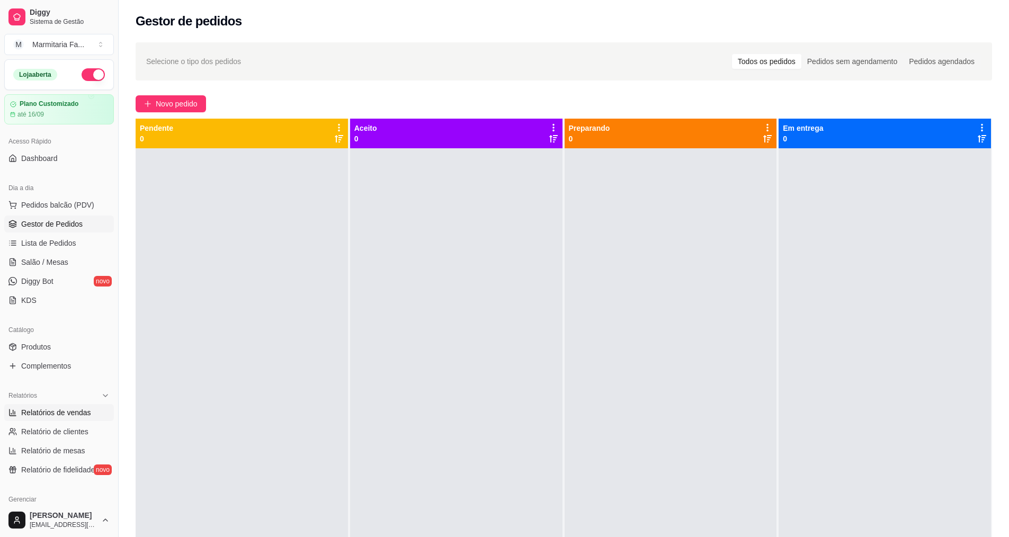
click at [84, 417] on span "Relatórios de vendas" at bounding box center [56, 412] width 70 height 11
select select "ALL"
select select "0"
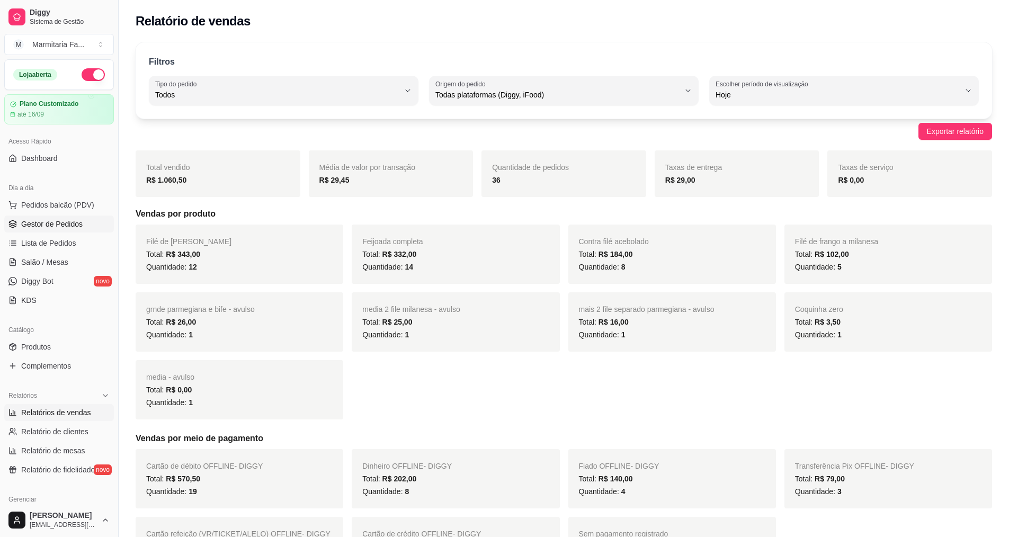
click at [67, 221] on span "Gestor de Pedidos" at bounding box center [51, 224] width 61 height 11
